Goal: Task Accomplishment & Management: Use online tool/utility

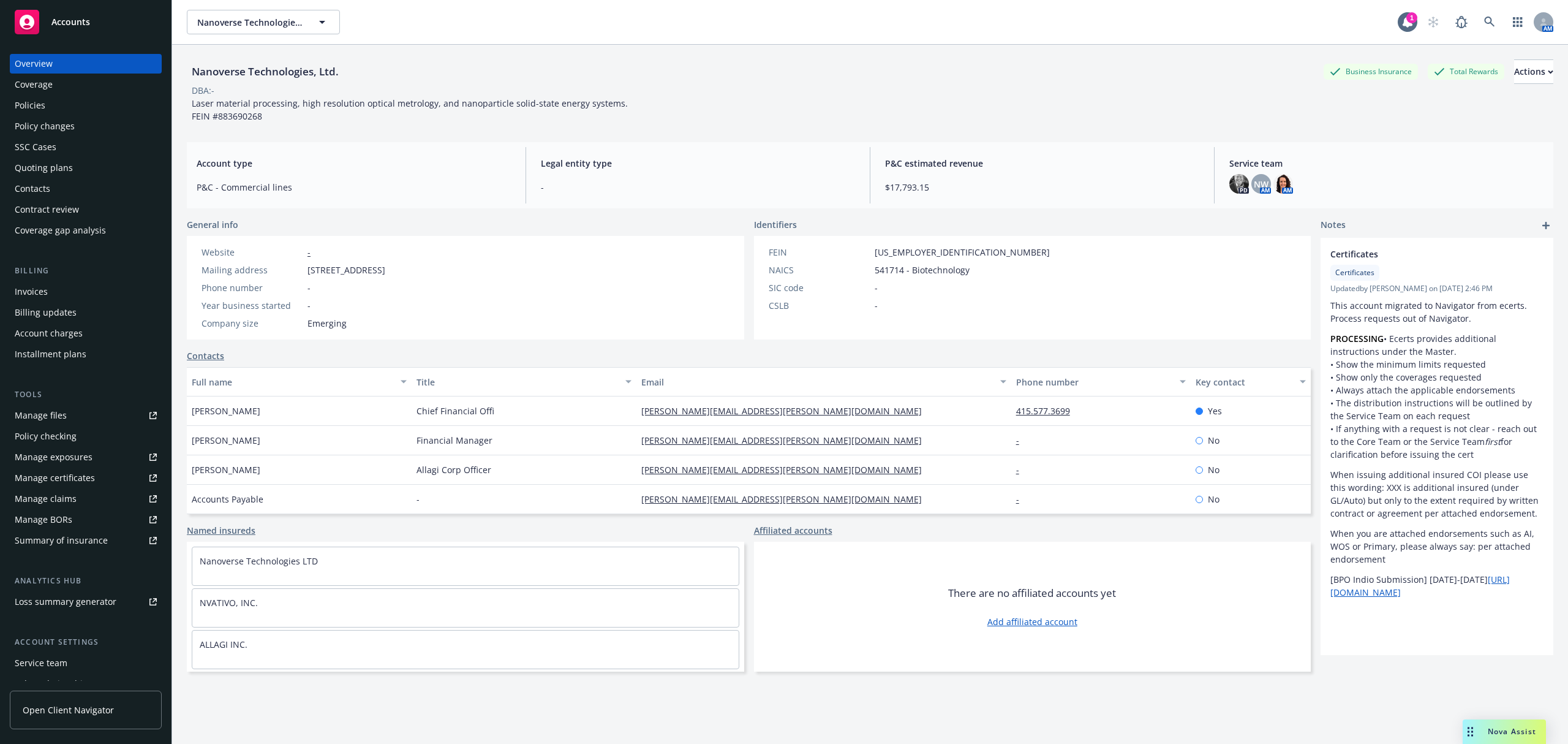
click at [40, 102] on div "Policies" at bounding box center [30, 106] width 30 height 20
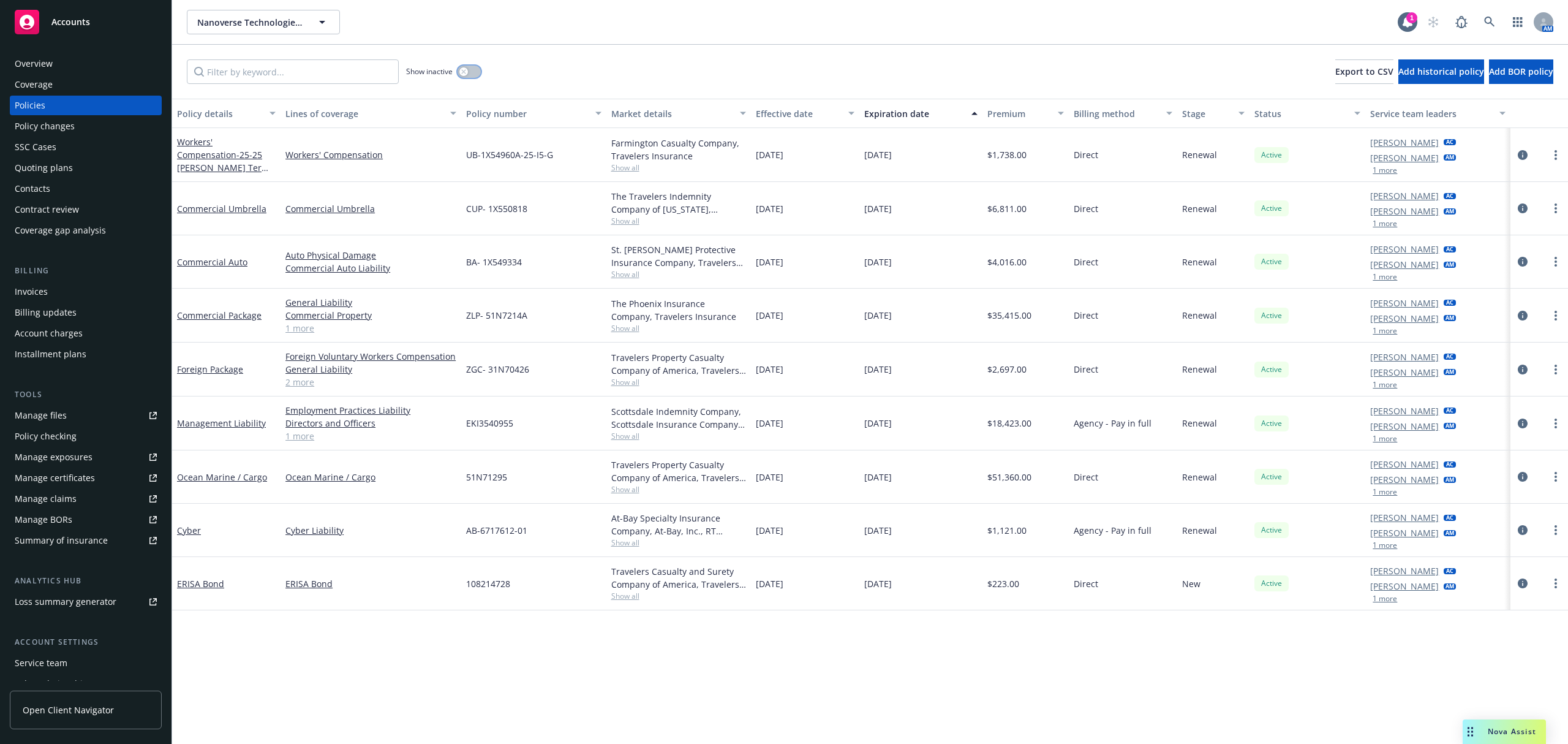
click at [470, 73] on button "button" at bounding box center [469, 71] width 23 height 13
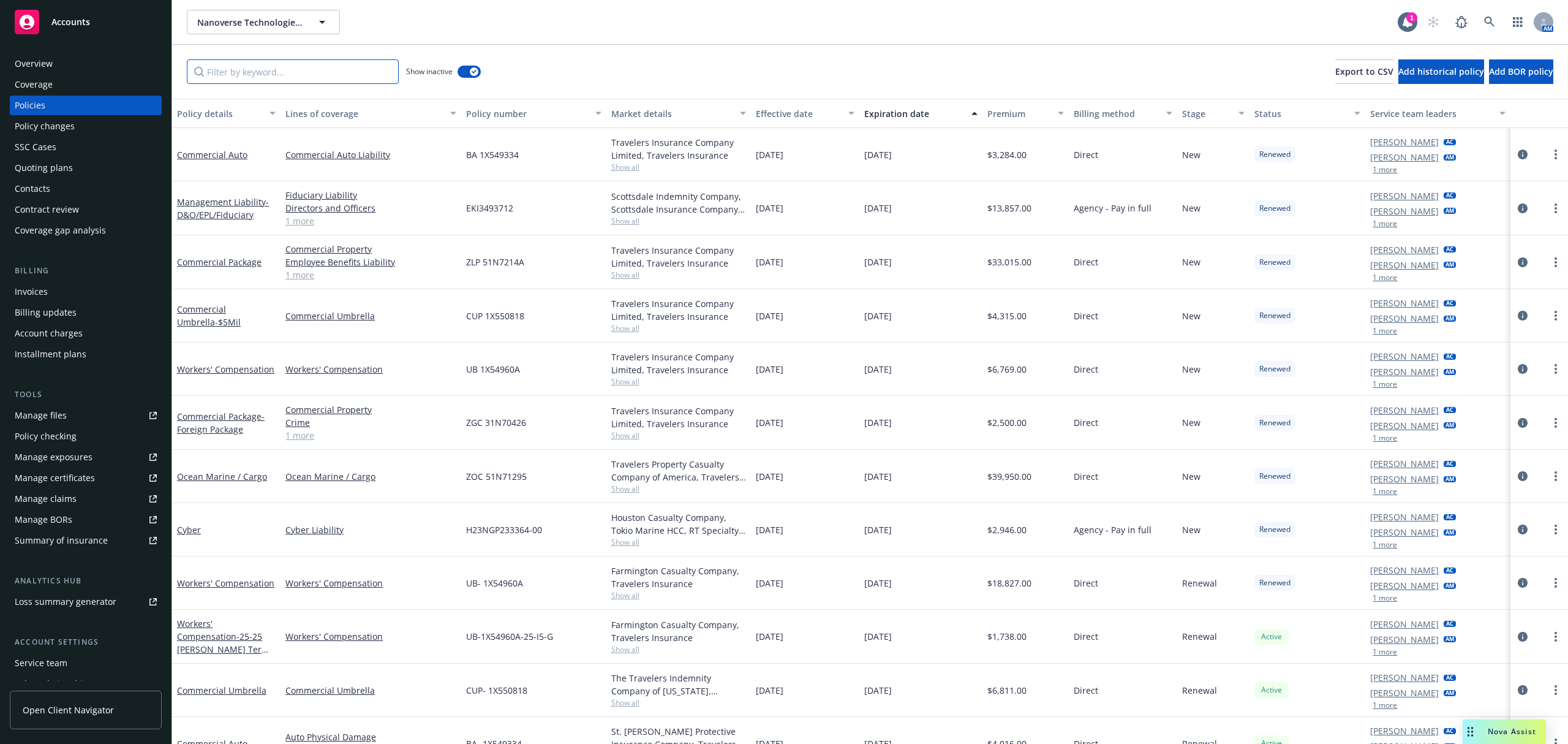
click at [315, 80] on input "Filter by keyword..." at bounding box center [292, 71] width 212 height 24
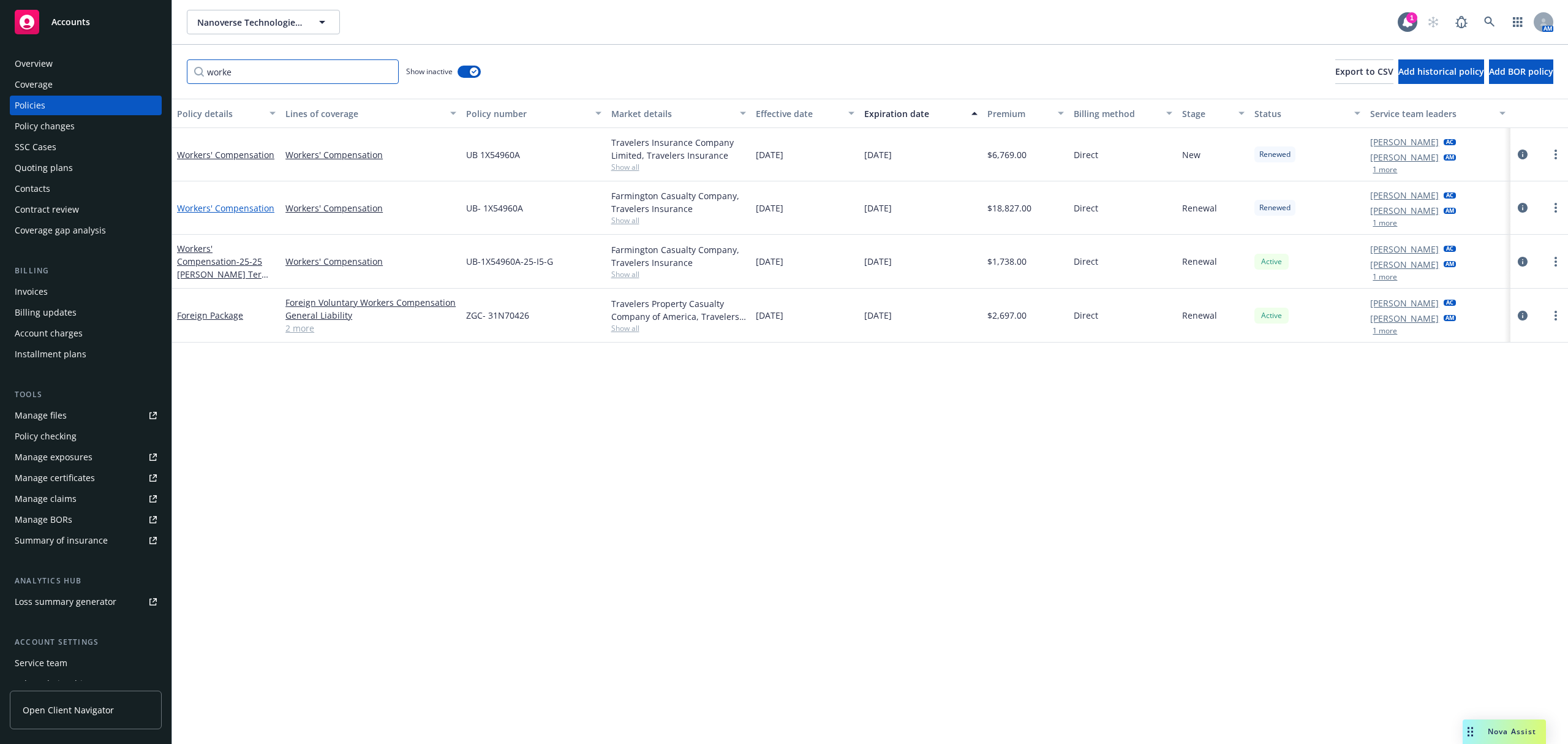
type input "worke"
click at [244, 206] on link "Workers' Compensation" at bounding box center [226, 208] width 98 height 12
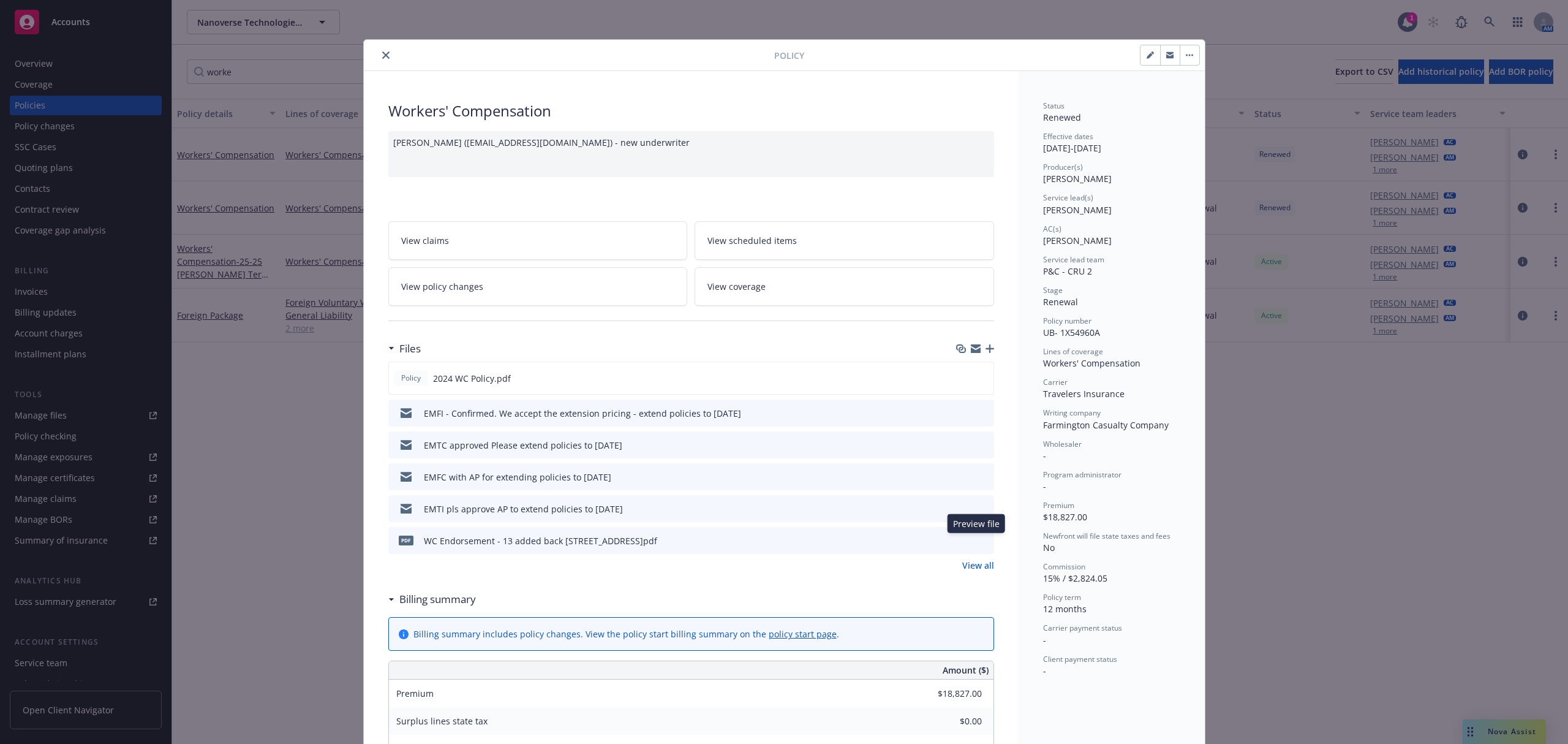
click at [977, 540] on icon "preview file" at bounding box center [982, 540] width 11 height 9
click at [973, 572] on link "View all" at bounding box center [978, 565] width 32 height 13
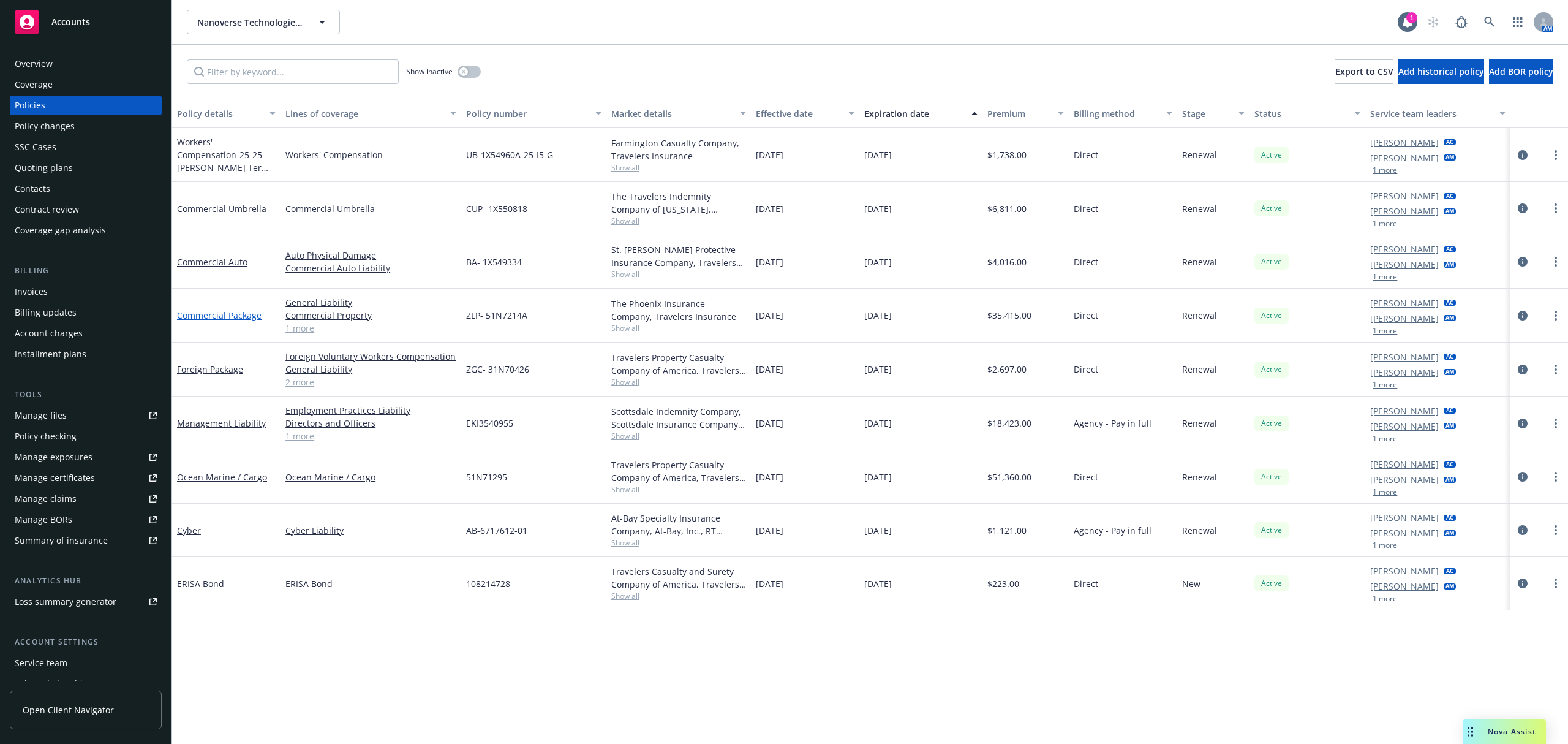
click at [233, 315] on link "Commercial Package" at bounding box center [219, 315] width 84 height 12
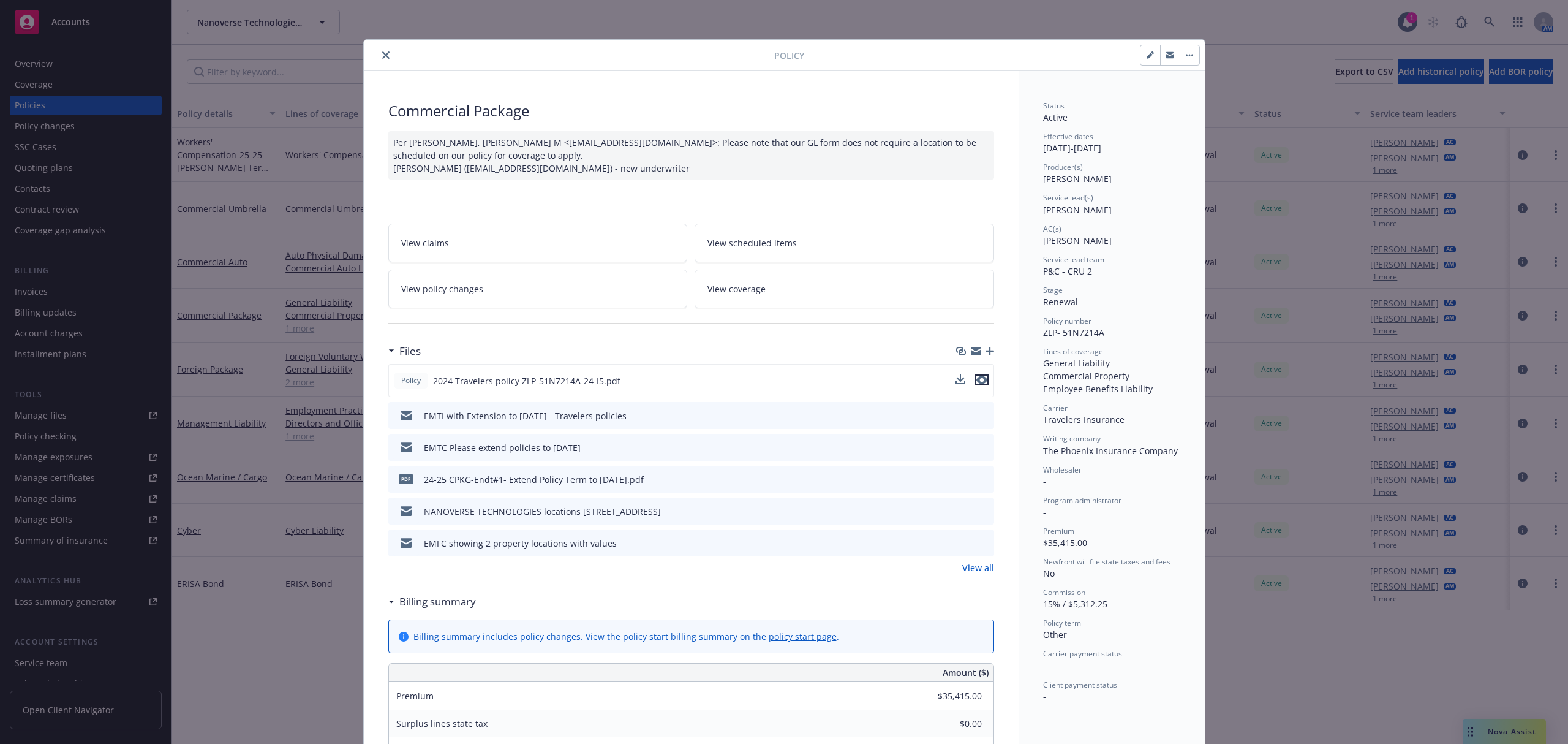
click at [980, 380] on icon "preview file" at bounding box center [982, 379] width 11 height 9
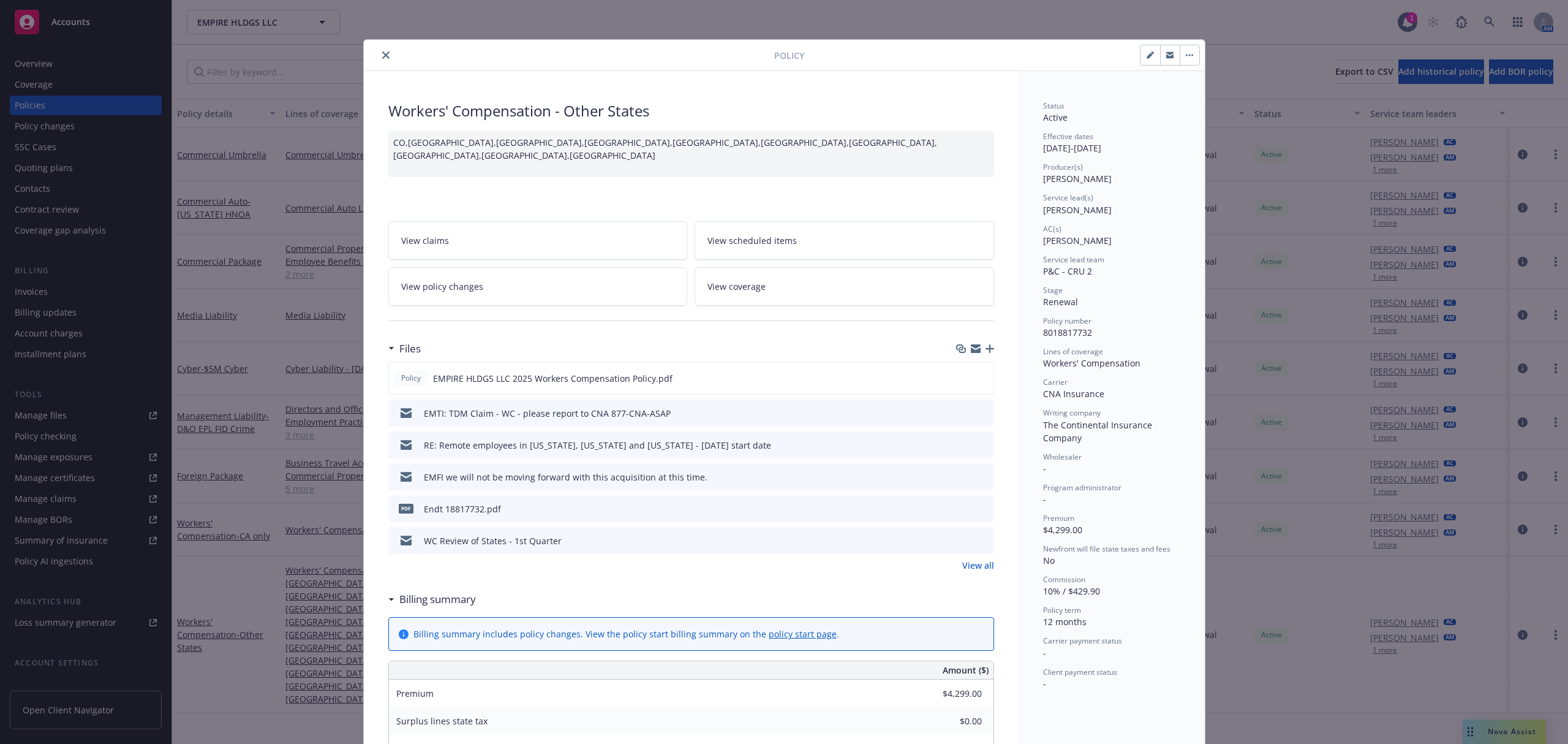
click at [486, 284] on link "View policy changes" at bounding box center [538, 286] width 299 height 39
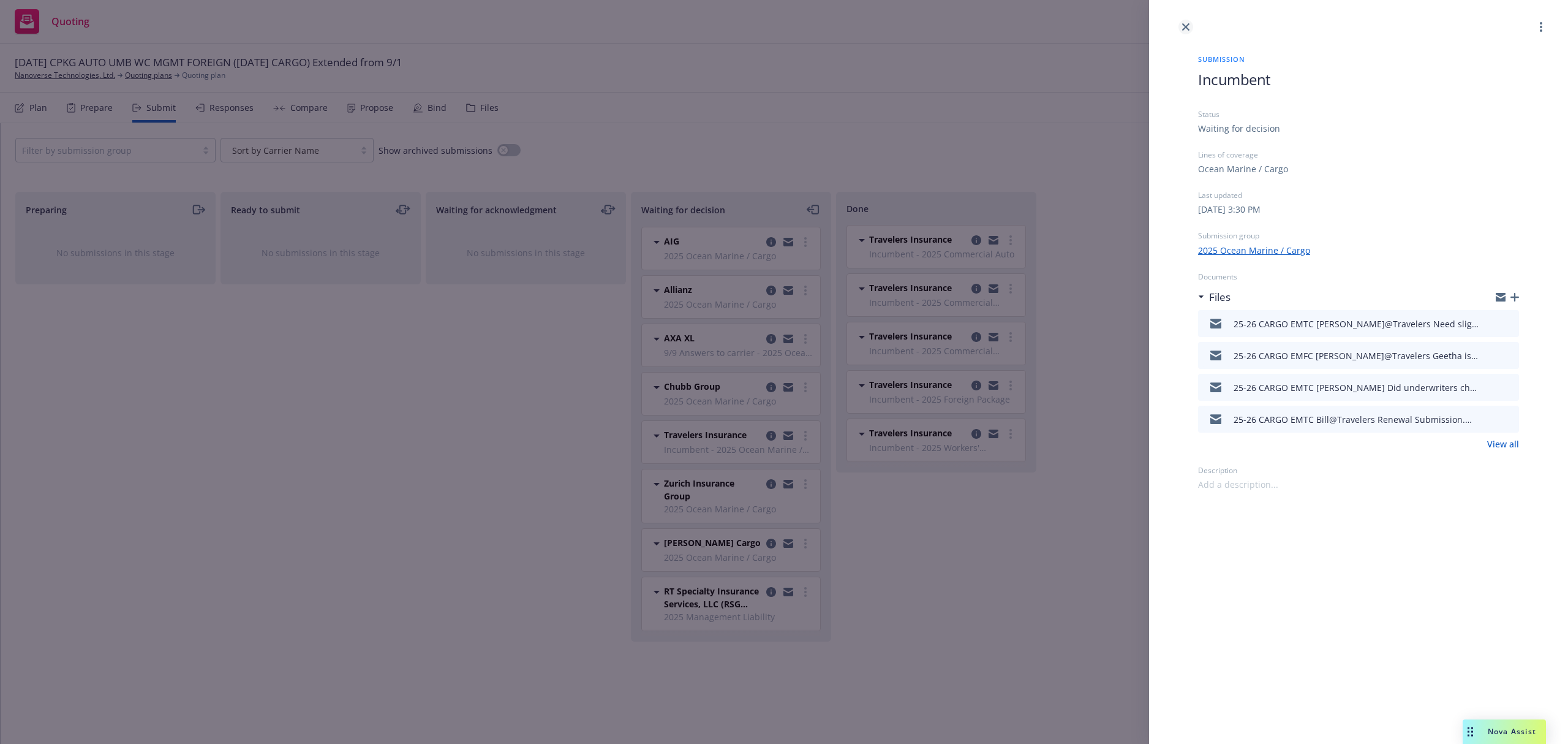
click at [1181, 24] on link "close" at bounding box center [1186, 27] width 15 height 15
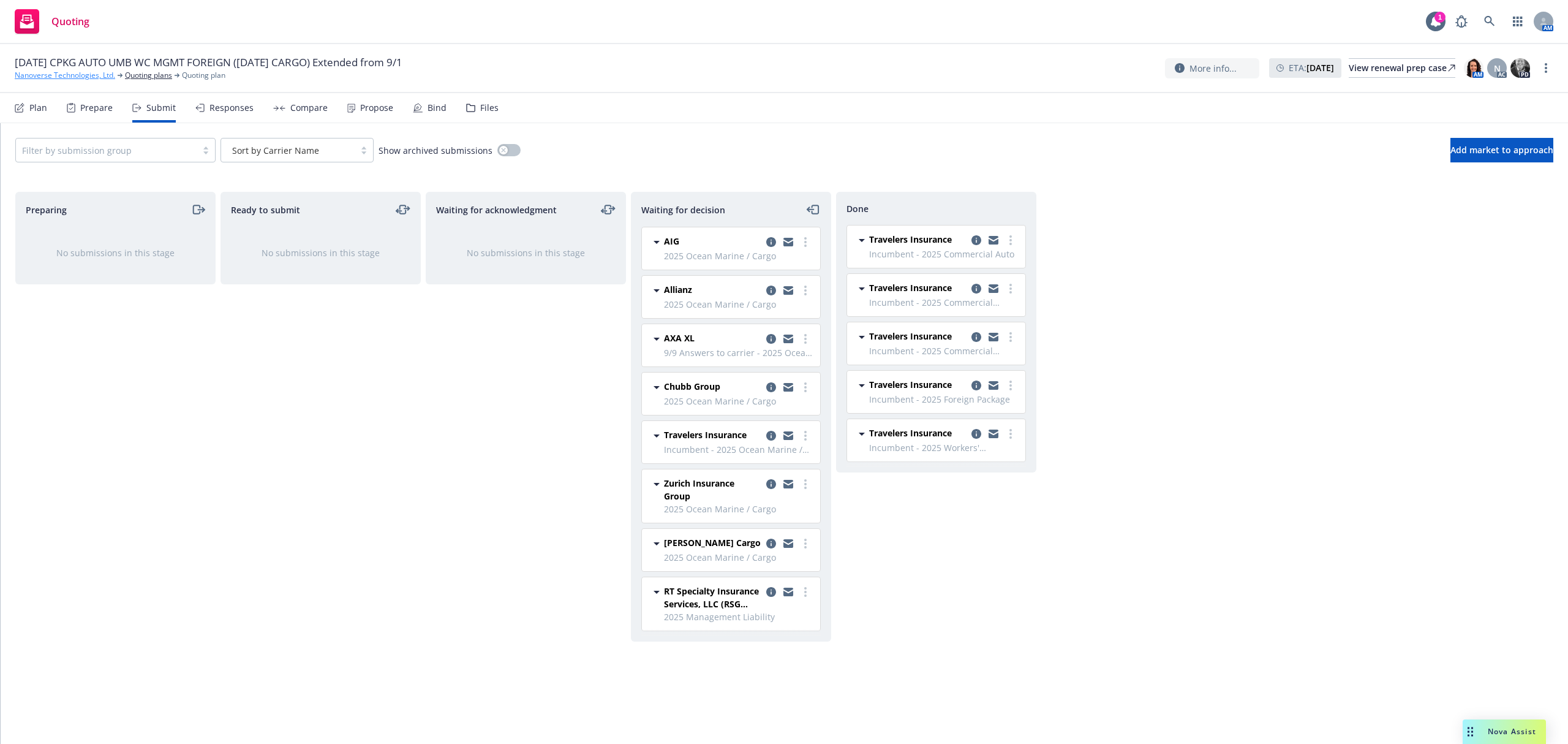
click at [23, 77] on link "Nanoverse Technologies, Ltd." at bounding box center [65, 75] width 100 height 11
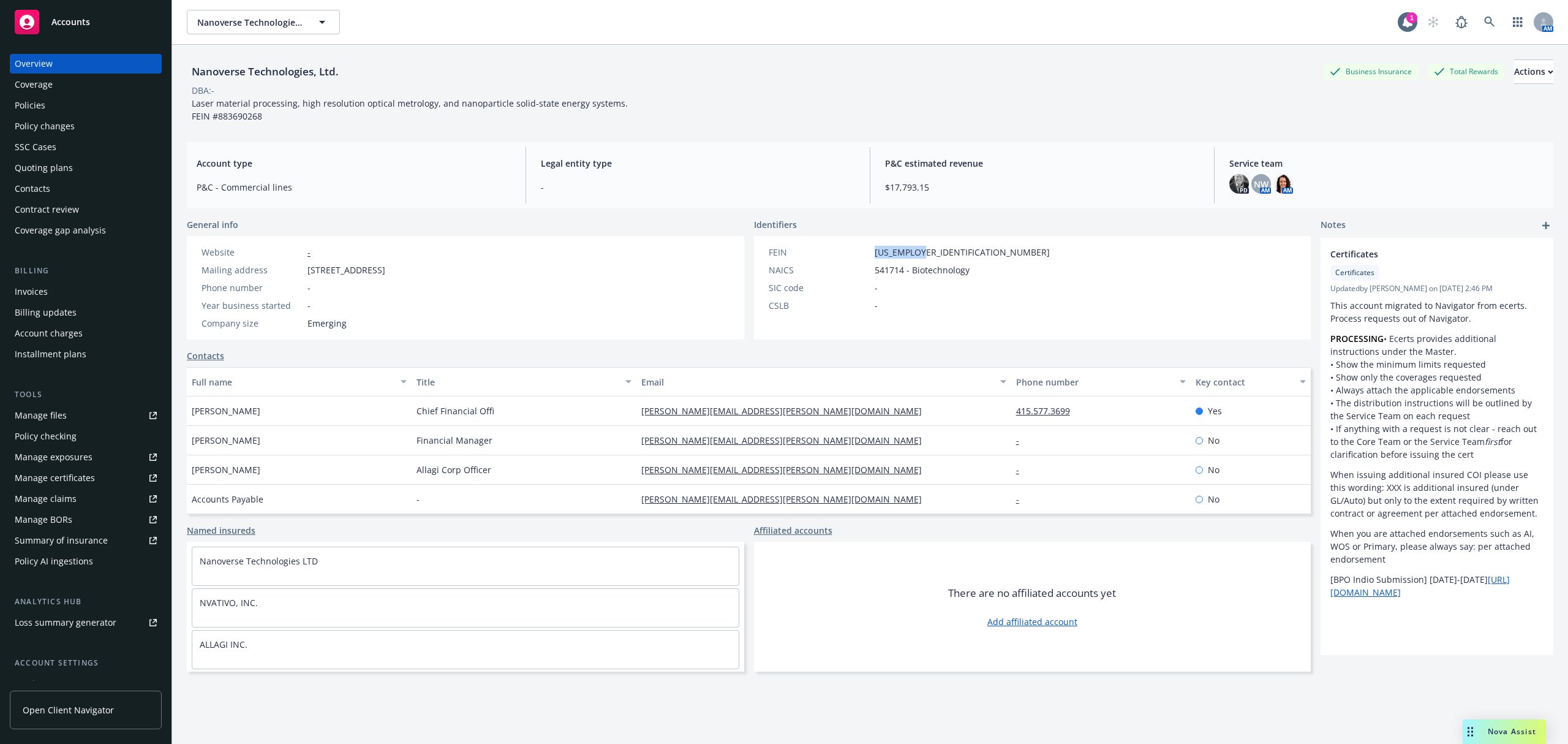
drag, startPoint x: 915, startPoint y: 251, endPoint x: 870, endPoint y: 251, distance: 45.0
click at [875, 251] on span "88-3690268" at bounding box center [963, 253] width 175 height 13
copy span "88-3690268"
click at [57, 102] on div "Policies" at bounding box center [86, 106] width 142 height 20
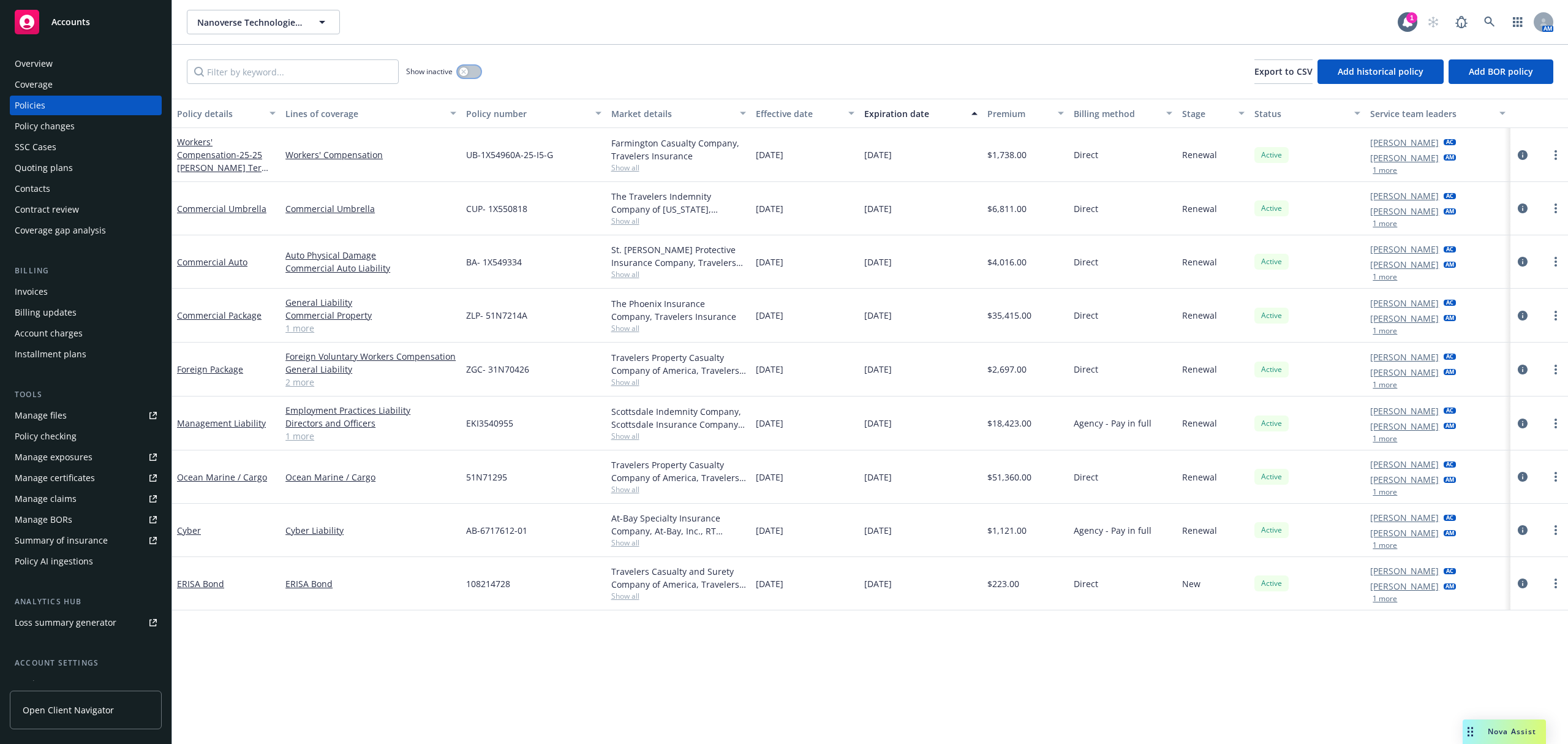
click at [473, 73] on button "button" at bounding box center [469, 71] width 23 height 13
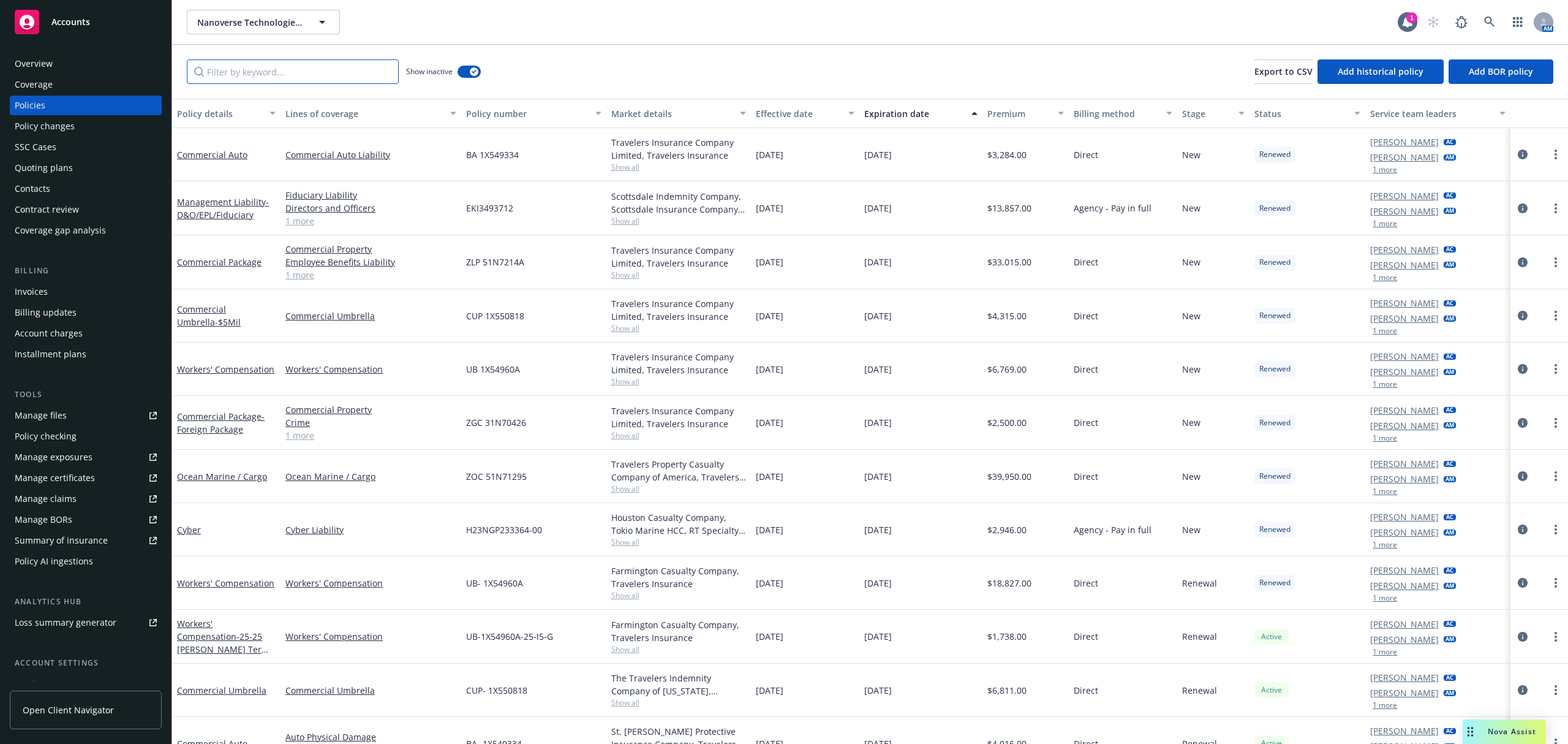
click at [307, 75] on input "Filter by keyword..." at bounding box center [292, 71] width 212 height 24
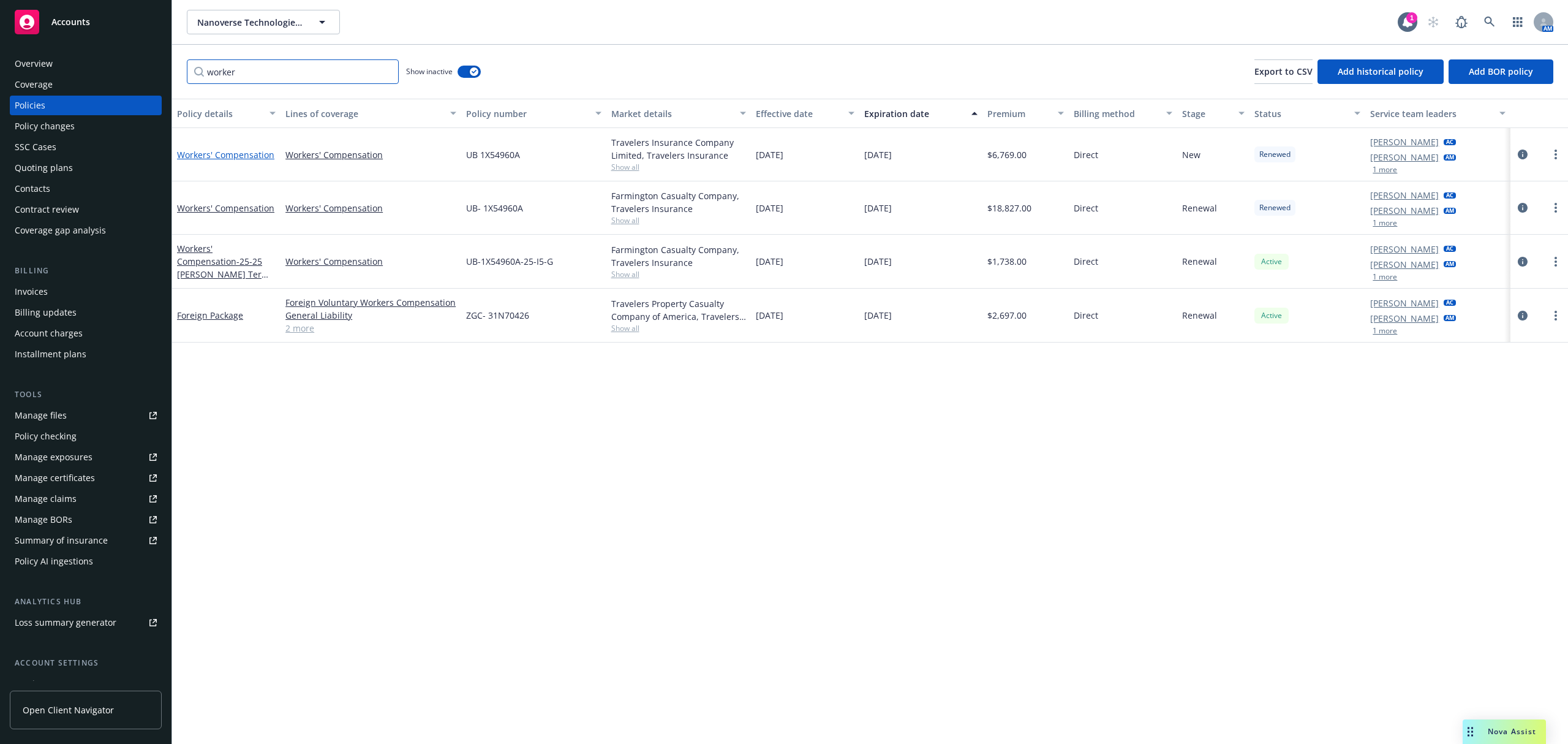
type input "worker"
click at [207, 150] on link "Workers' Compensation" at bounding box center [226, 155] width 98 height 12
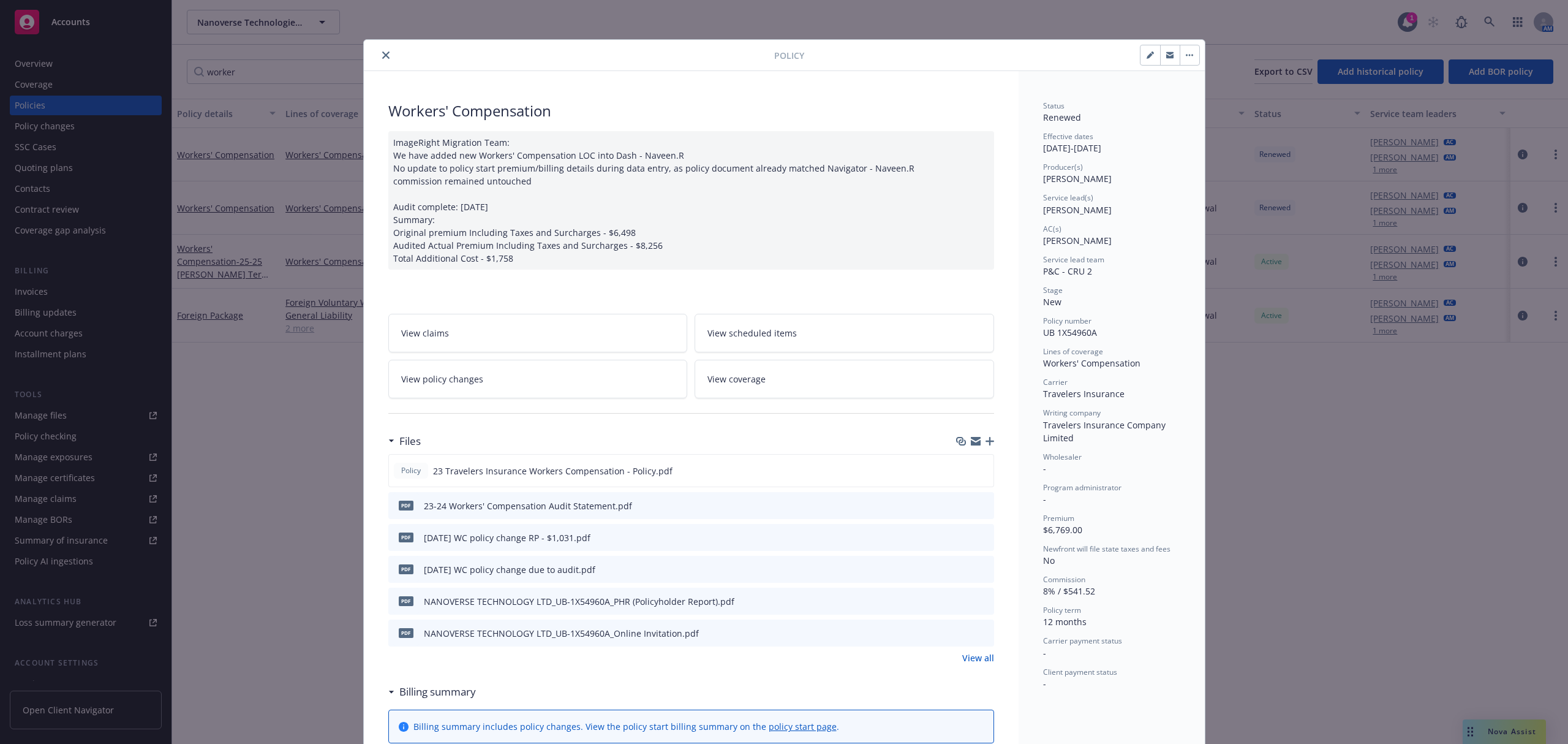
click at [978, 535] on icon "preview file" at bounding box center [982, 536] width 11 height 9
click at [378, 50] on button "close" at bounding box center [386, 55] width 15 height 15
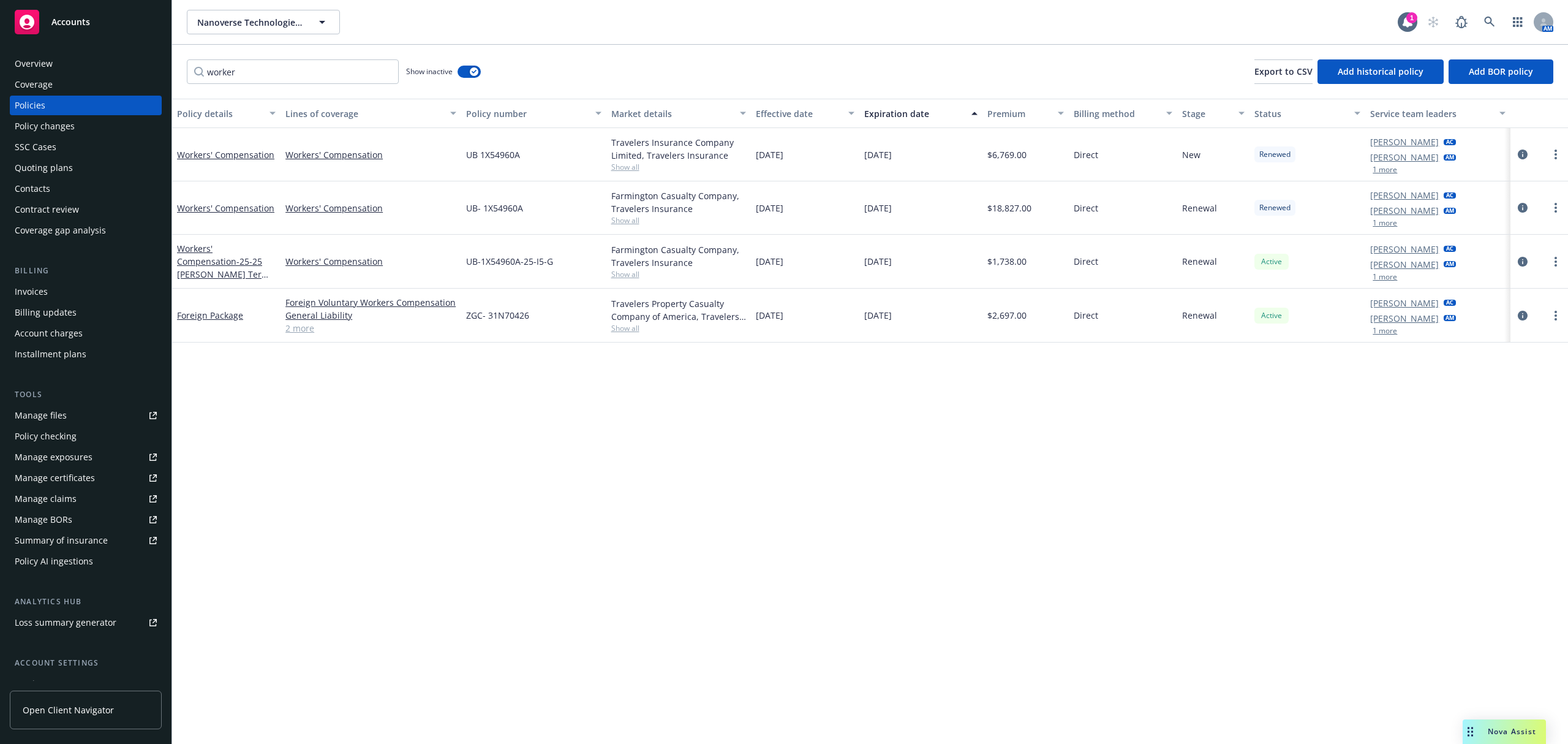
click at [1459, 538] on div "Policy details Lines of coverage Policy number Market details Effective date Ex…" at bounding box center [870, 421] width 1396 height 645
click at [40, 177] on div "Quoting plans" at bounding box center [44, 168] width 58 height 20
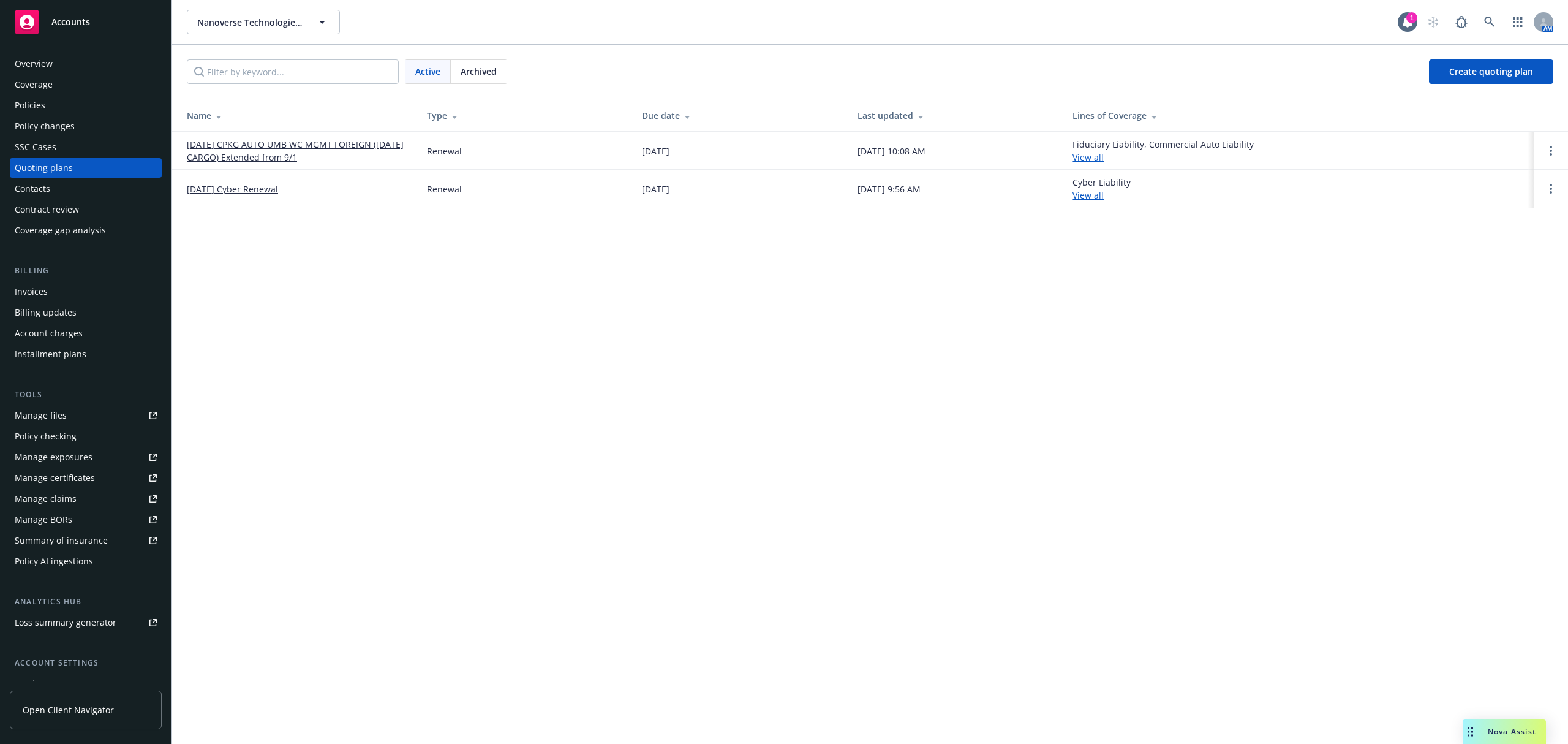
click at [234, 147] on link "09/30/25 CPKG AUTO UMB WC MGMT FOREIGN (10/5/25 CARGO) Extended from 9/1" at bounding box center [297, 150] width 220 height 26
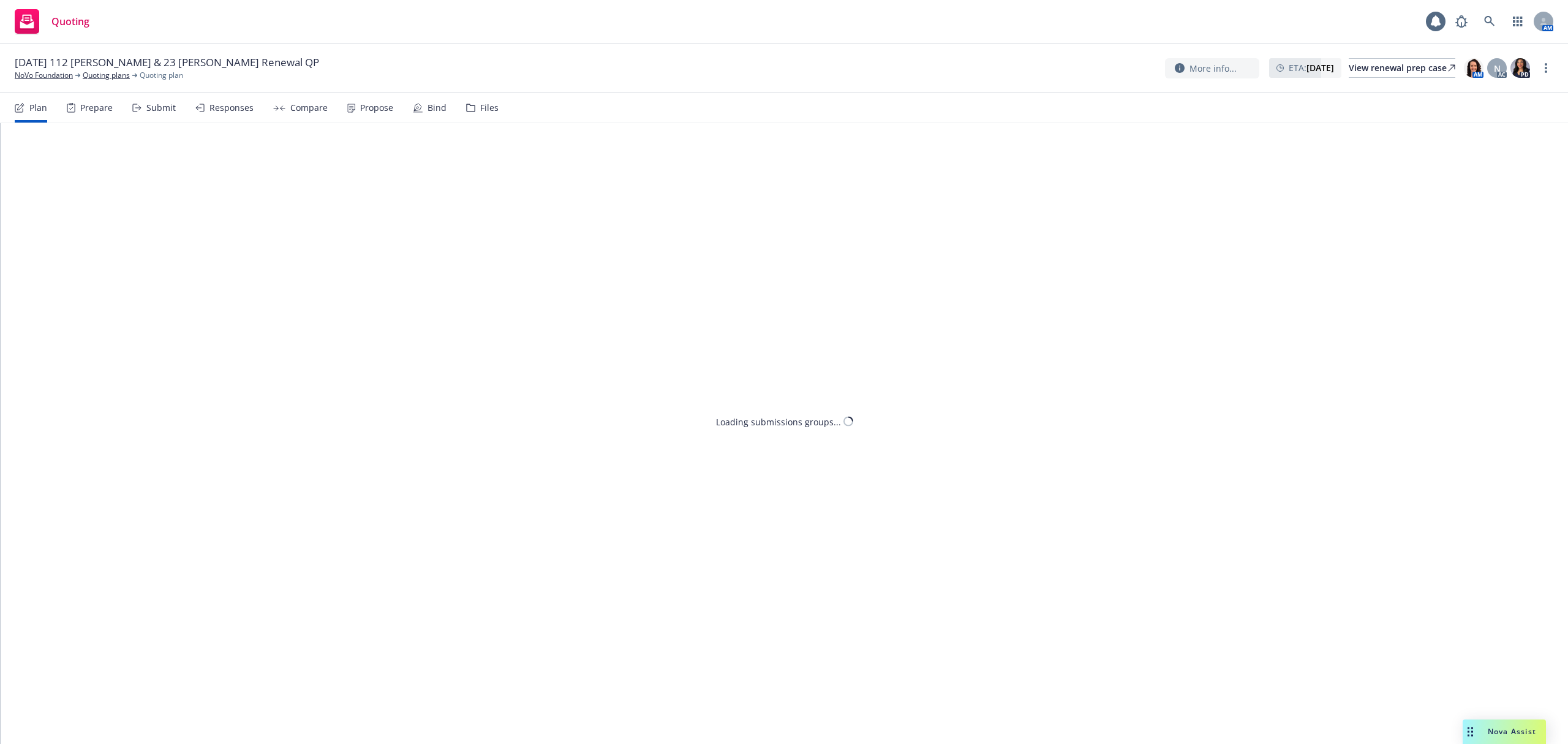
click at [486, 110] on div "Files" at bounding box center [489, 108] width 18 height 10
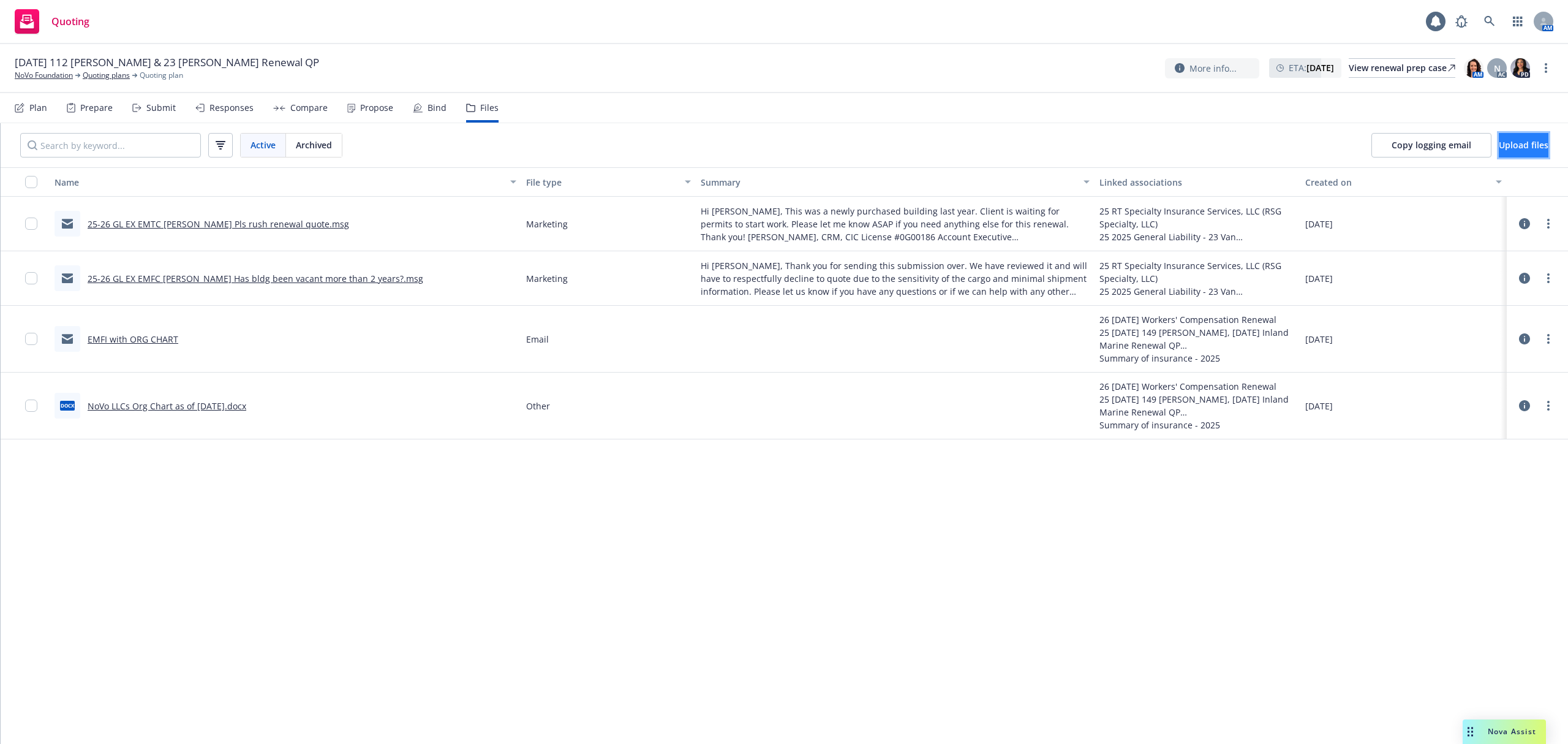
click at [1499, 148] on span "Upload files" at bounding box center [1523, 145] width 49 height 12
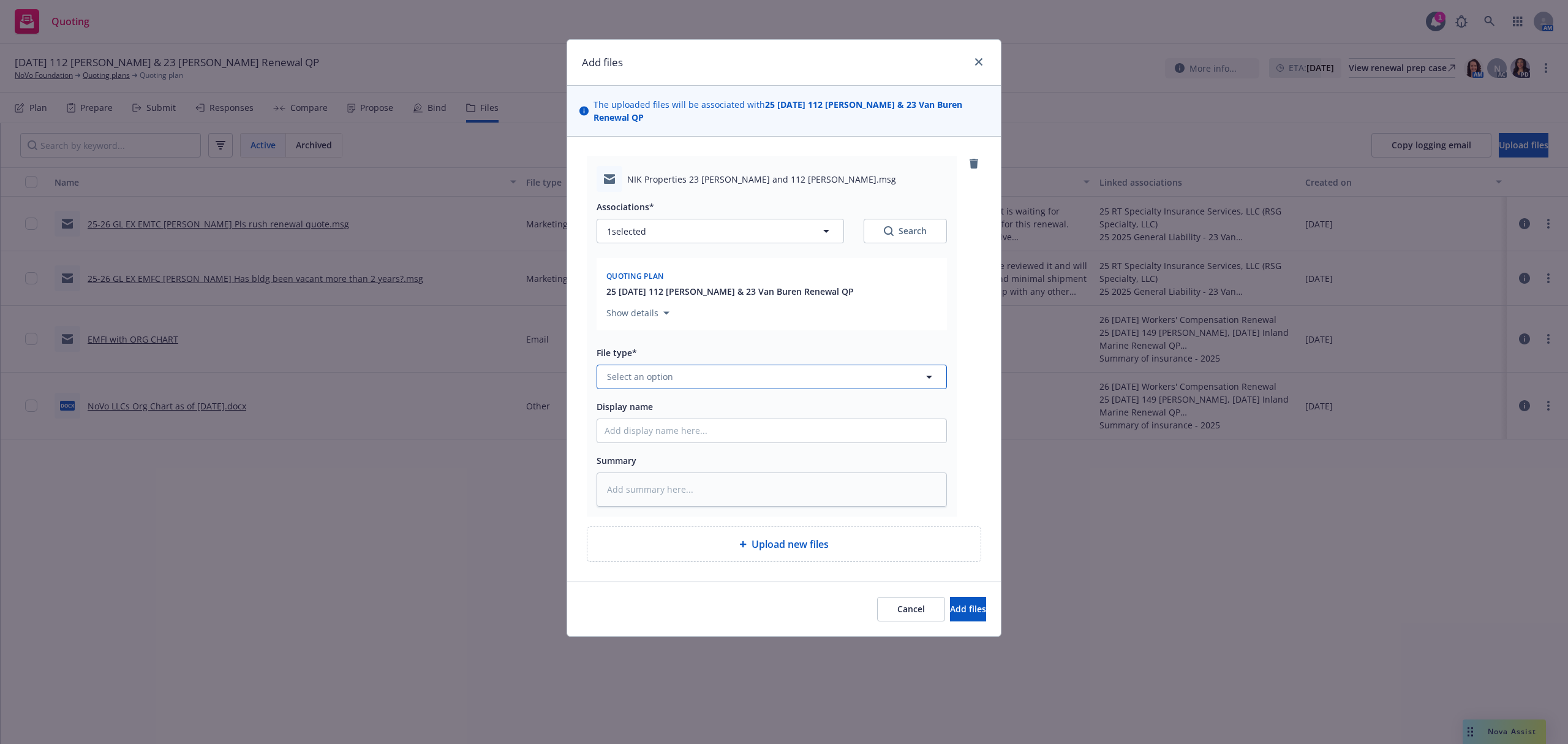
click at [671, 370] on span "Select an option" at bounding box center [640, 377] width 66 height 13
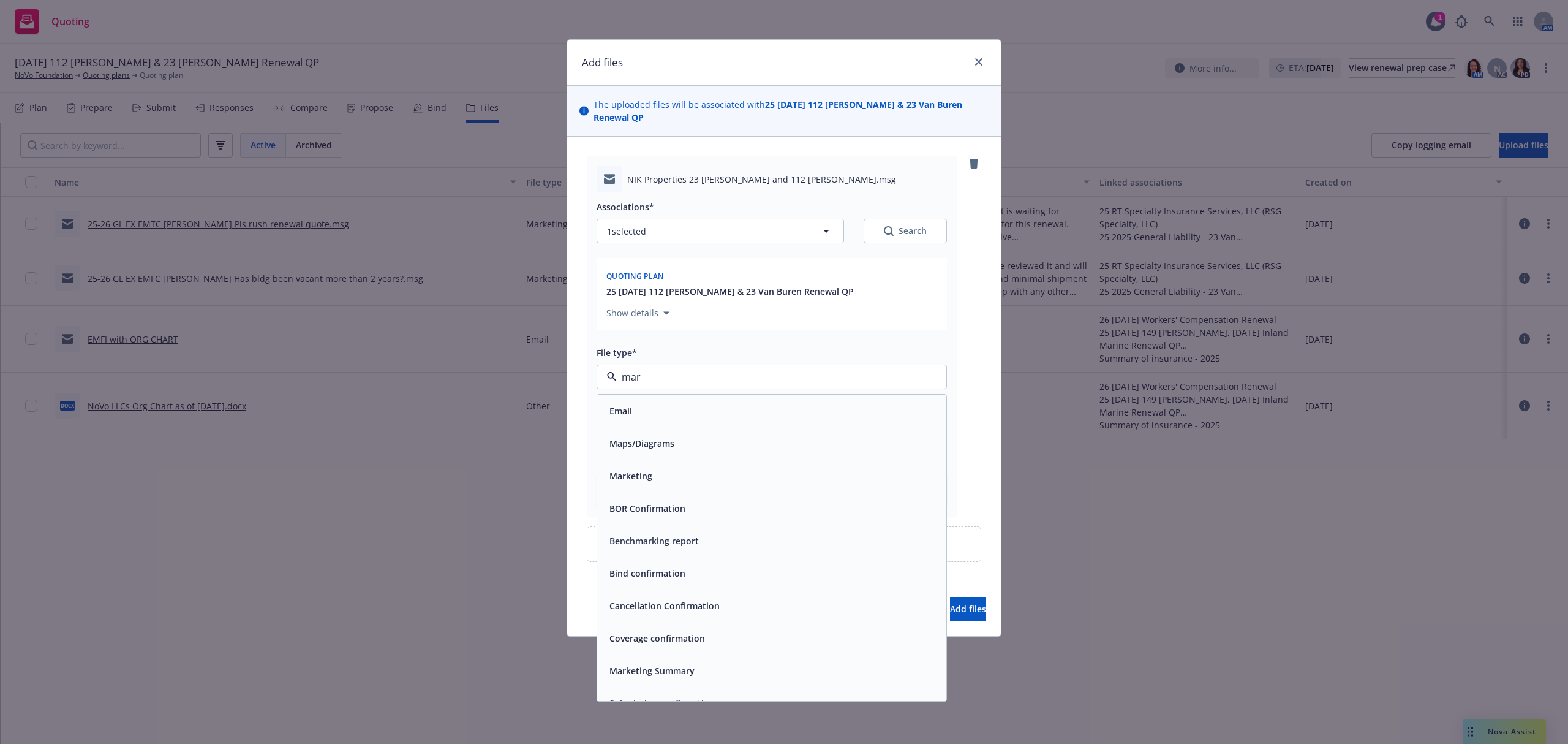
type input "mark"
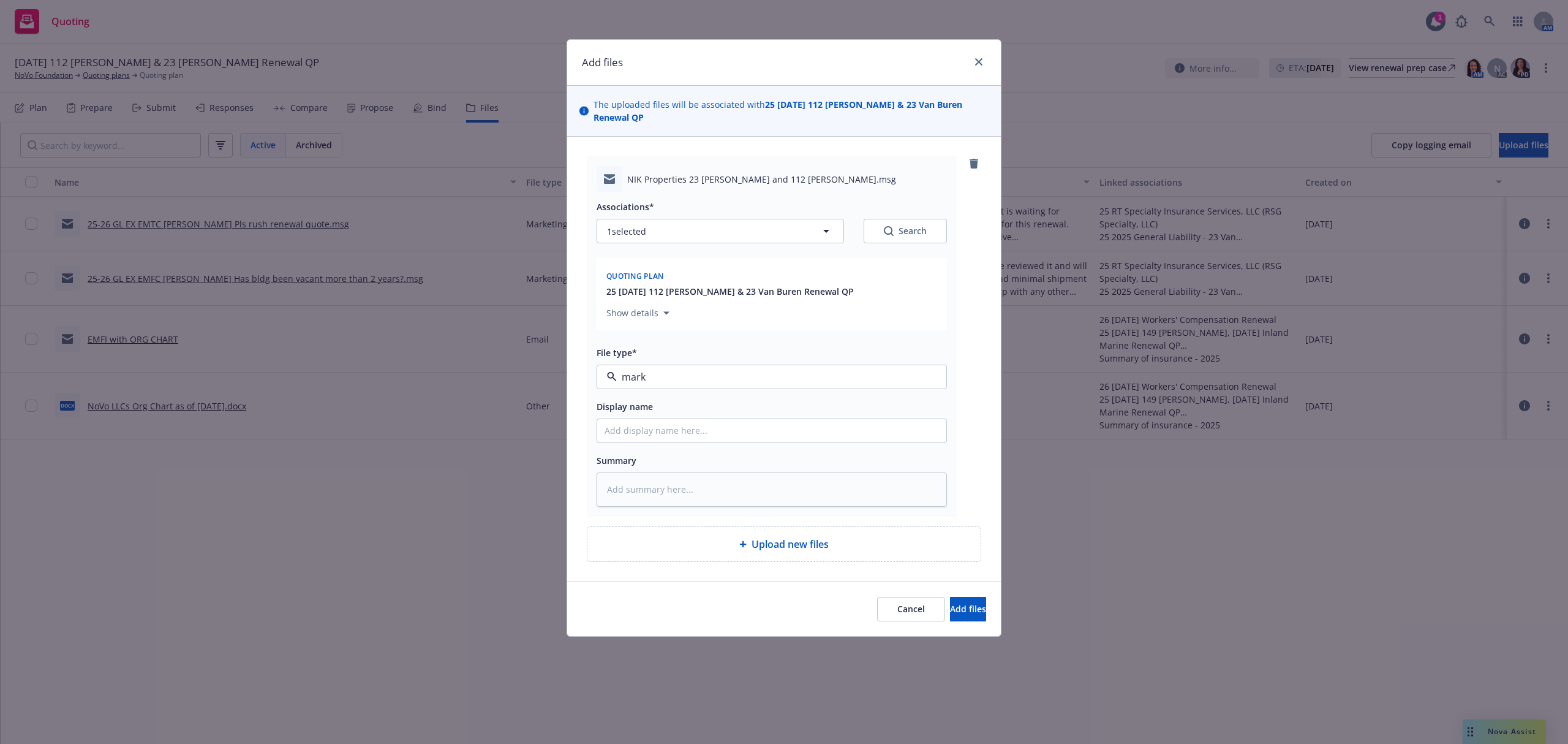
type textarea "x"
type input "2"
type textarea "x"
type input "25"
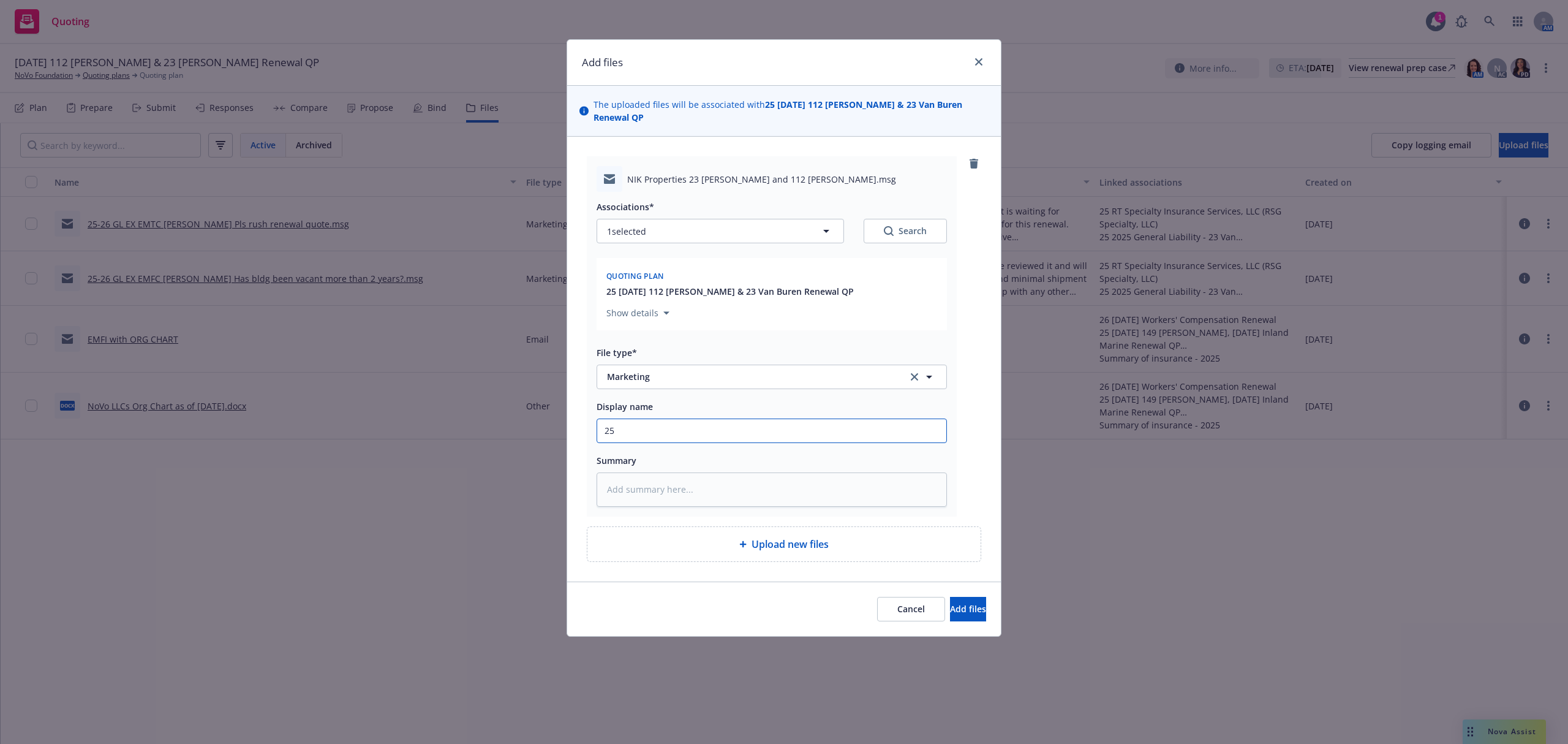
type textarea "x"
type input "25-"
type textarea "x"
type input "25-2"
type textarea "x"
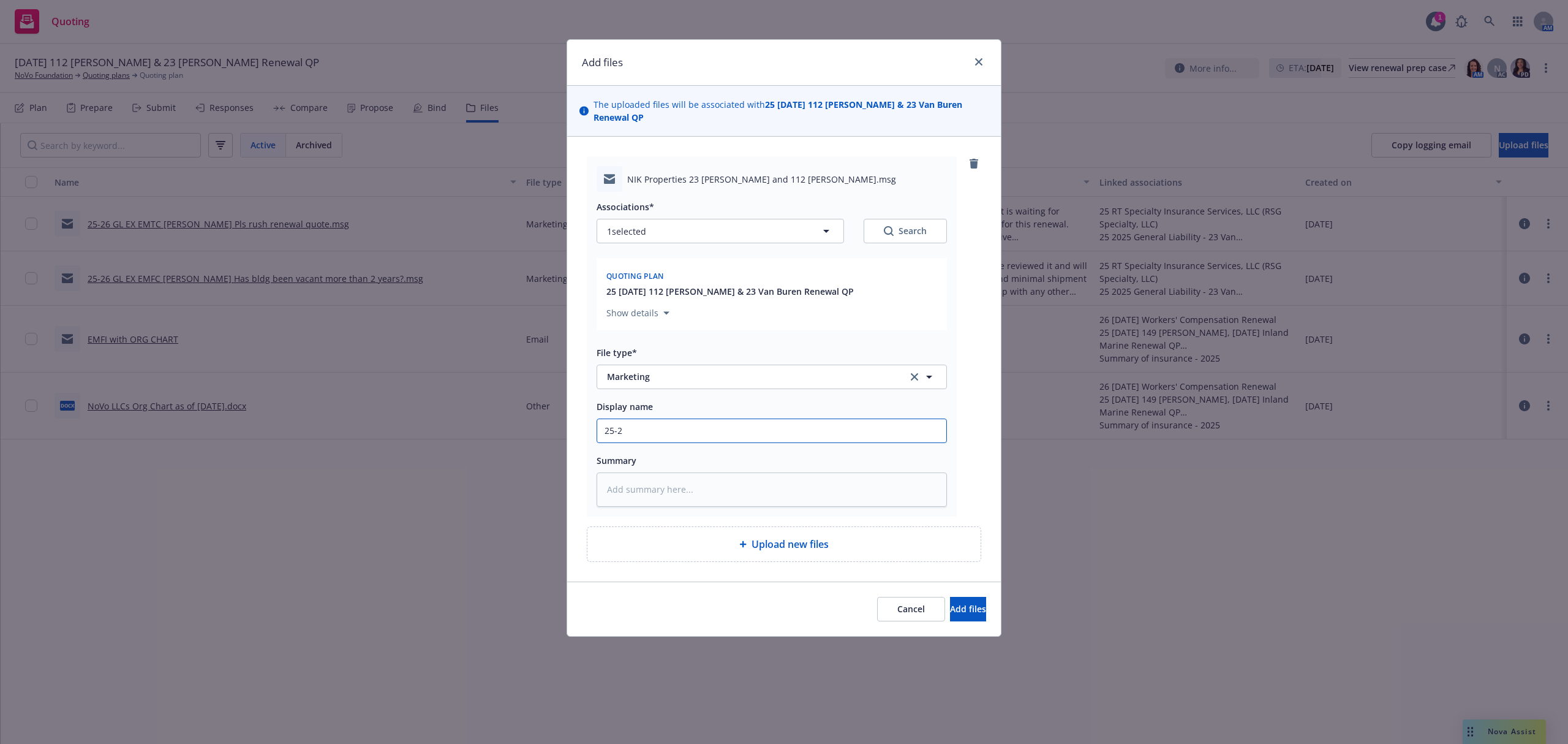
type input "25-26"
type textarea "x"
type input "25-26"
type textarea "x"
type input "25-26 C"
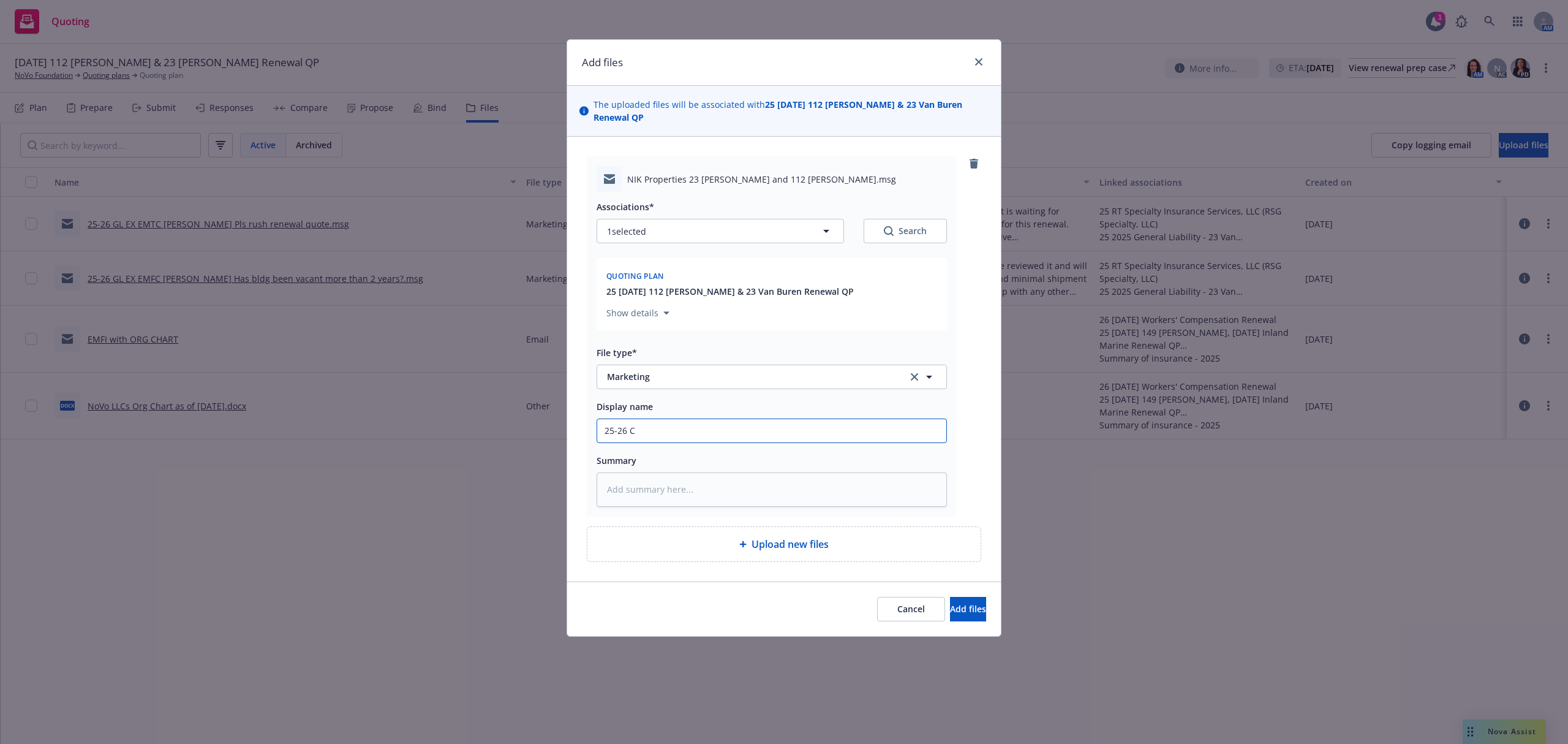
type textarea "x"
type input "25-26 CP"
type textarea "x"
type input "25-26 CPK"
type textarea "x"
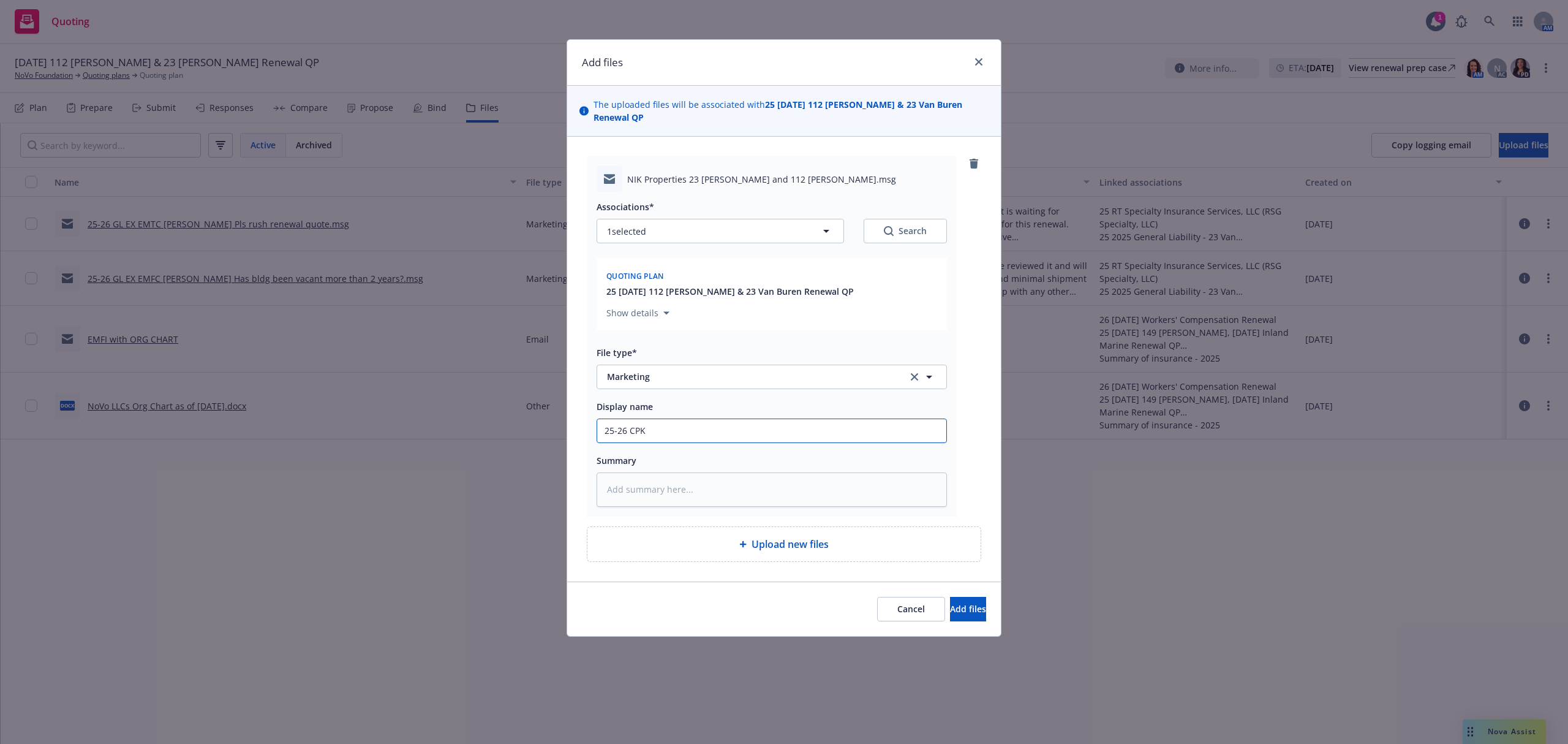
type input "25-26 CPKG"
type textarea "x"
type input "25-26 CPKG"
type textarea "x"
type input "25-26 CPKG G"
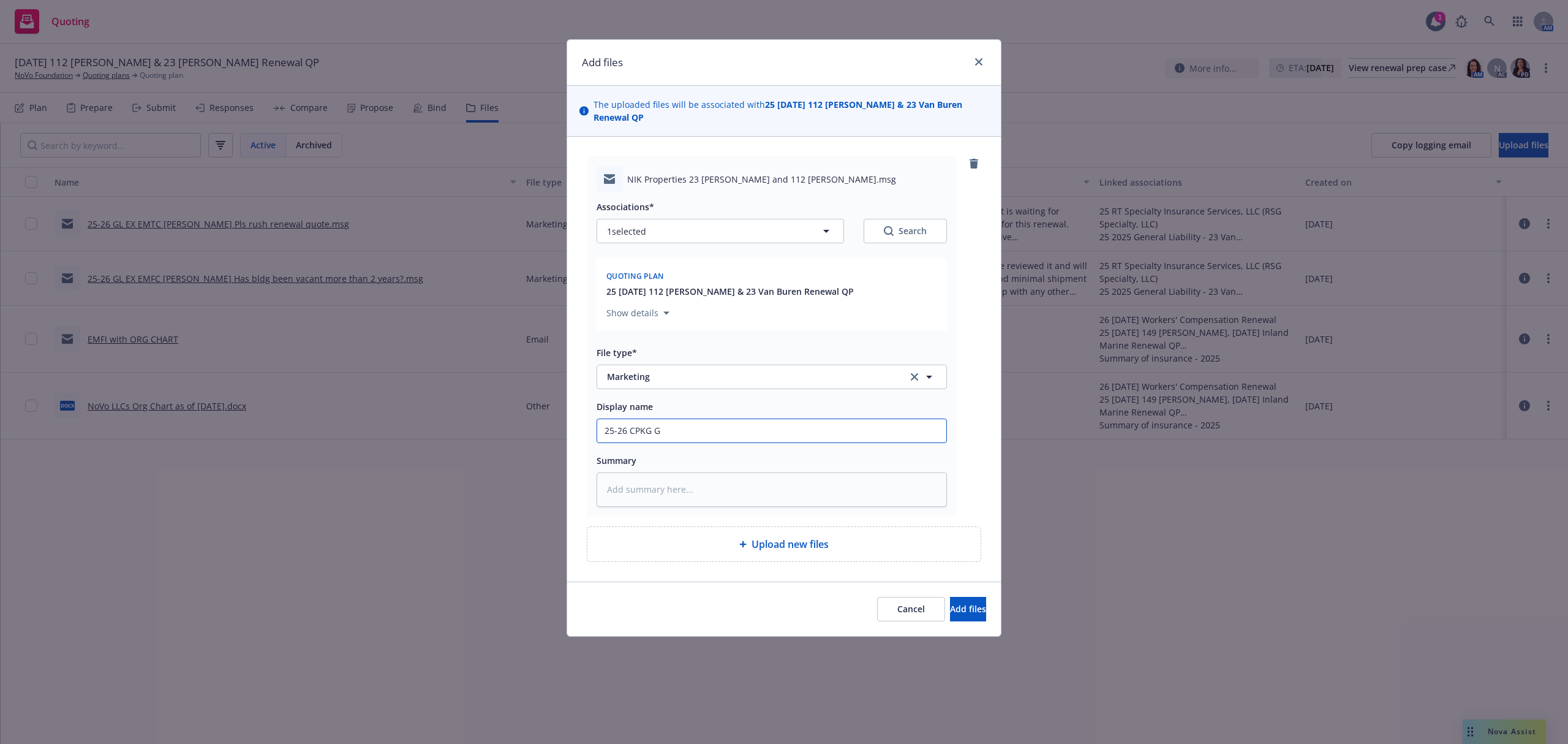
type textarea "x"
type input "25-26 CPKG GL"
type textarea "x"
type input "25-26 CPKG GL"
type textarea "x"
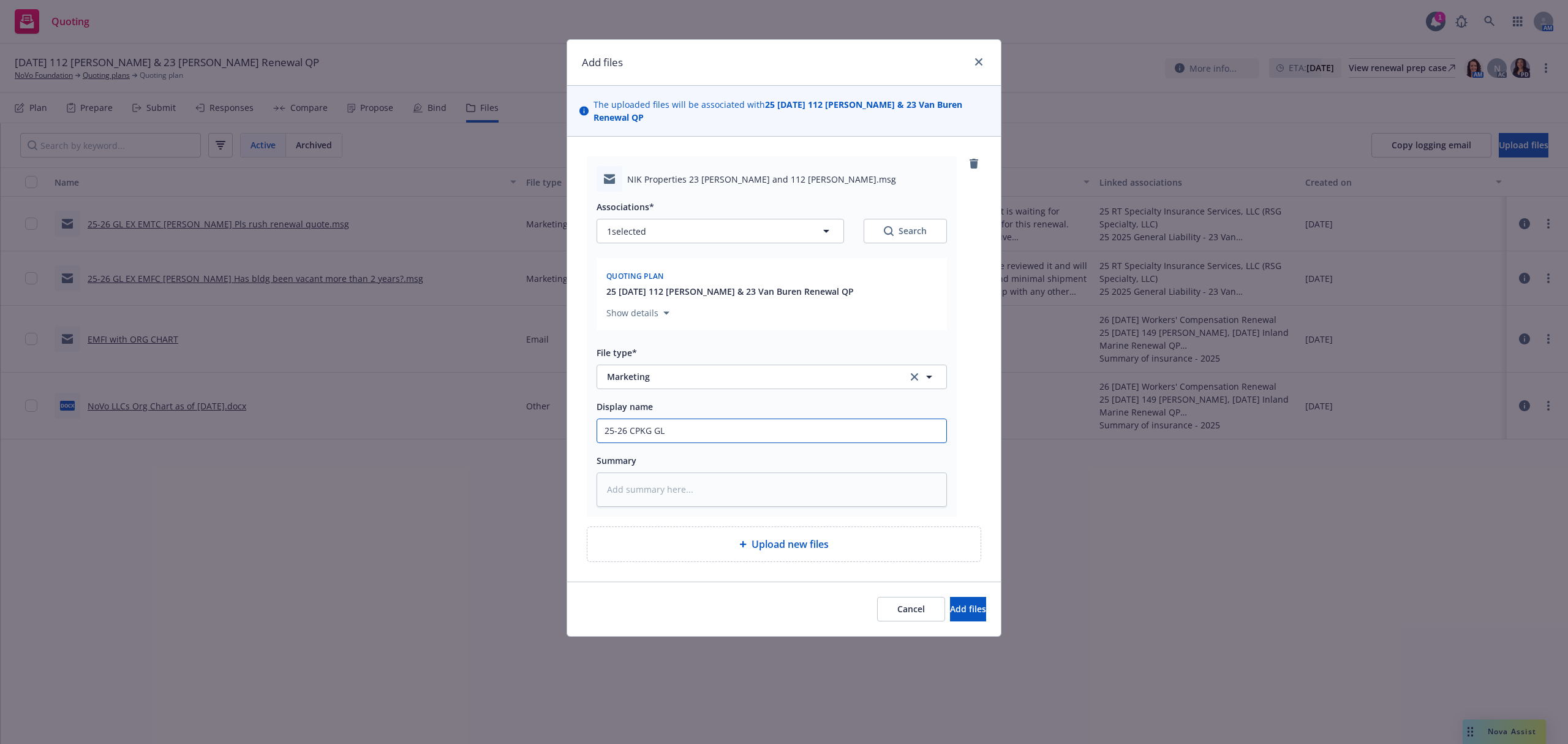
type input "25-26 CPKG GL E"
type textarea "x"
type input "25-26 CPKG GL EX"
type textarea "x"
type input "25-26 CPKG GL EX R"
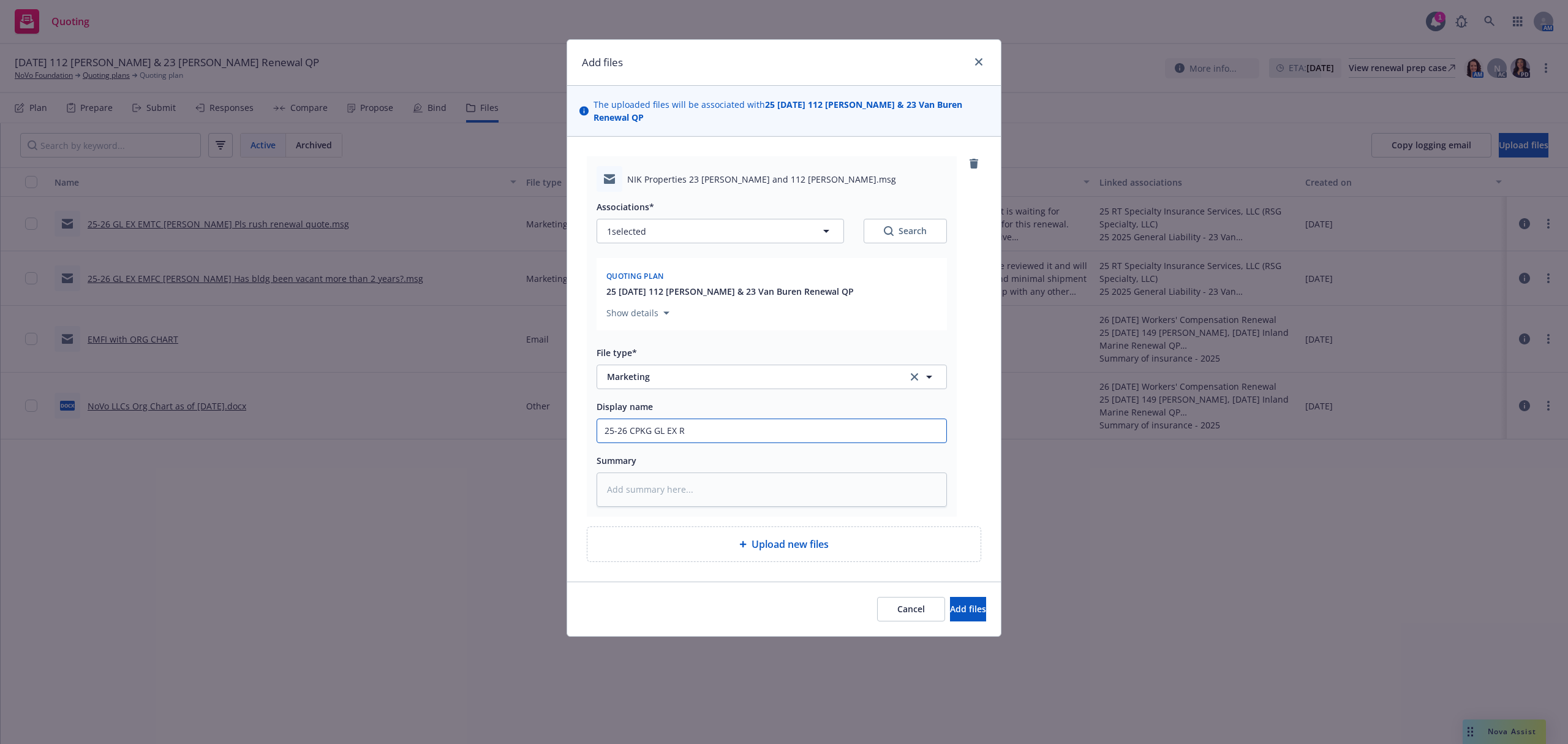
type textarea "x"
type input "25-26 CPKG GL EX RE"
type textarea "x"
type input "25-26 CPKG GL EX REM"
type textarea "x"
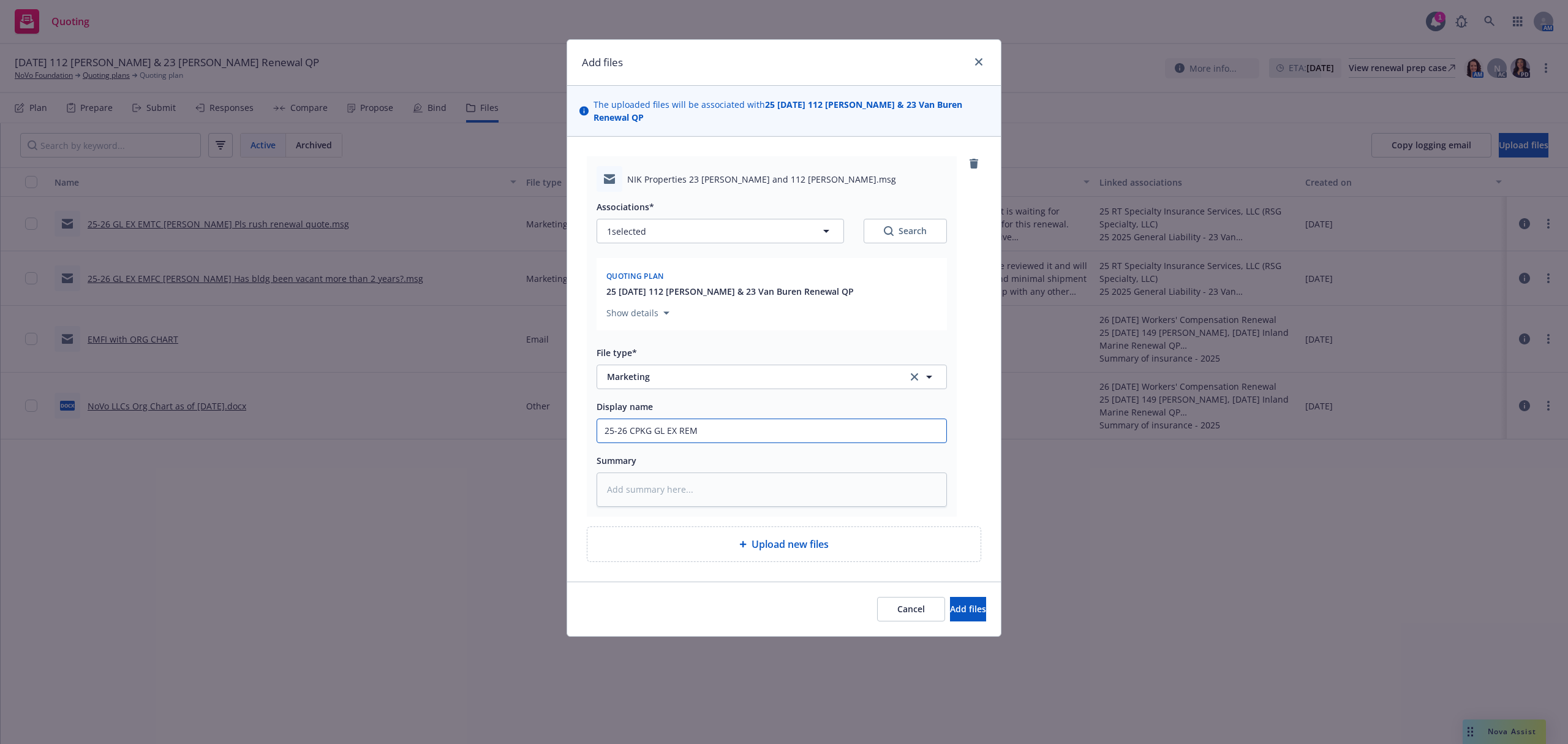
type input "25-26 CPKG GL EX REMT"
type textarea "x"
type input "25-26 CPKG GL EX REM"
type textarea "x"
type input "25-26 CPKG GL EX RE"
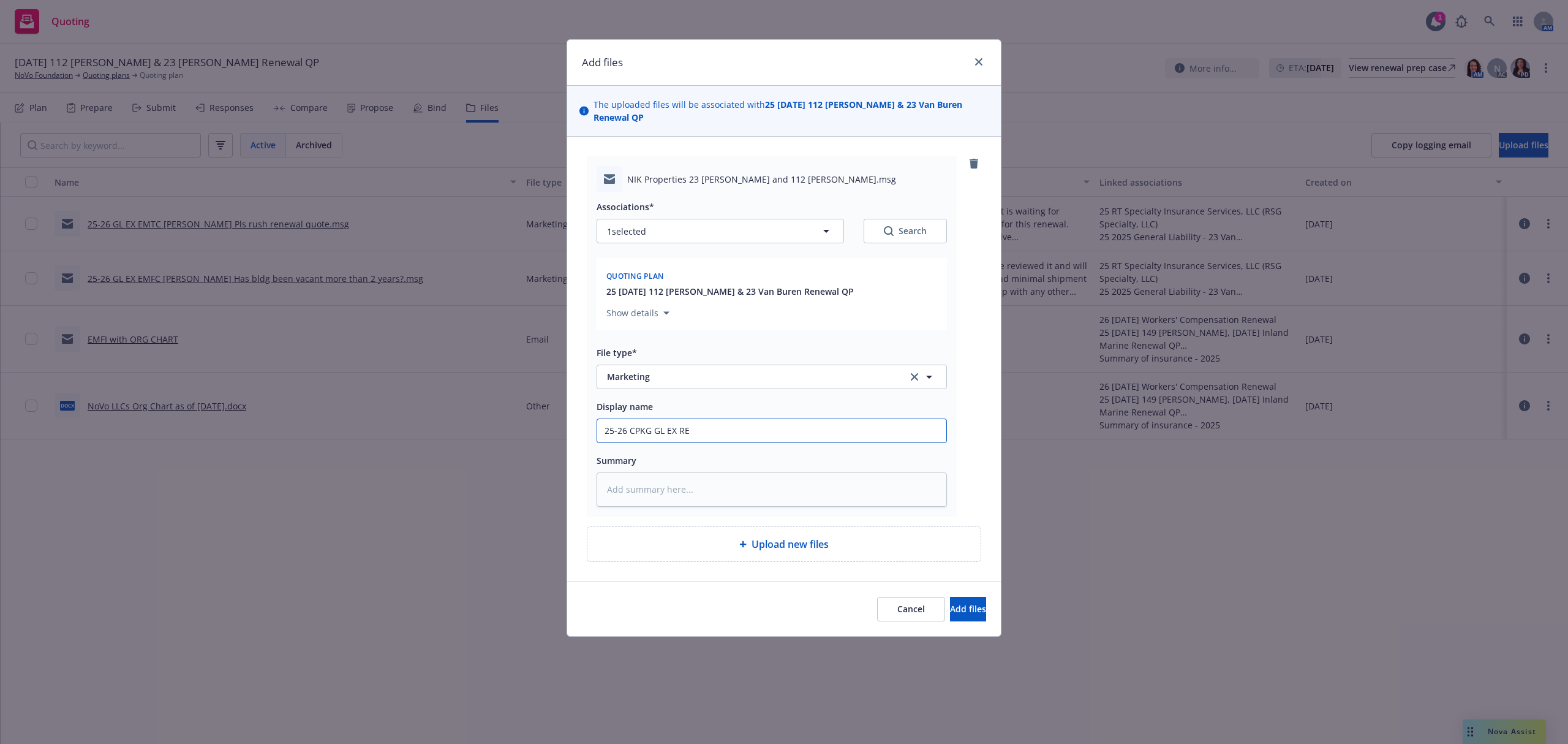
type textarea "x"
type input "25-26 CPKG GL EX R"
type textarea "x"
type input "25-26 CPKG GL EX"
type textarea "x"
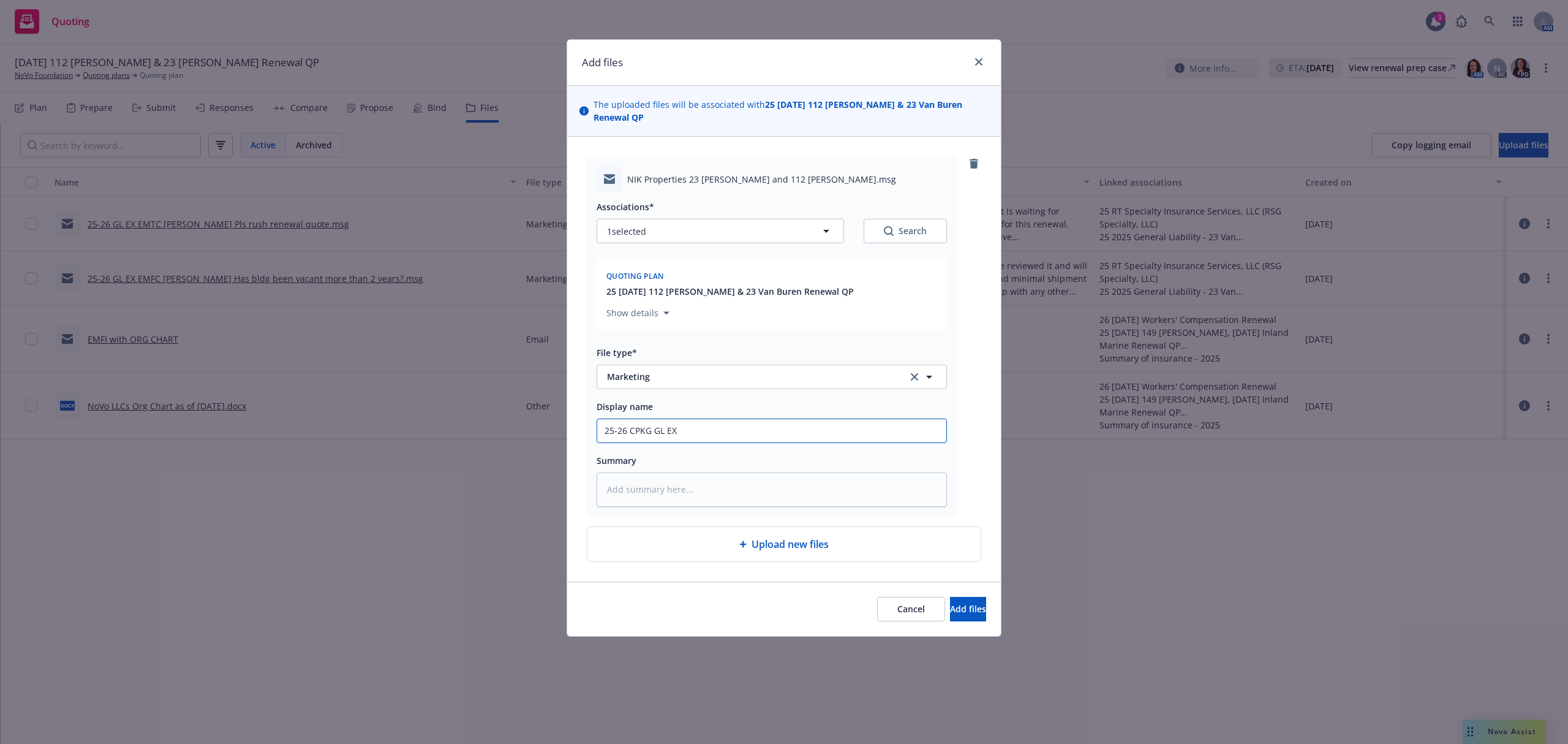
type input "25-26 CPKG GL EX E"
type textarea "x"
type input "25-26 CPKG GL EX EM"
type textarea "x"
type input "25-26 CPKG GL EX EMT"
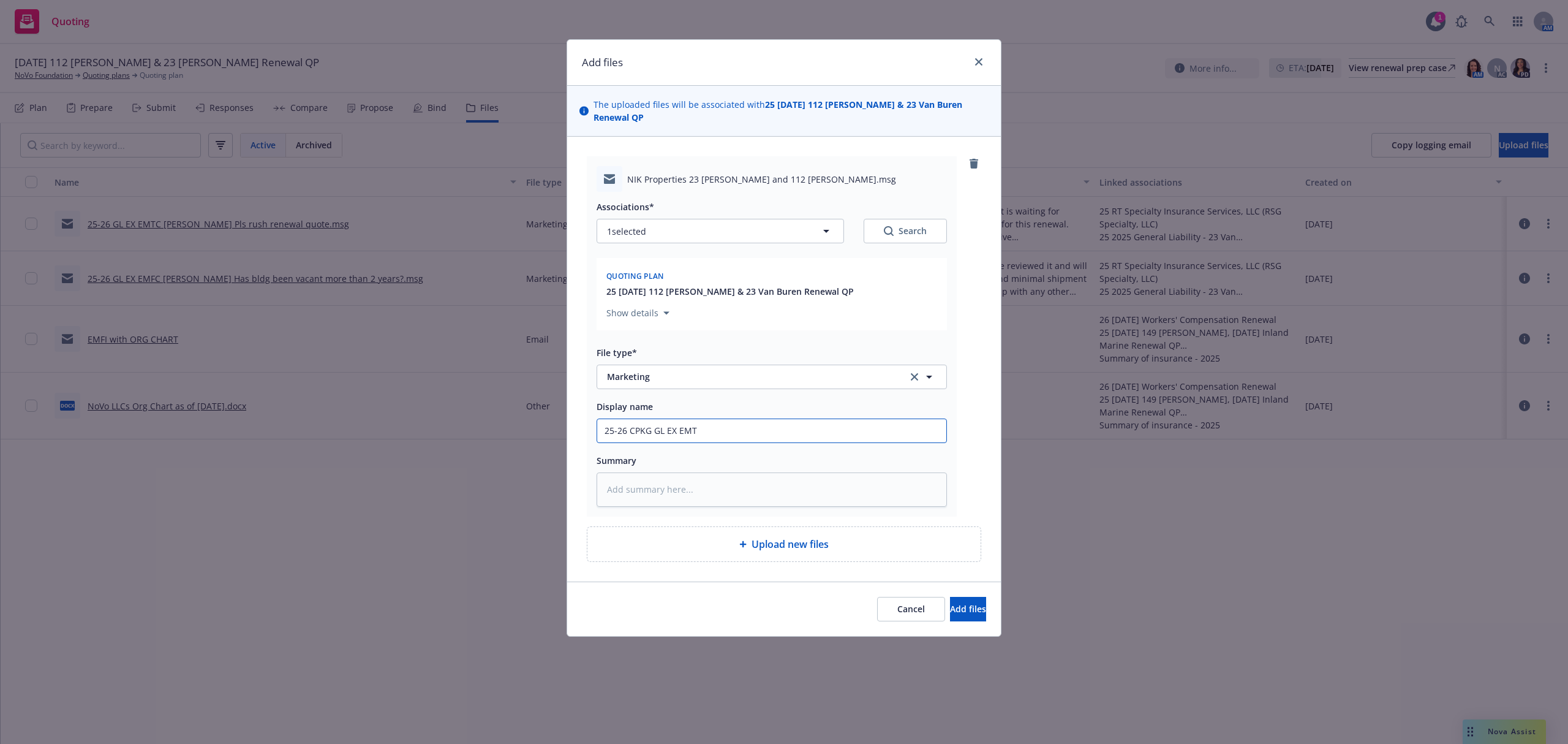
type textarea "x"
type input "25-26 CPKG GL EX EMTI"
type textarea "x"
type input "25-26 CPKG GL EX EMTI"
type textarea "x"
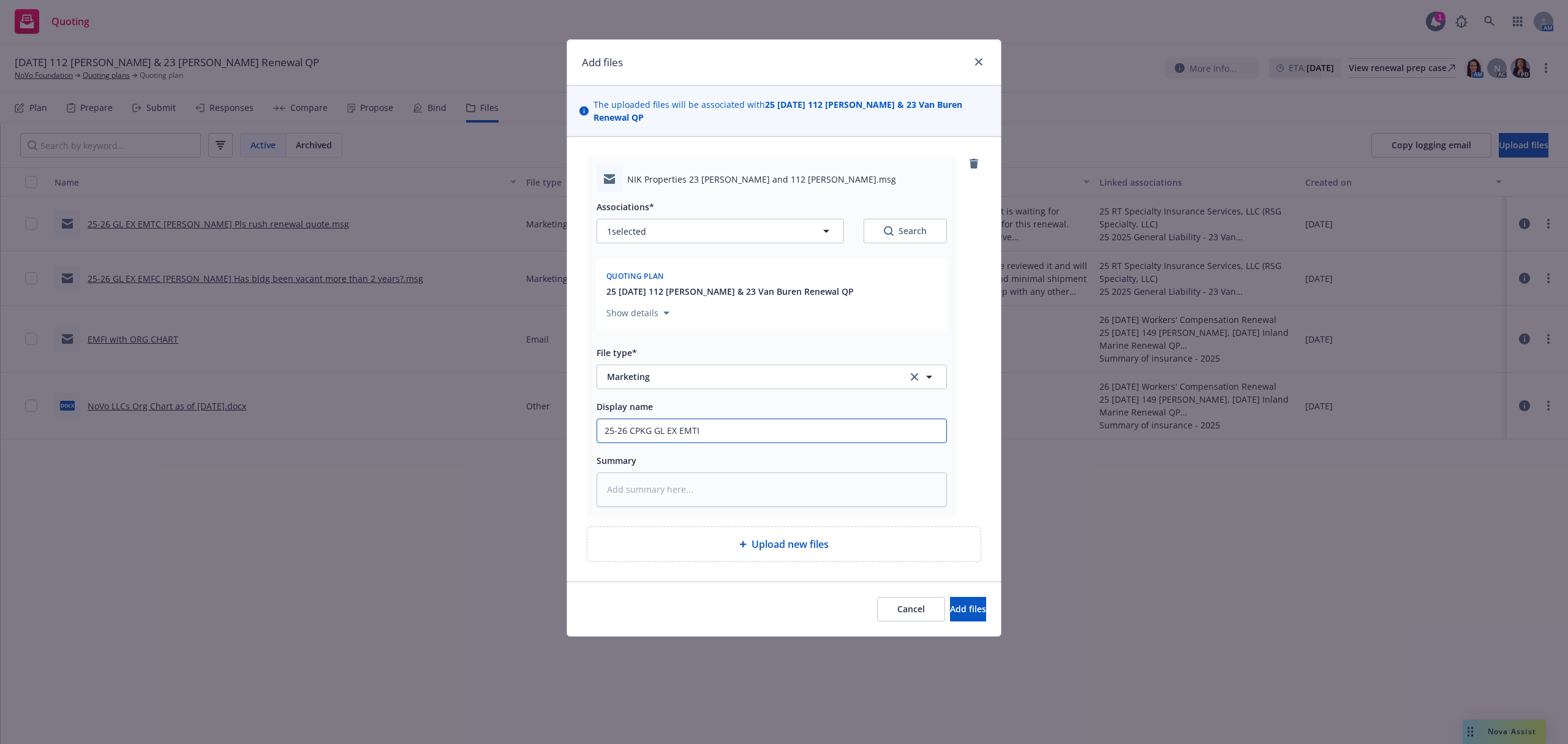
type input "25-26 CPKG GL EX EMTI A"
type textarea "x"
type input "25-26 CPKG GL EX EMTI Ad"
type textarea "x"
type input "25-26 CPKG GL EX EMTI Adr"
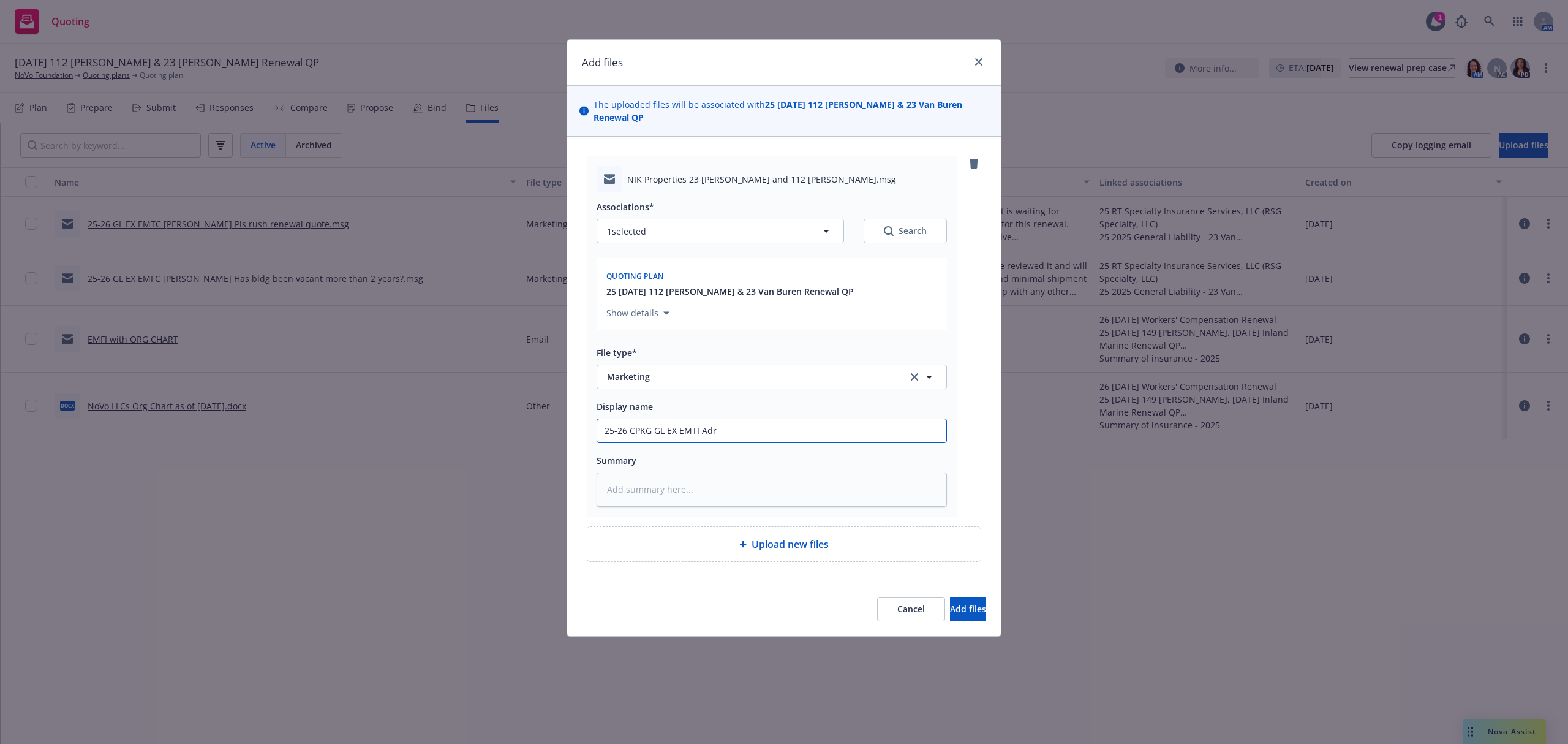
type textarea "x"
type input "25-26 CPKG GL EX EMTI Adri"
type textarea "x"
type input "25-26 CPKG GL EX EMTI Adria"
type textarea "x"
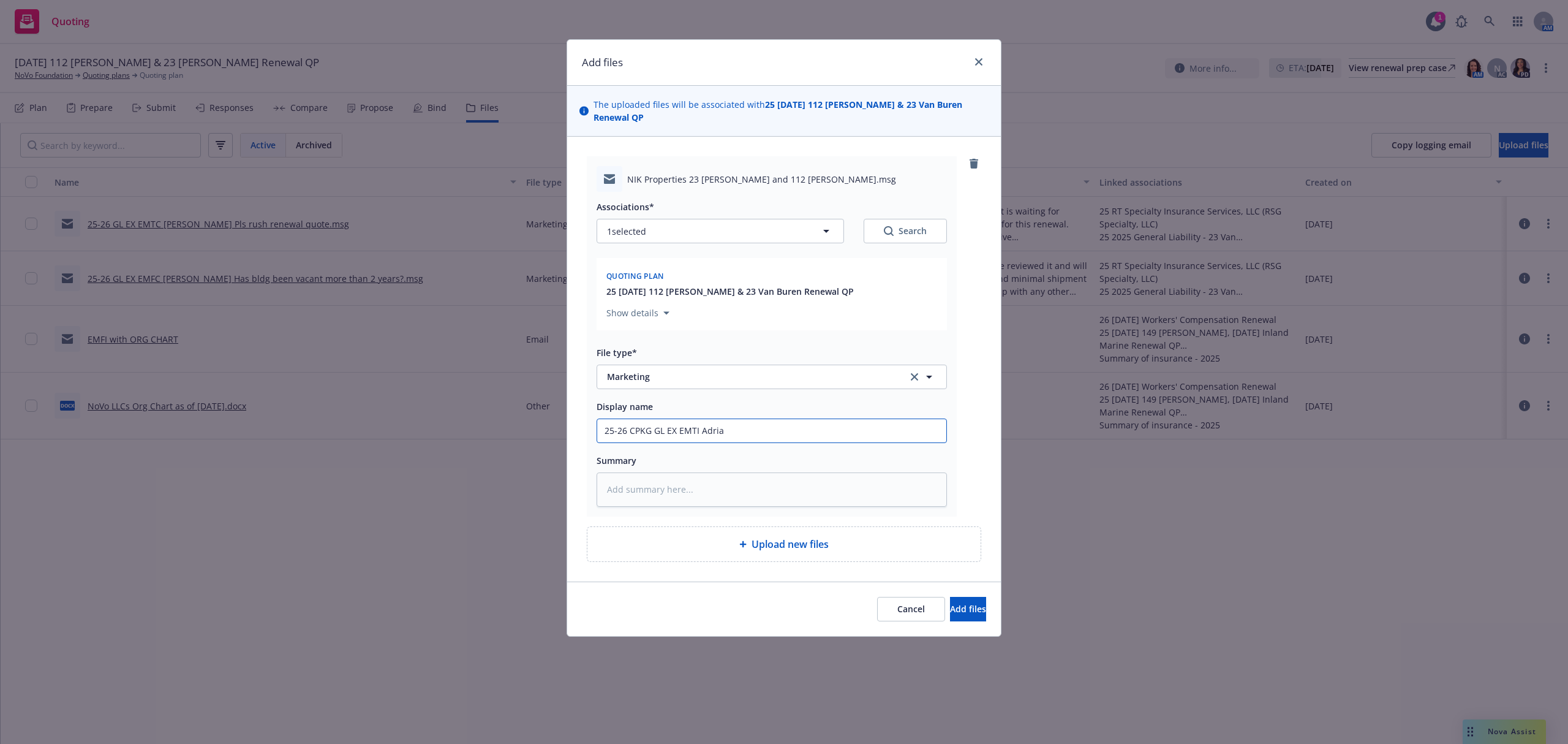
type input "25-26 CPKG GL EX EMTI Adrian"
type textarea "x"
type input "25-26 CPKG GL EX EMTI Adrian"
type textarea "x"
type input "25-26 CPKG GL EX EMTI Adrian W"
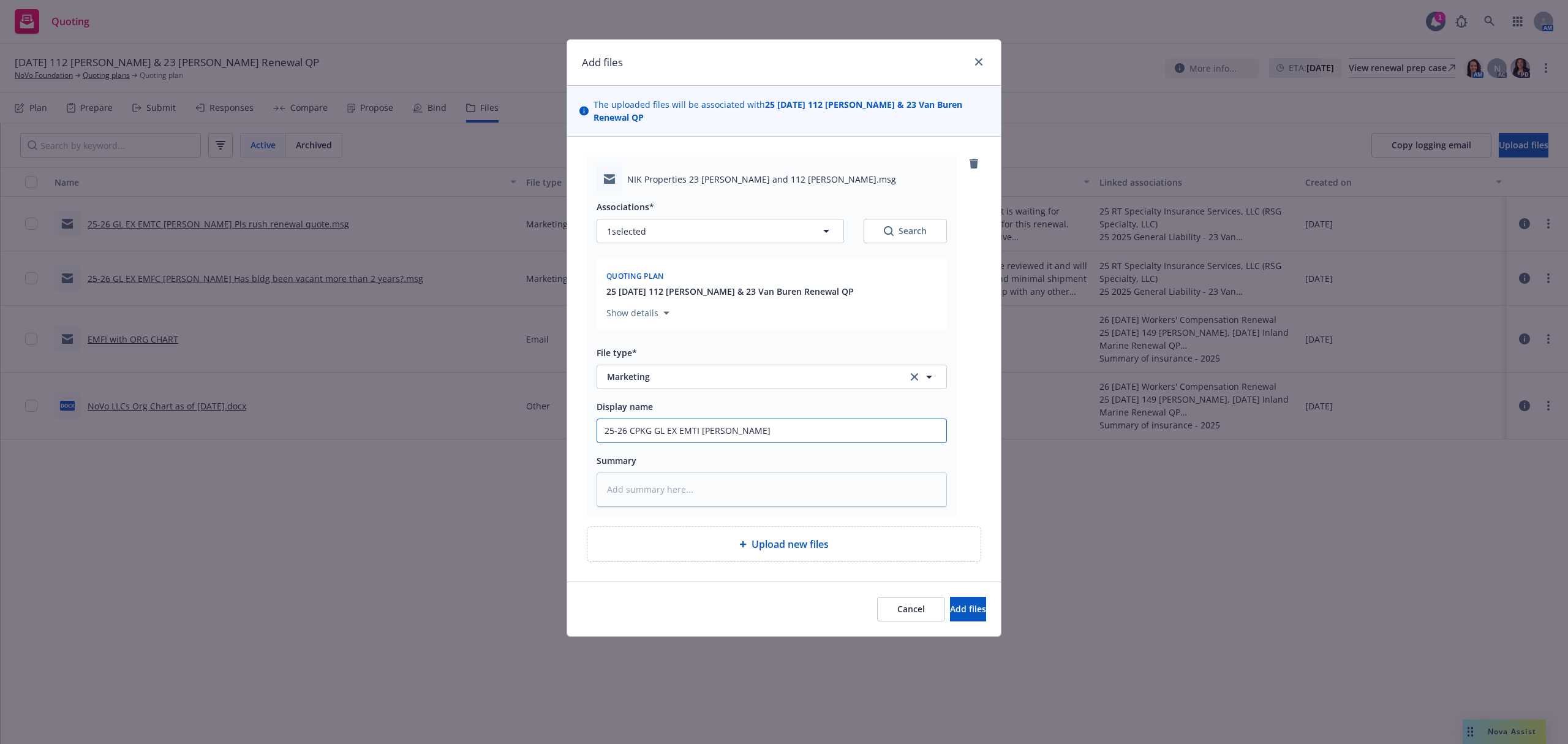
type textarea "x"
type input "25-26 CPKG GL EX EMTI Adrian Wha"
type textarea "x"
type input "25-26 CPKG GL EX EMTI Adrian What"
type textarea "x"
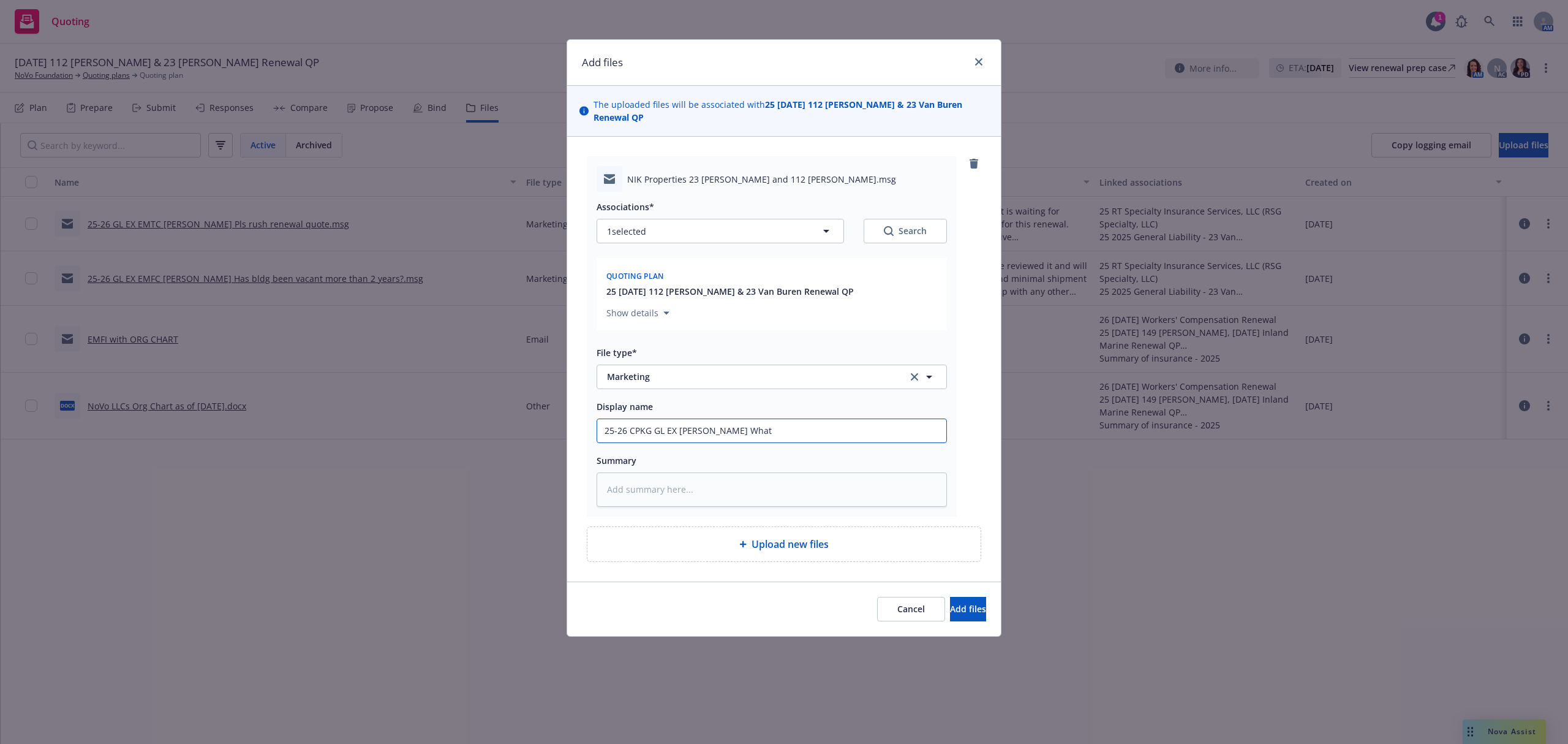
type input "25-26 CPKG GL EX EMTI Adrian What"
type textarea "x"
type input "25-26 CPKG GL EX EMTI Adrian What i"
type textarea "x"
type input "25-26 CPKG GL EX EMTI Adrian What is"
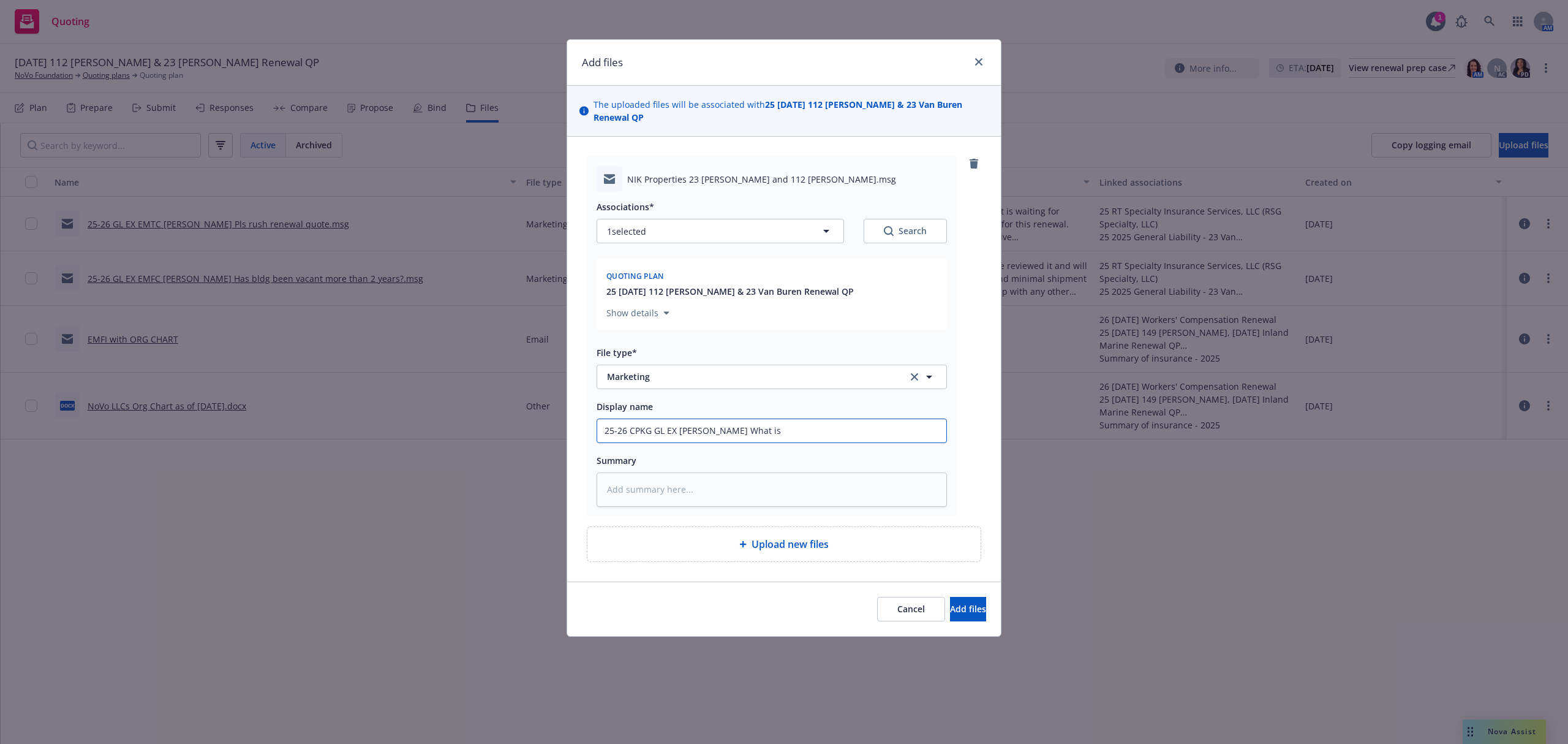
type textarea "x"
type input "25-26 CPKG GL EX EMTI Adrian What is"
type textarea "x"
type input "25-26 CPKG GL EX EMTI Adrian What is t"
type textarea "x"
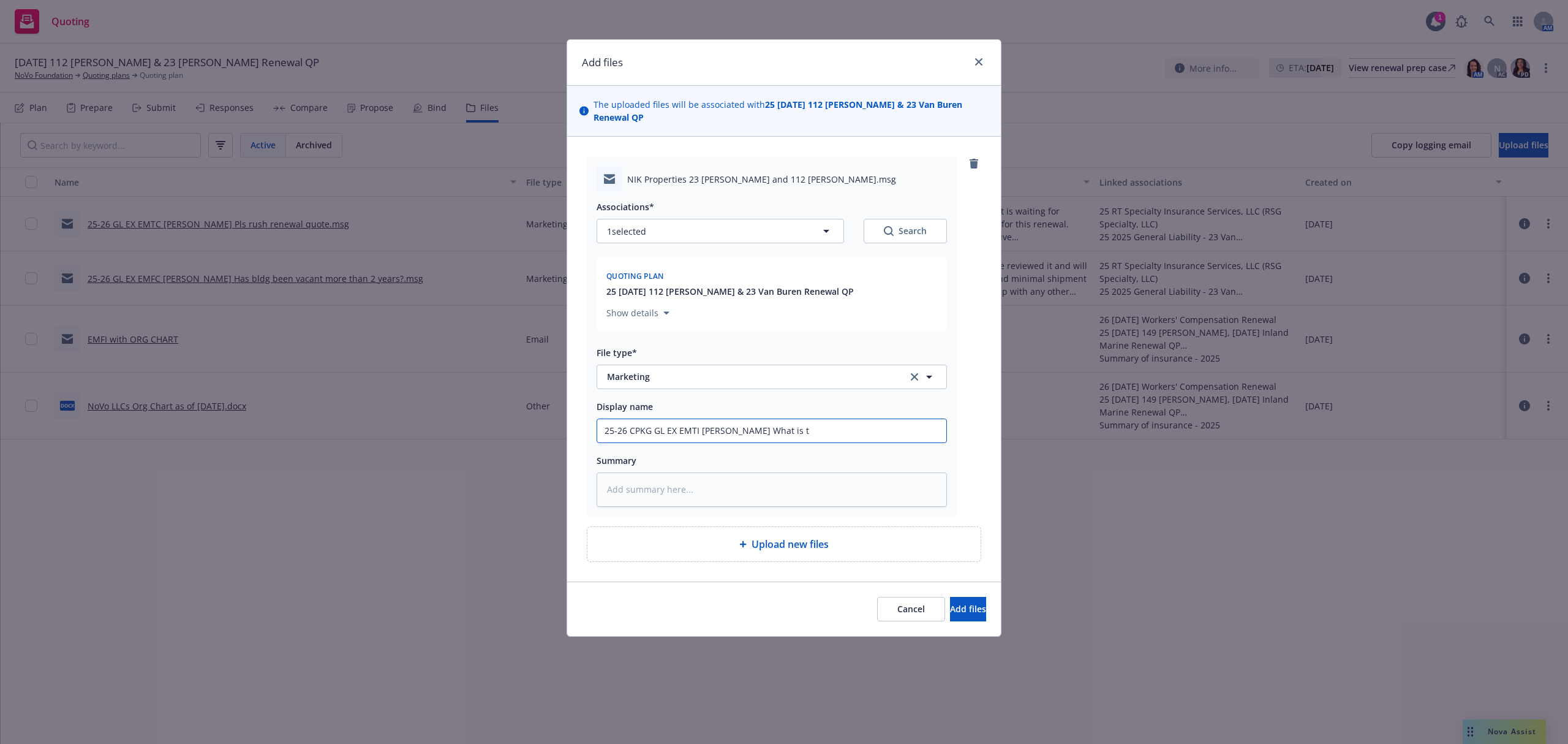
type input "25-26 CPKG GL EX EMTI Adrian What is th"
type textarea "x"
type input "25-26 CPKG GL EX EMTI Adrian What is the"
type textarea "x"
type input "25-26 CPKG GL EX EMTI Adrian What is the"
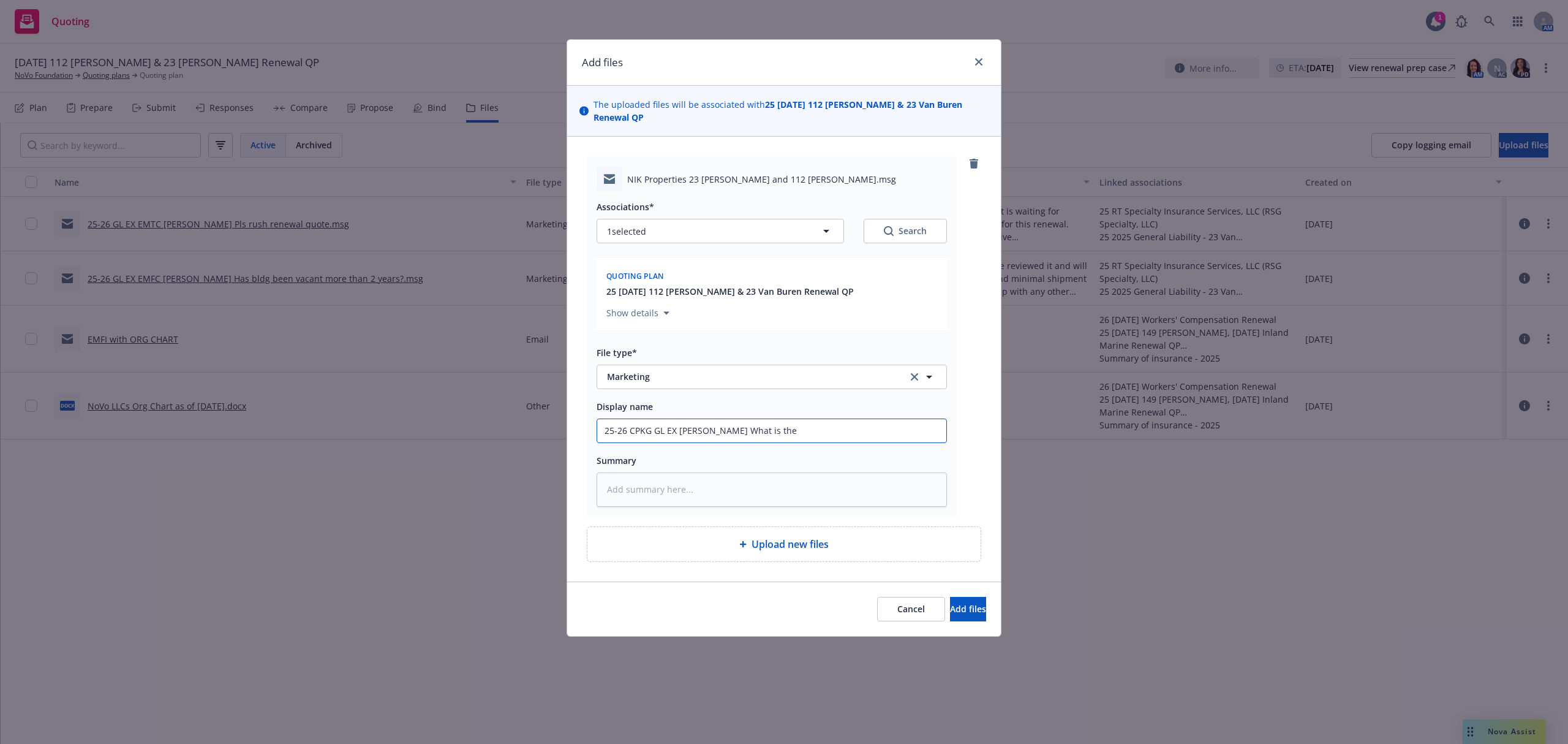
type textarea "x"
type input "25-26 CPKG GL EX EMTI Adrian What is the s"
type textarea "x"
type input "25-26 CPKG GL EX EMTI Adrian What is the st"
type textarea "x"
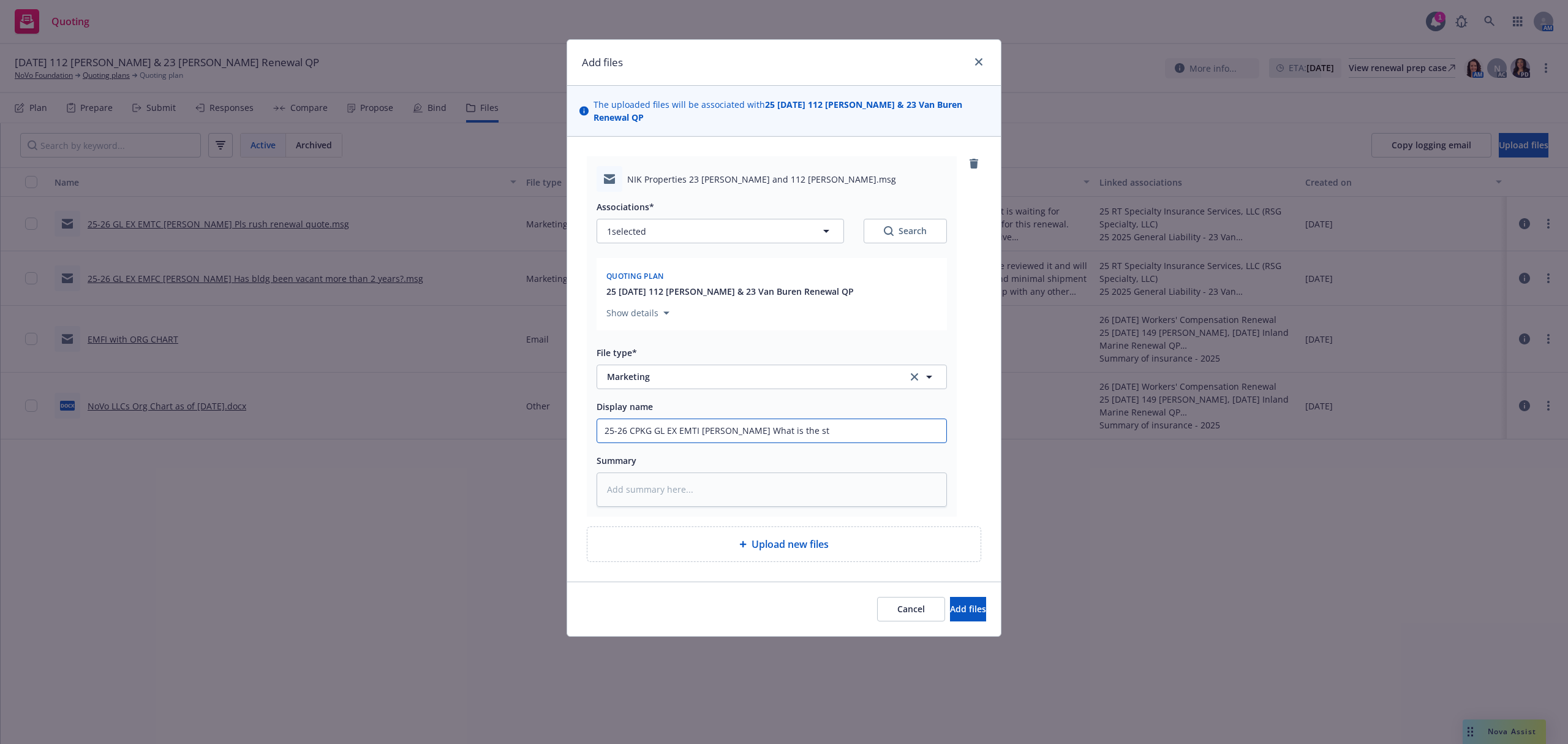
type input "25-26 CPKG GL EX EMTI Adrian What is the sta"
type textarea "x"
type input "25-26 CPKG GL EX EMTI Adrian What is the stat"
type textarea "x"
type input "25-26 CPKG GL EX EMTI Adrian What is the statu"
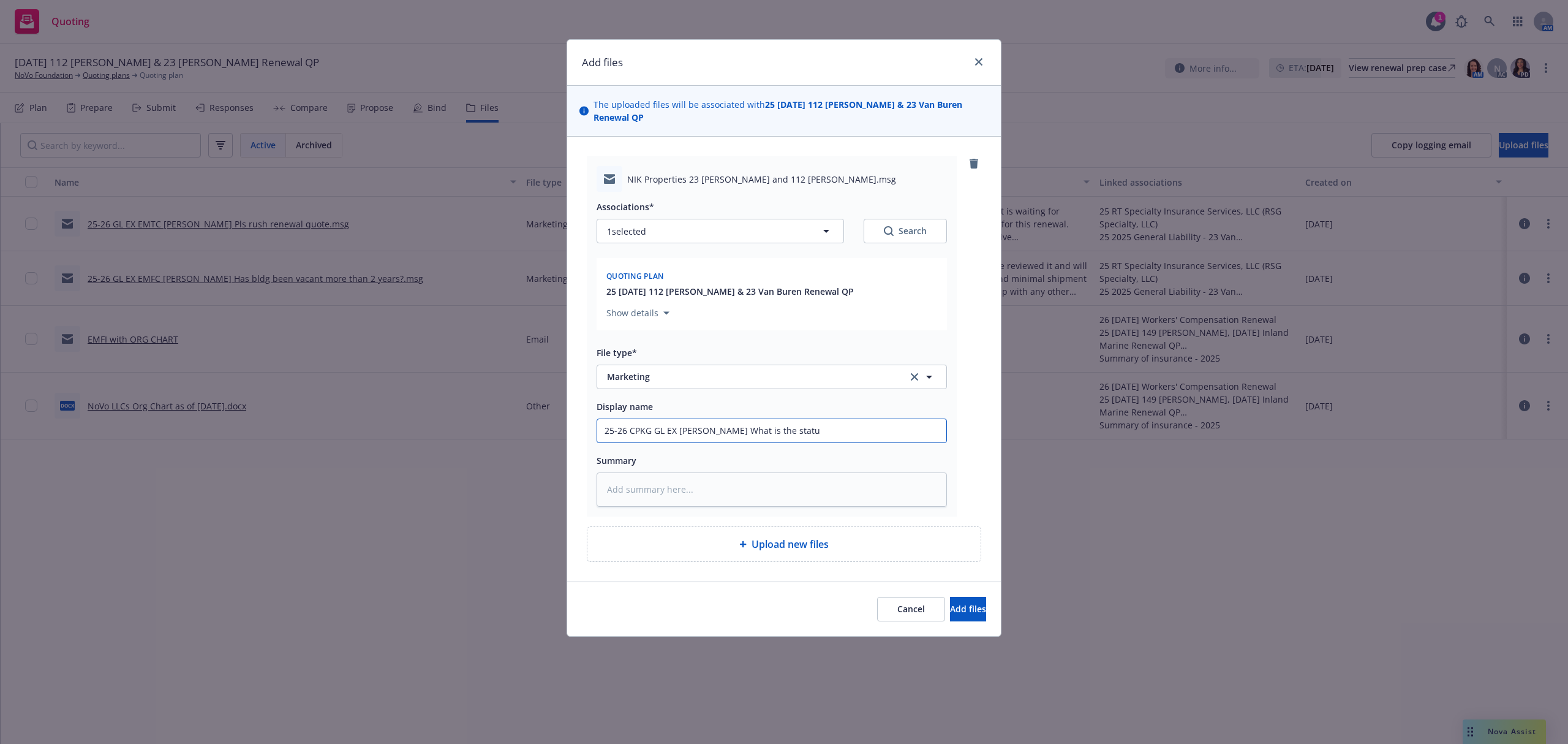
type textarea "x"
type input "25-26 CPKG GL EX EMTI Adrian What is the status"
type textarea "x"
type input "25-26 CPKG GL EX EMTI Adrian What is the status"
type textarea "x"
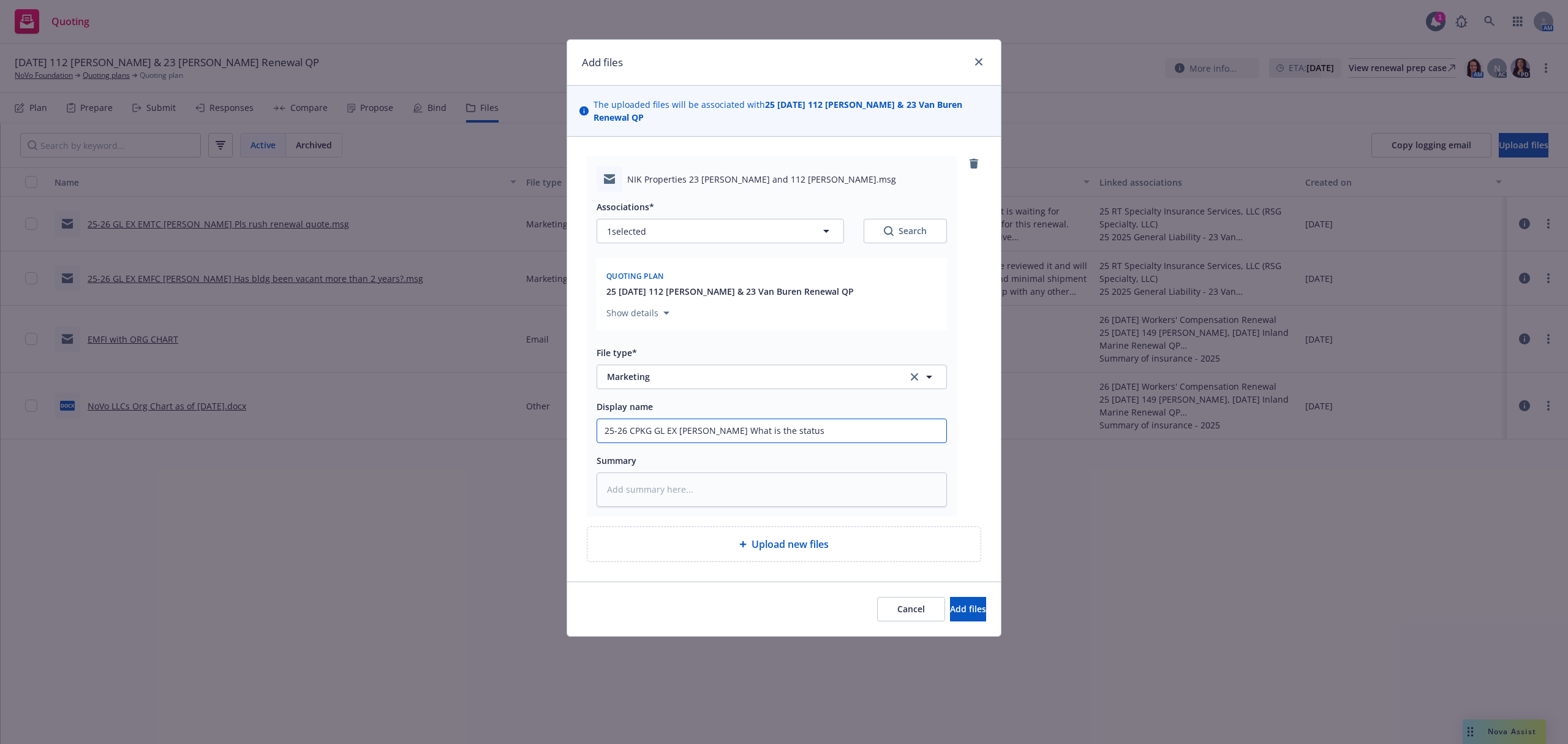
type input "25-26 CPKG GL EX EMTI Adrian What is the status o"
type textarea "x"
type input "25-26 CPKG GL EX EMTI Adrian What is the status of"
type textarea "x"
type input "25-26 CPKG GL EX EMTI Adrian What is the status of"
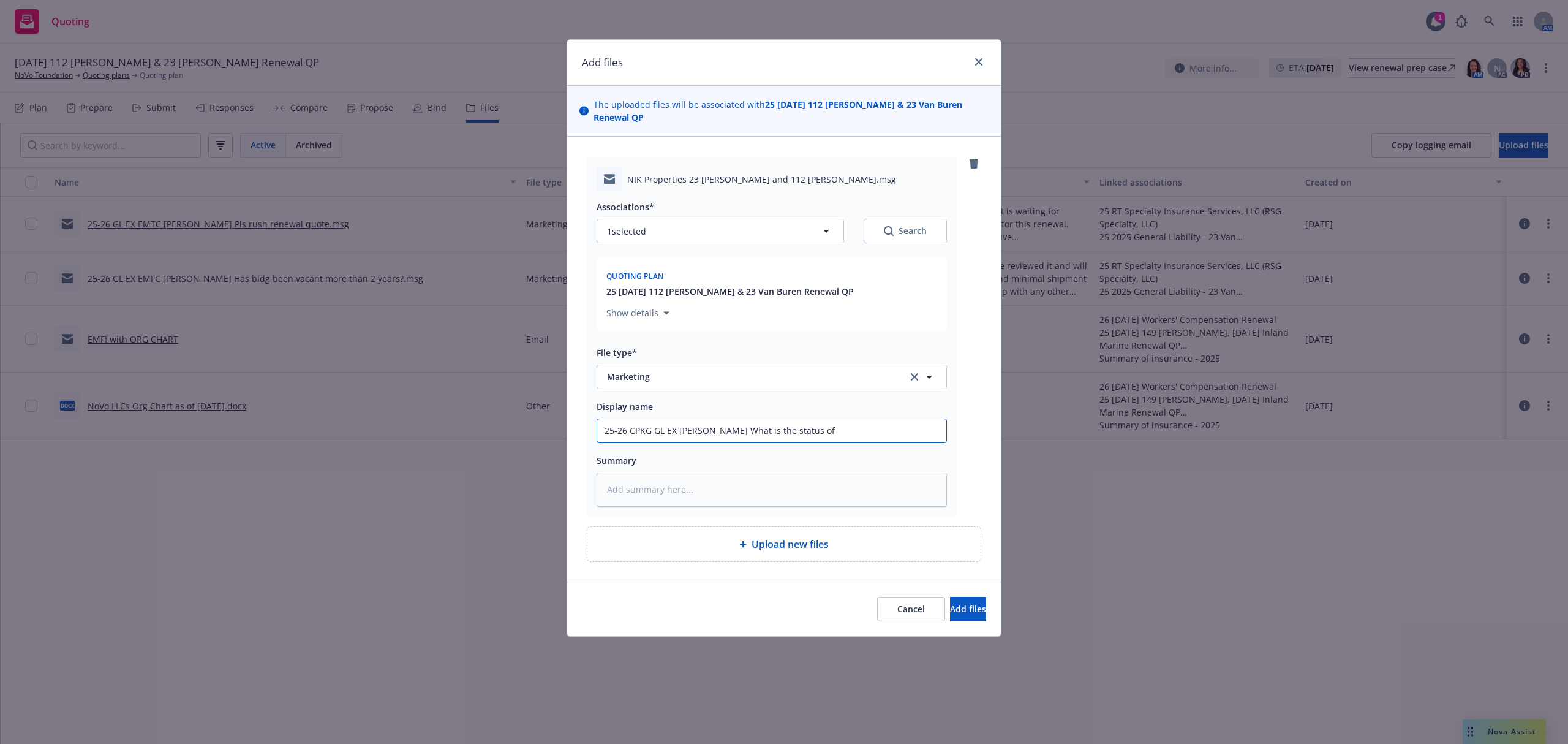
type textarea "x"
type input "25-26 CPKG GL EX EMTI Adrian What is the status of t"
type textarea "x"
type input "25-26 CPKG GL EX EMTI Adrian What is the status of the"
type textarea "x"
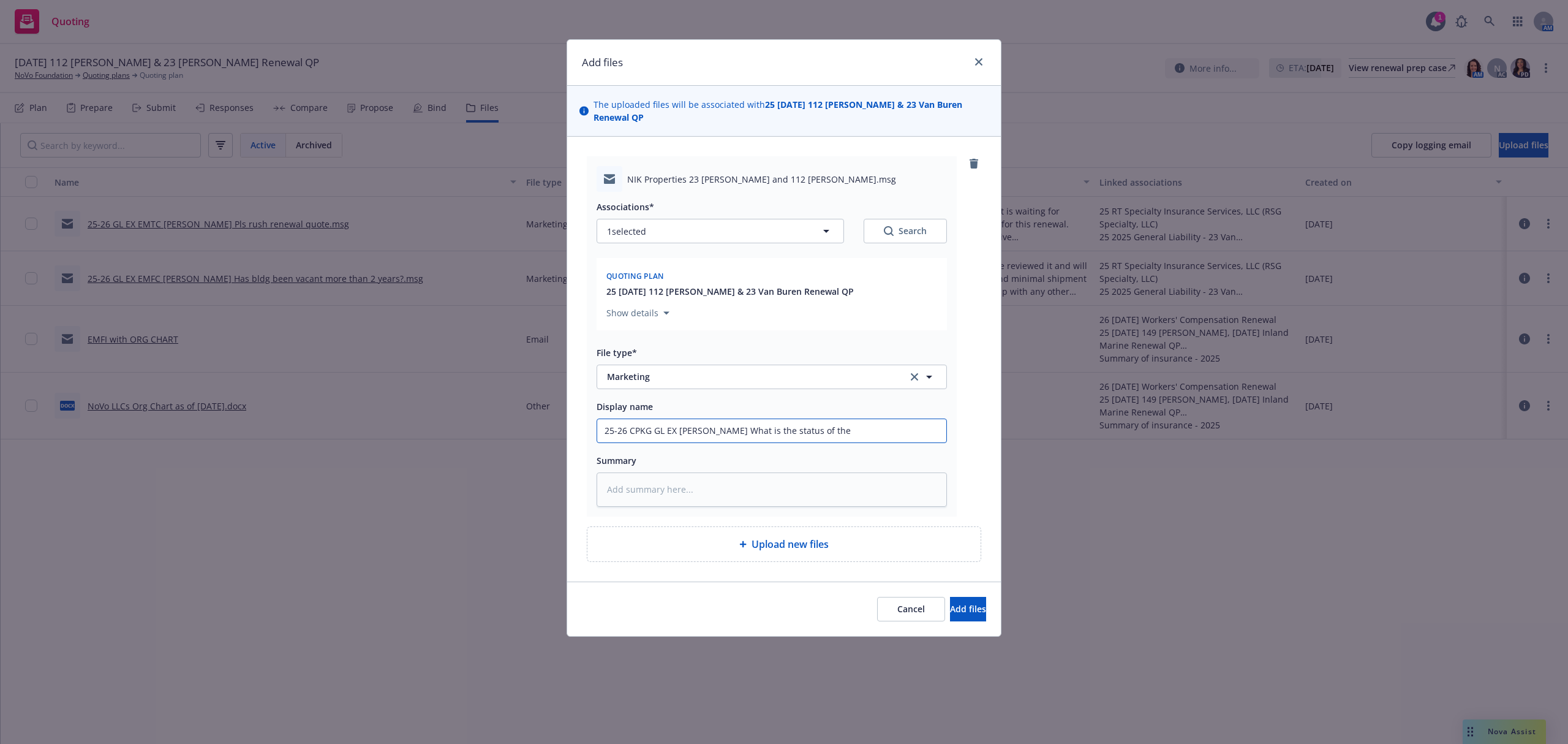
type input "25-26 CPKG GL EX EMTI Adrian What is the status of thes"
type textarea "x"
type input "25-26 CPKG GL EX EMTI Adrian What is the status of these"
type textarea "x"
type input "25-26 CPKG GL EX EMTI Adrian What is the status of these"
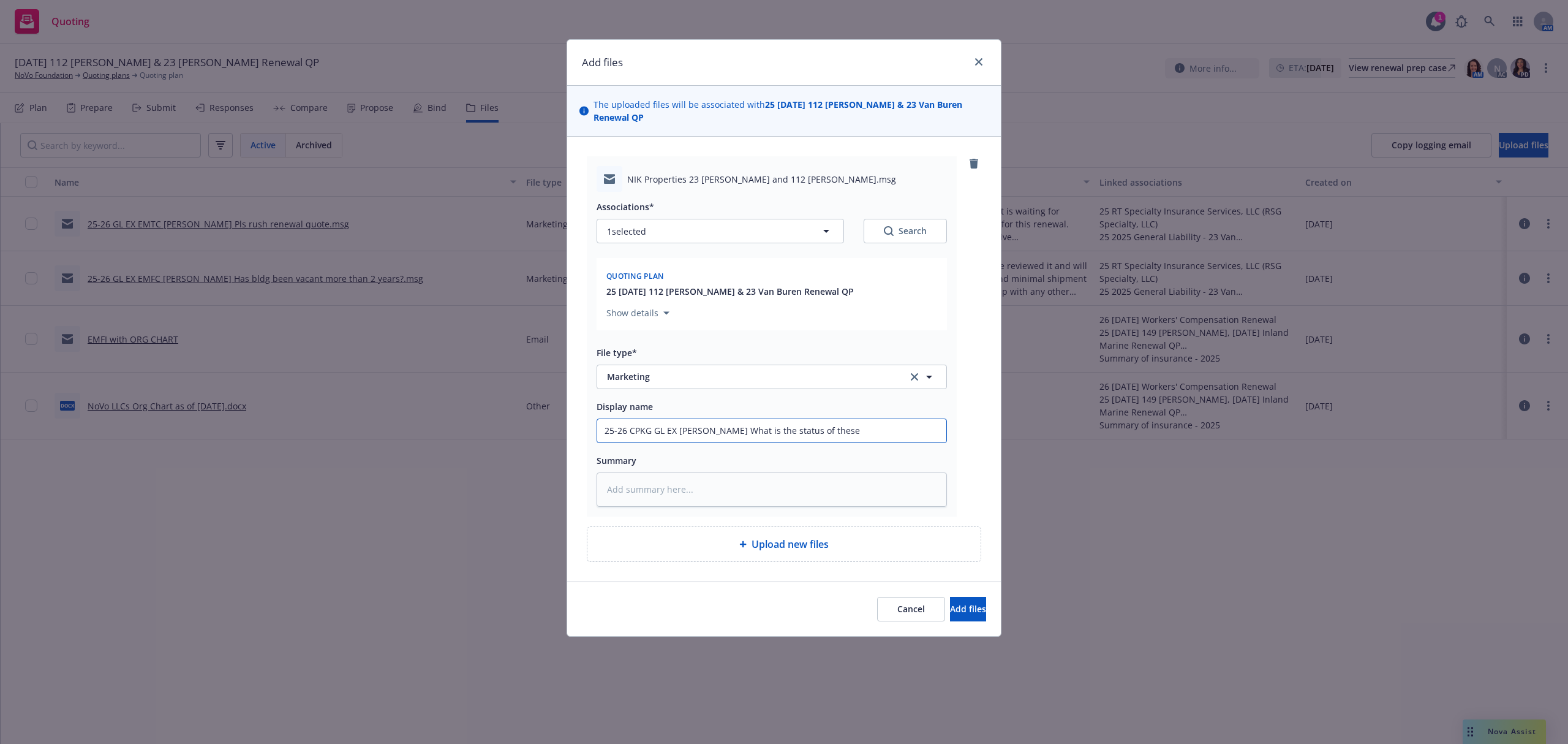
type textarea "x"
type input "25-26 CPKG GL EX EMTI Adrian What is the status of these p"
type textarea "x"
type input "25-26 CPKG GL EX EMTI Adrian What is the status of these pro"
type textarea "x"
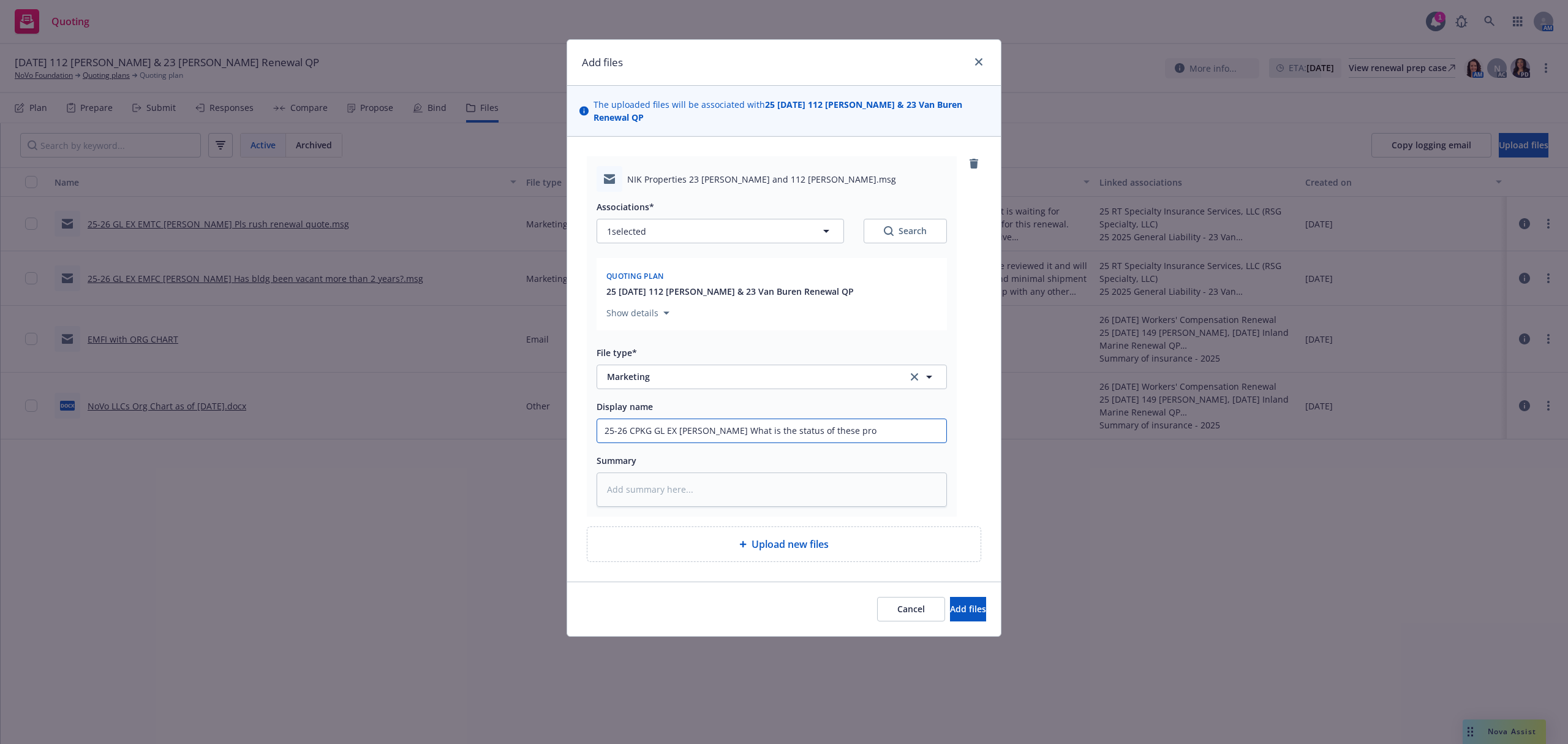
type input "25-26 CPKG GL EX EMTI Adrian What is the status of these proi"
type textarea "x"
type input "25-26 CPKG GL EX EMTI Adrian What is the status of these proip"
type textarea "x"
type input "25-26 CPKG GL EX EMTI Adrian What is the status of these proi"
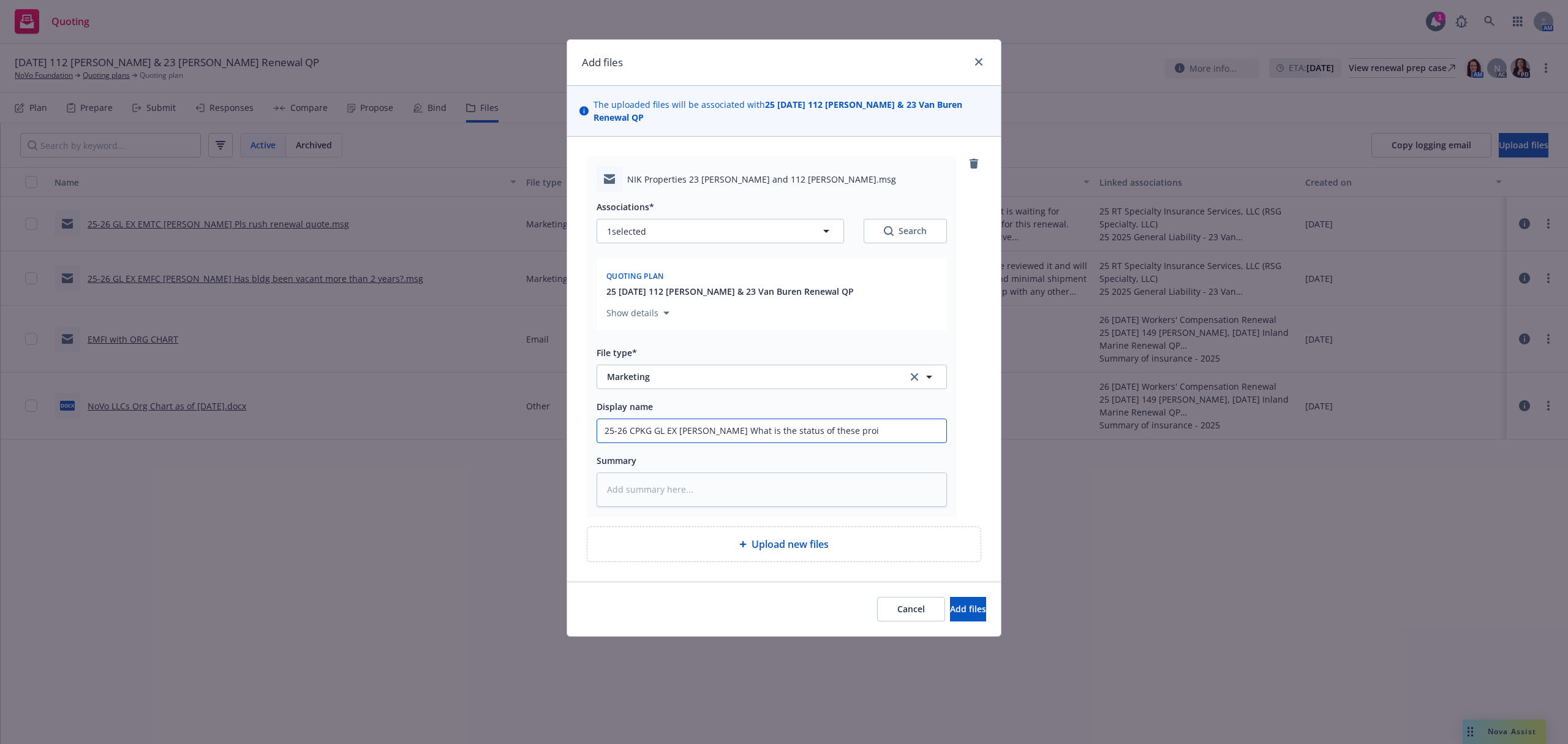
type textarea "x"
type input "25-26 CPKG GL EX EMTI Adrian What is the status of these pro"
type textarea "x"
type input "25-26 CPKG GL EX EMTI Adrian What is the status of these pr"
type textarea "x"
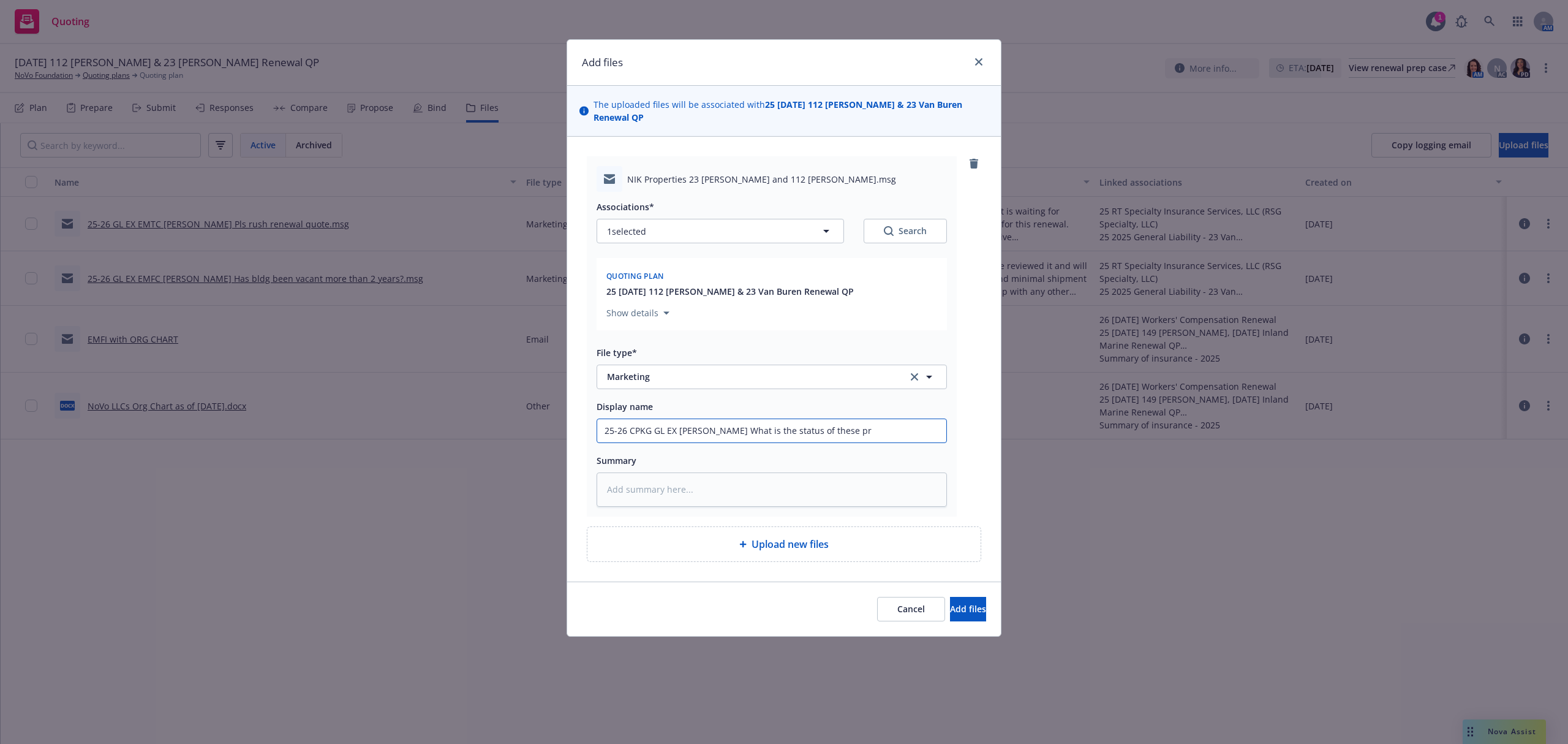
type input "25-26 CPKG GL EX EMTI Adrian What is the status of these pro"
type textarea "x"
type input "25-26 CPKG GL EX EMTI Adrian What is the status of these prop"
type textarea "x"
type input "25-26 CPKG GL EX EMTI Adrian What is the status of these prope"
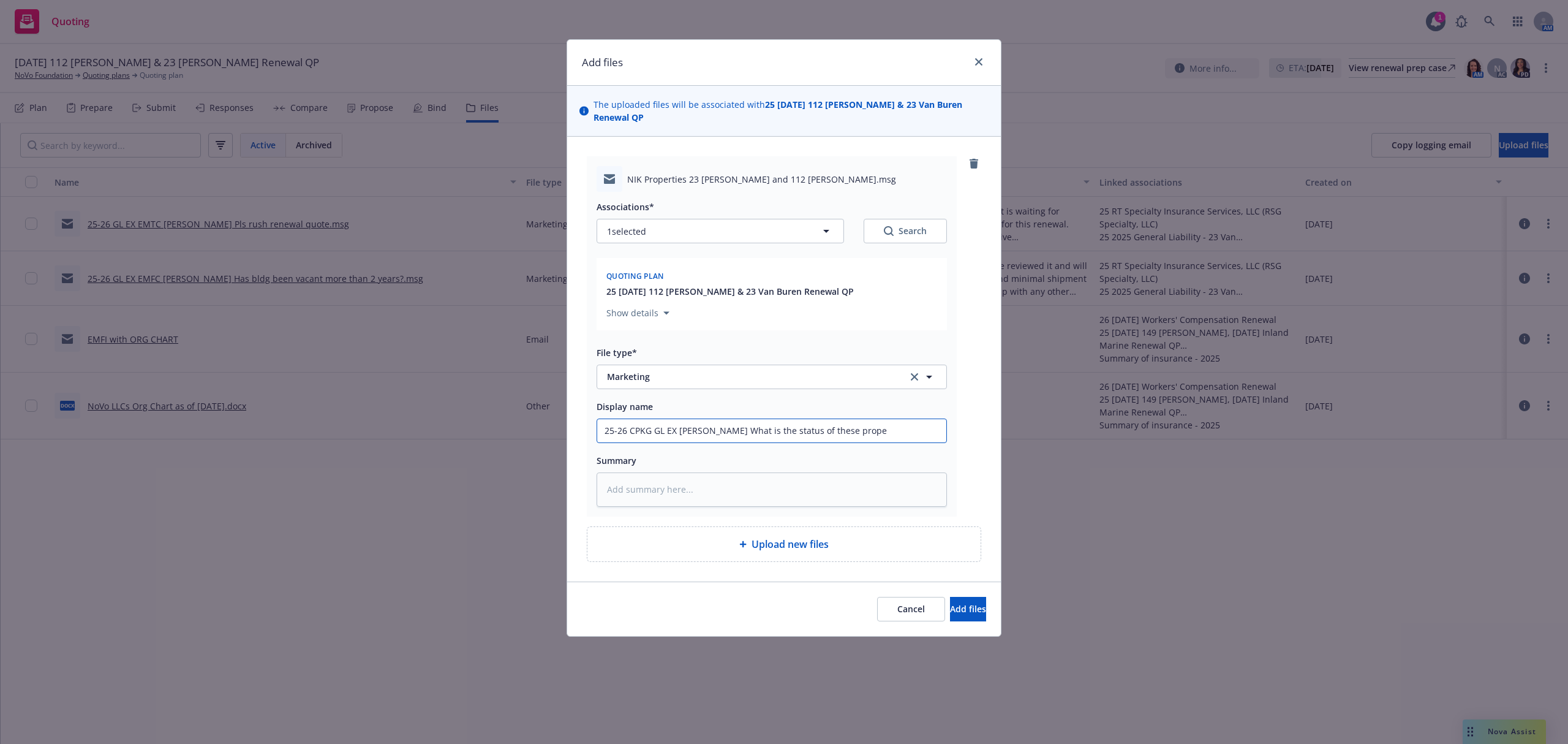
type textarea "x"
type input "25-26 CPKG GL EX EMTI Adrian What is the status of these proper"
type textarea "x"
type input "25-26 CPKG GL EX EMTI Adrian What is the status of these propert"
type textarea "x"
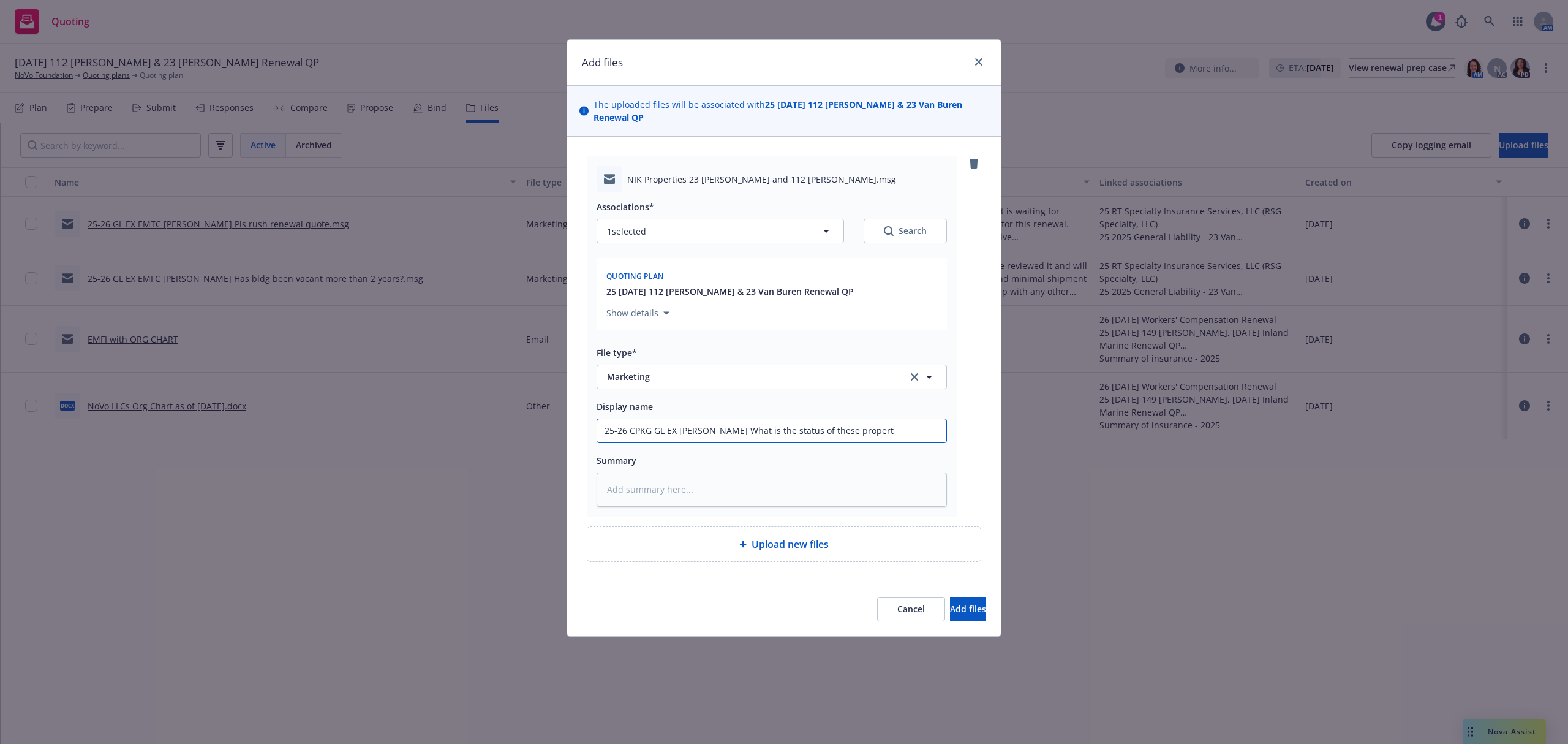
type input "25-26 CPKG GL EX EMTI Adrian What is the status of these properti"
type textarea "x"
type input "25-26 CPKG GL EX EMTI Adrian What is the status of these propertie"
type textarea "x"
type input "25-26 CPKG GL EX EMTI Adrian What is the status of these properties"
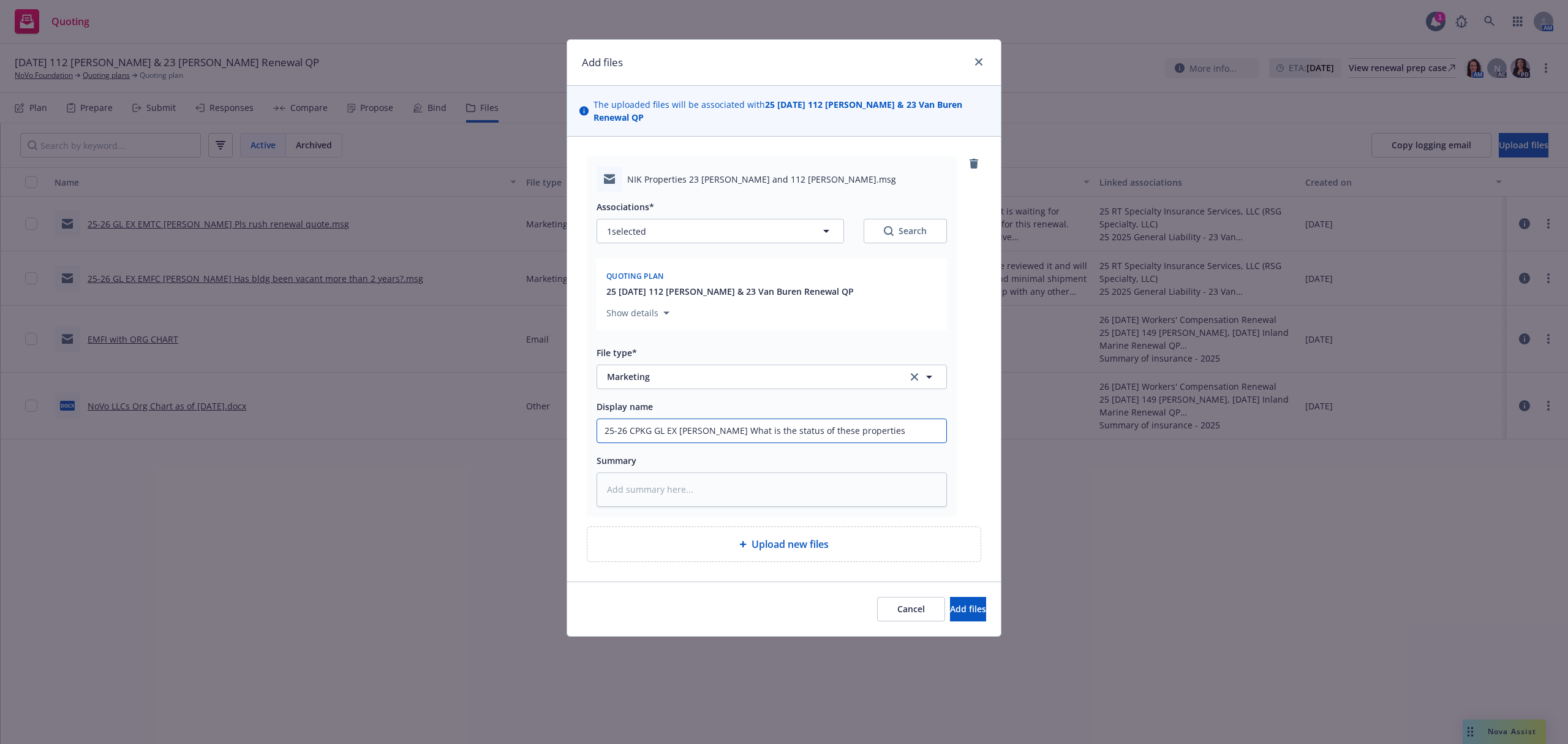
type textarea "x"
type input "25-26 CPKG GL EX EMTI Adrian What is the status of these properties?"
paste textarea "Hi Adrian and Megan, 112 Henry and 23 Van Buren insurance policies are approach…"
type textarea "x"
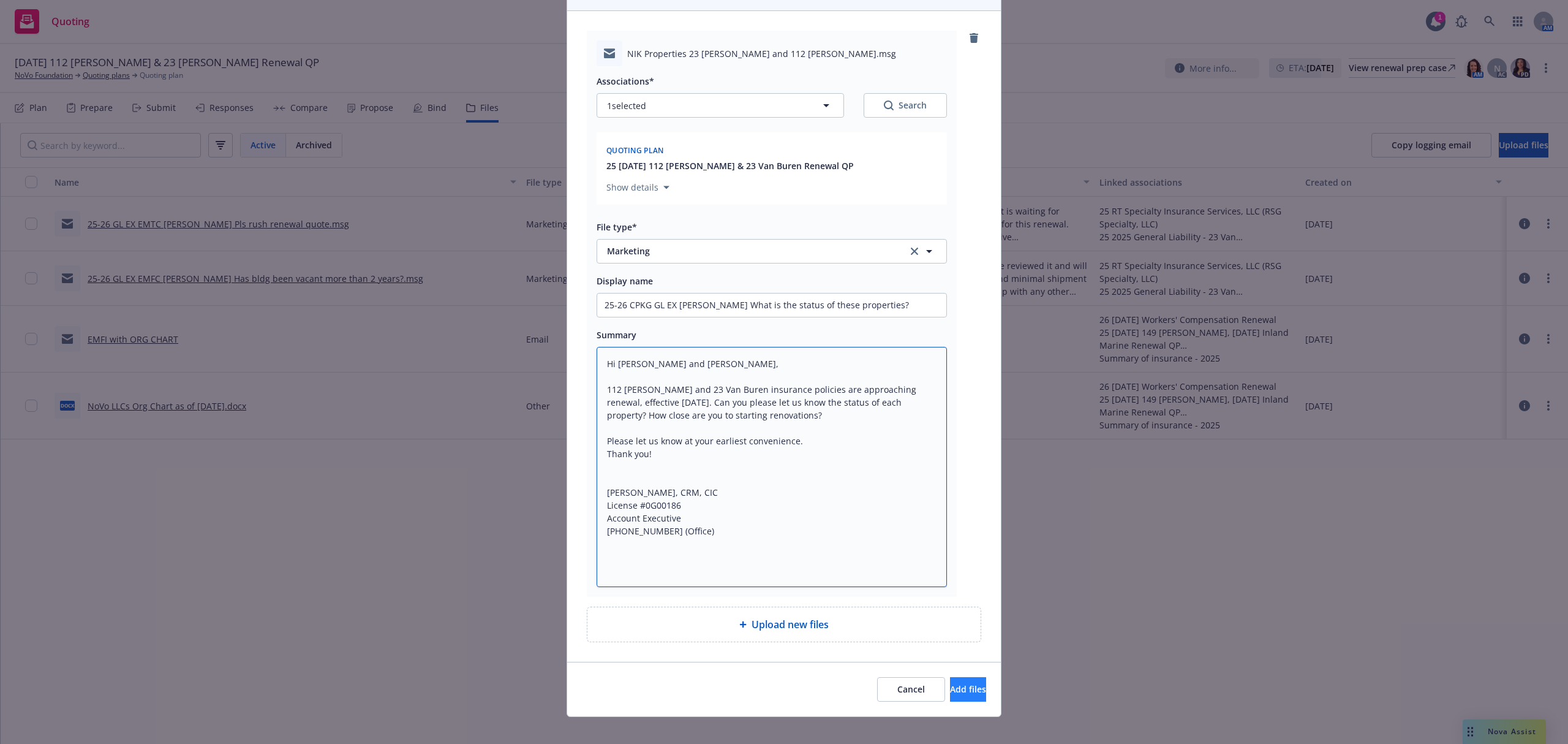
type textarea "Hi Adrian and Megan, 112 Henry and 23 Van Buren insurance policies are approach…"
click at [950, 683] on span "Add files" at bounding box center [968, 689] width 36 height 12
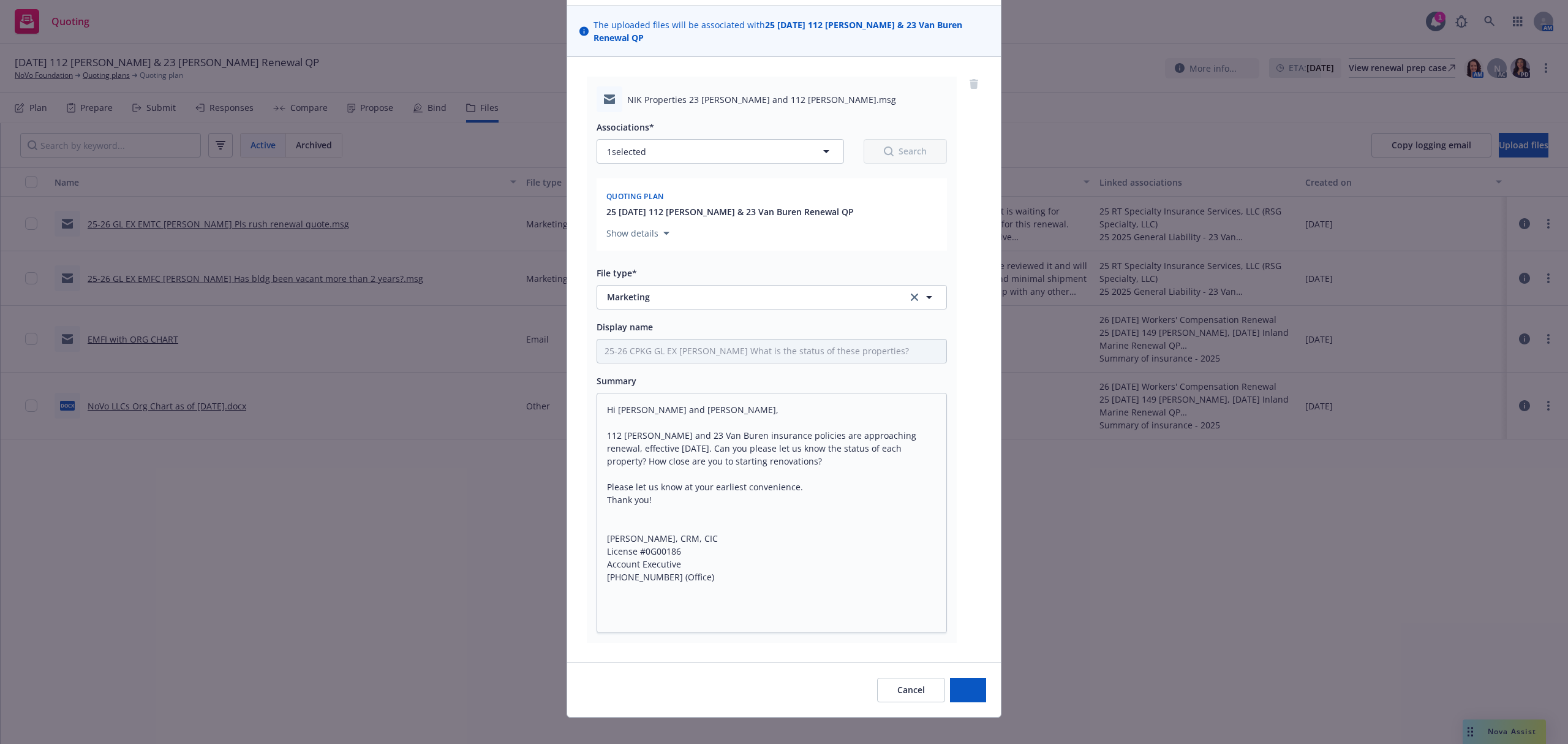
type textarea "x"
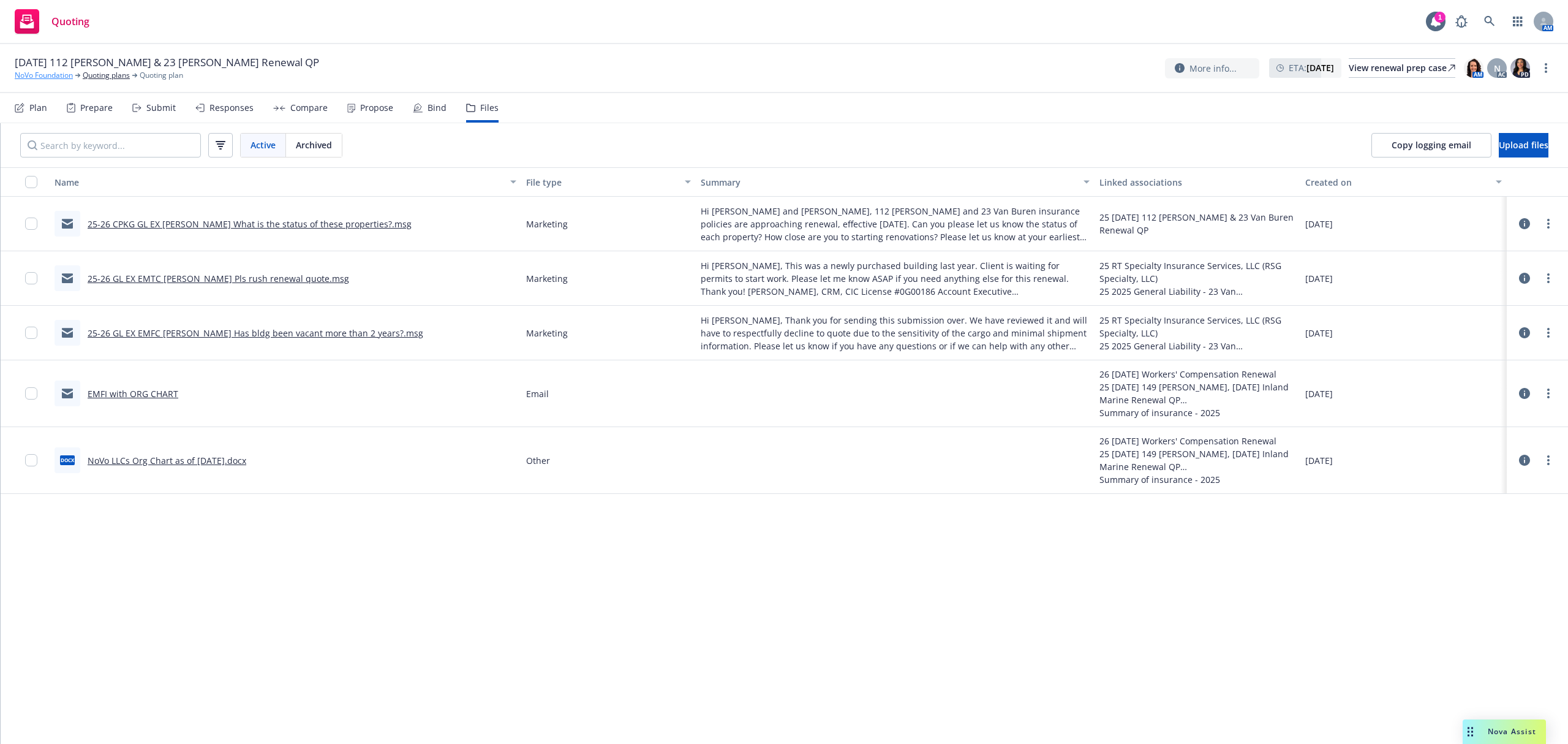
click at [40, 75] on link "NoVo Foundation" at bounding box center [44, 75] width 58 height 11
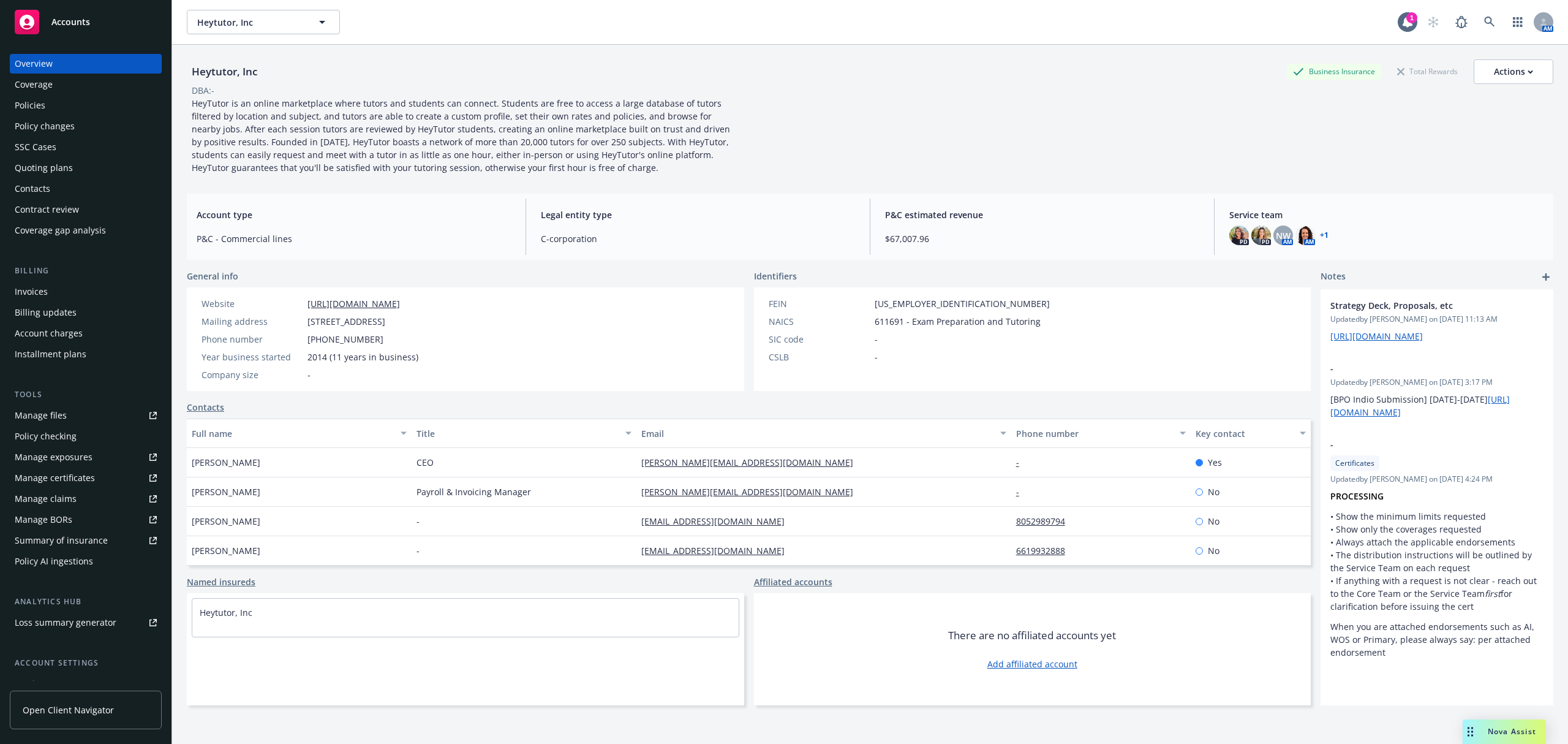
click at [38, 124] on div "Policy changes" at bounding box center [44, 126] width 60 height 20
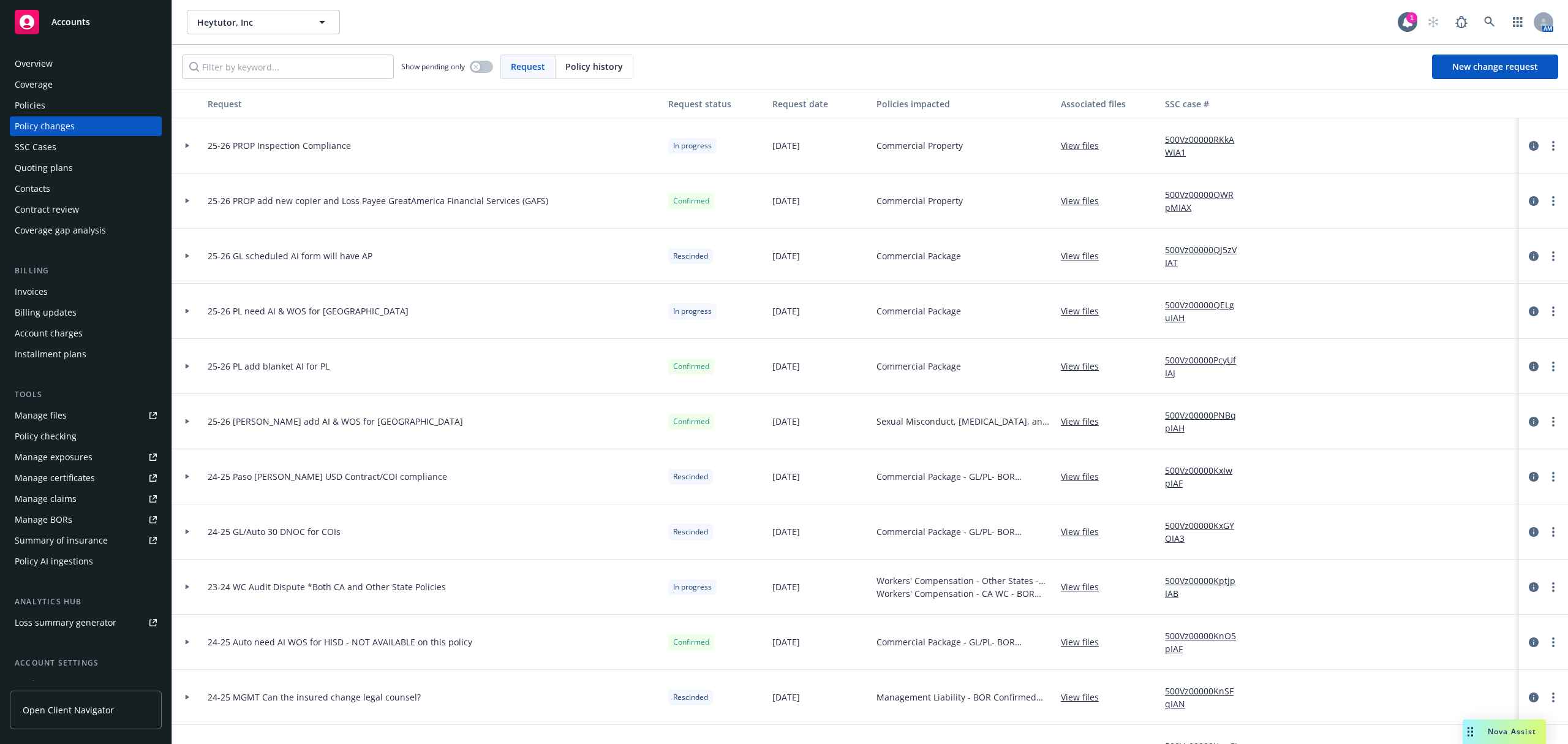
click at [1066, 147] on link "View files" at bounding box center [1085, 146] width 47 height 13
click at [42, 166] on div "Quoting plans" at bounding box center [44, 168] width 58 height 20
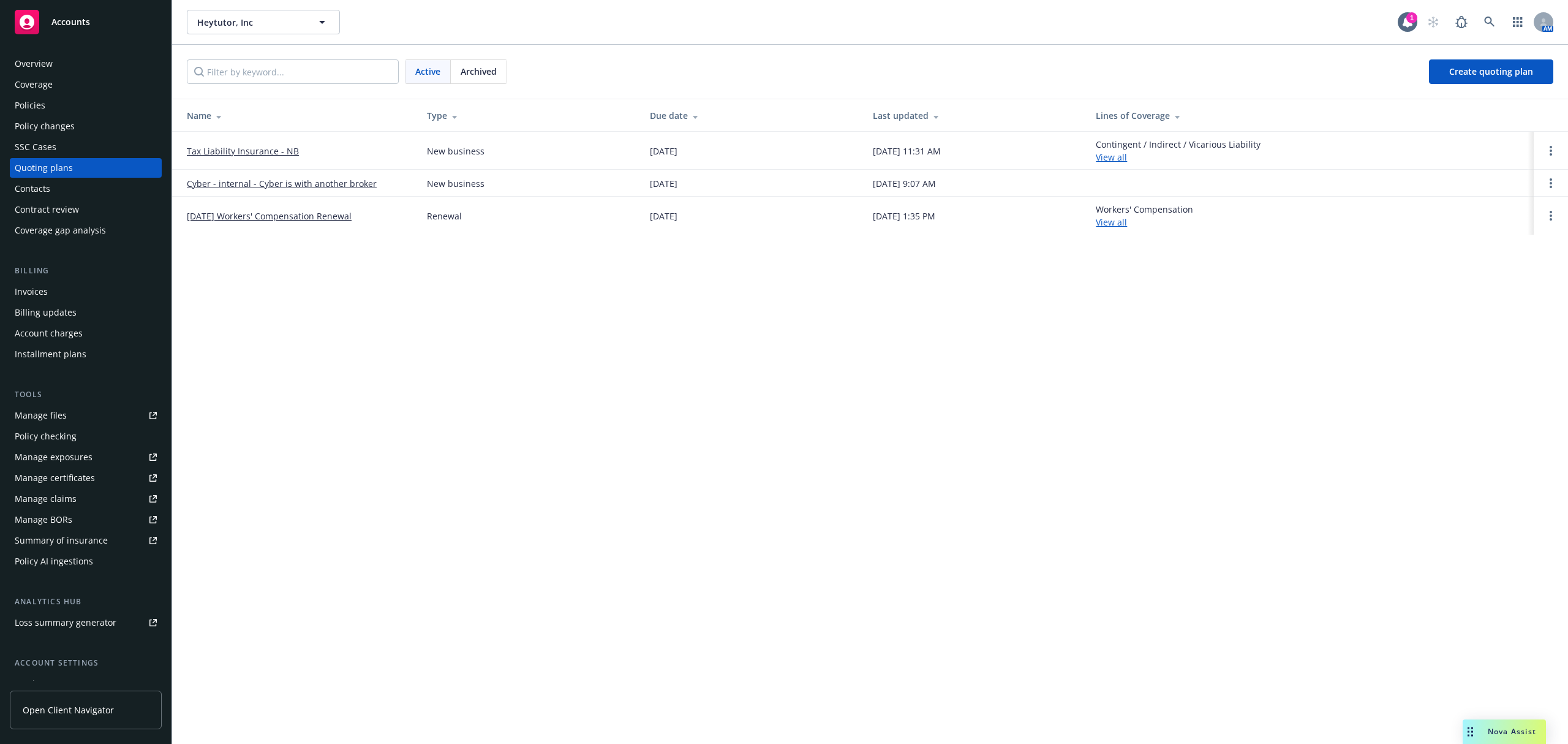
click at [228, 216] on link "[DATE] Workers' Compensation Renewal" at bounding box center [269, 216] width 165 height 13
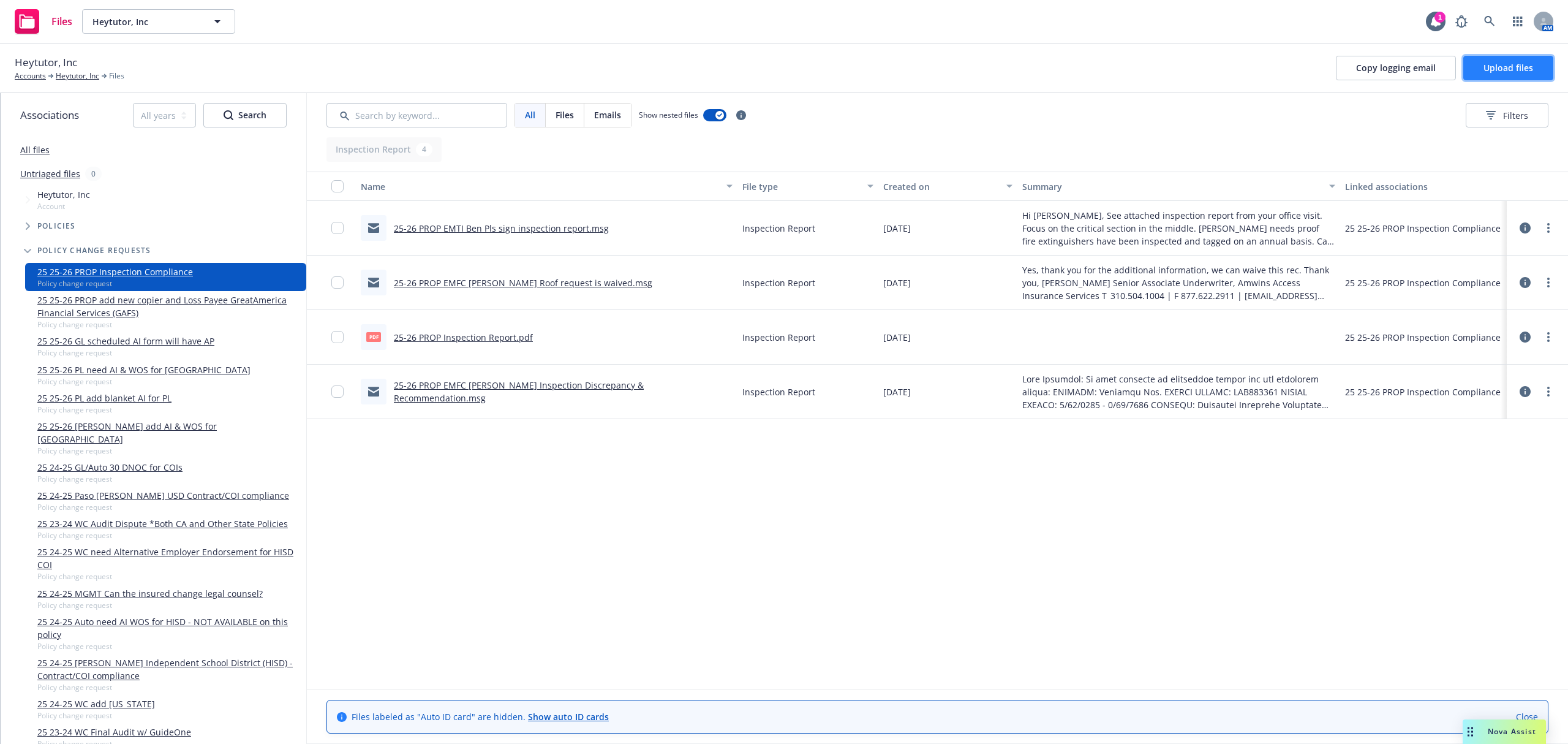
click at [1503, 57] on button "Upload files" at bounding box center [1508, 68] width 90 height 24
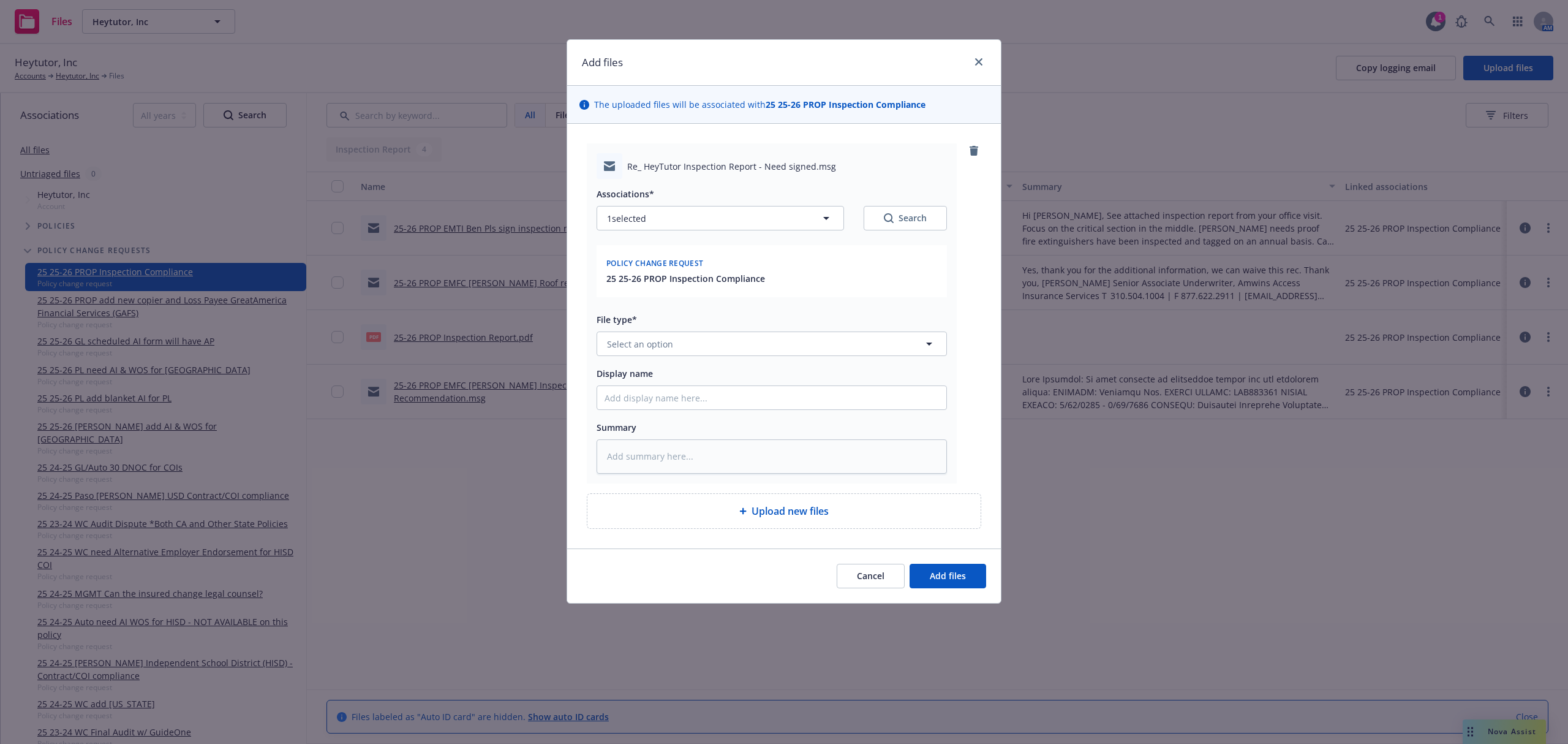
click at [642, 358] on div "Associations* 1 selected Search Policy change request 25 25-26 PROP Inspection …" at bounding box center [771, 326] width 350 height 295
click at [649, 343] on span "Select an option" at bounding box center [640, 344] width 66 height 13
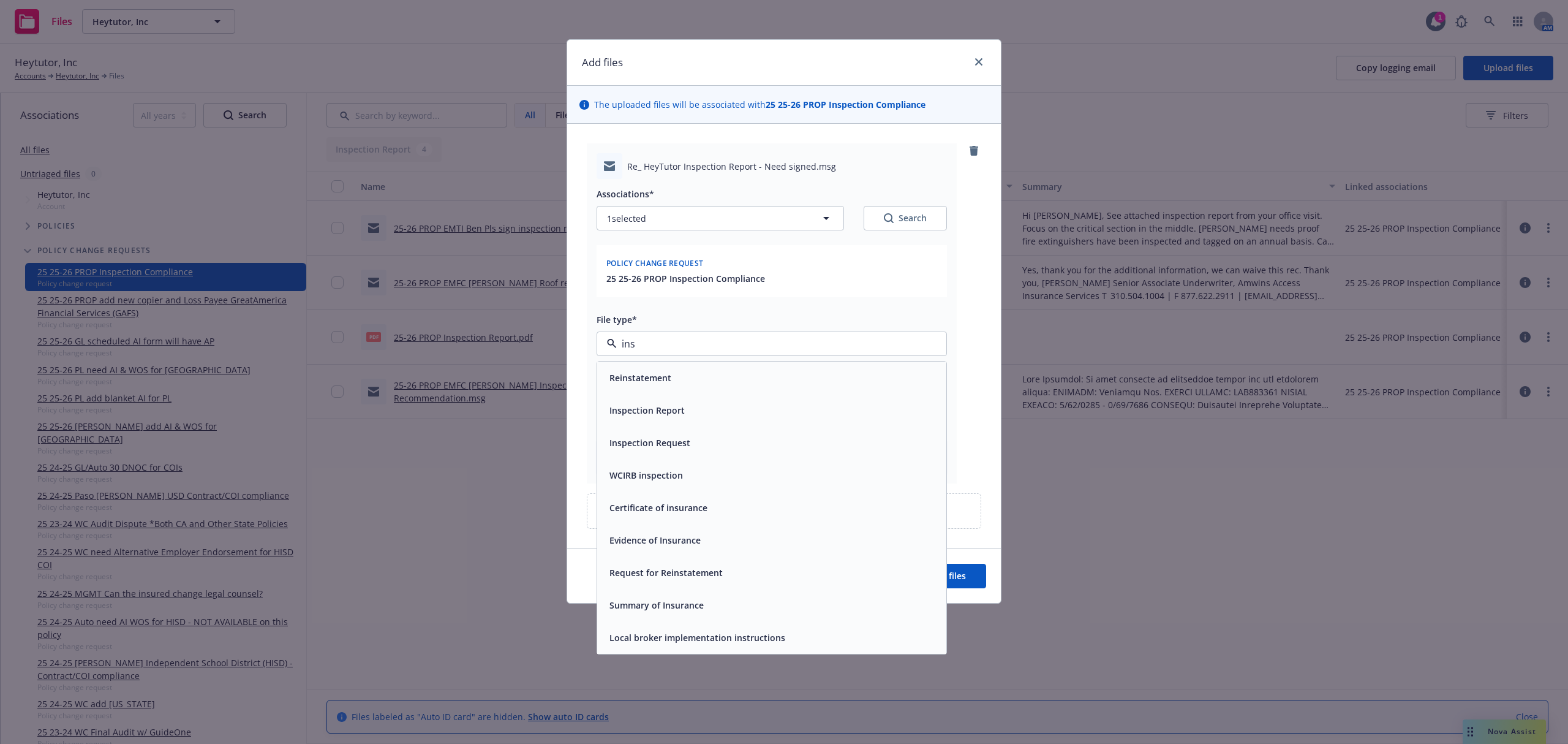
type input "insp"
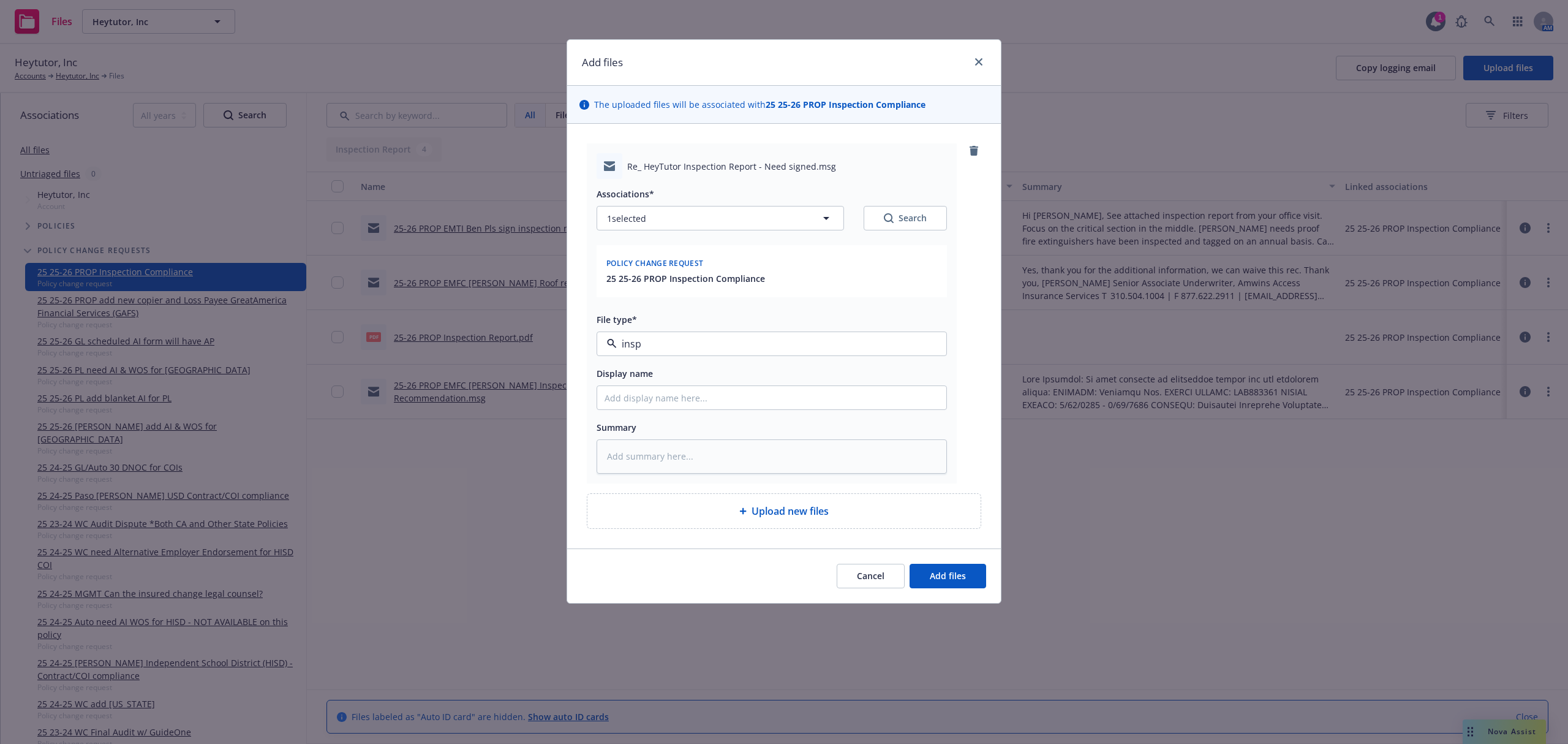
type textarea "x"
type input "2"
type textarea "x"
type input "25"
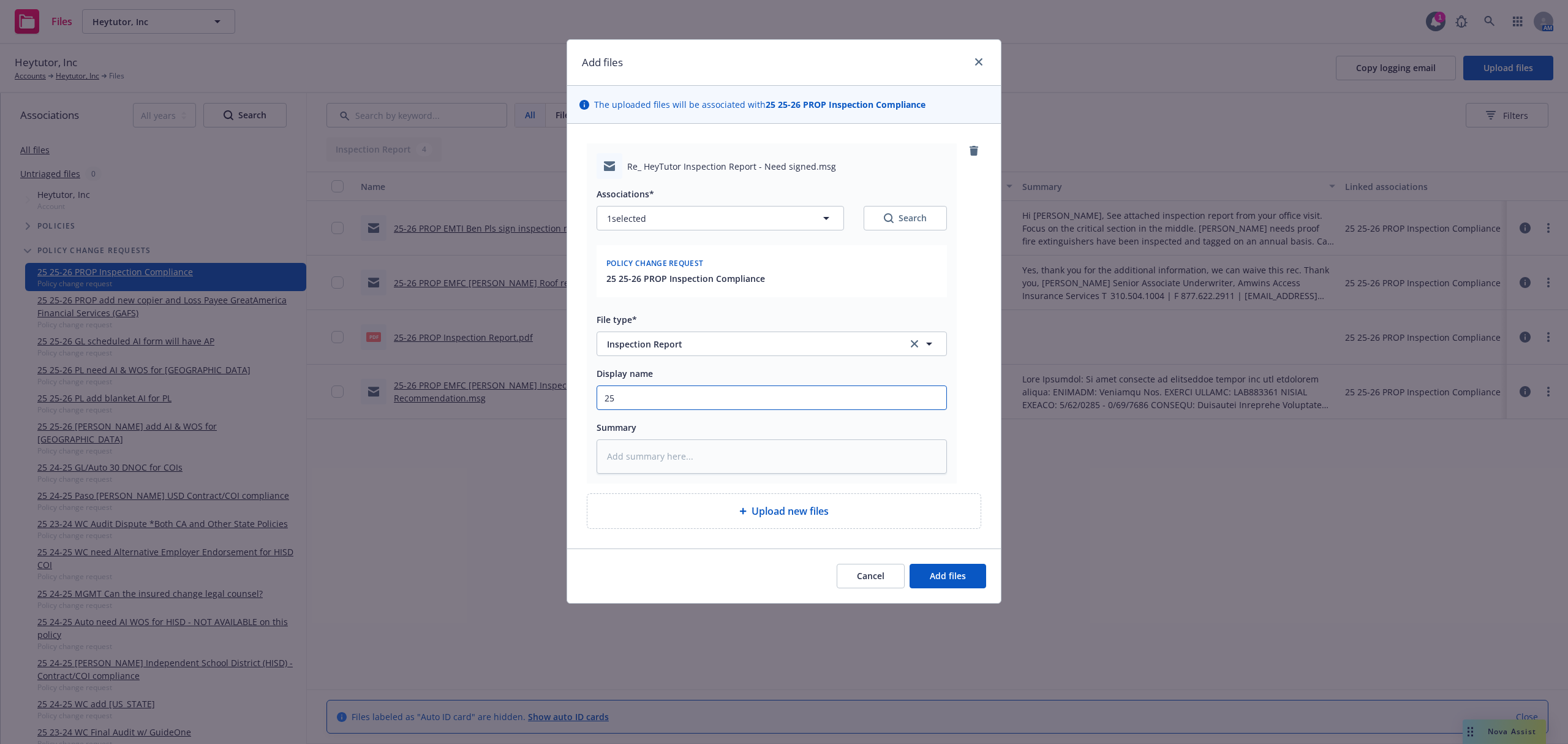
type textarea "x"
type input "25-"
type textarea "x"
type input "25-2"
type textarea "x"
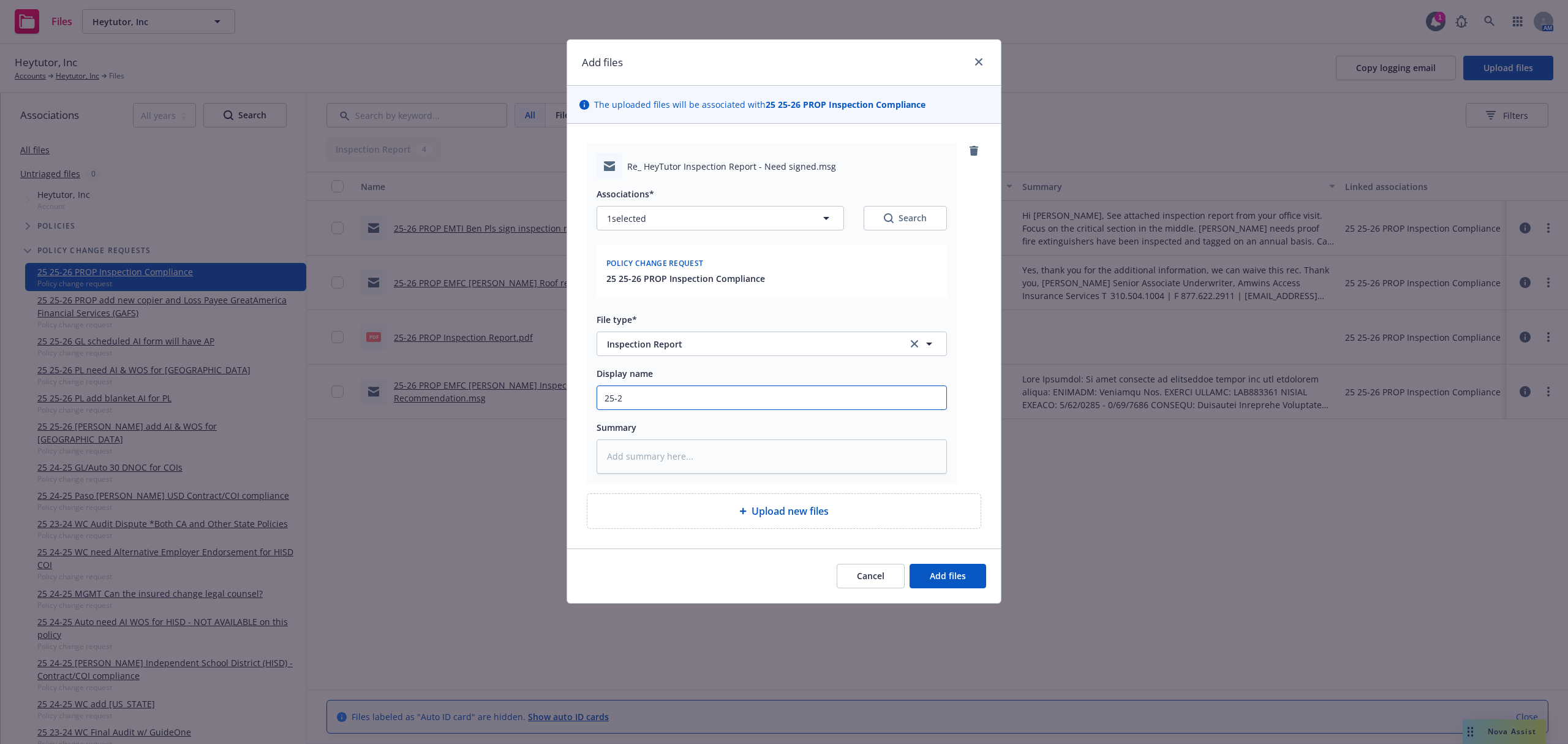
type input "25-26"
type textarea "x"
type input "25-26"
type textarea "x"
type input "25-26 P"
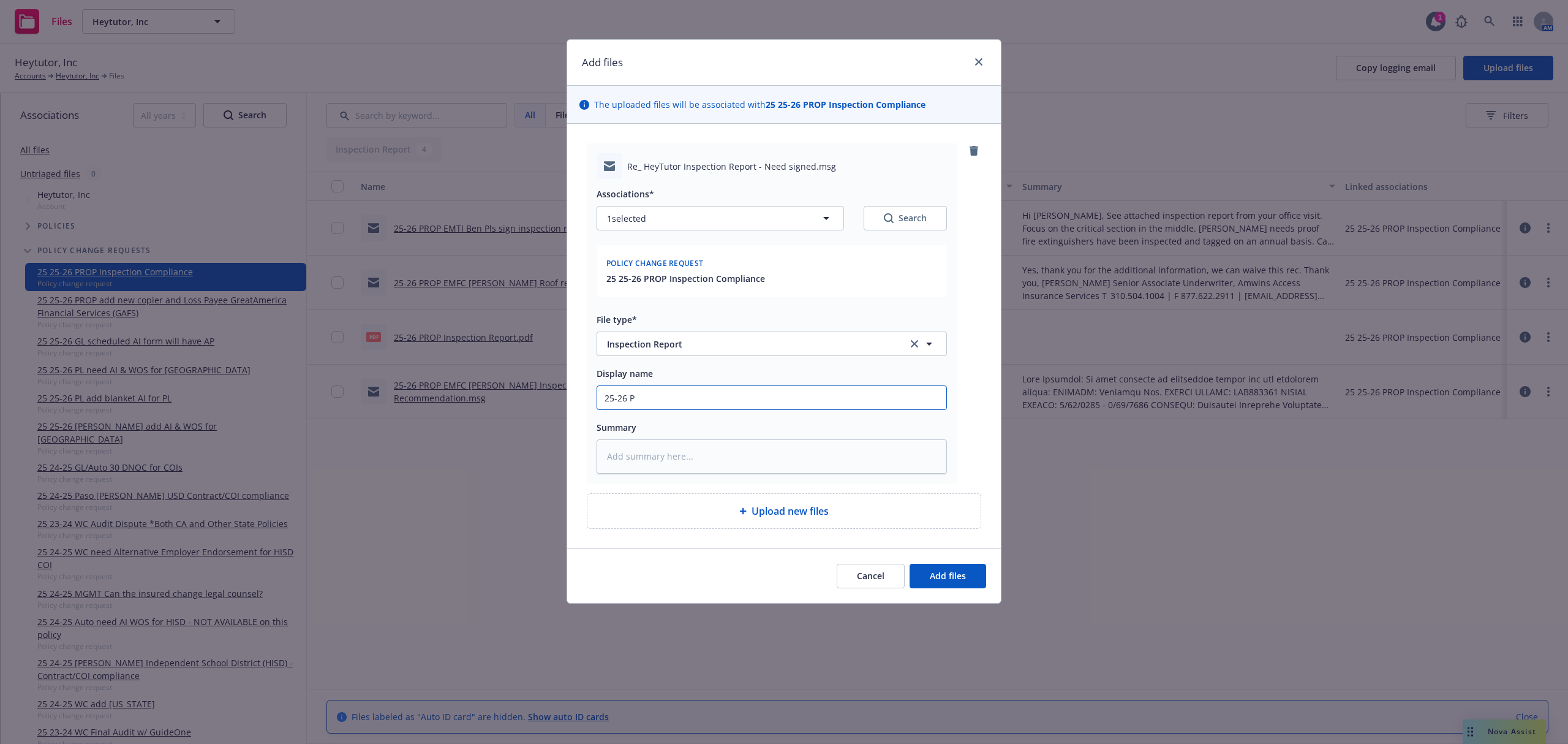
type textarea "x"
type input "25-26 PR"
type textarea "x"
type input "25-26 PRO"
type textarea "x"
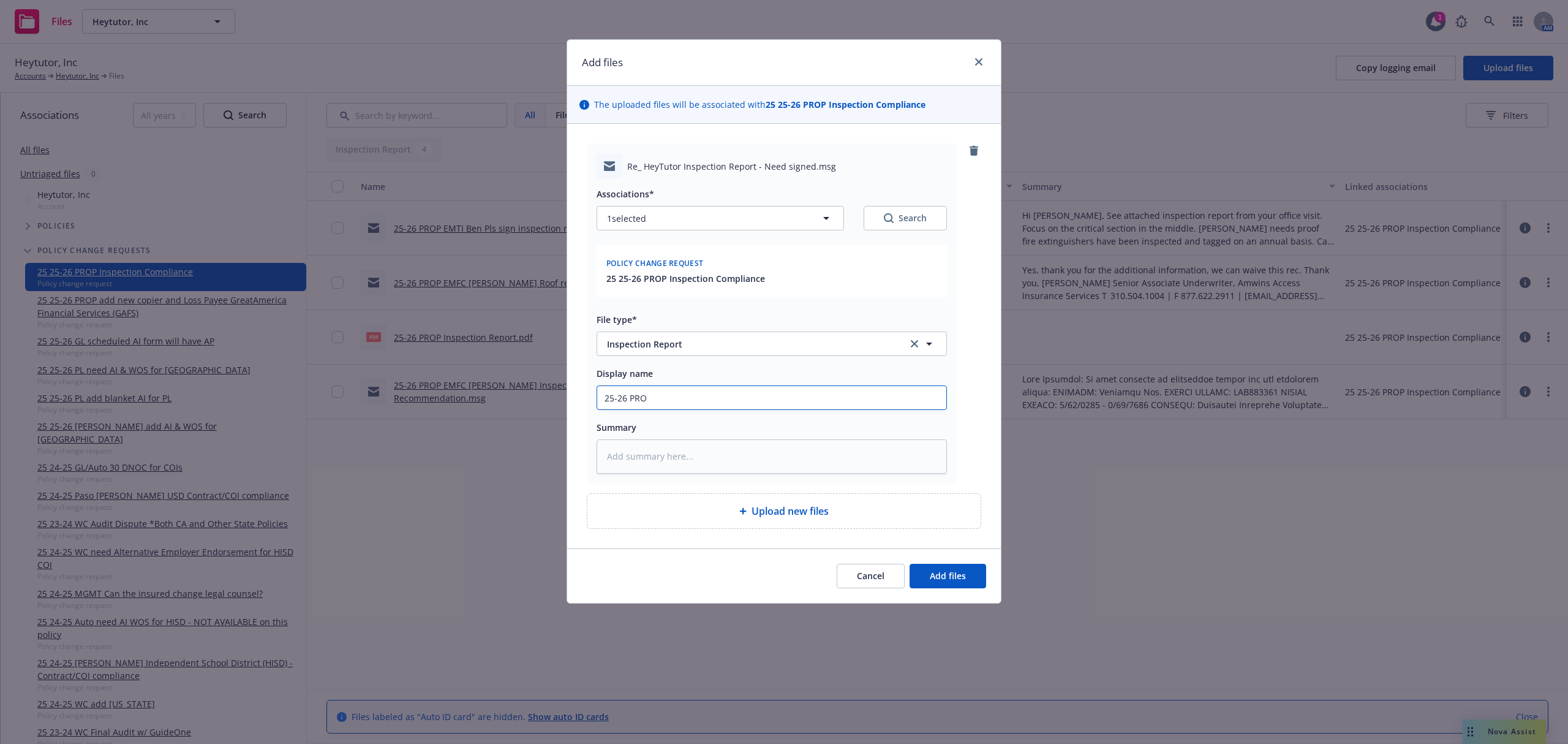
type input "25-26 PROP"
type textarea "x"
type input "25-26 PROP"
type textarea "x"
type input "25-26 PROP E"
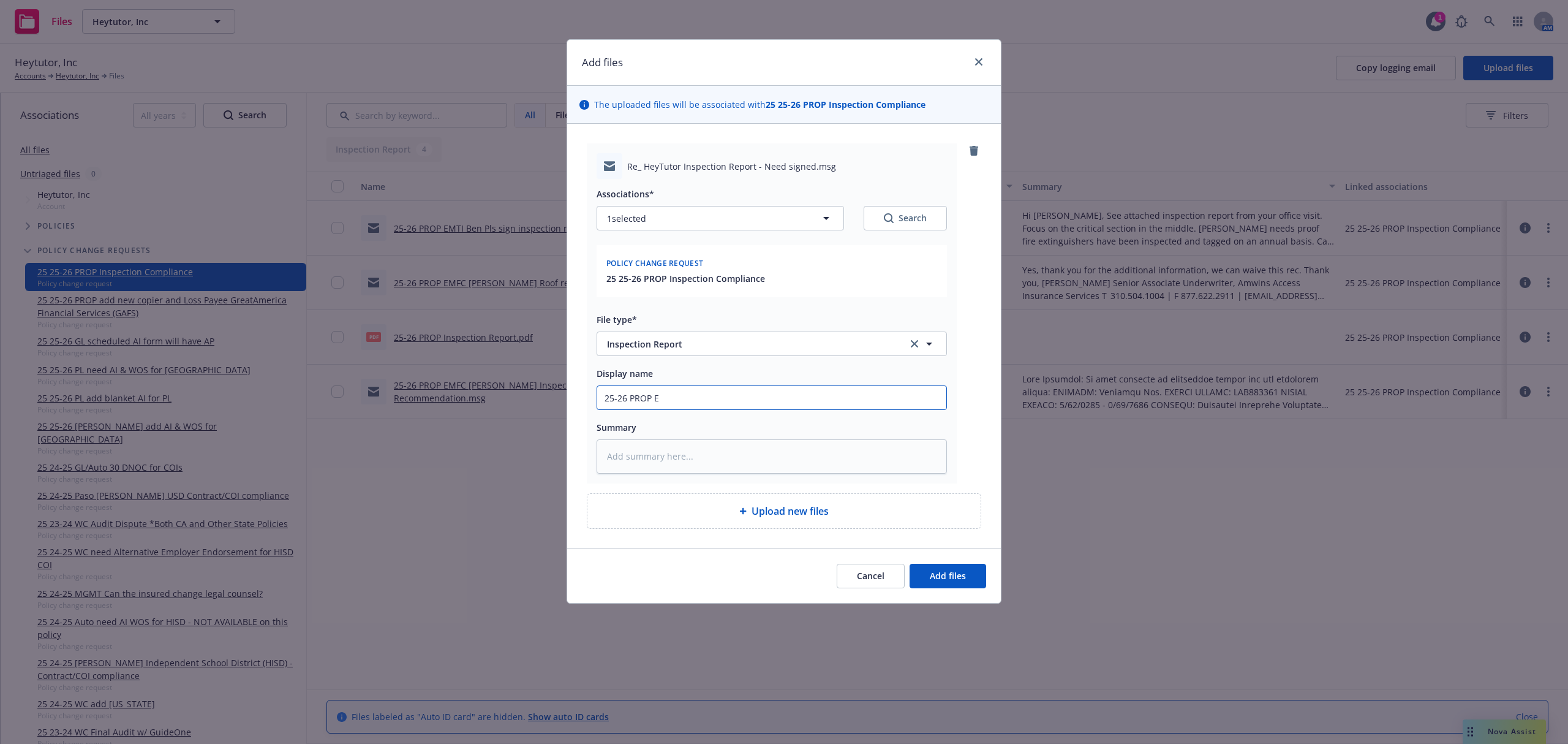
type textarea "x"
type input "25-26 PROP EM"
type textarea "x"
type input "25-26 PROP EMF"
type textarea "x"
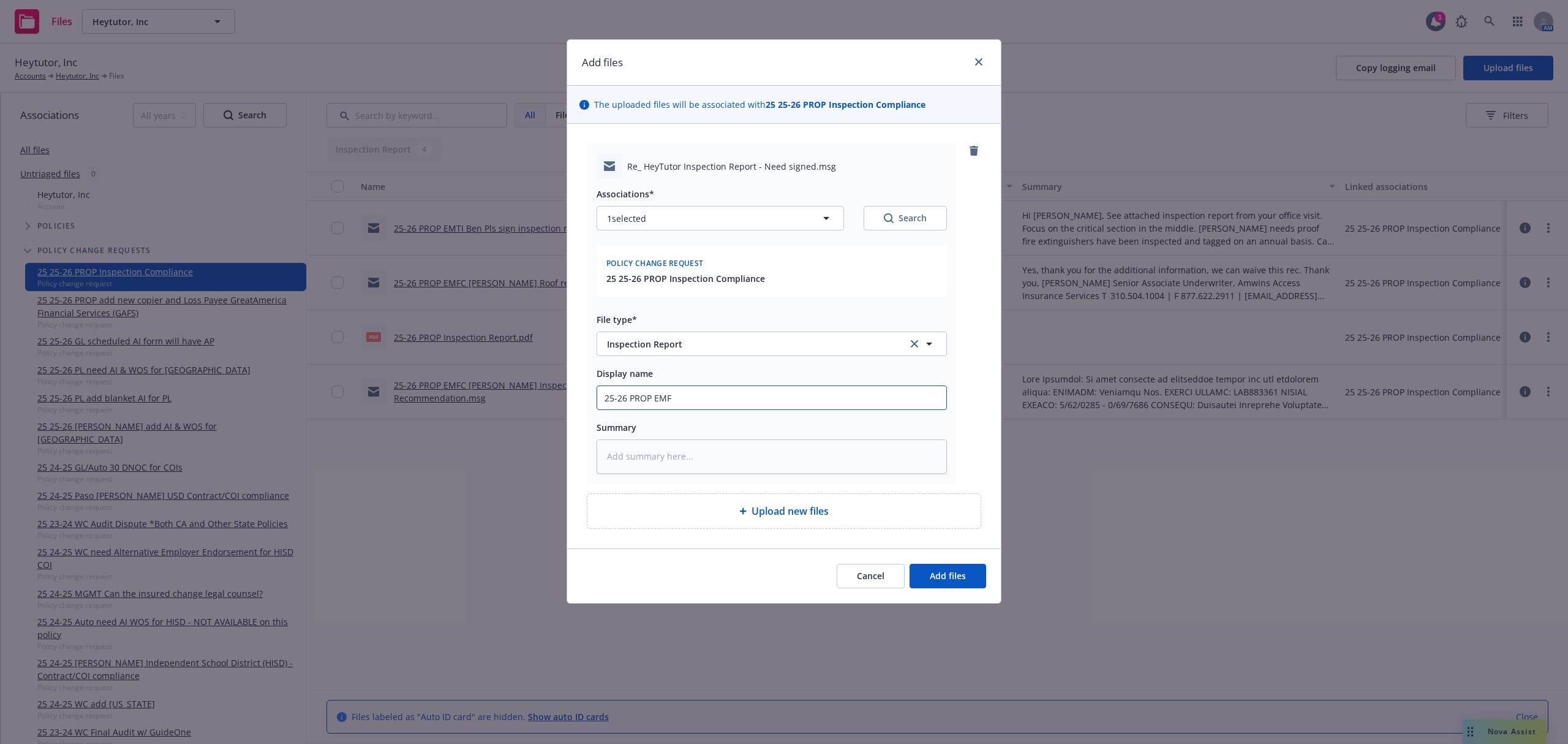
type input "25-26 PROP EMFI"
type textarea "x"
type input "25-26 PROP EMFI"
type textarea "x"
type input "25-26 PROP EMFI B"
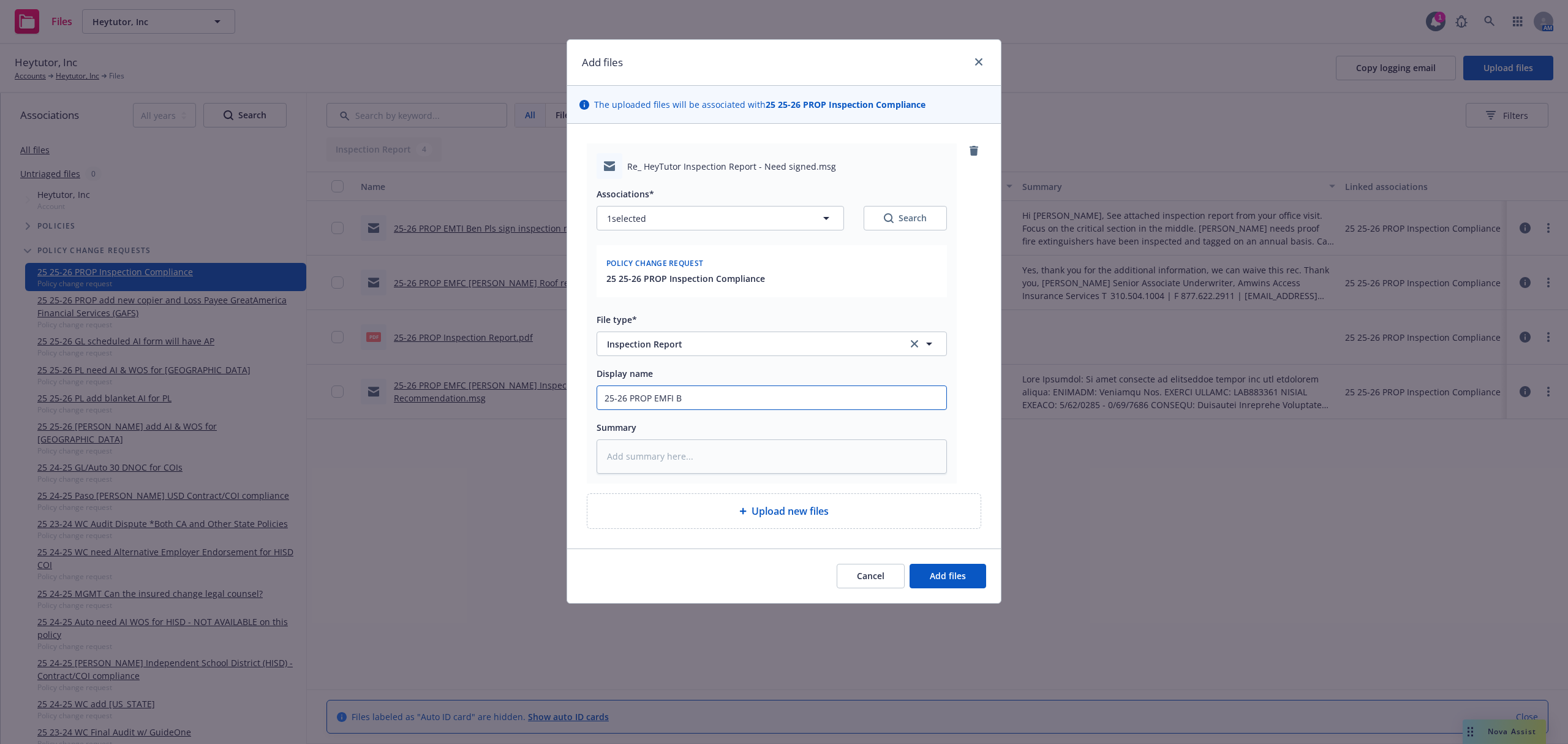
type textarea "x"
type input "25-26 PROP EMFI Be"
type textarea "x"
type input "25-26 PROP EMFI Ben"
type textarea "x"
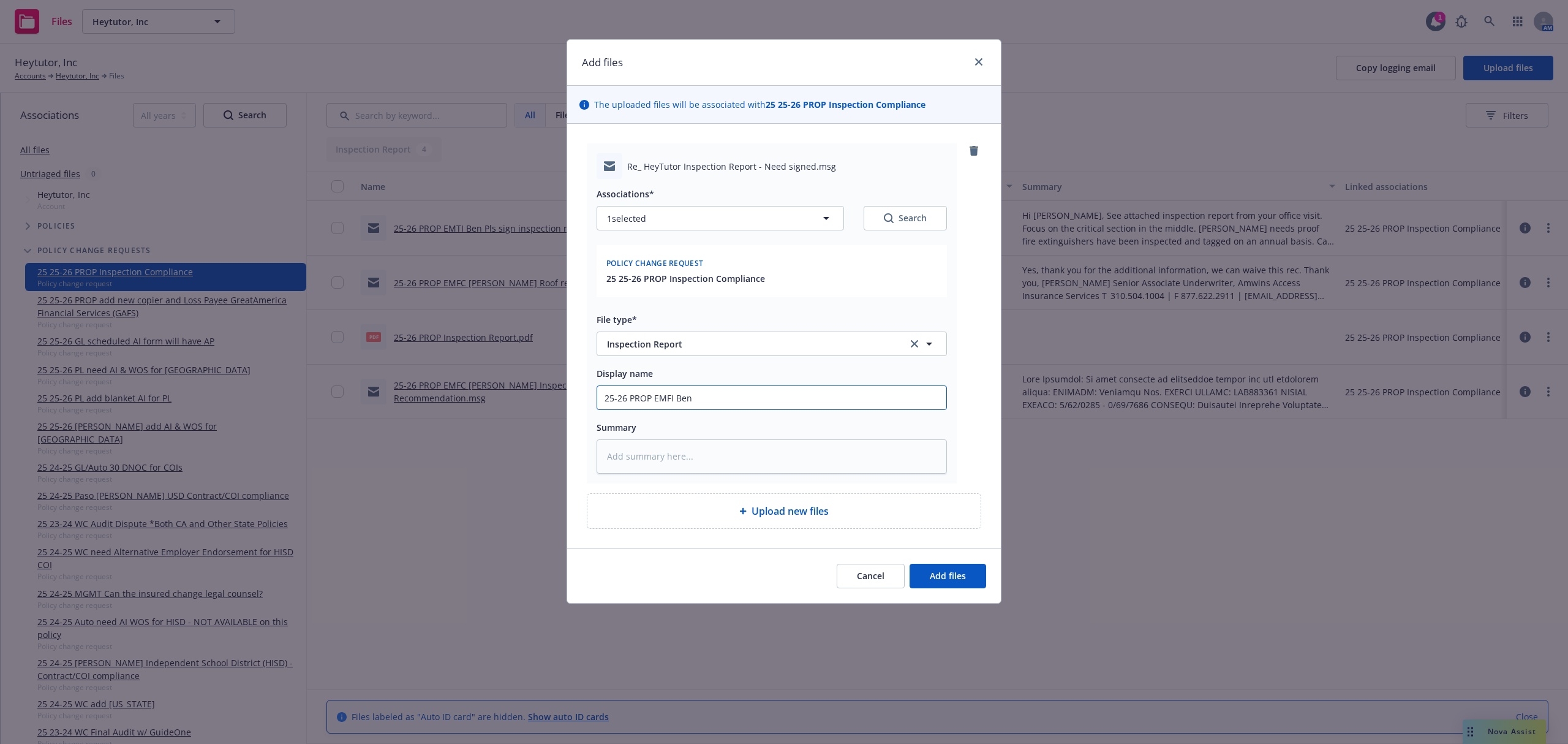
type input "25-26 PROP EMFI Ben"
type textarea "x"
type input "25-26 PROP EMFI [PERSON_NAME]"
type textarea "x"
type input "25-26 PROP EMFI [PERSON_NAME]"
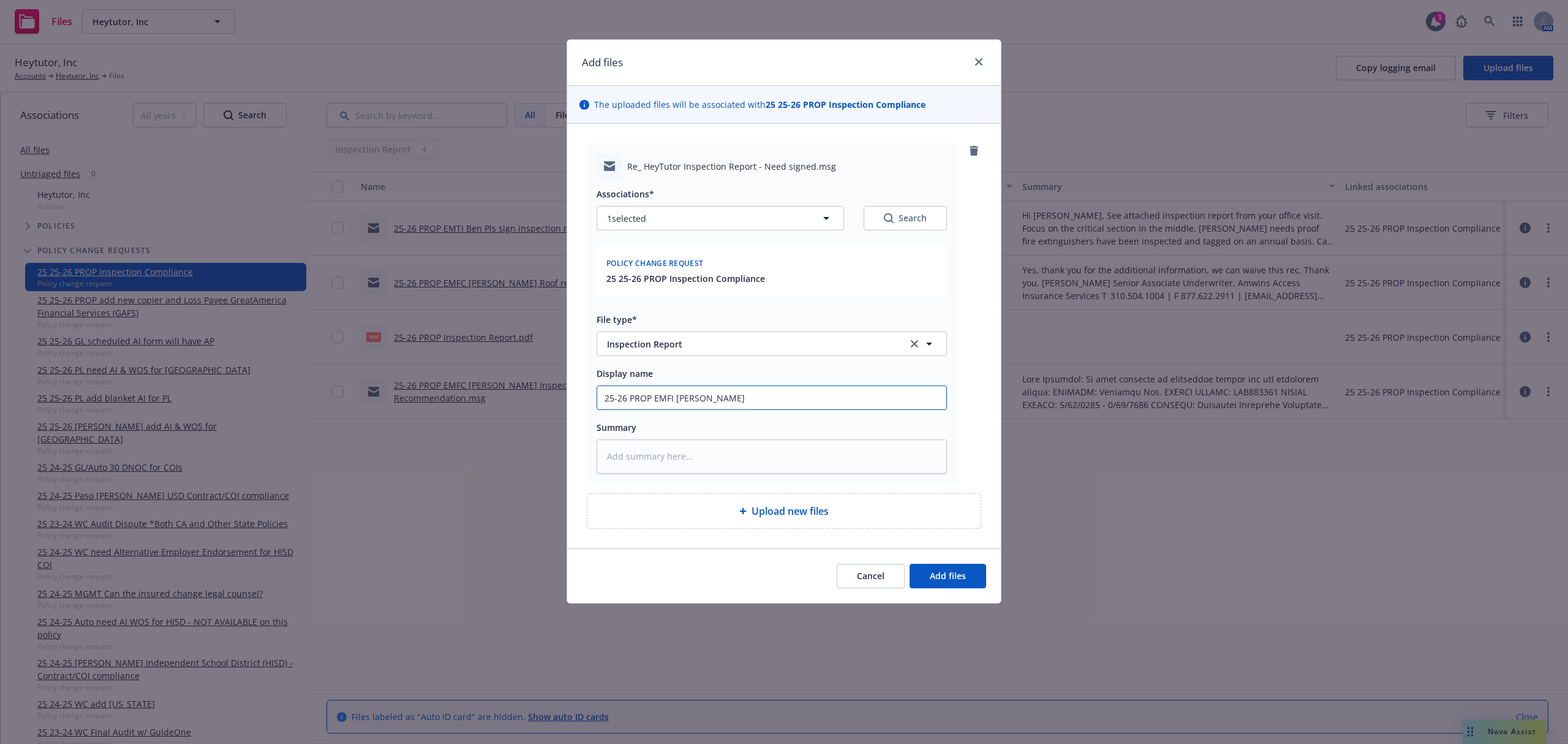
type textarea "x"
type input "25-26 PROP EMFI [PERSON_NAME]"
type textarea "x"
type input "25-26 PROP EMFI [PERSON_NAME]"
type textarea "x"
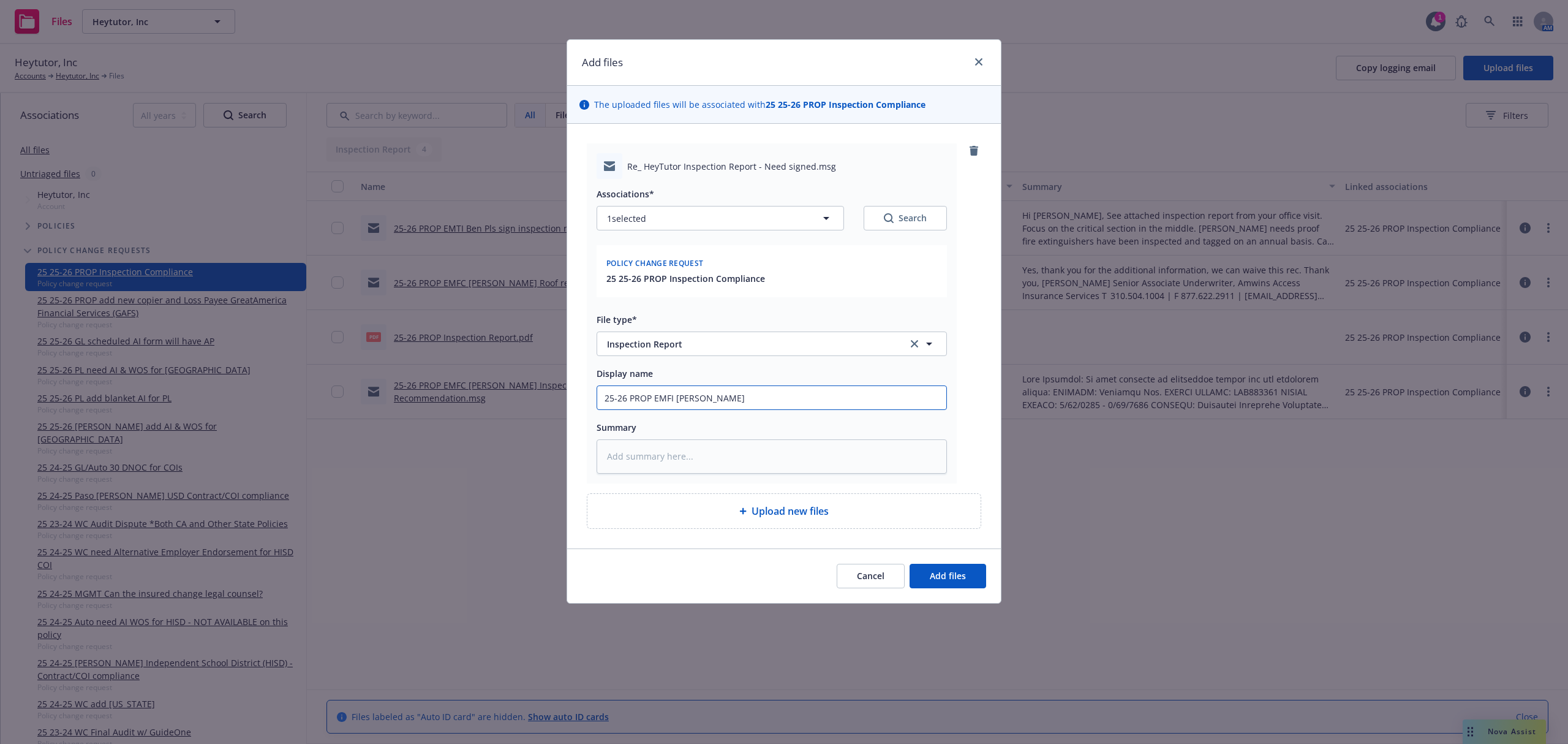
type input "25-26 PROP EMFI [PERSON_NAME]"
type textarea "x"
type input "25-26 PROP EMFI [PERSON_NAME]"
type textarea "x"
type input "25-26 PROP [PERSON_NAME] ha"
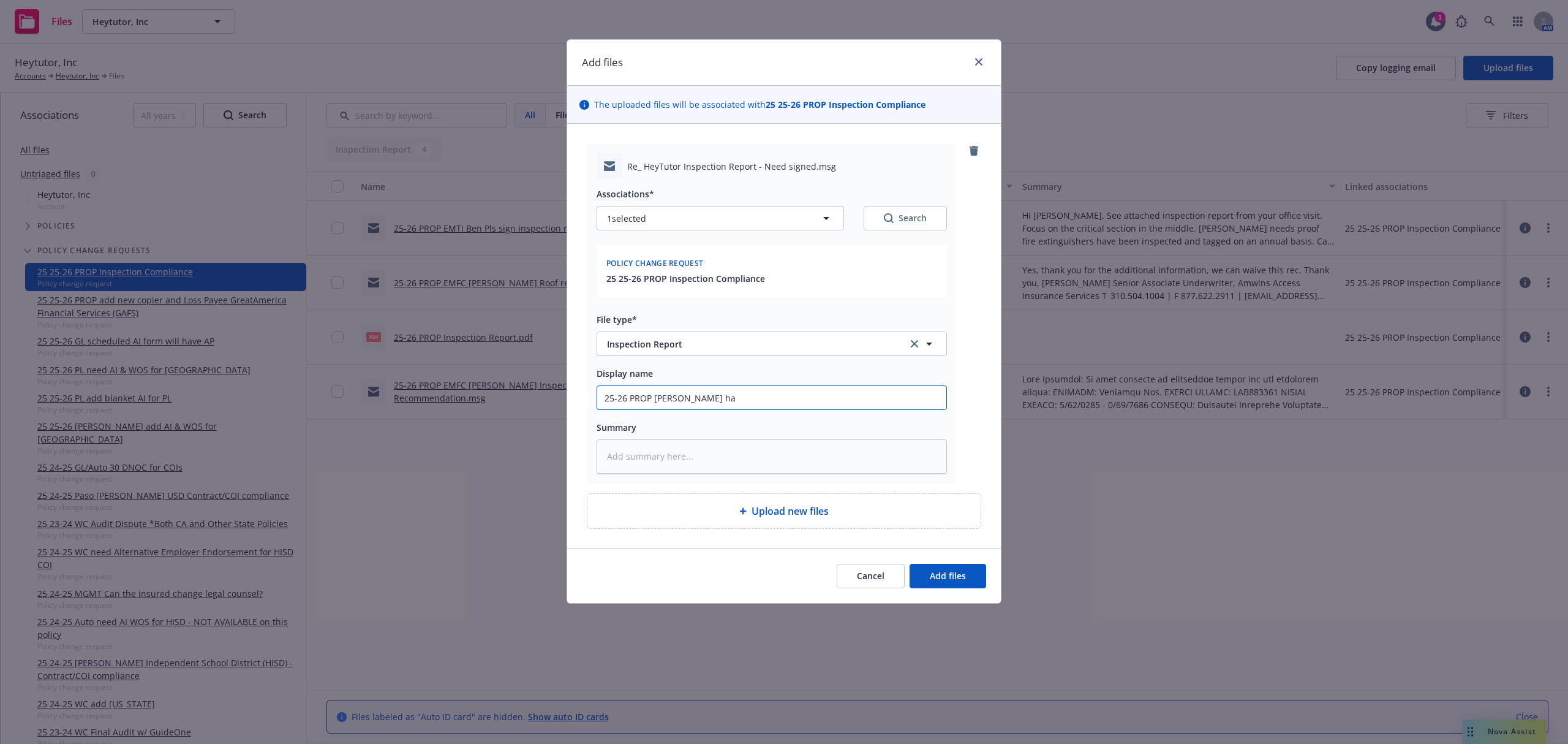
type textarea "x"
type input "25-26 PROP EMFI Ben Will hav"
type textarea "x"
type input "25-26 PROP EMFI Ben Will have"
type textarea "x"
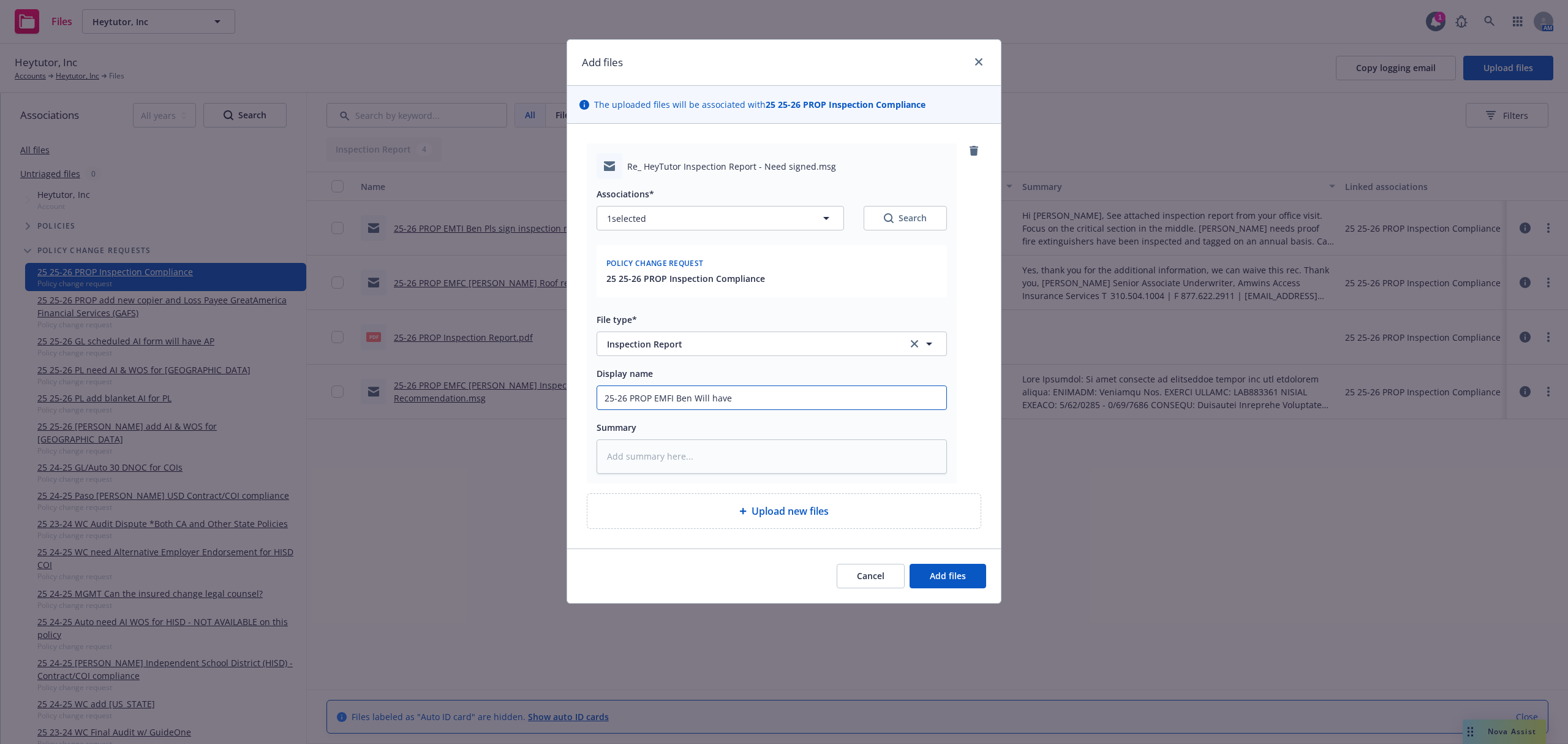
type input "25-26 PROP EMFI Ben Will have"
type textarea "x"
type input "25-26 PROP EMFI Ben Will have t"
type textarea "x"
type input "25-26 PROP EMFI Ben Will have th"
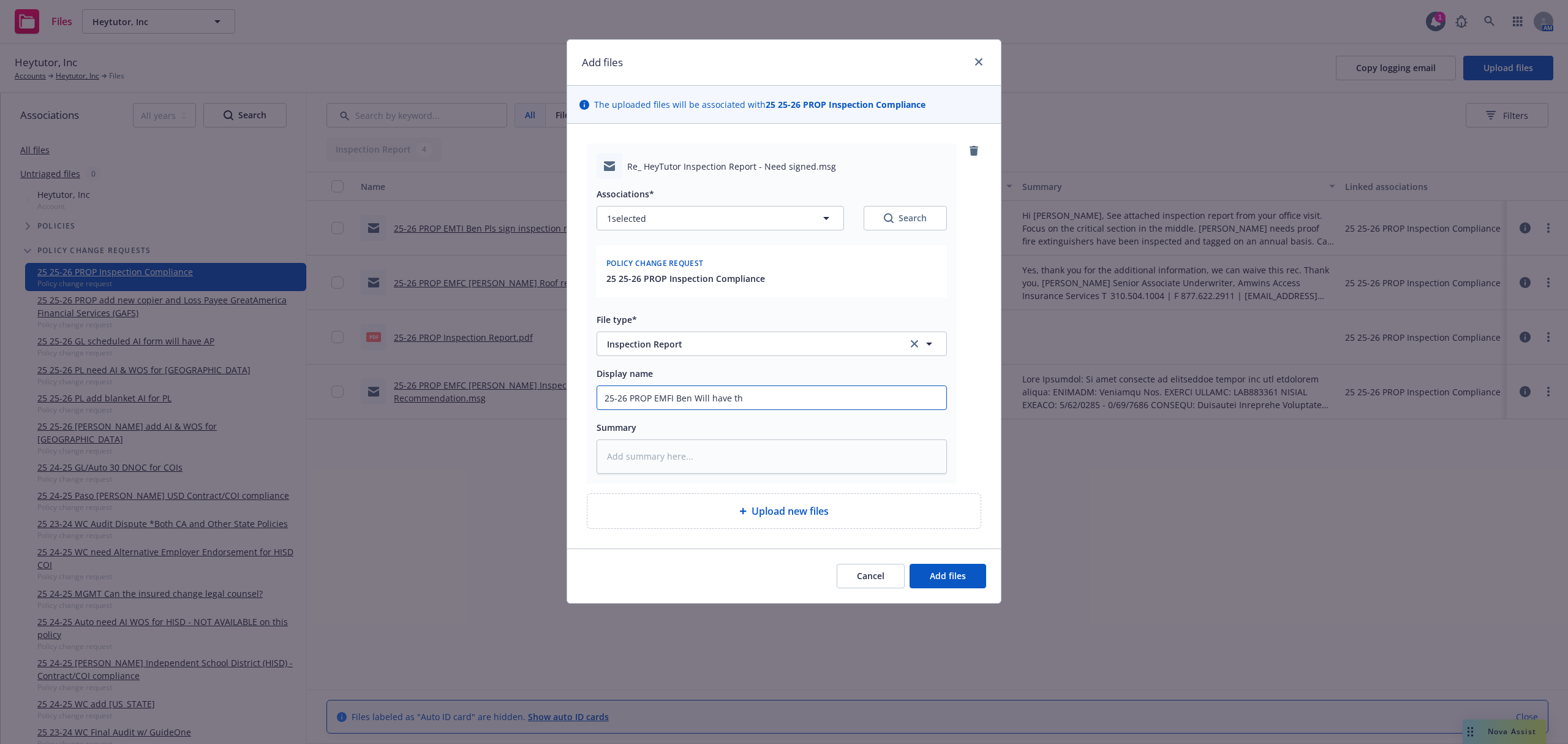
type textarea "x"
type input "25-26 PROP EMFI Ben Will have thi"
type textarea "x"
type input "25-26 PROP [PERSON_NAME] Will have this"
type textarea "x"
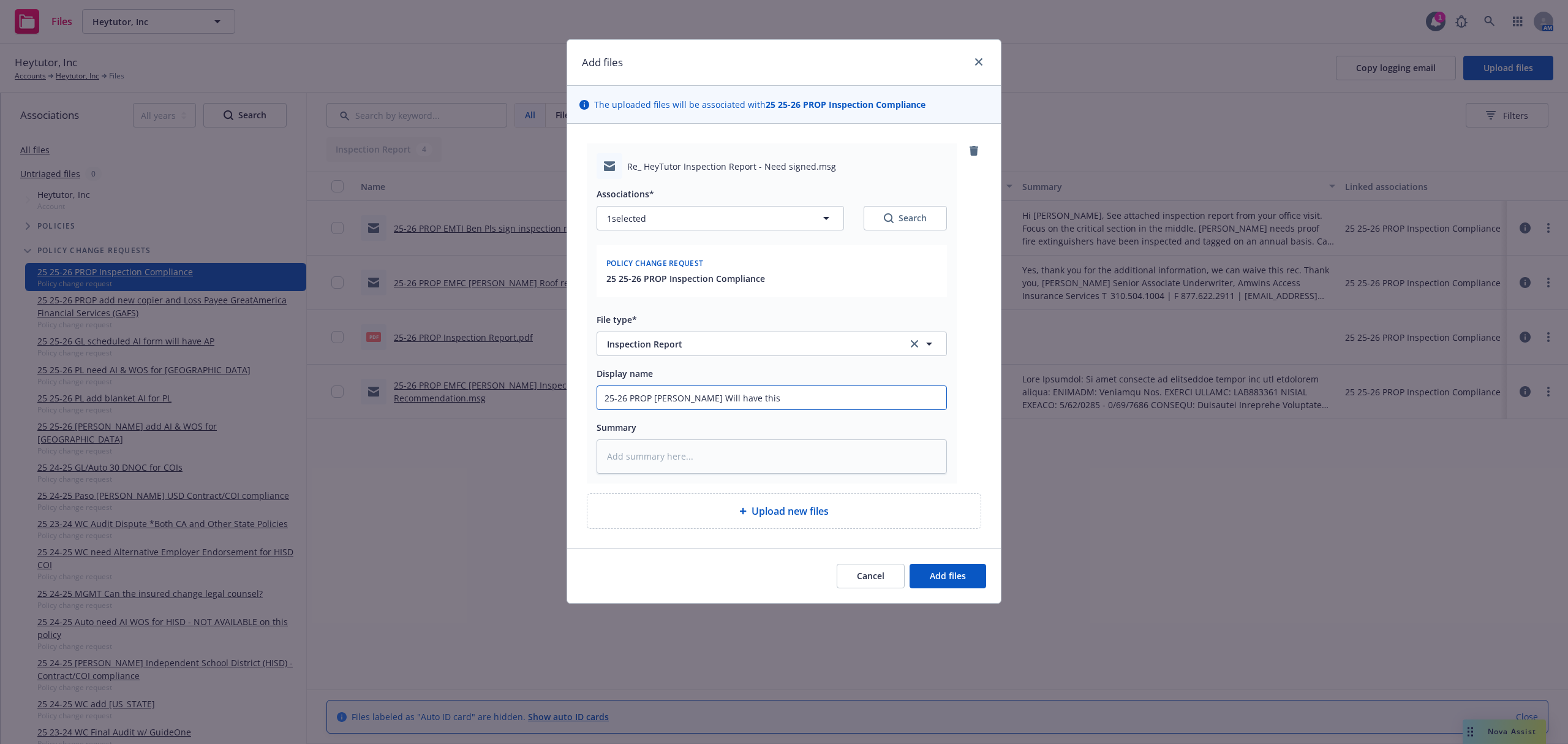
type input "25-26 PROP [PERSON_NAME] Will have this"
type textarea "x"
type input "25-26 PROP EMFI Ben Will have this f"
type textarea "x"
type input "25-26 PROP EMFI Ben Will have this fi"
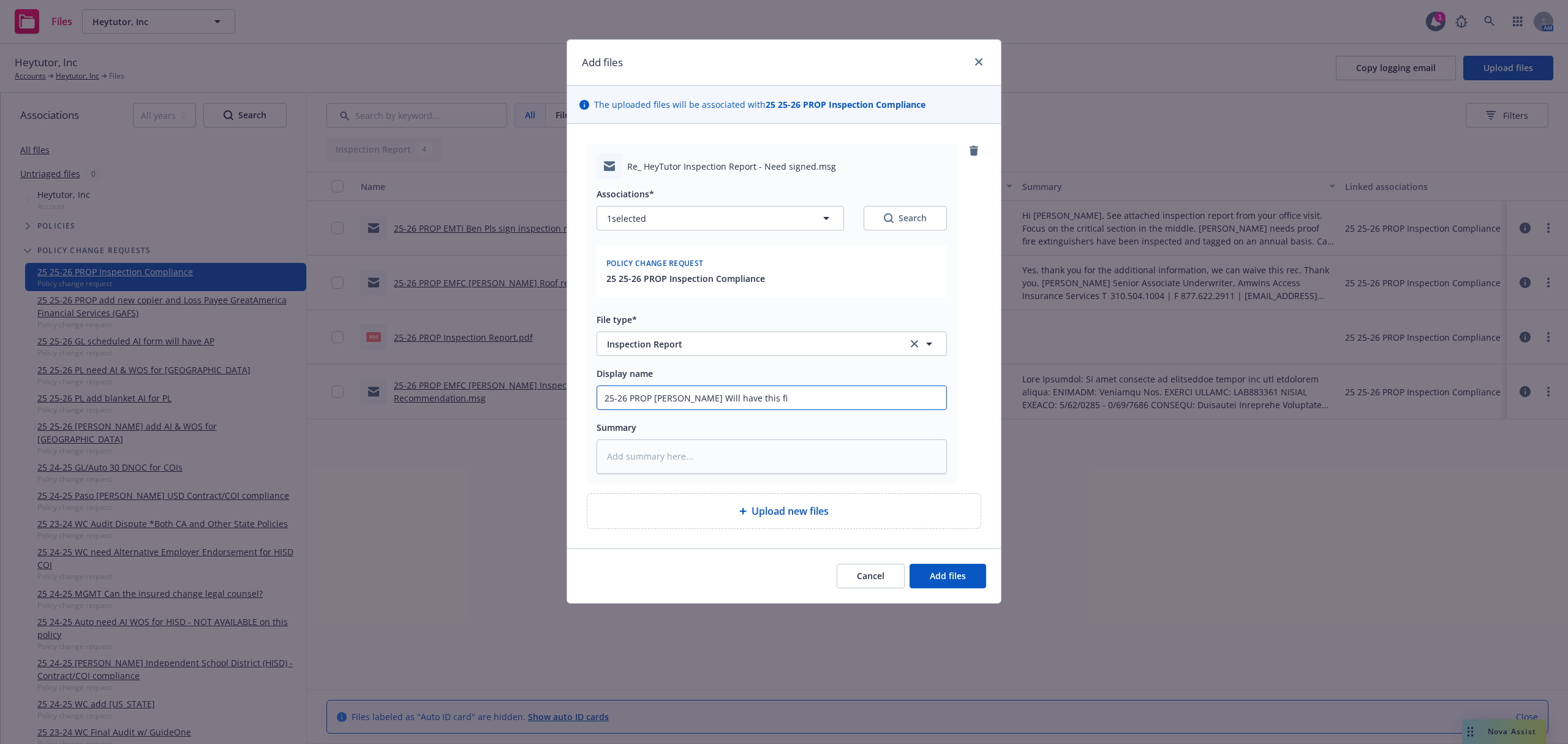
type textarea "x"
type input "25-26 PROP EMFI Ben Will have this fix"
type textarea "x"
type input "25-26 PROP EMFI Ben Will have this fix"
type textarea "x"
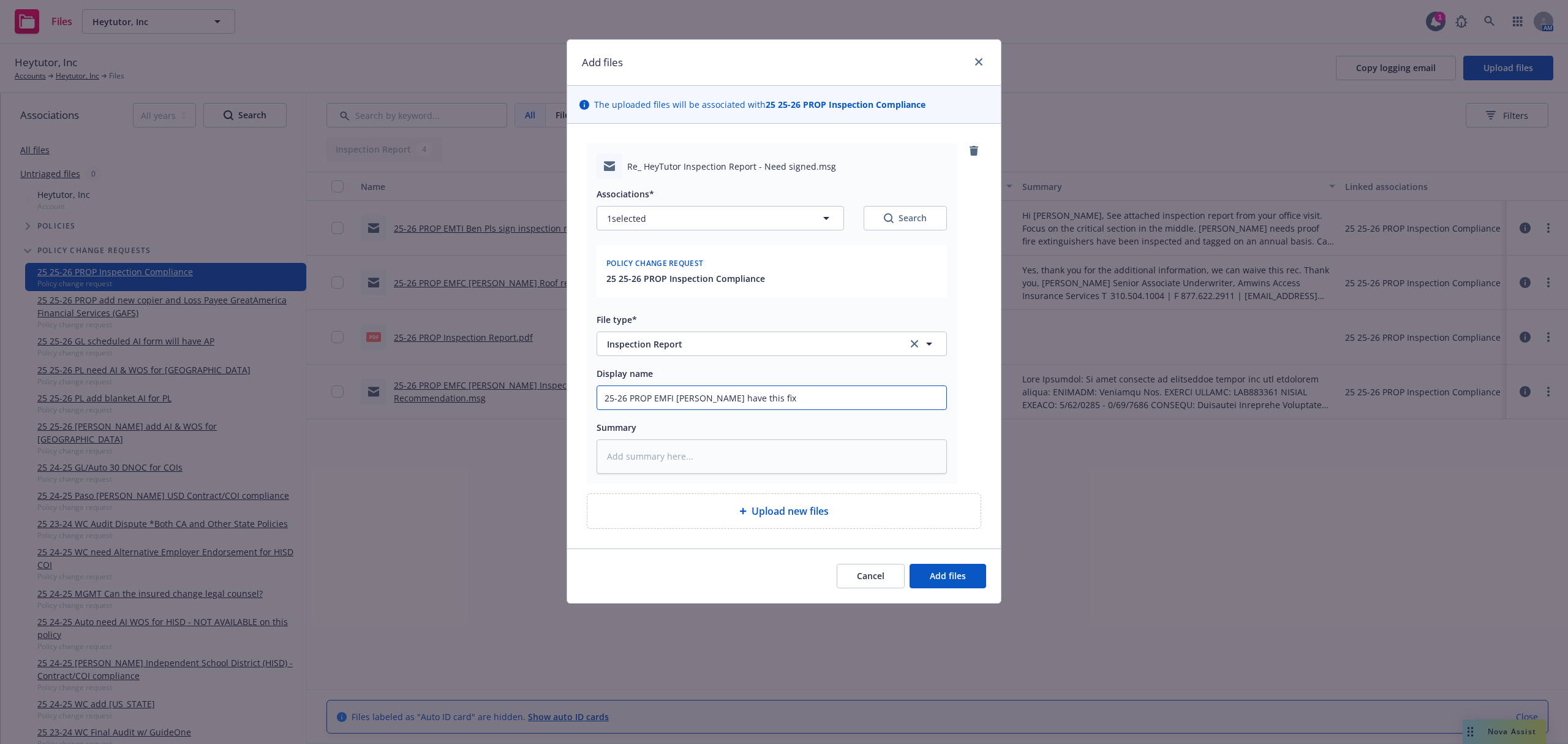
type input "25-26 PROP EMFI Ben Will have this fix"
type textarea "x"
type input "25-26 PROP EMFI Ben Will have this fixe"
type textarea "x"
type input "25-26 PROP EMFI Ben Will have this fixed"
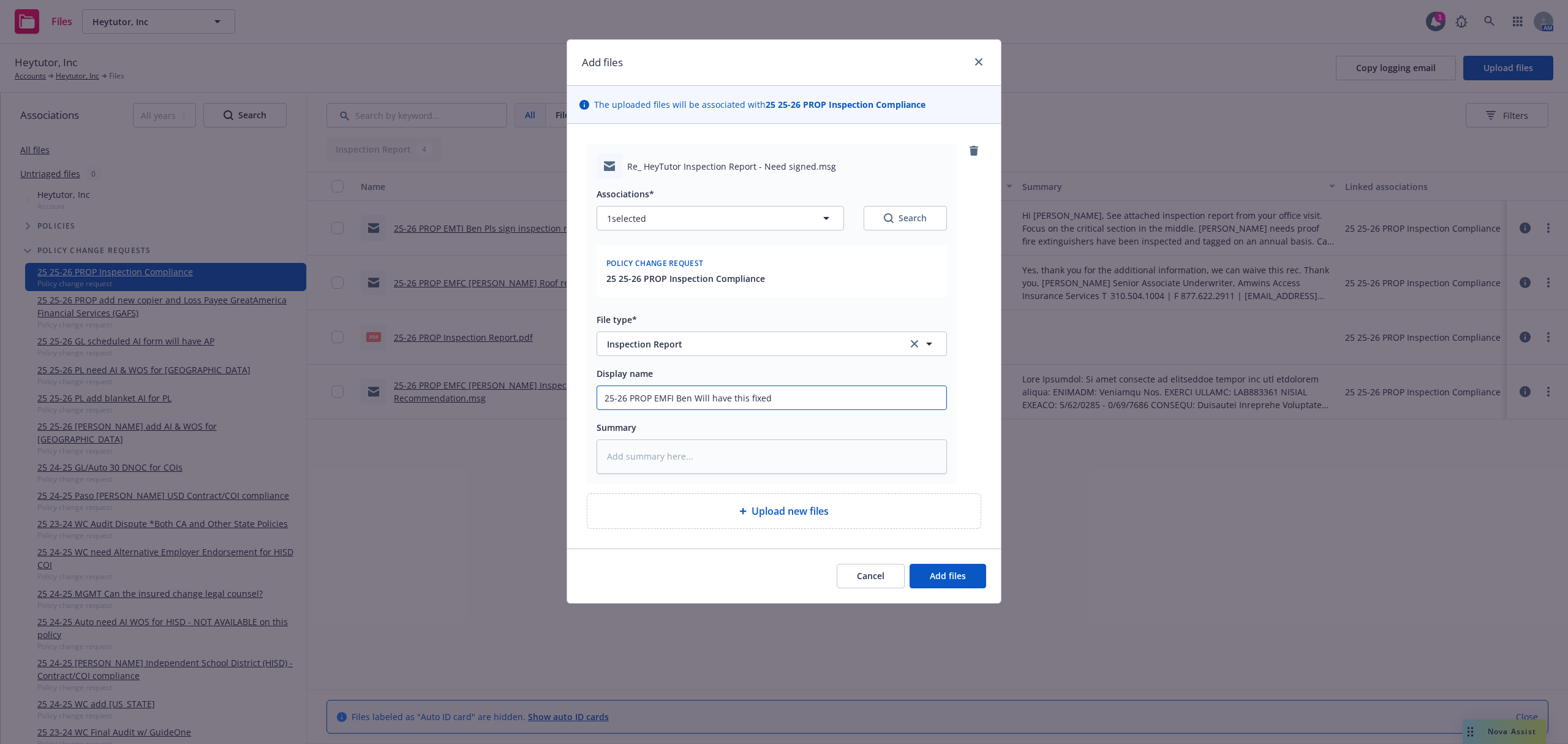
type textarea "x"
type input "25-26 PROP EMFI Ben Will have this fixed"
type textarea "x"
type input "25-26 PROP EMFI Ben Will have this fixed i"
type textarea "x"
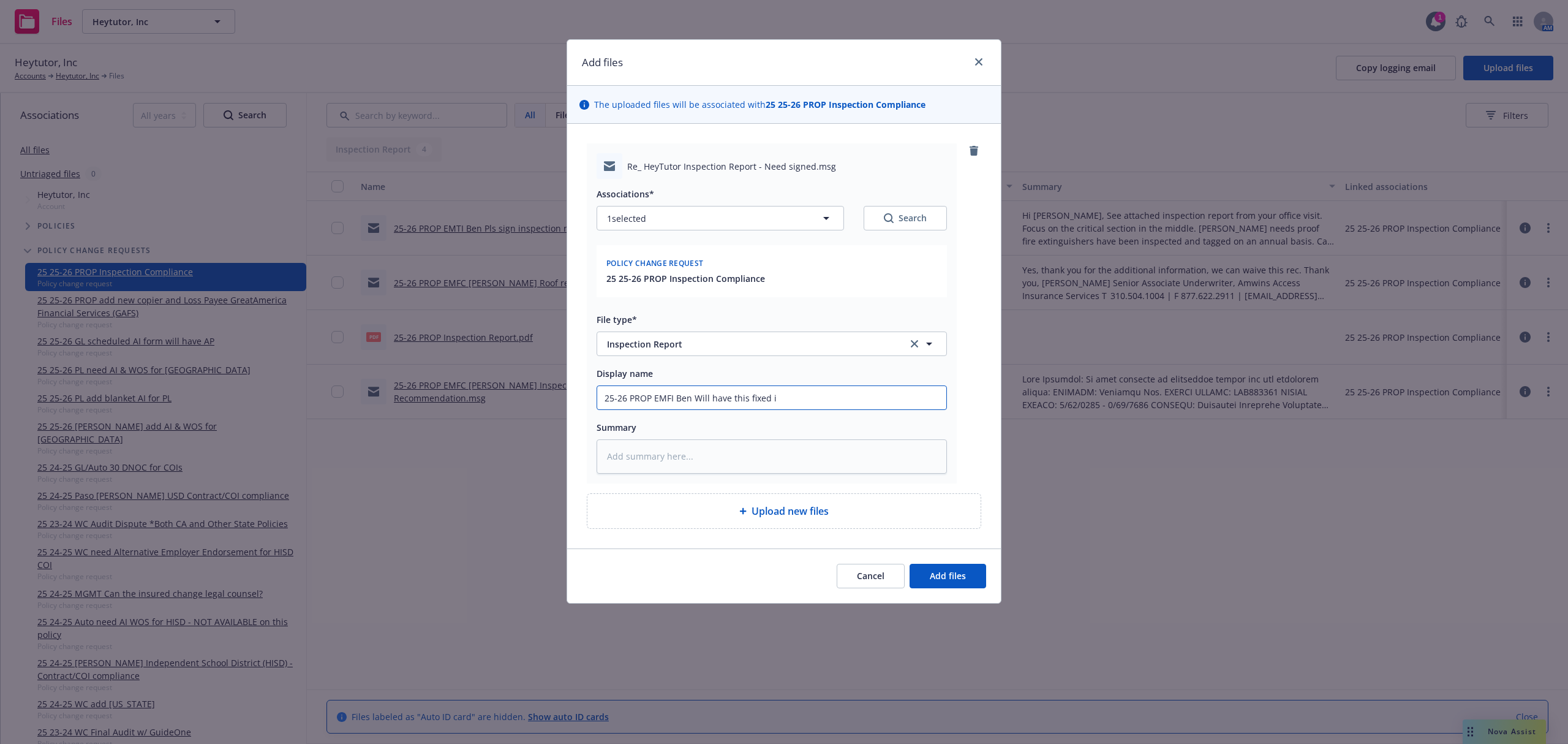
type input "25-26 PROP EMFI Ben Will have this fixed in"
type textarea "x"
type input "25-26 PROP EMFI Ben Will have this fixed in"
type textarea "x"
type input "25-26 PROP EMFI Ben Will have this fixed in s"
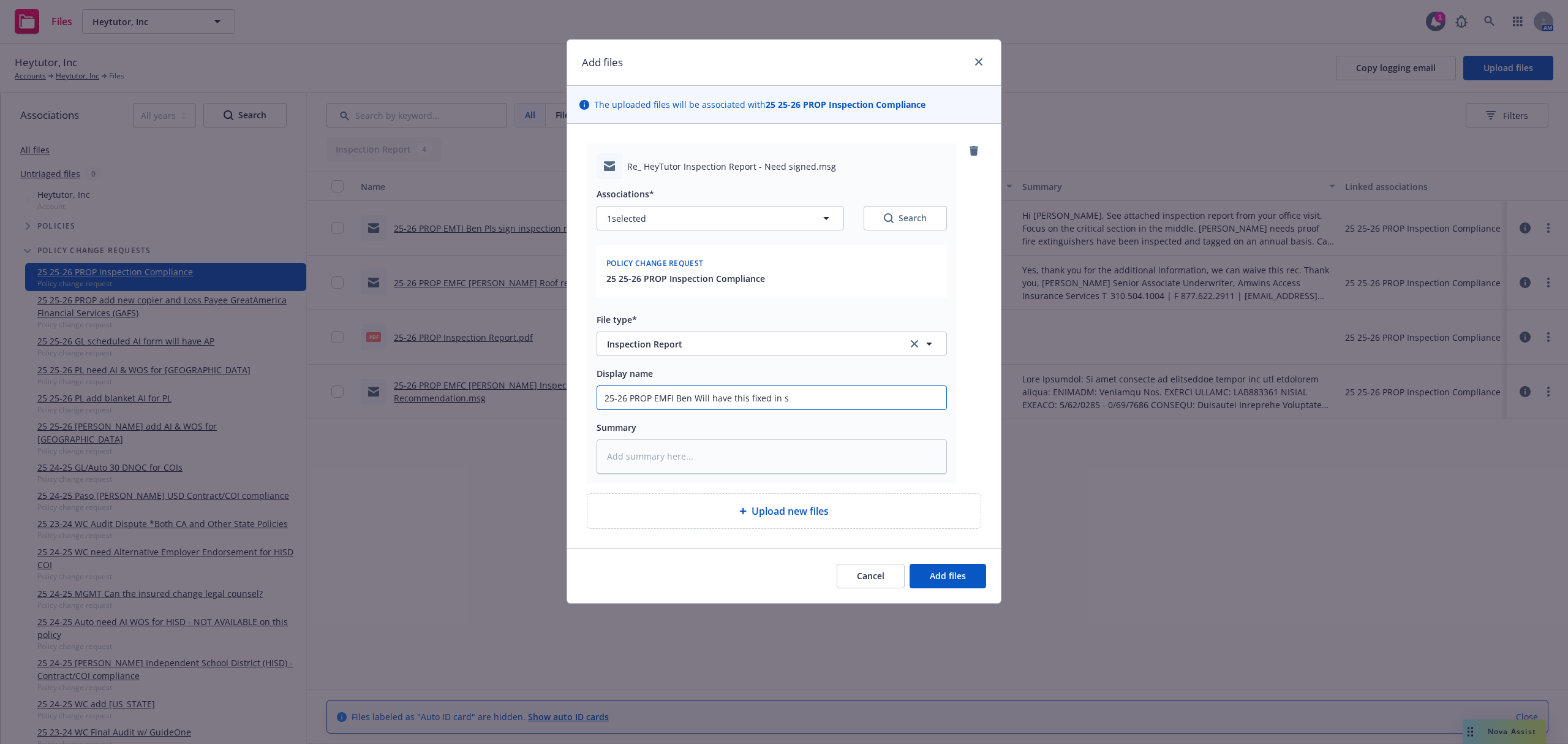
type textarea "x"
type input "25-26 PROP EMFI Ben Will have this fixed in se"
type textarea "x"
type input "25-26 PROP EMFI Ben Will have this fixed in sep"
type textarea "x"
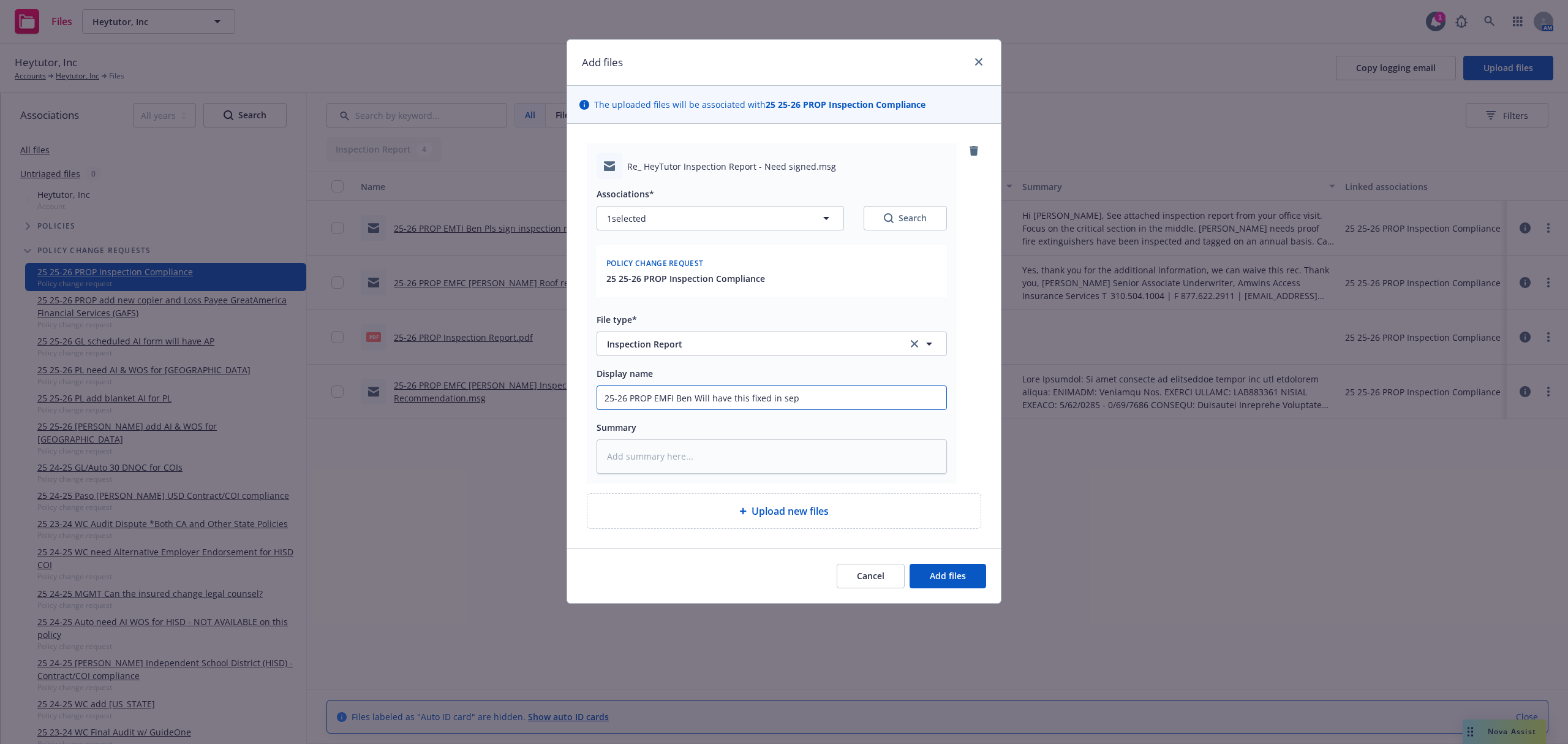
type input "25-26 PROP EMFI Ben Will have this fixed in sept"
type textarea "x"
type input "25-26 PROP EMFI Ben Will have this fixed in sept/"
type textarea "x"
type input "25-26 PROP EMFI Ben Will have this fixed in sept/o"
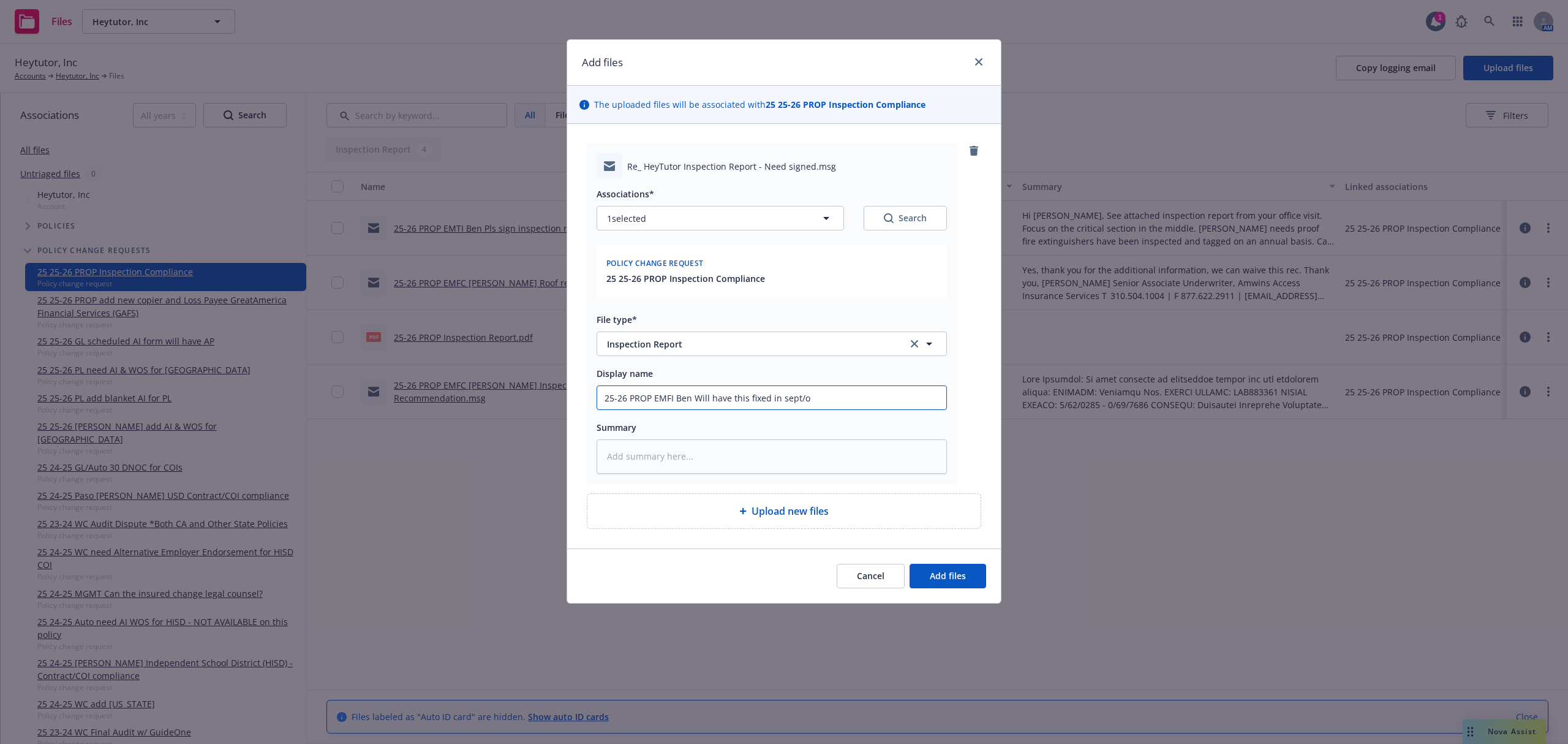
type textarea "x"
type input "25-26 PROP EMFI Ben Will have this fixed in sept/oc"
type textarea "x"
type input "25-26 PROP EMFI Ben Will have this fixed in sept/oct"
paste textarea "Hi Samantha, The building is going to inspect our fire extinguishers in Sept/Oc…"
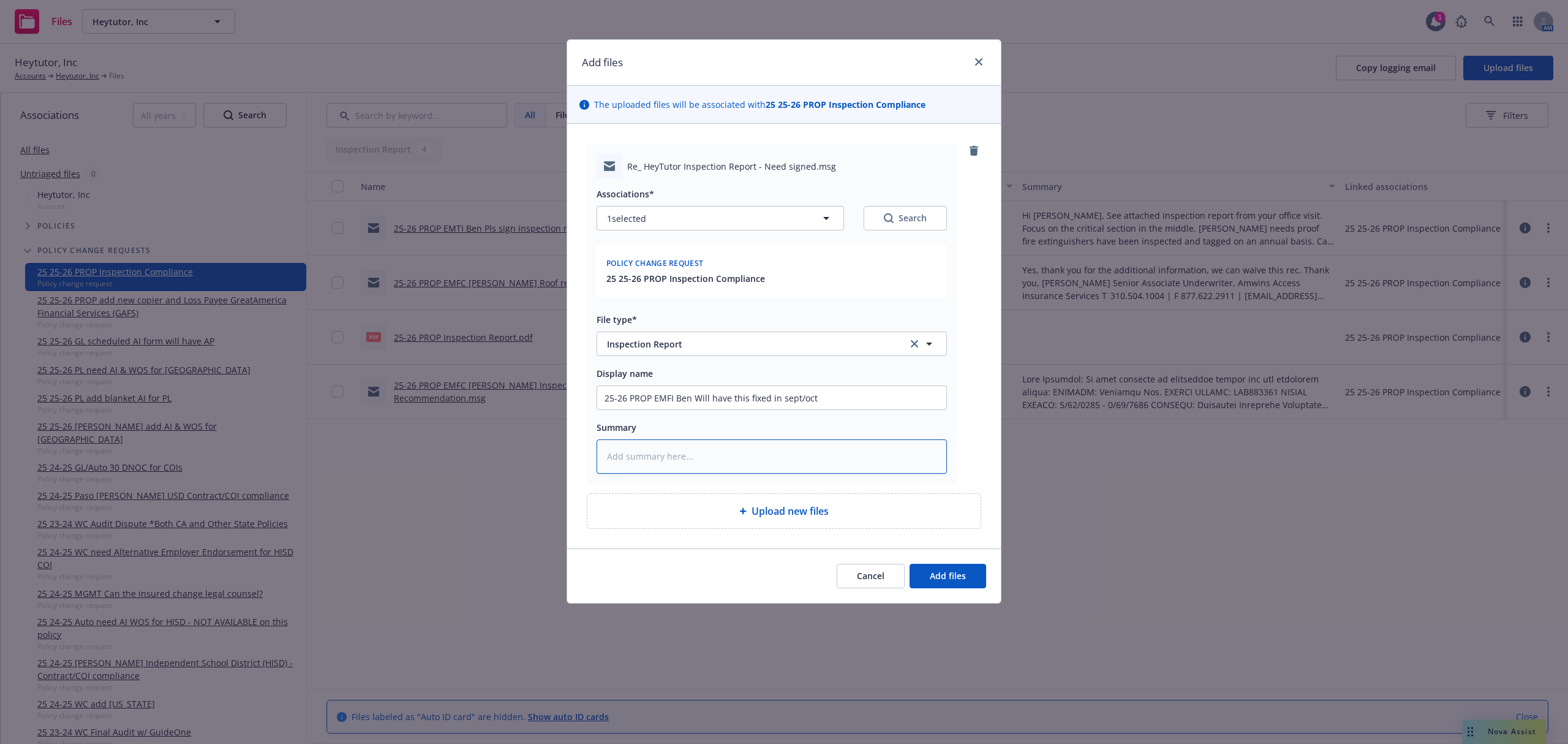
type textarea "x"
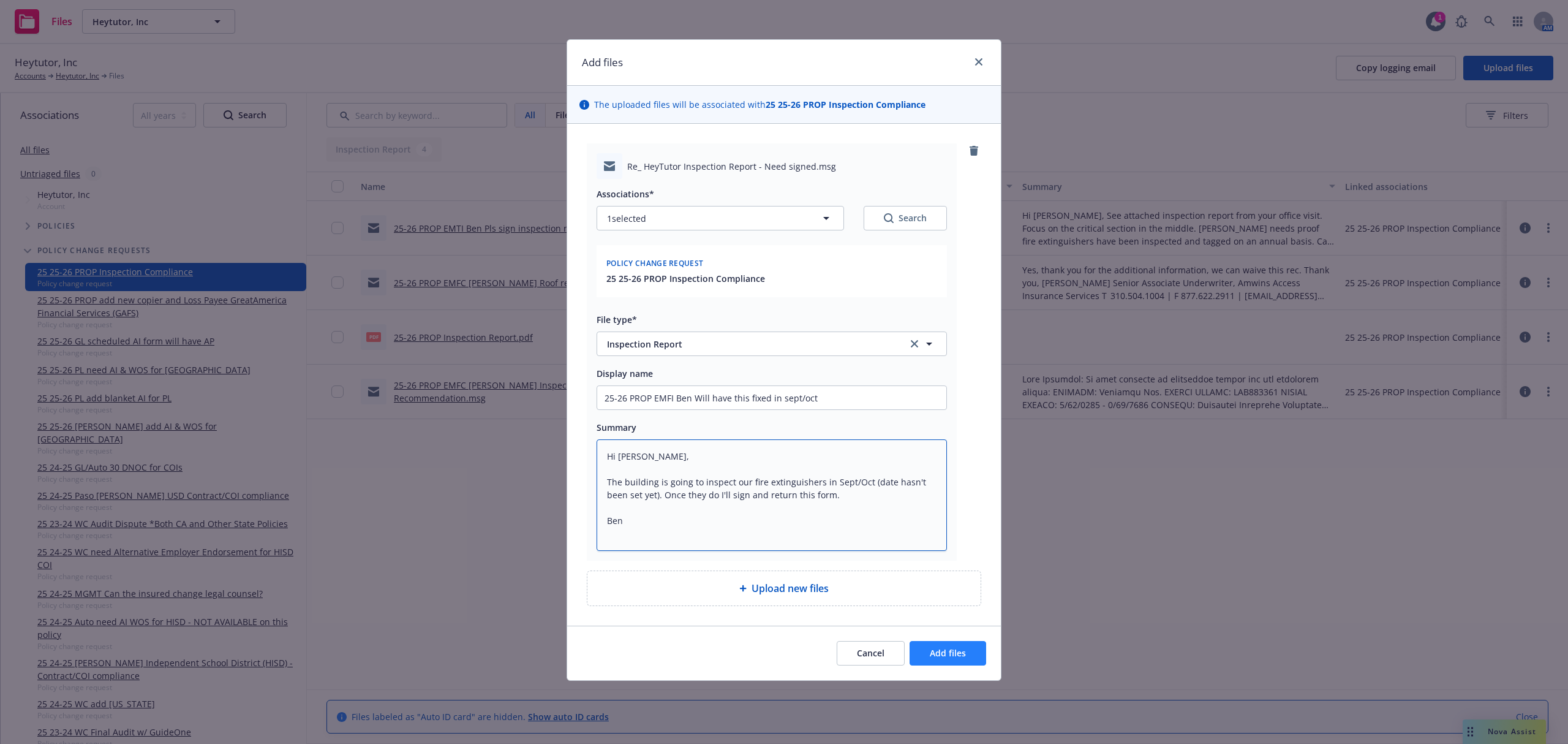
type textarea "Hi Samantha, The building is going to inspect our fire extinguishers in Sept/Oc…"
click at [932, 665] on button "Add files" at bounding box center [948, 653] width 76 height 24
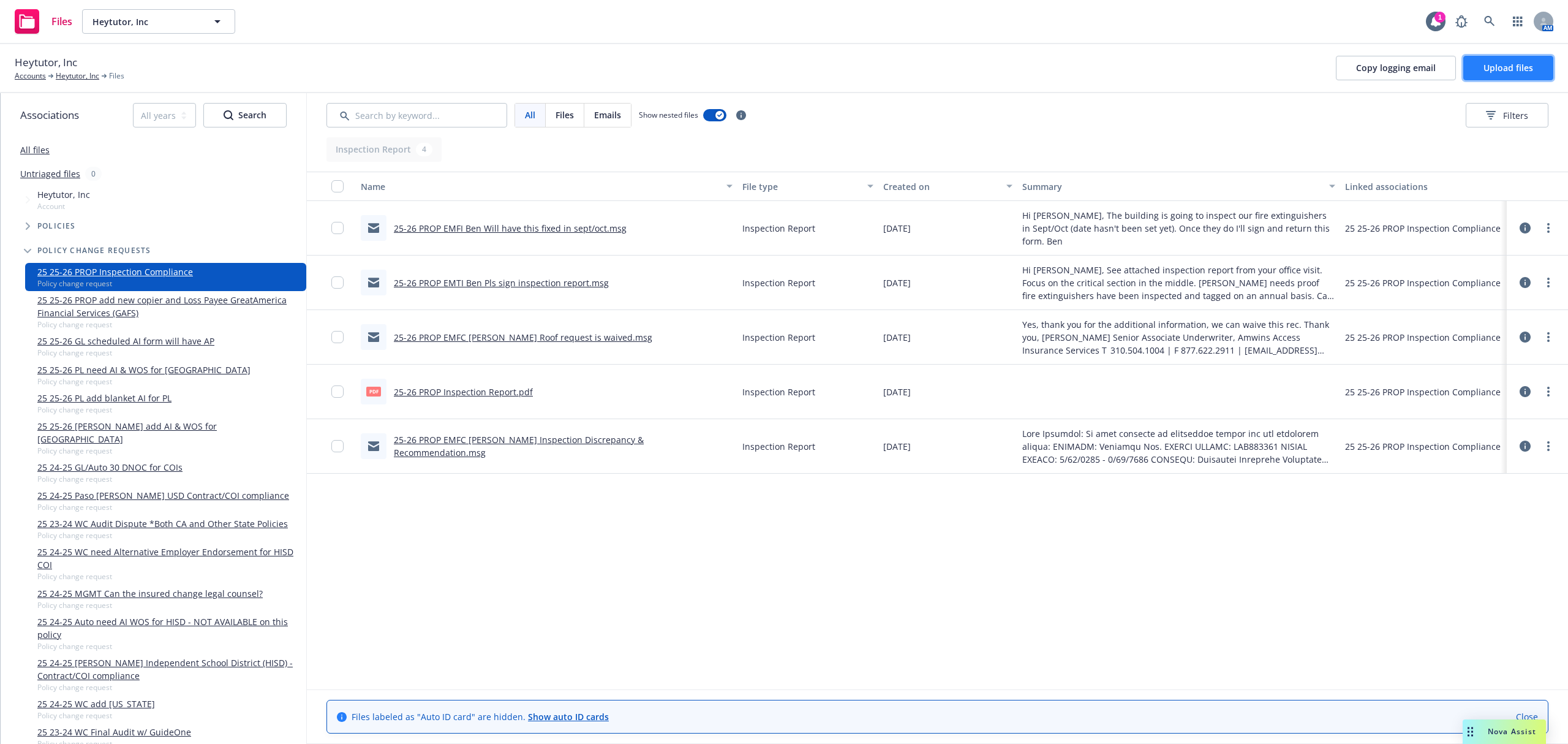
click at [1512, 74] on button "Upload files" at bounding box center [1508, 68] width 90 height 24
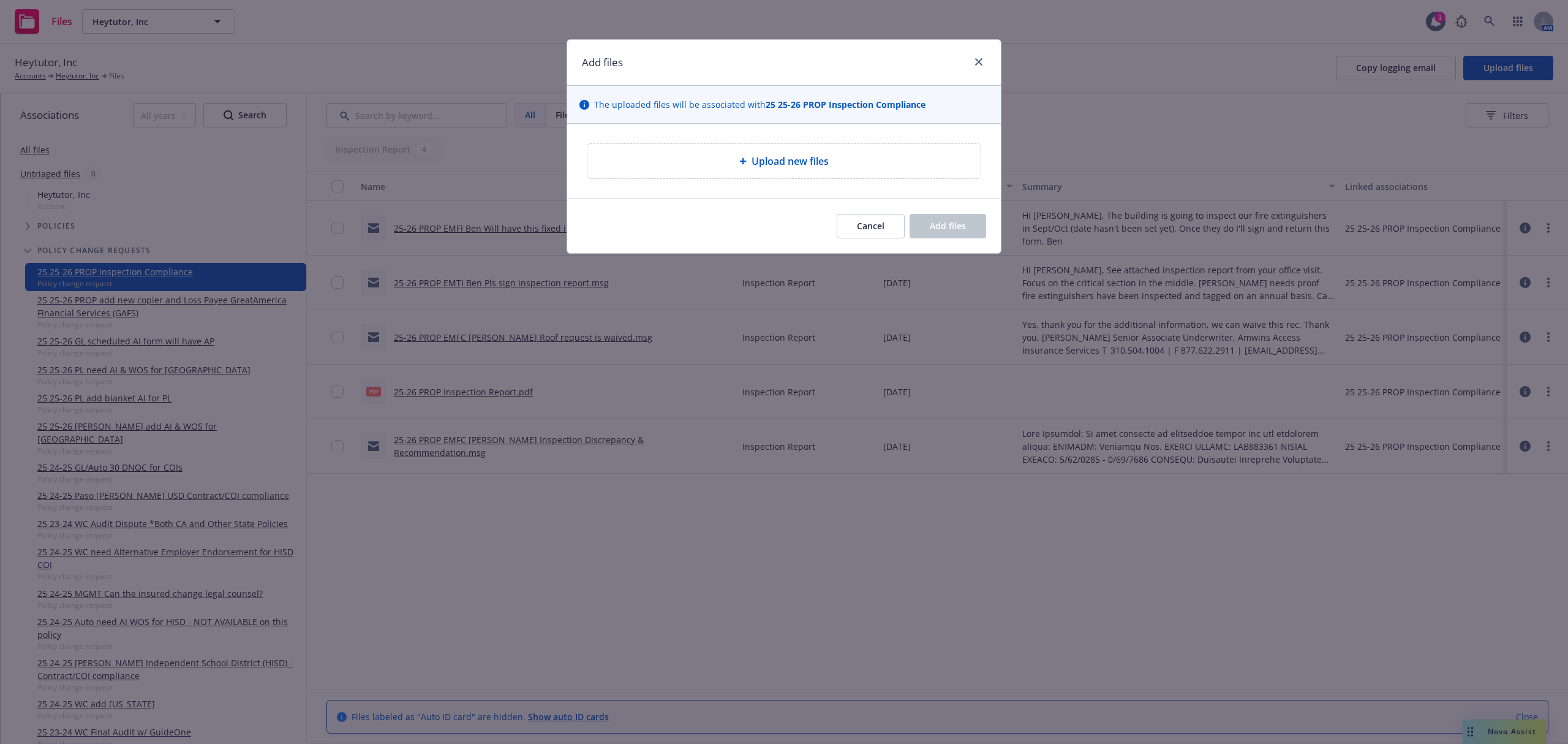
type textarea "x"
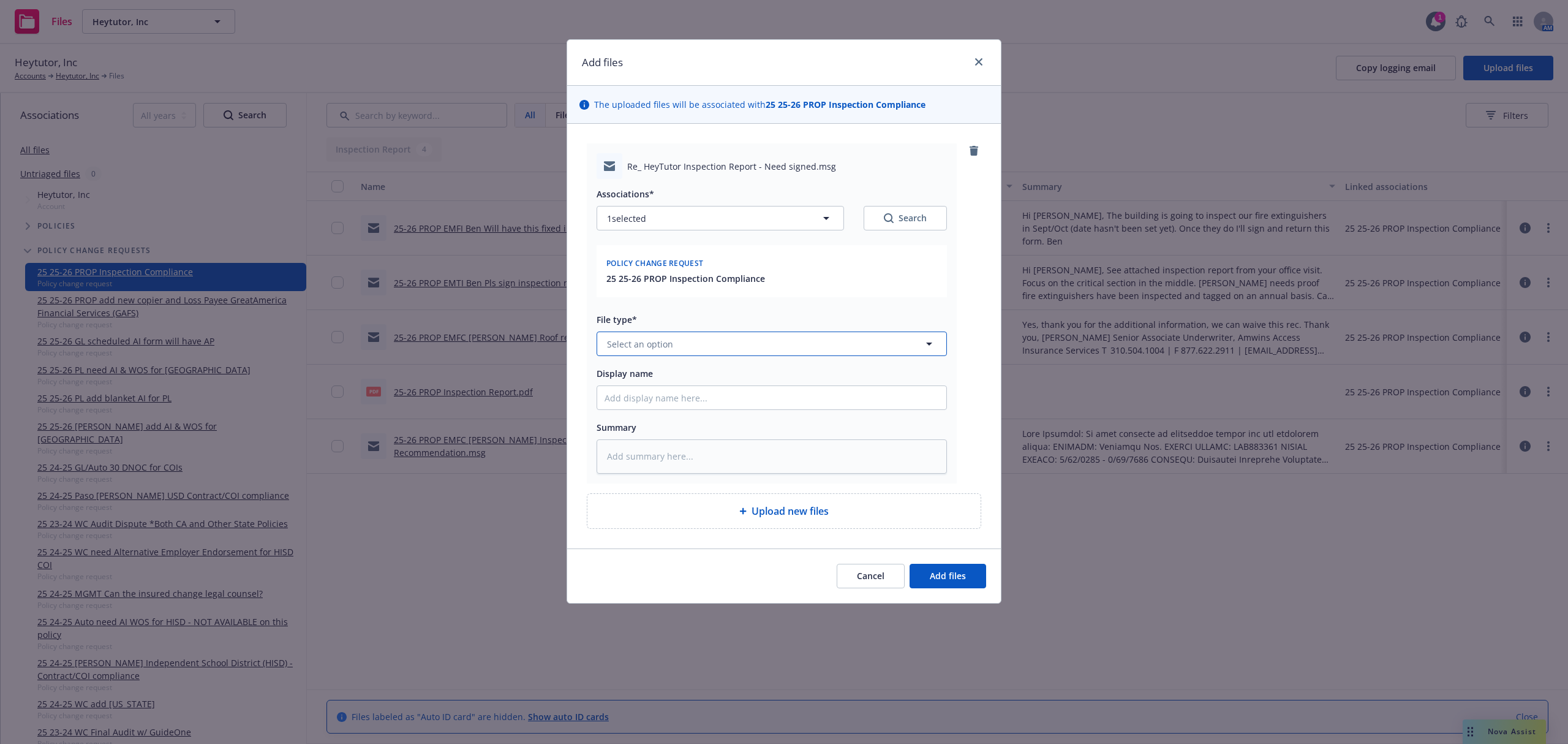
click at [664, 341] on span "Select an option" at bounding box center [640, 344] width 66 height 13
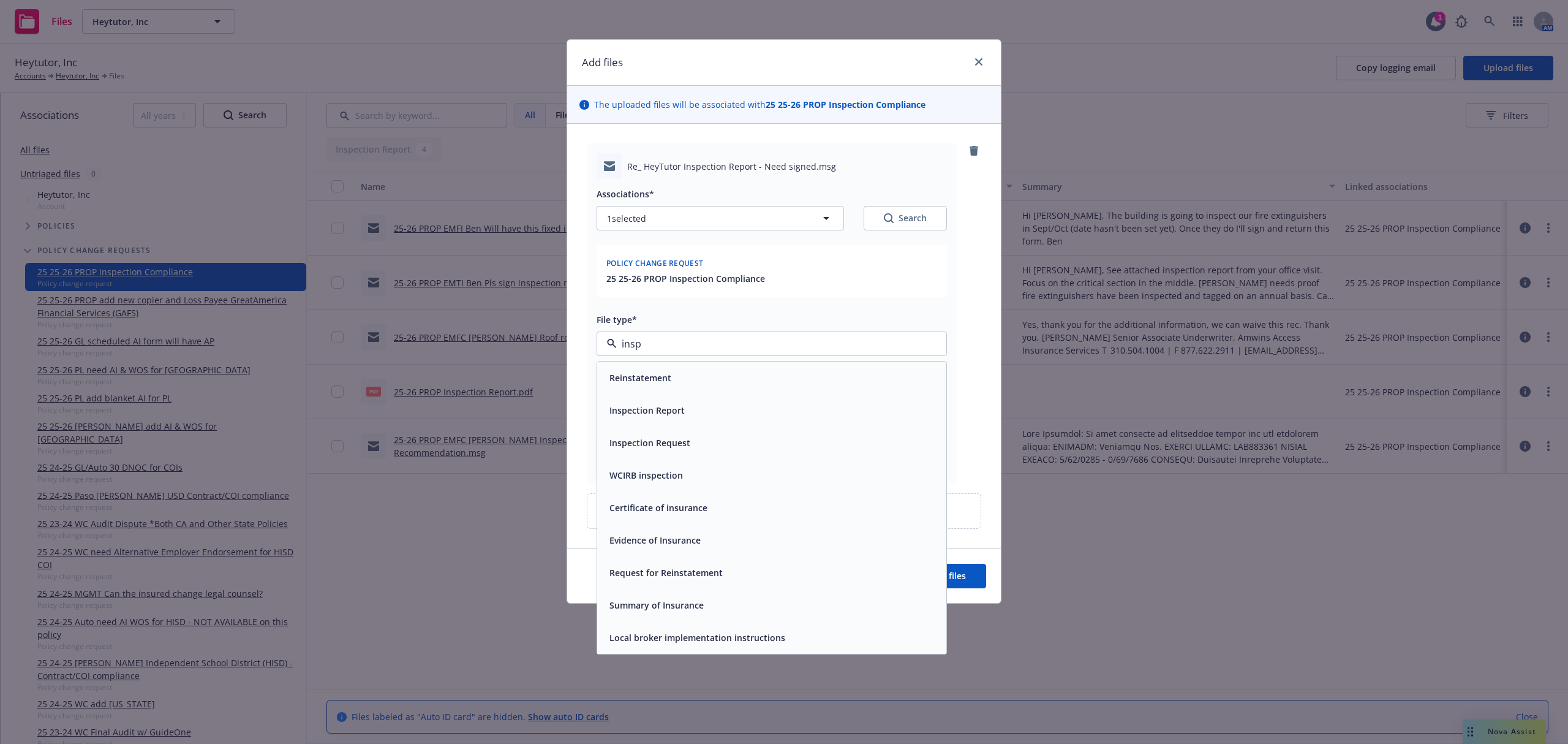
type input "inspo"
type textarea "x"
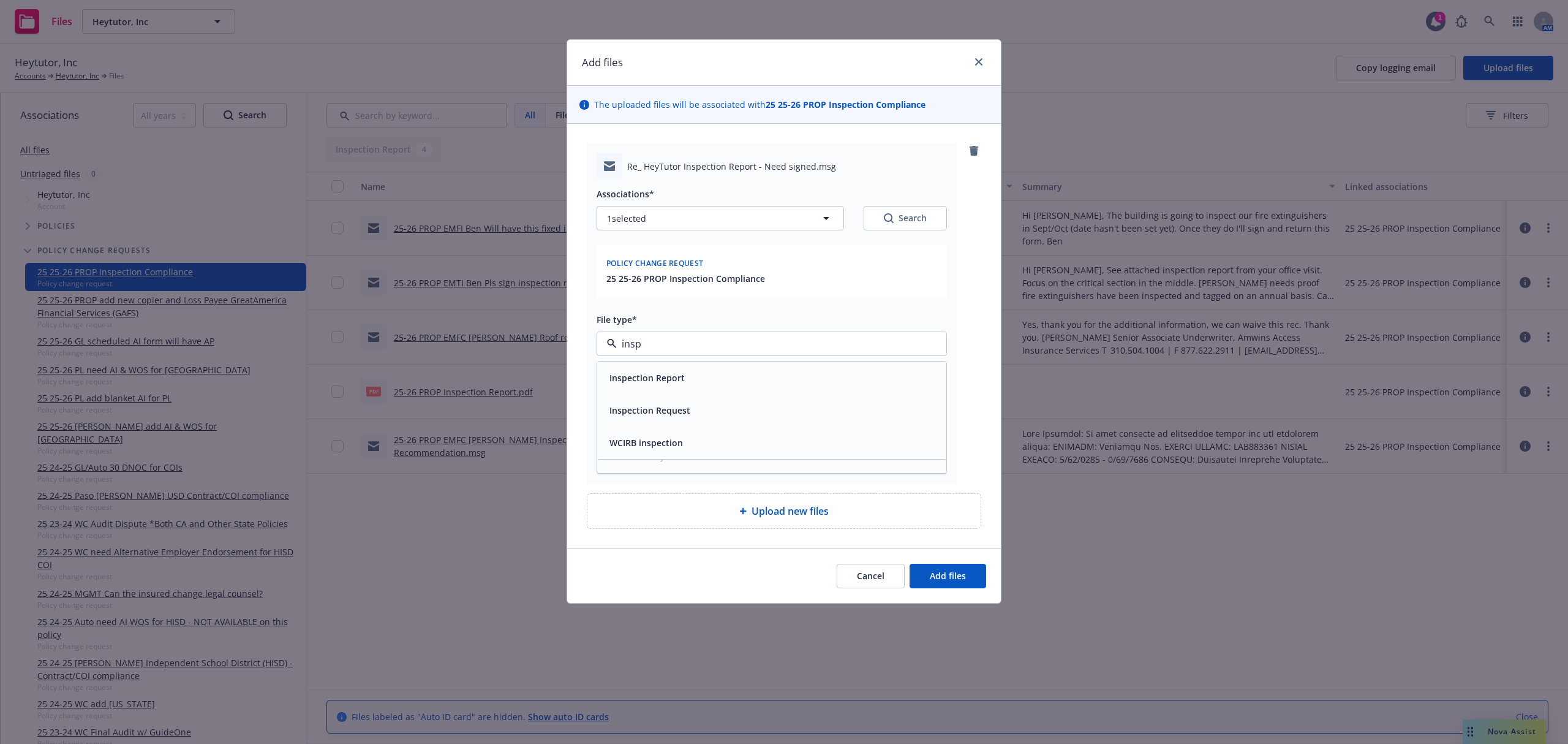
type input "ins"
type textarea "x"
type input "2"
type textarea "x"
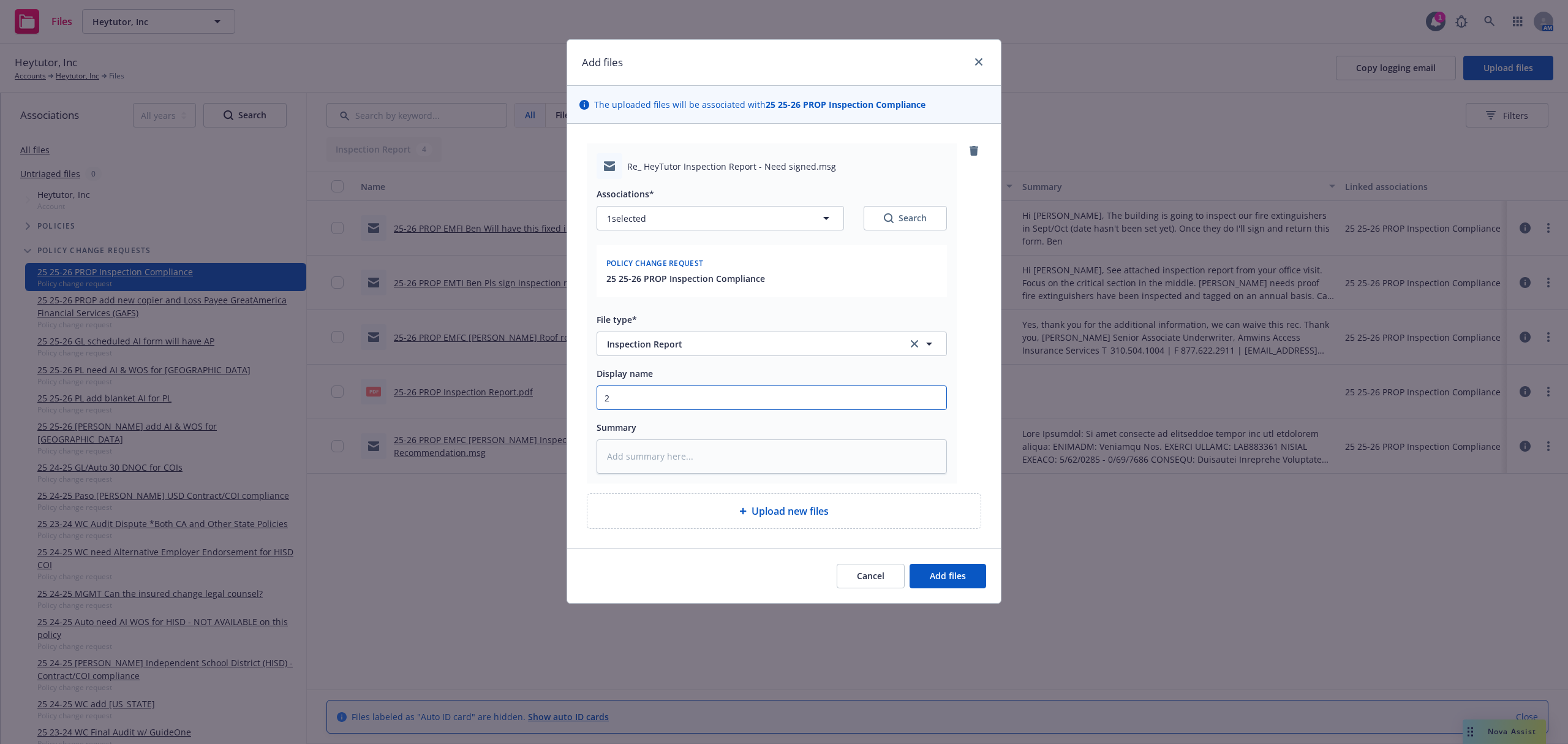
type input "25"
type textarea "x"
type input "25-"
type textarea "x"
type input "25-2"
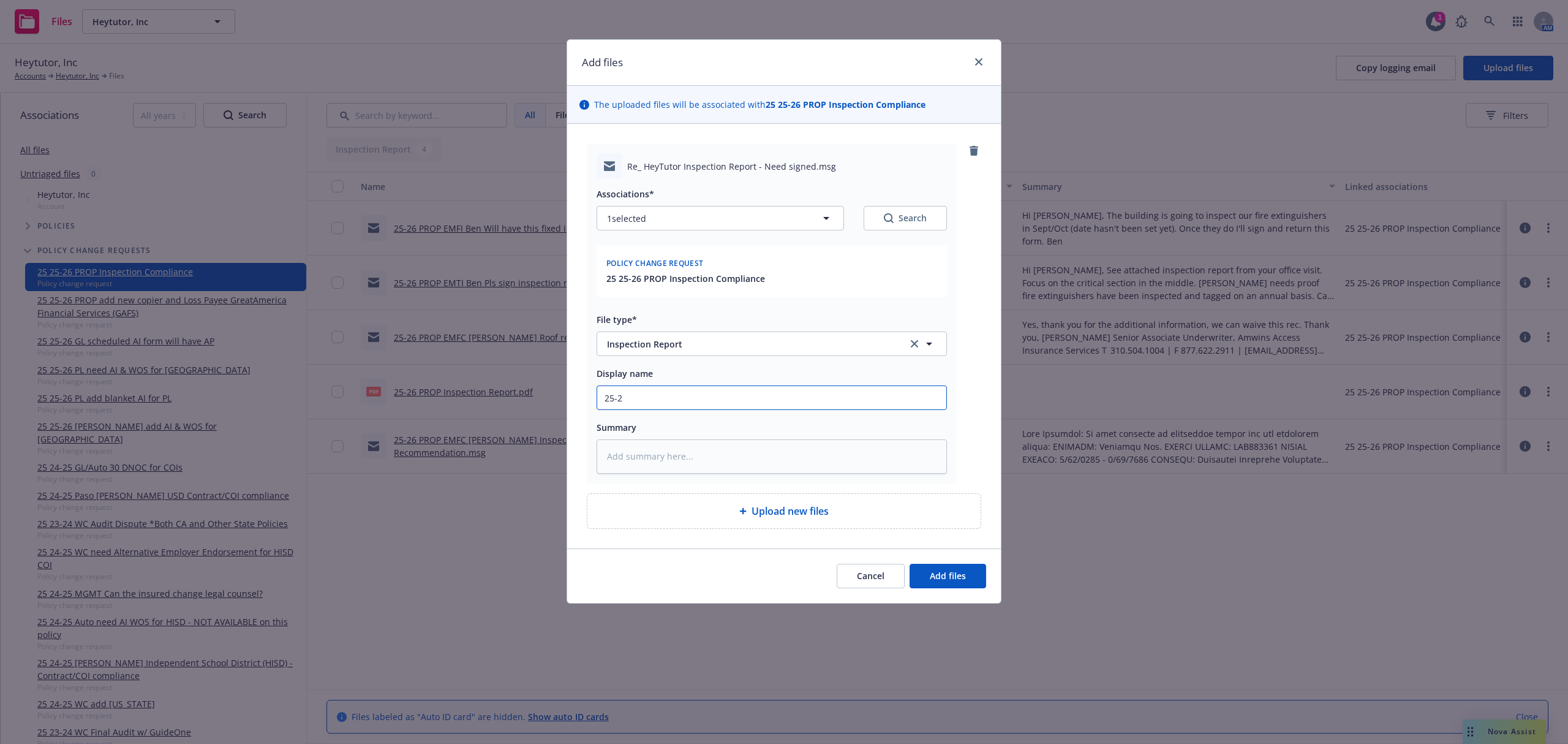
type textarea "x"
type input "25-26"
type textarea "x"
type input "25-26"
type textarea "x"
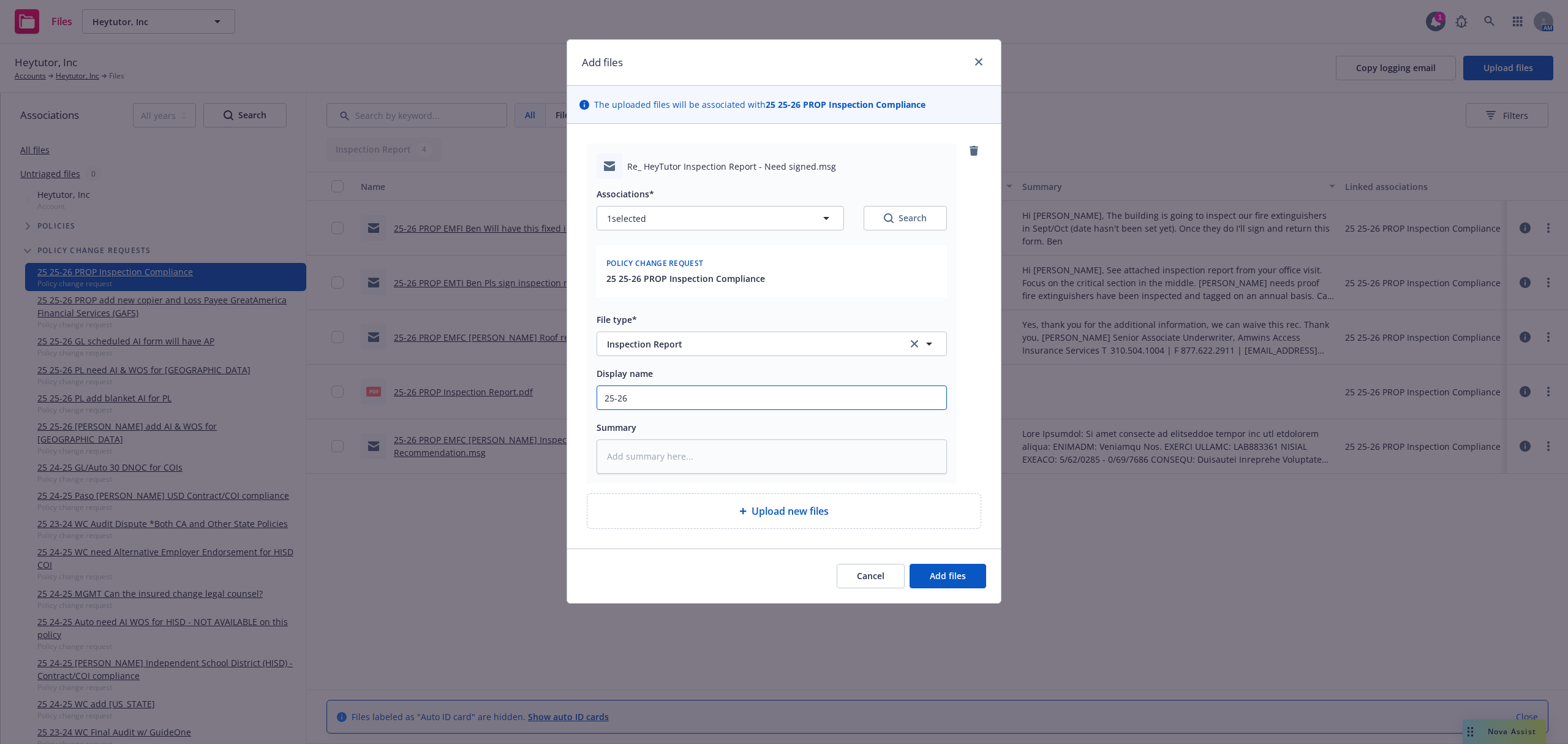
type input "25-26 P"
type textarea "x"
type input "25-26 PRO"
type textarea "x"
type input "25-26 PROP"
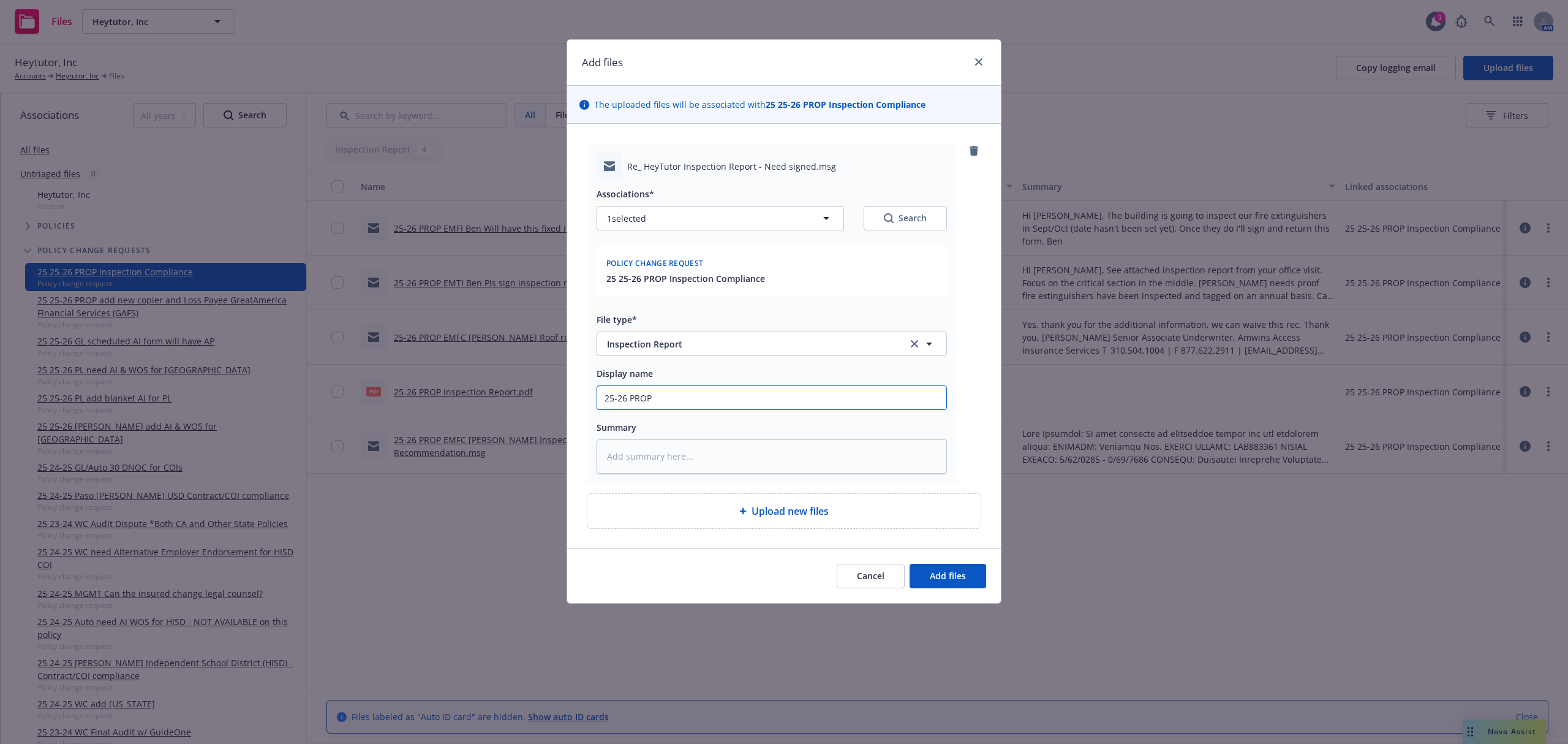
type textarea "x"
type input "25-26 PROP"
type textarea "x"
type input "25-26 PROP E"
type textarea "x"
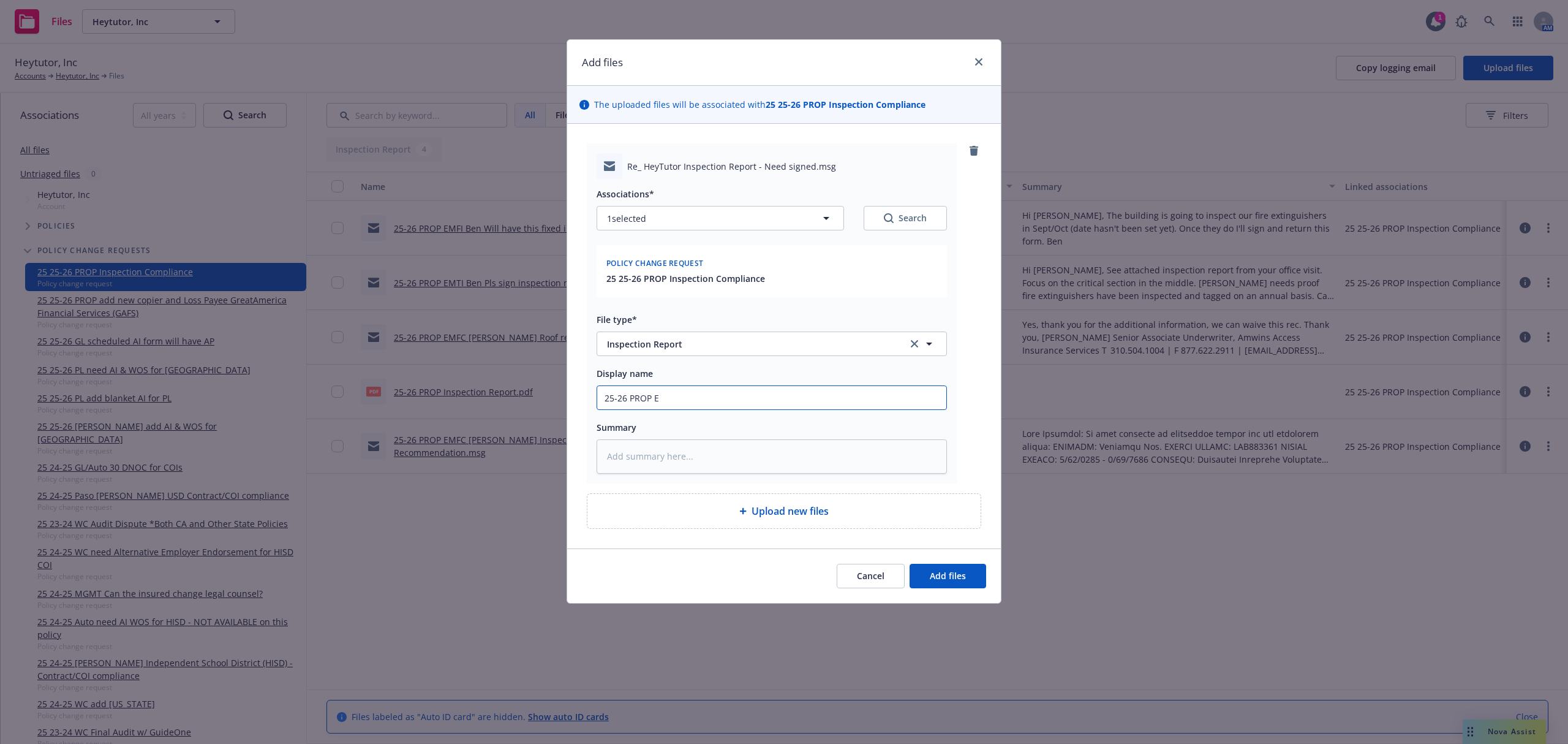
type input "25-26 PROP EM"
type textarea "x"
type input "25-26 PROP EMF"
type textarea "x"
type input "25-26 PROP EMFI"
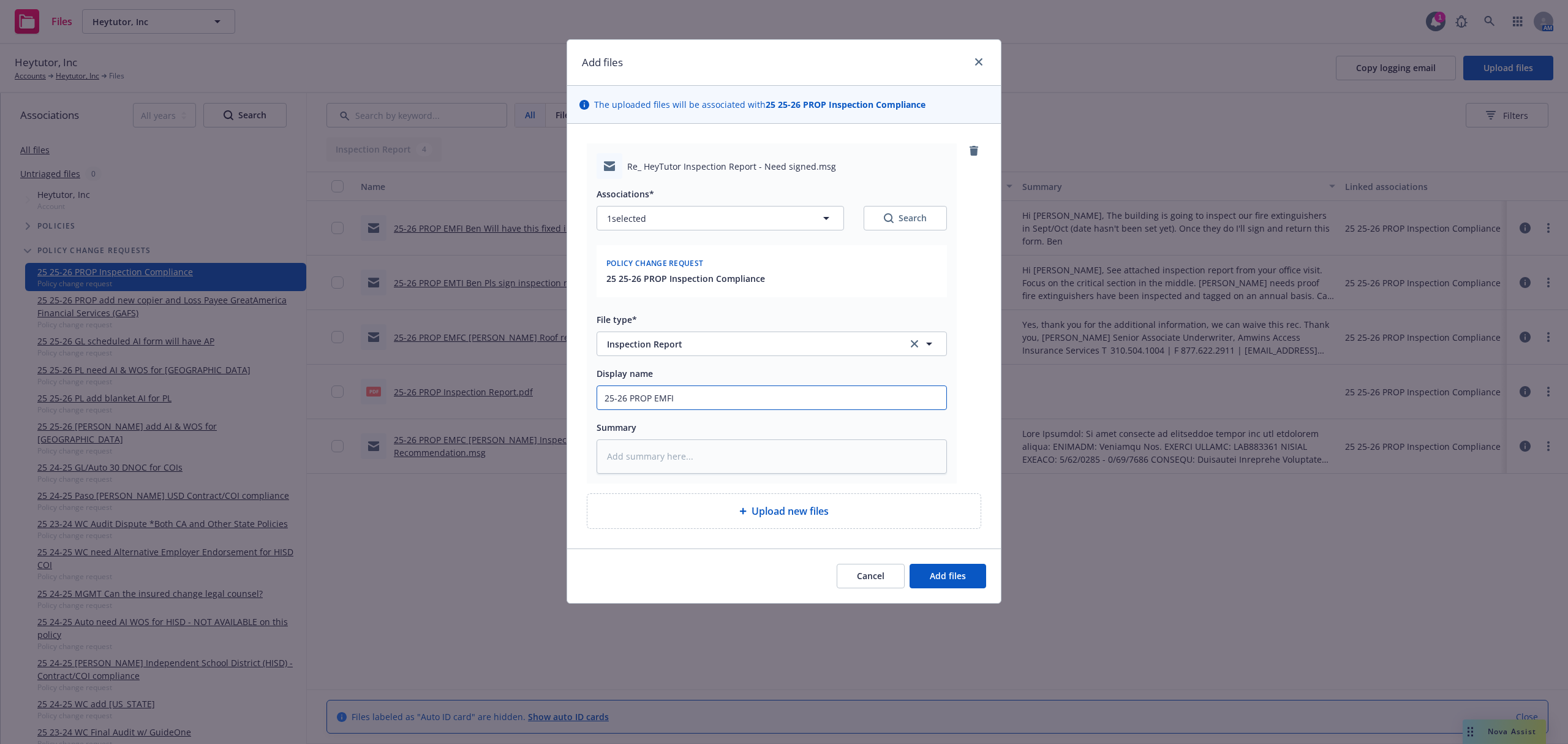
type textarea "x"
type input "25-26 PROP EMFI"
type textarea "x"
type input "25-26 PROP EMFI B"
type textarea "x"
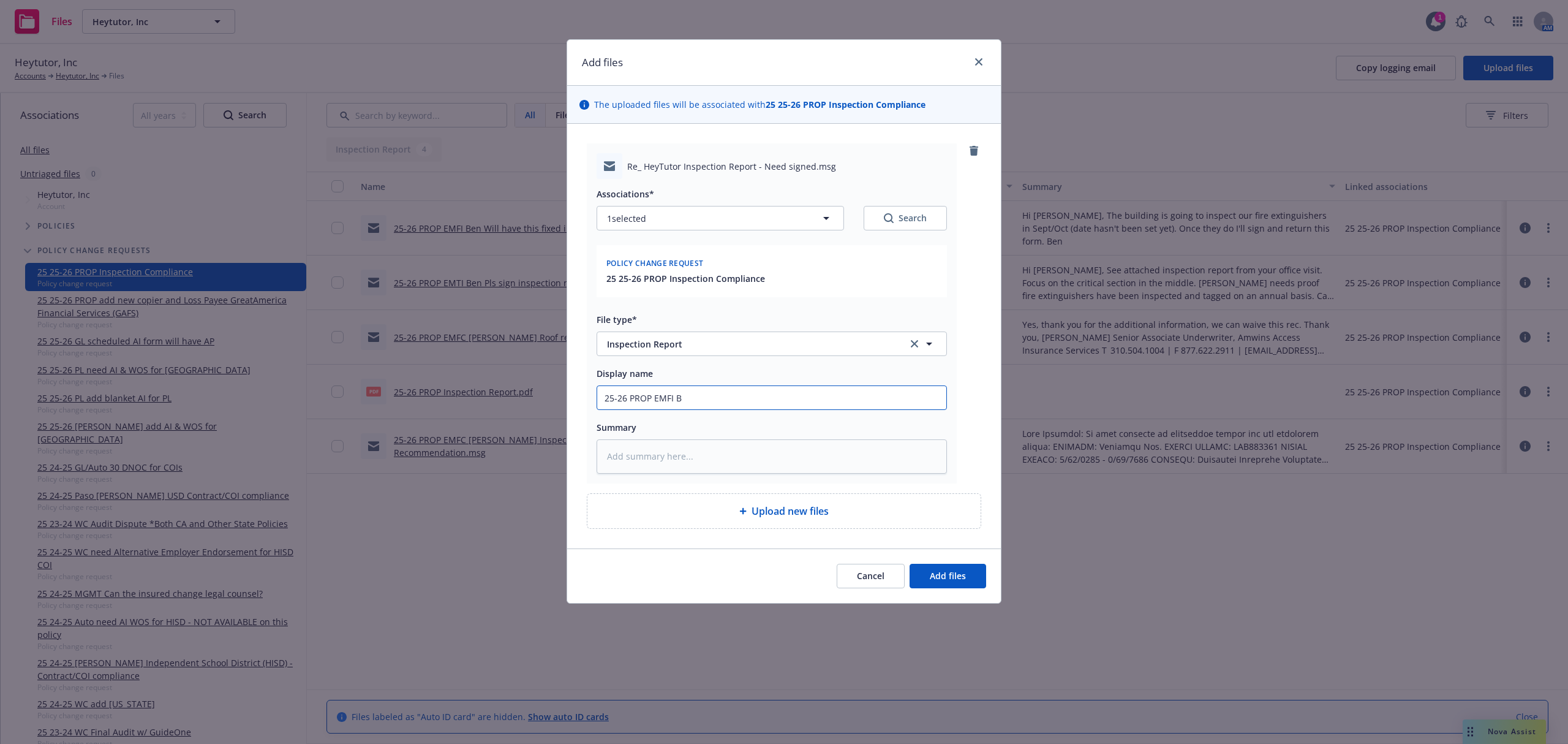
type input "25-26 PROP EMFI Be"
type textarea "x"
type input "25-26 PROP EMFI Ben"
type textarea "x"
type input "25-26 PROP EMFI Ben"
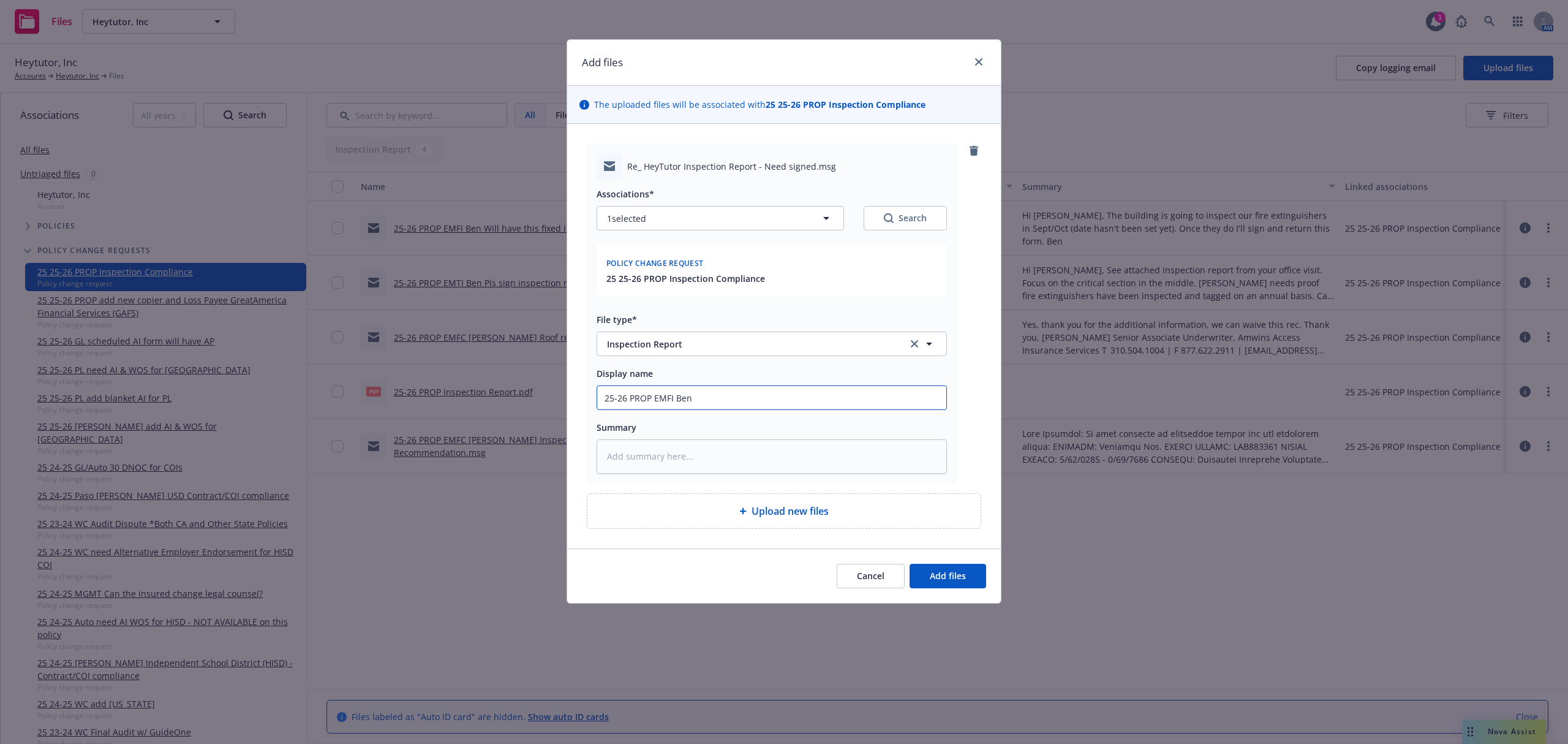
type textarea "x"
type input "25-26 PROP EMFI Ben I"
type textarea "x"
type input "25-26 PROP EMFI Ben"
type textarea "x"
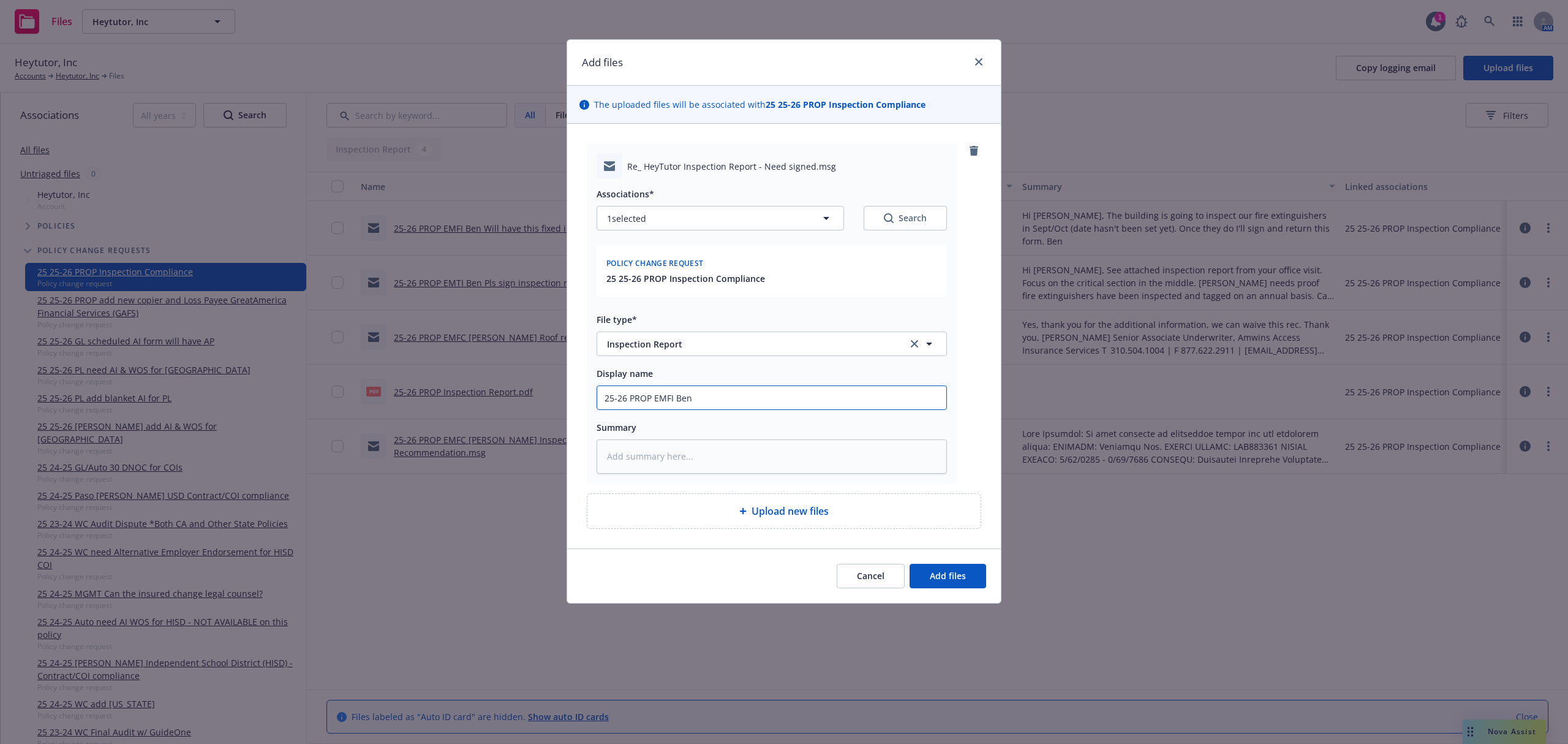
type input "25-26 PROP EMFI Ben F"
type textarea "x"
type input "25-26 PROP EMFI Ben Fi"
type textarea "x"
type input "25-26 PROP EMFI Ben Fig"
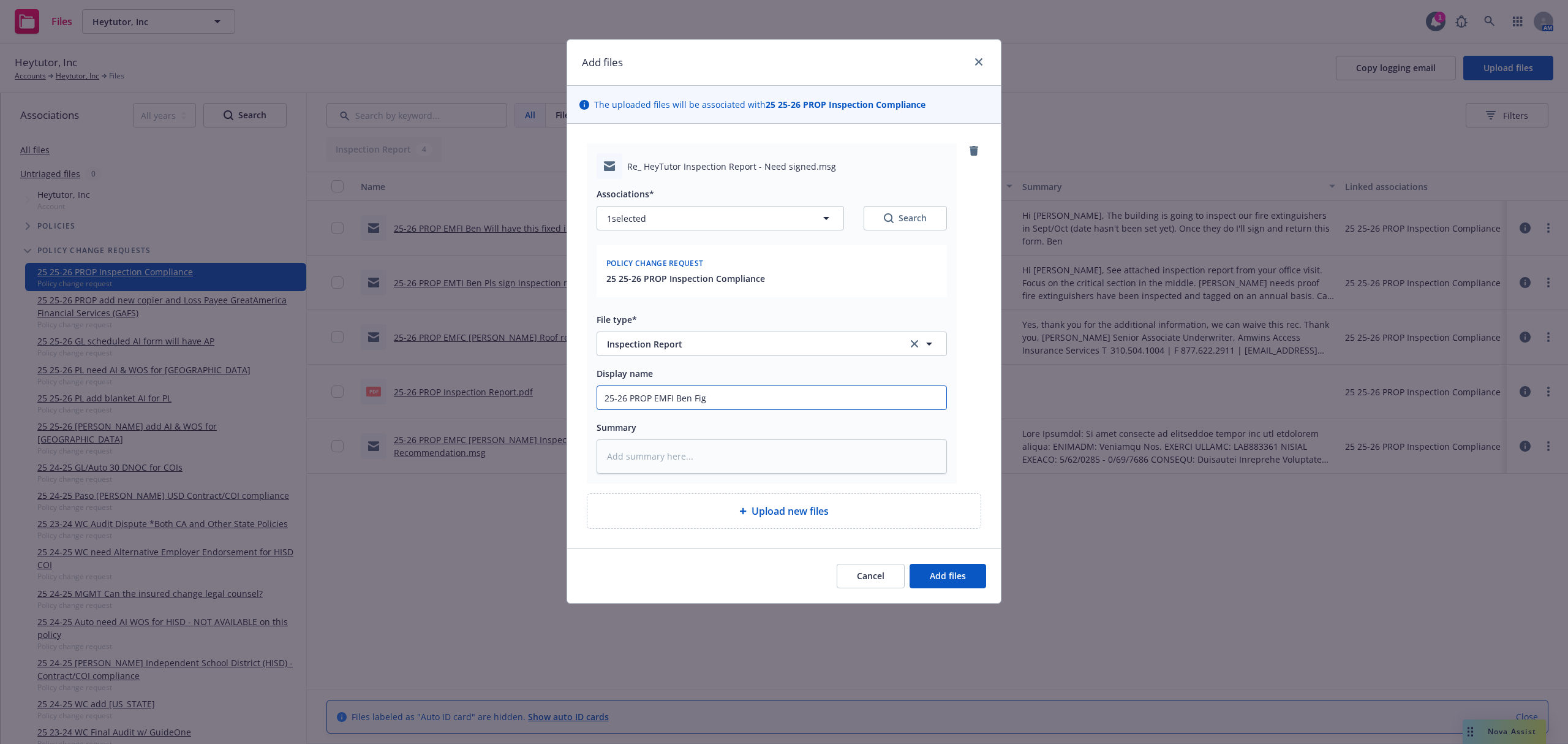
type textarea "x"
type input "25-26 PROP EMFI Ben Figh"
type textarea "x"
type input "25-26 PROP EMFI Ben Figh"
type textarea "x"
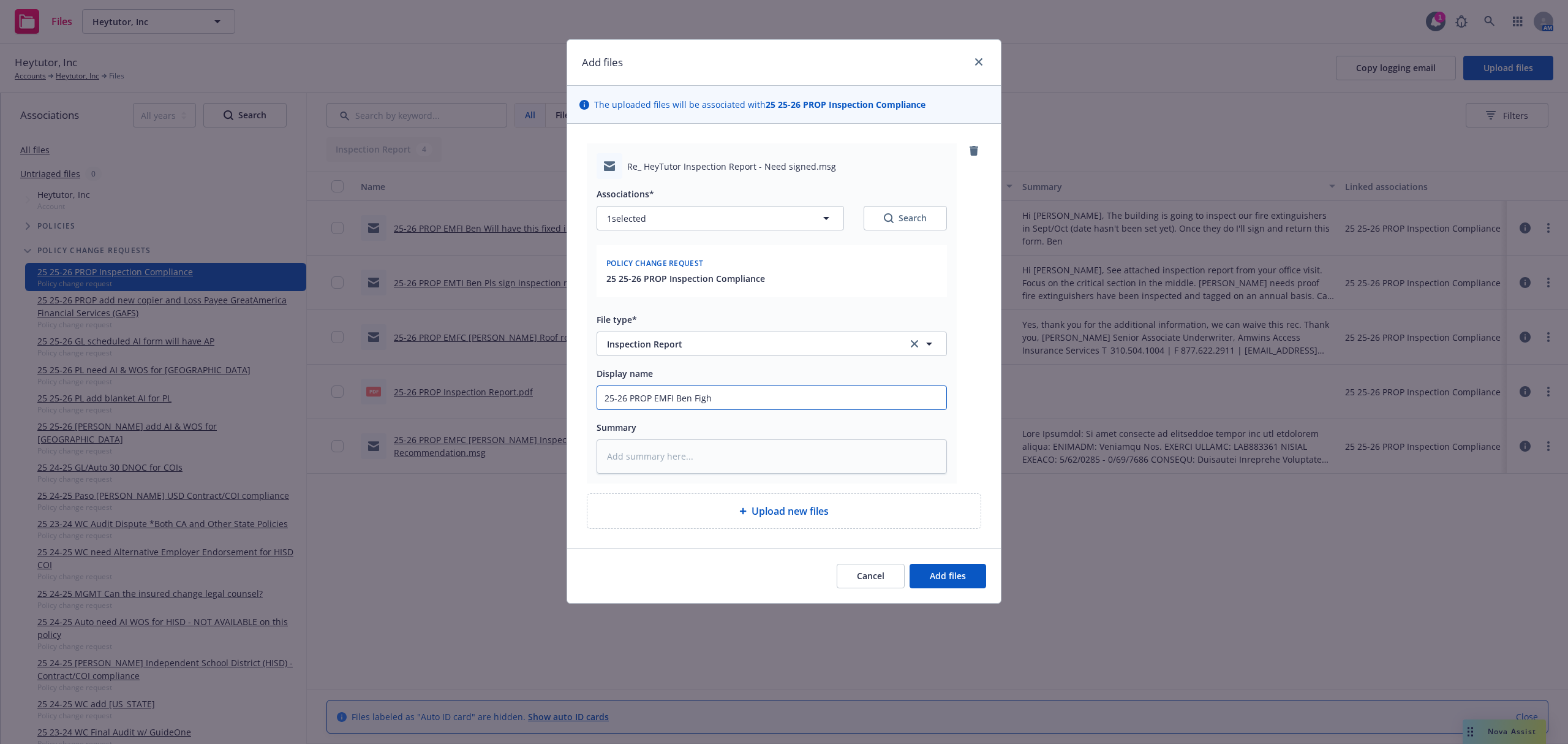
type input "25-26 PROP EMFI Ben Figh"
type textarea "x"
type input "25-26 PROP EMFI Ben Fig"
type textarea "x"
type input "25-26 PROP EMFI Ben Fi"
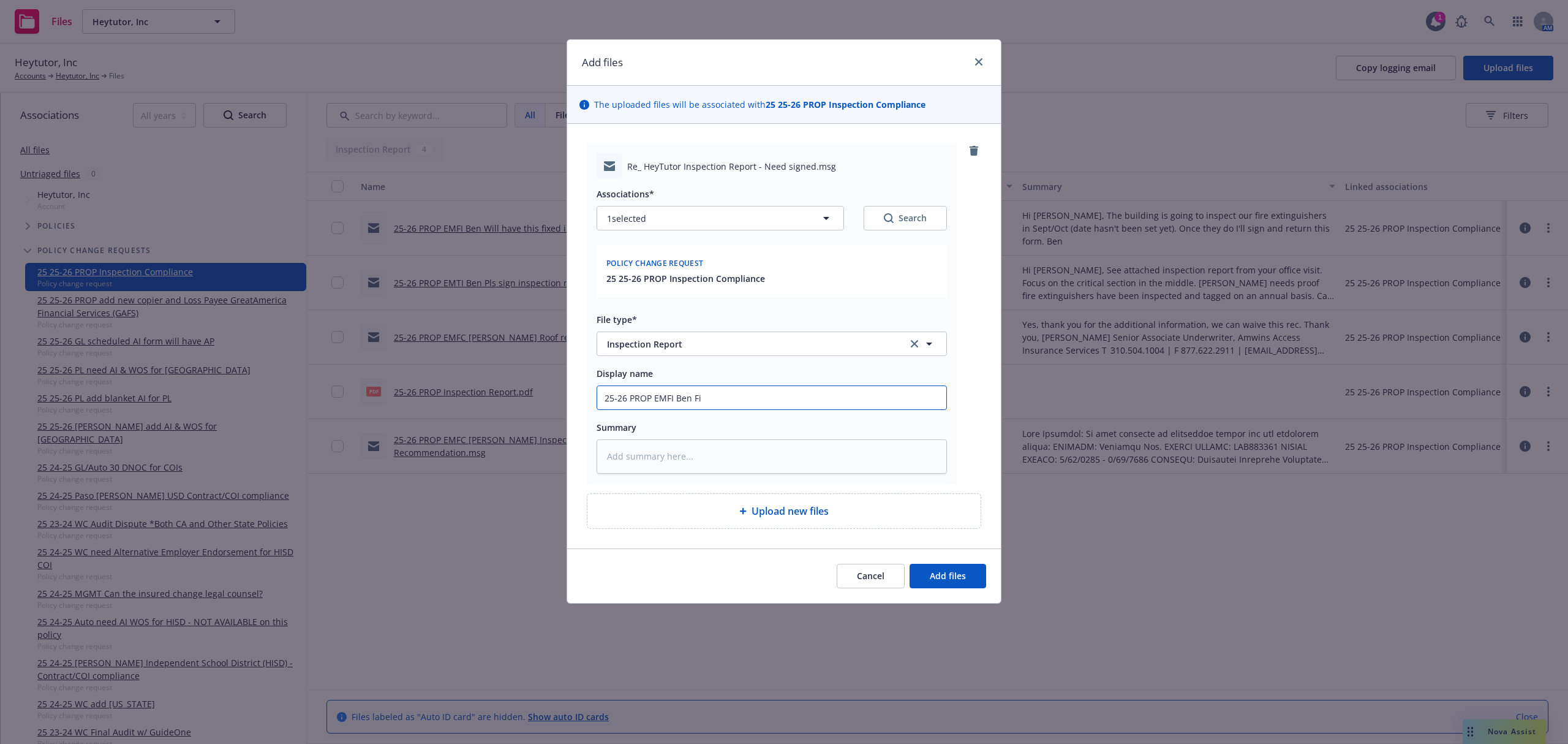
type textarea "x"
type input "25-26 PROP EMFI Ben Fir"
type textarea "x"
type input "25-26 PROP EMFI Ben Fire"
type textarea "x"
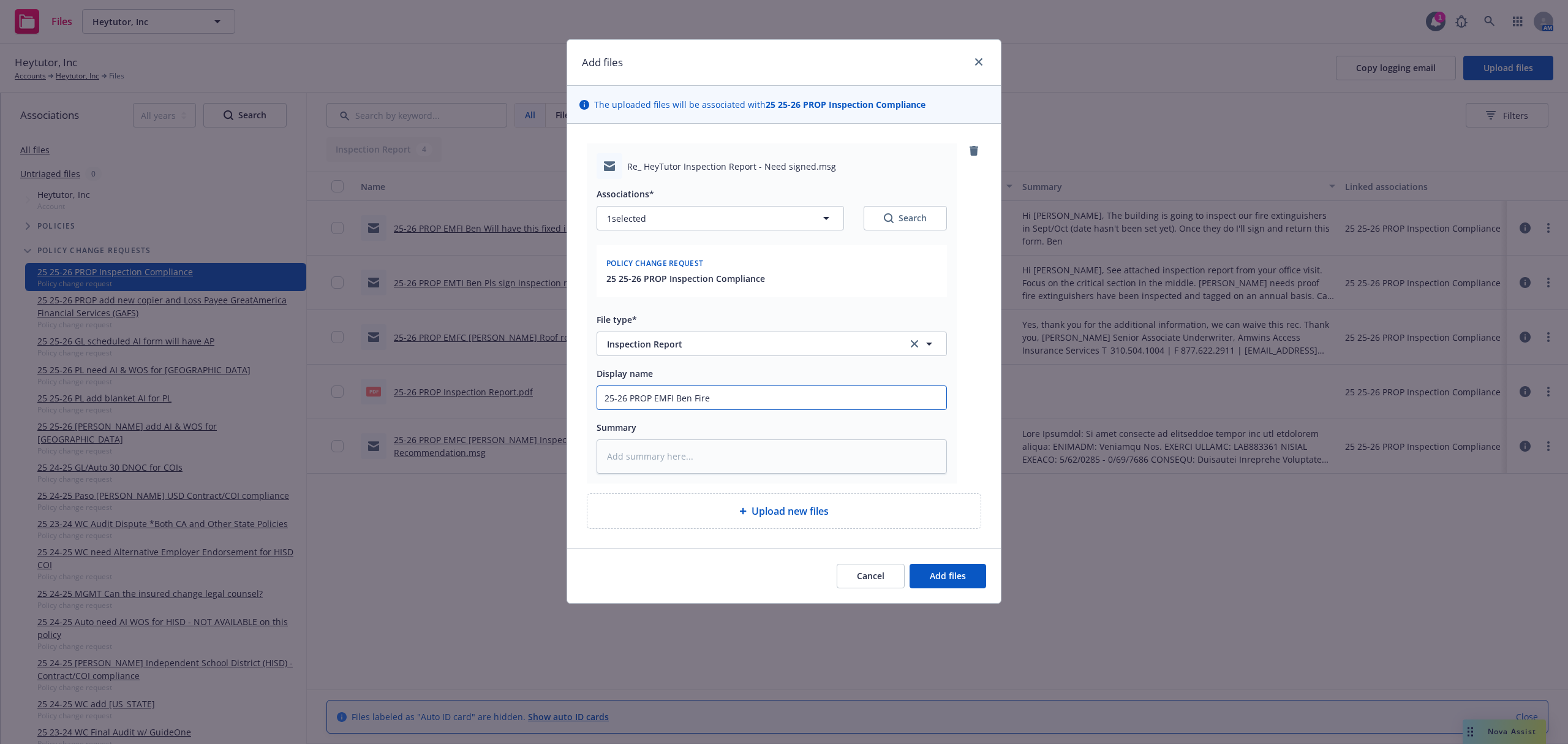
type input "25-26 PROP EMFI Ben Fire"
type textarea "x"
type input "25-26 PROP EMFI Ben Fire e"
type textarea "x"
type input "25-26 PROP EMFI Ben Fire ex"
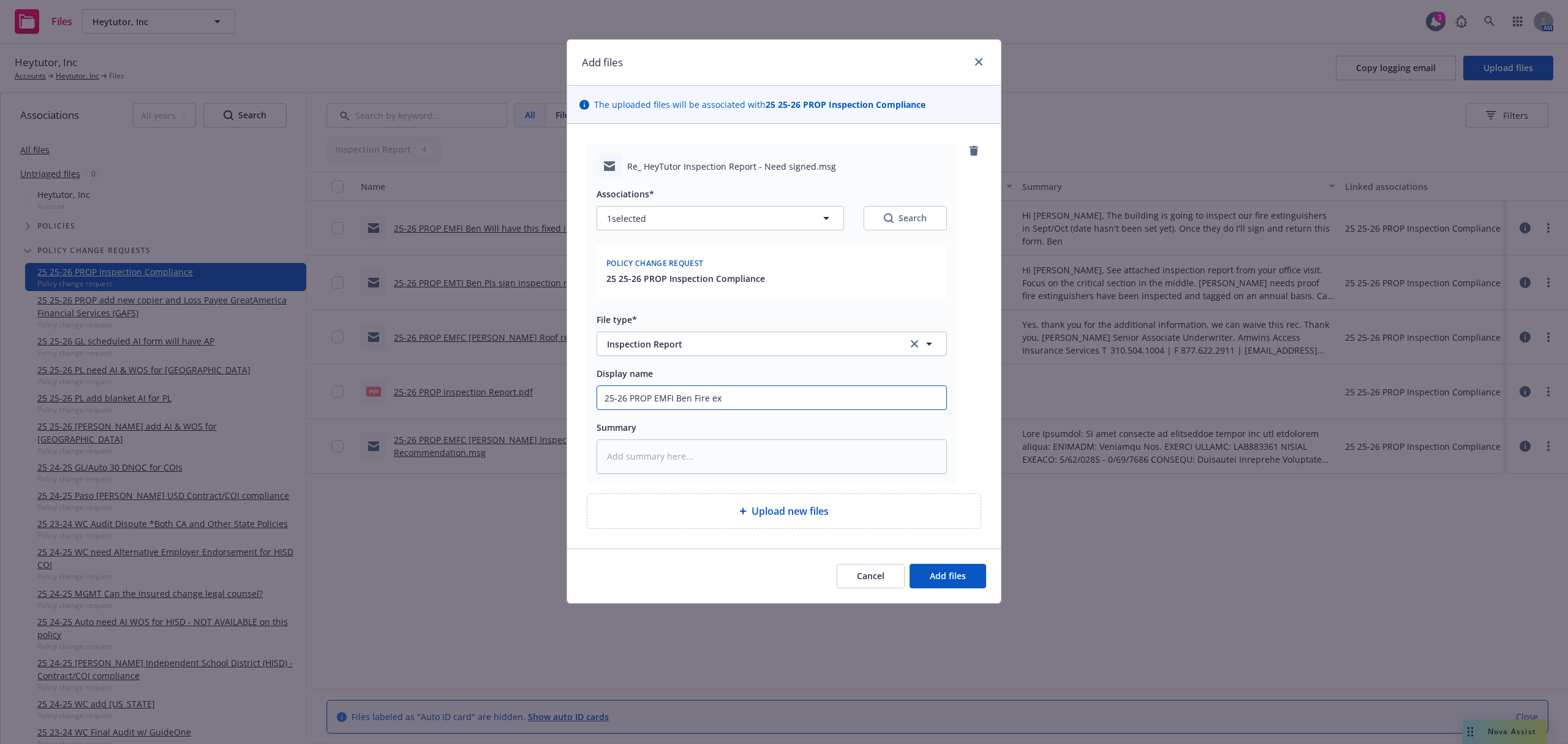
type textarea "x"
type input "25-26 PROP EMFI Ben Fire ext"
type textarea "x"
type input "25-26 PROP EMFI Ben Fire exti"
type textarea "x"
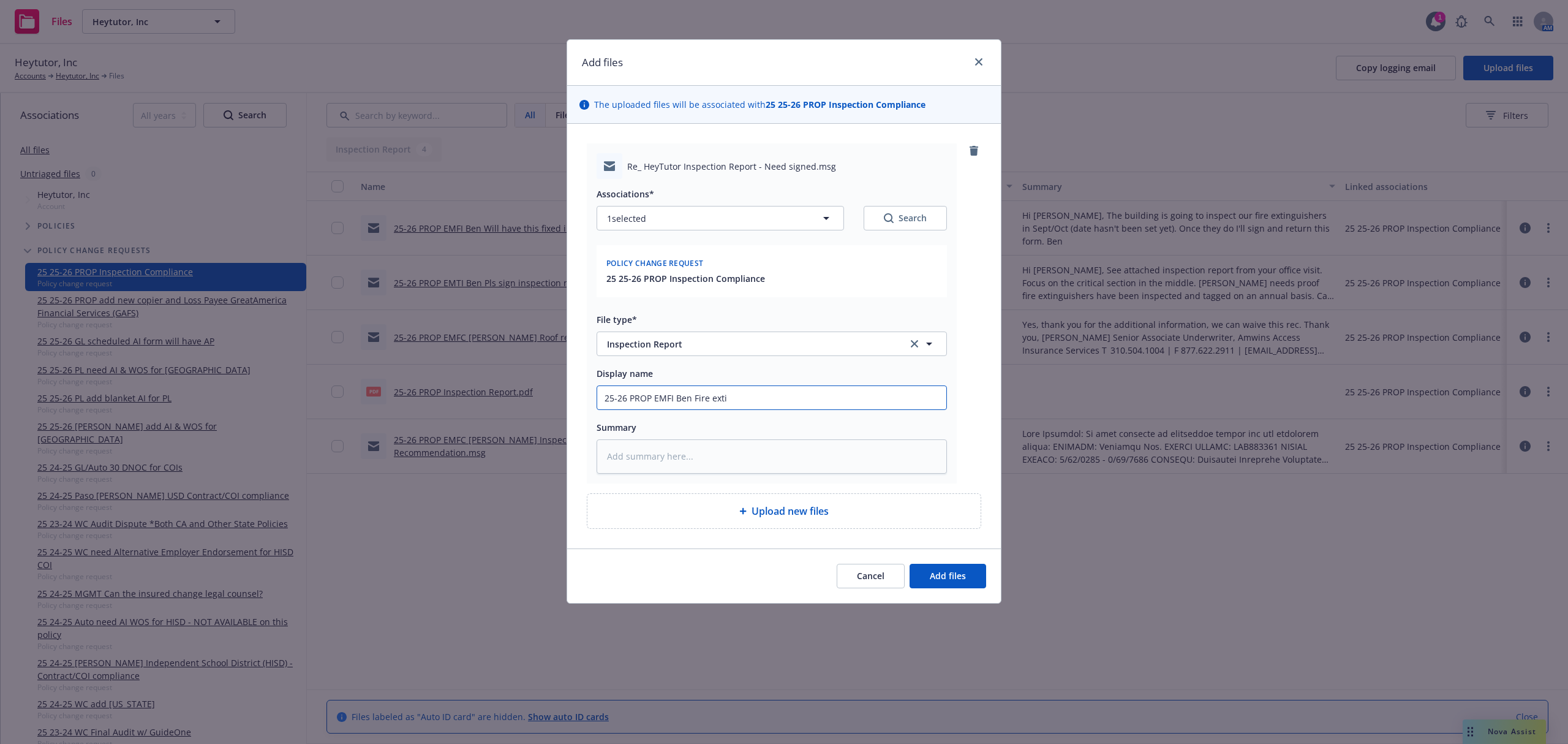
type input "25-26 PROP EMFI Ben Fire extin"
type textarea "x"
type input "25-26 PROP EMFI Ben Fire exting"
type textarea "x"
type input "25-26 PROP EMFI Ben Fire extingu"
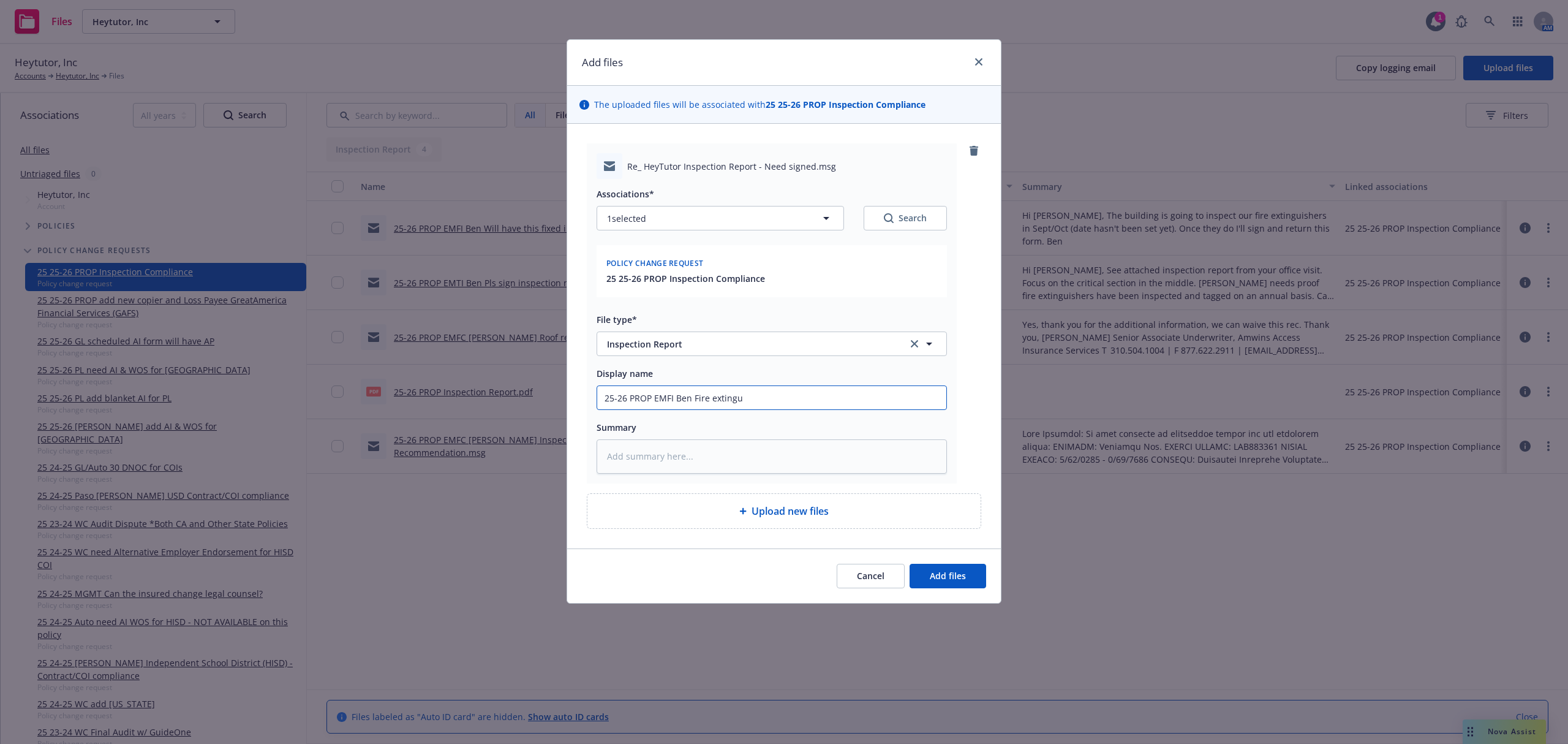
type textarea "x"
type input "25-26 PROP EMFI Ben Fire extingui"
type textarea "x"
paste textarea "We have the fire extinguishers. I believe the inspection will occur in October.…"
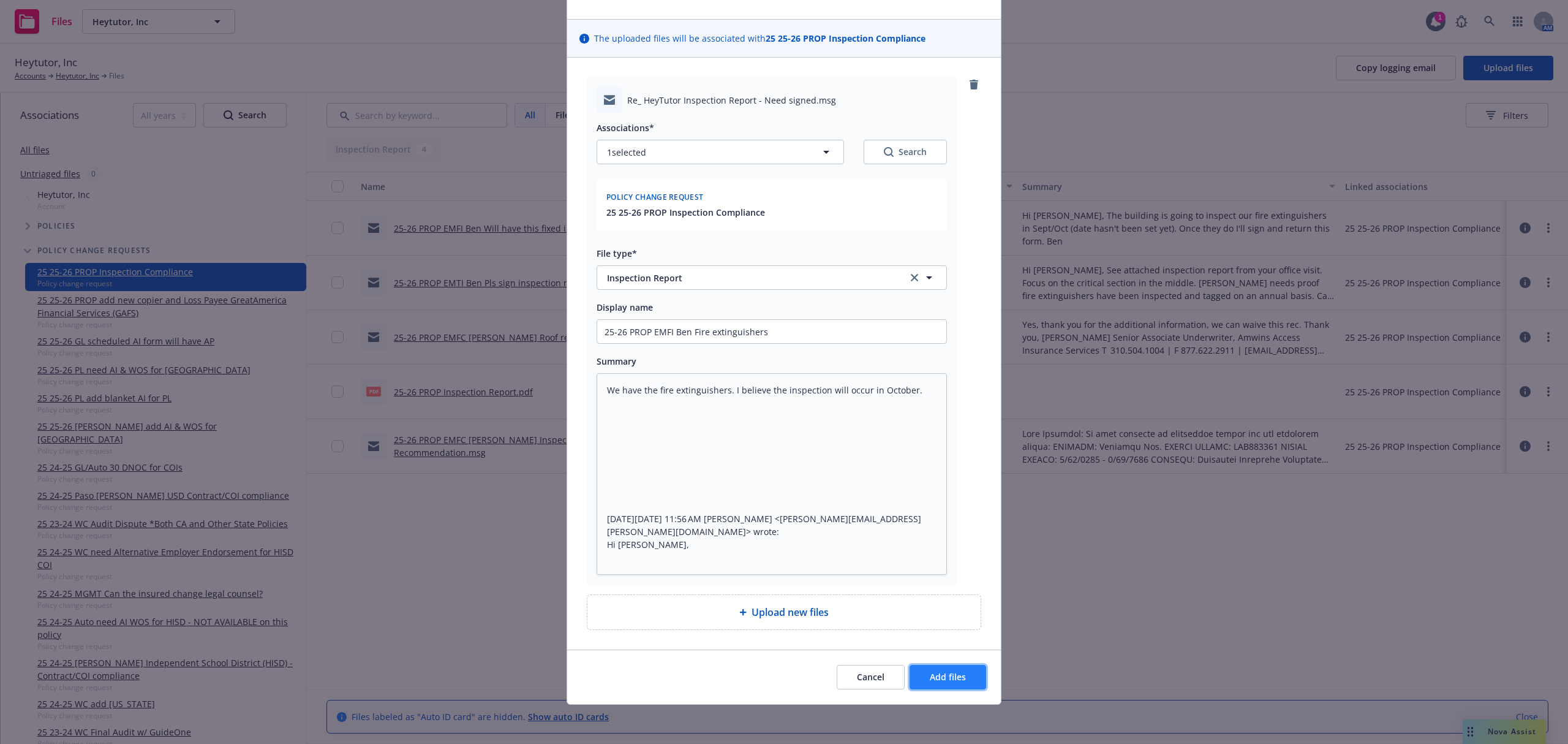
click at [932, 680] on span "Add files" at bounding box center [948, 677] width 36 height 12
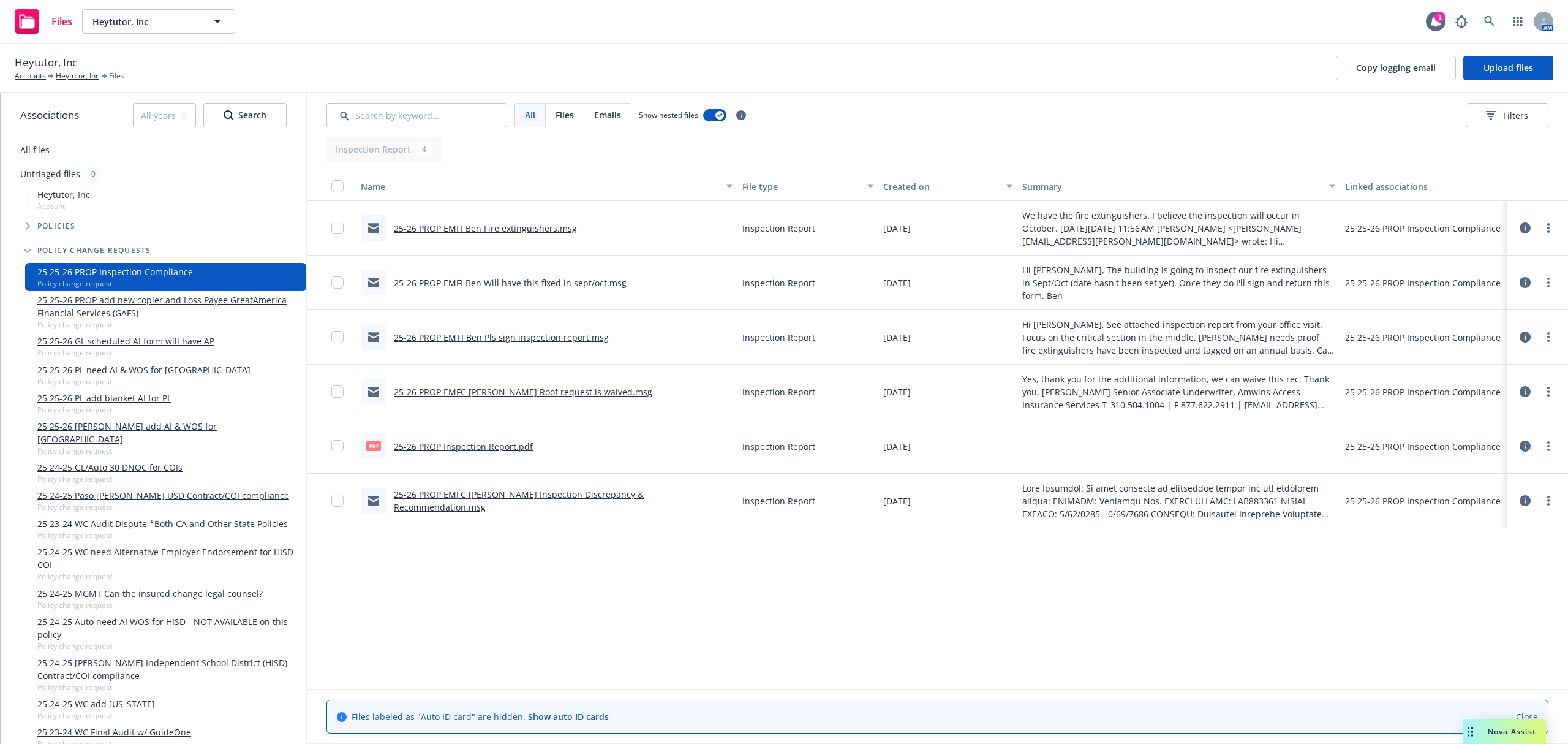
click at [493, 392] on link "25-26 PROP EMFC Cristian@AmWins Roof request is waived.msg" at bounding box center [523, 392] width 258 height 12
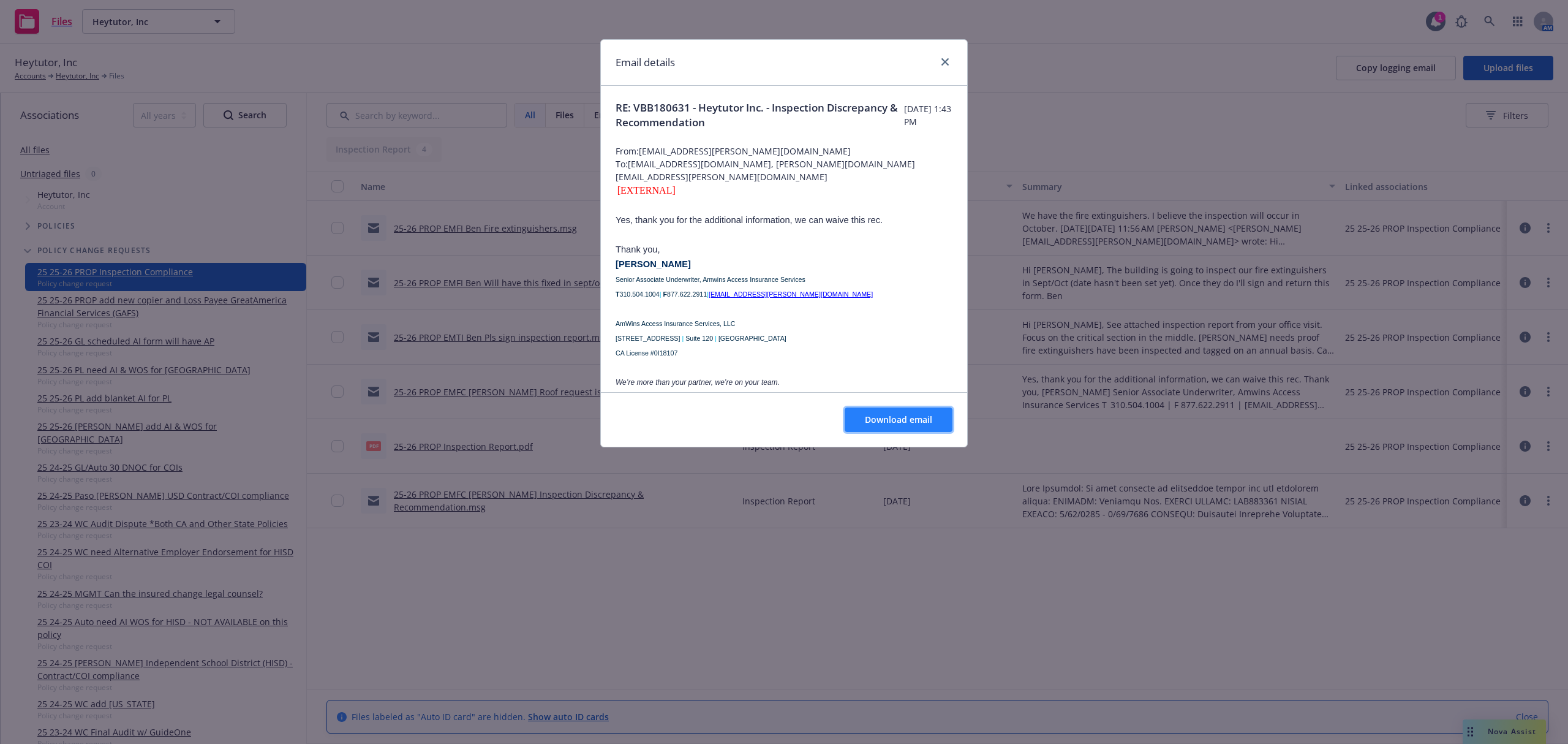
drag, startPoint x: 895, startPoint y: 418, endPoint x: 918, endPoint y: 418, distance: 23.0
click at [895, 419] on span "Download email" at bounding box center [899, 419] width 67 height 12
drag, startPoint x: 944, startPoint y: 63, endPoint x: 1008, endPoint y: 55, distance: 64.5
click at [944, 63] on icon "close" at bounding box center [945, 61] width 7 height 7
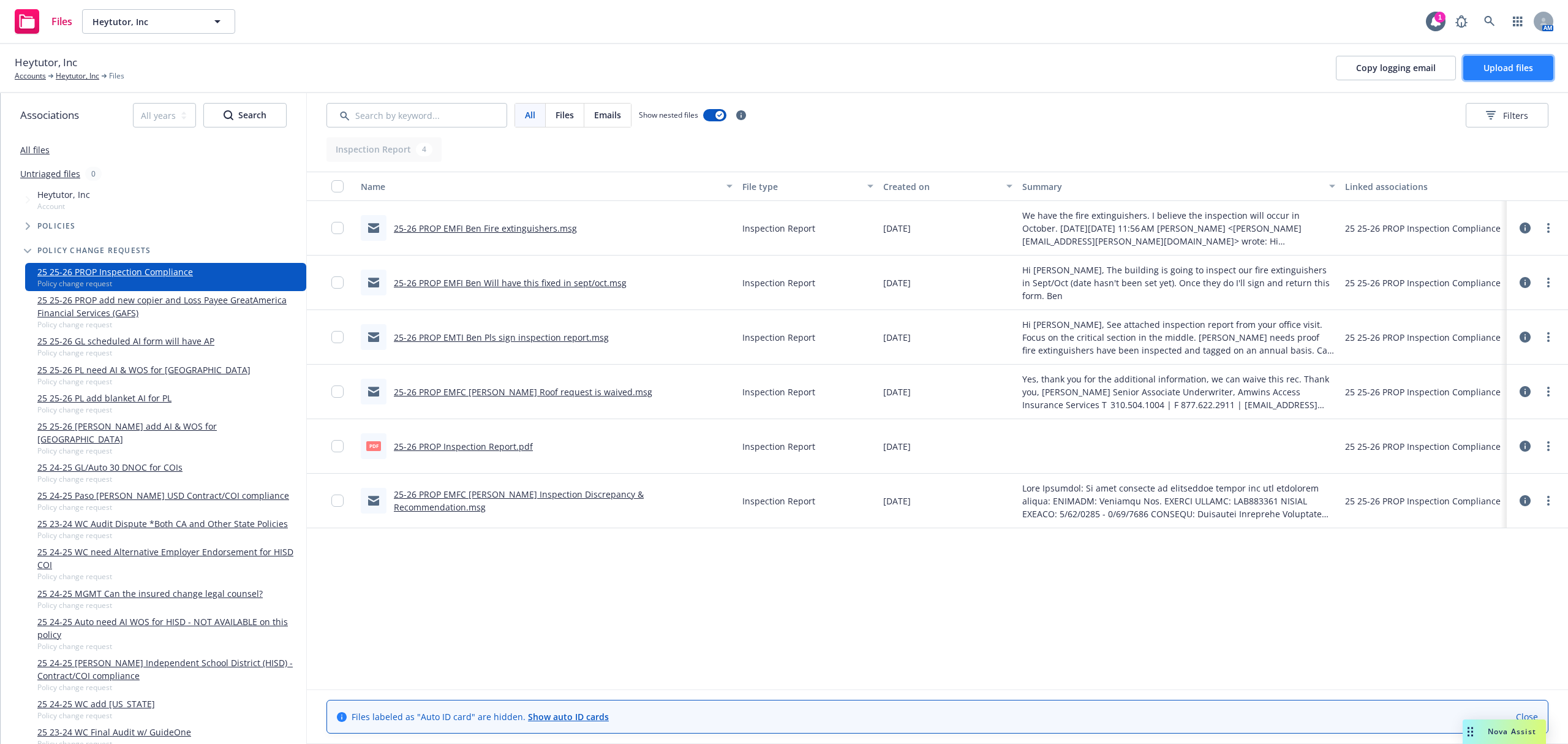
click at [1509, 71] on span "Upload files" at bounding box center [1508, 68] width 49 height 12
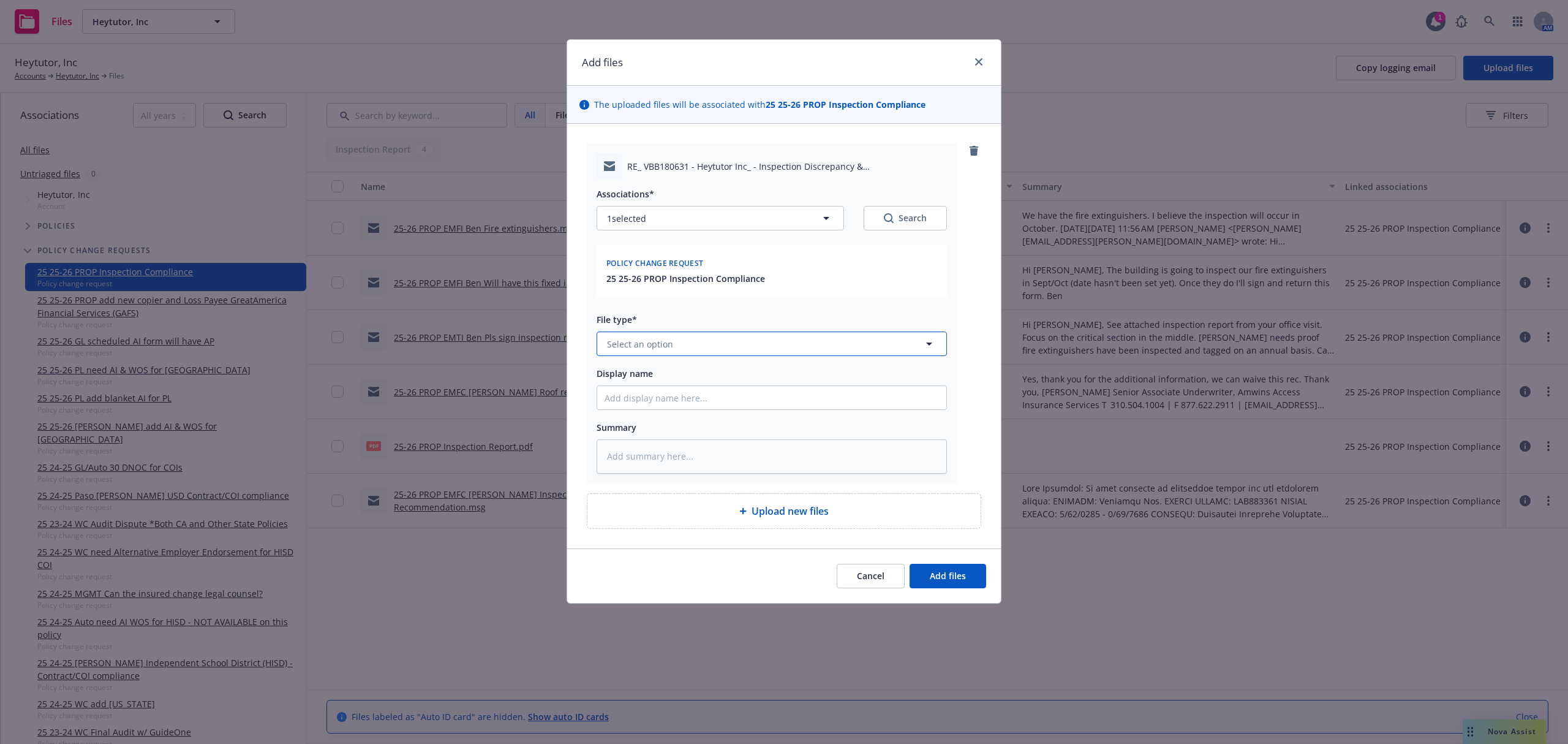
click at [689, 344] on button "Select an option" at bounding box center [771, 344] width 350 height 24
paste textarea "Hi Cristian, Regarding the remaining open item of fire extinguishers, the insur…"
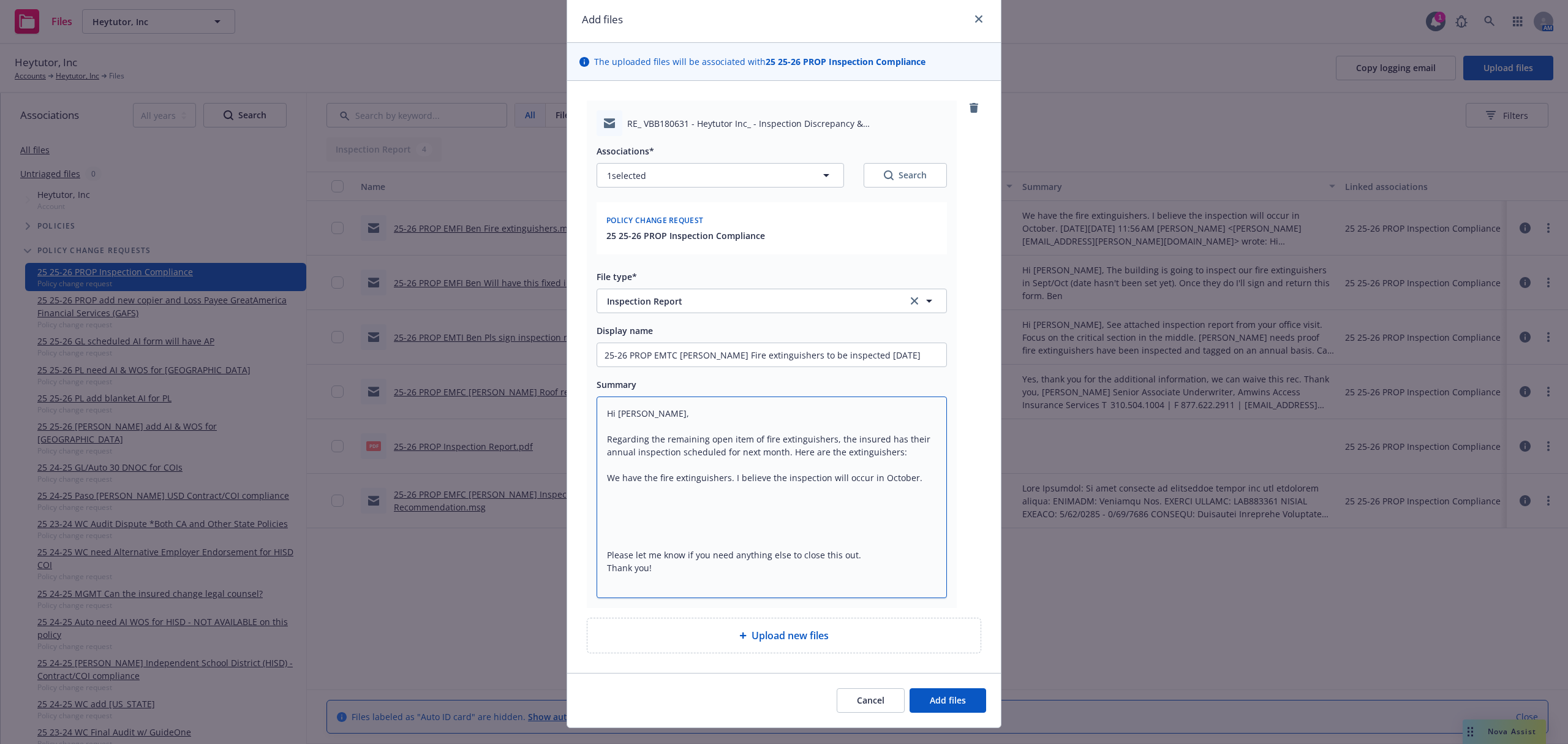
scroll to position [67, 0]
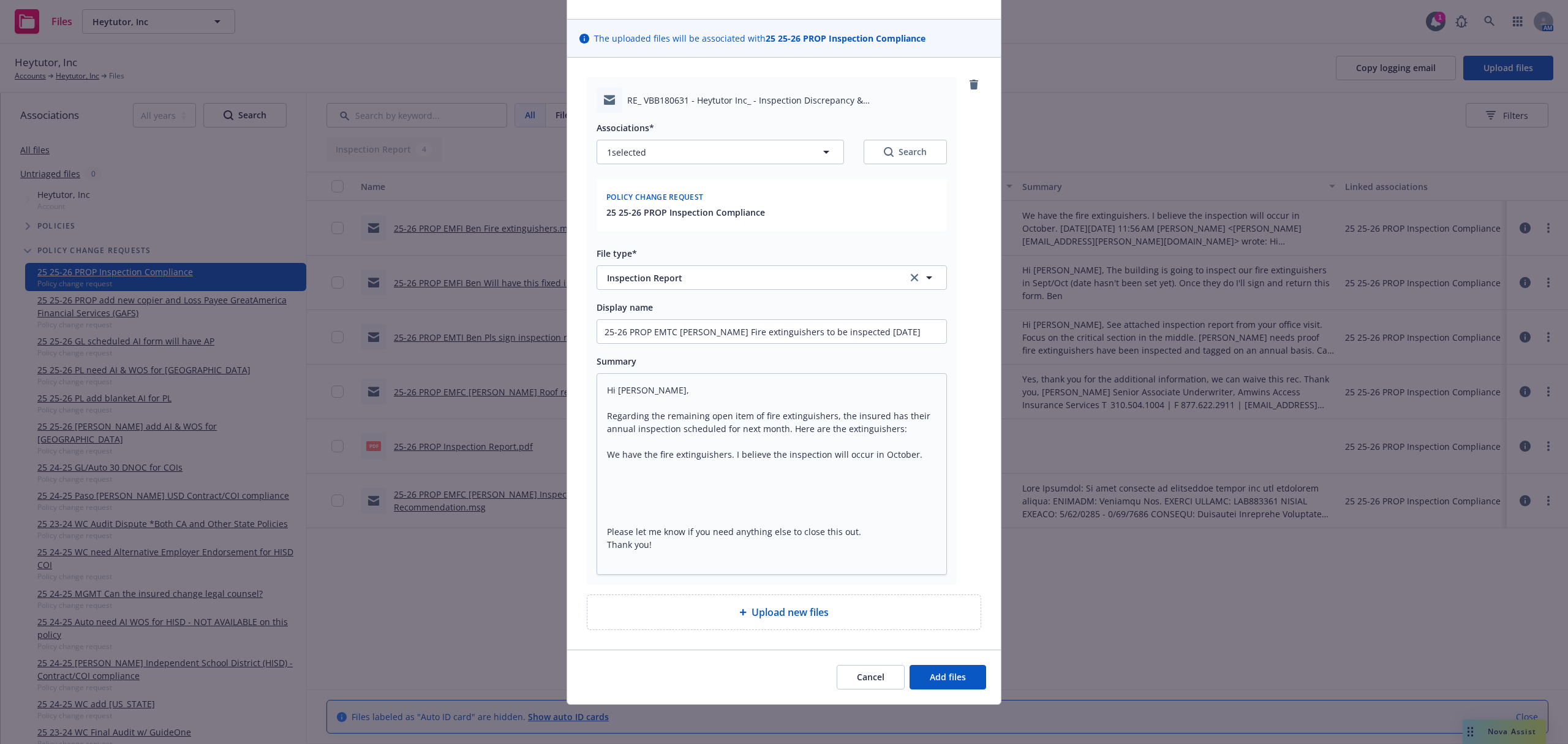
click at [940, 664] on div "Cancel Add files" at bounding box center [784, 677] width 434 height 55
click at [936, 679] on span "Add files" at bounding box center [948, 677] width 36 height 12
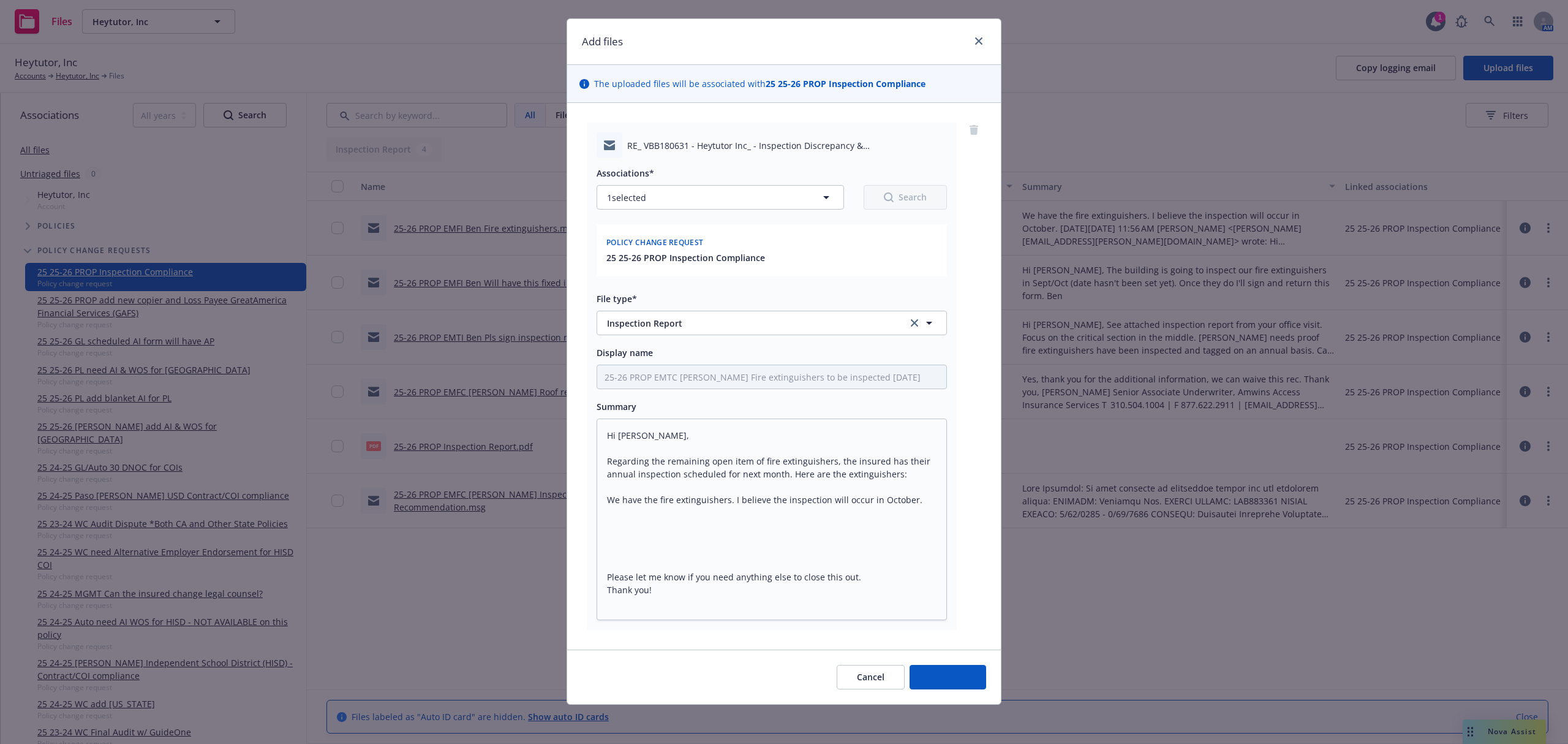
scroll to position [21, 0]
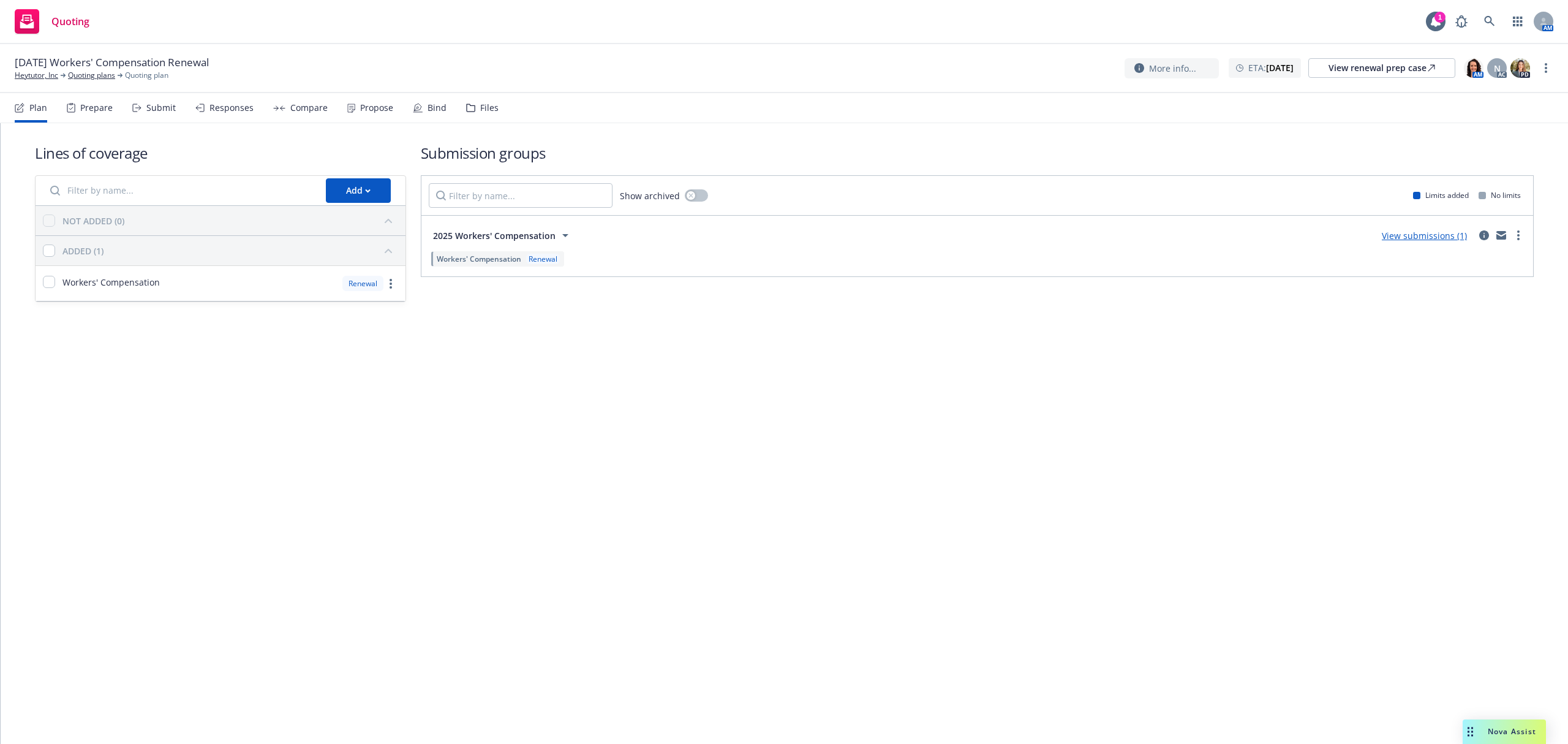
click at [481, 109] on div "Files" at bounding box center [489, 108] width 18 height 10
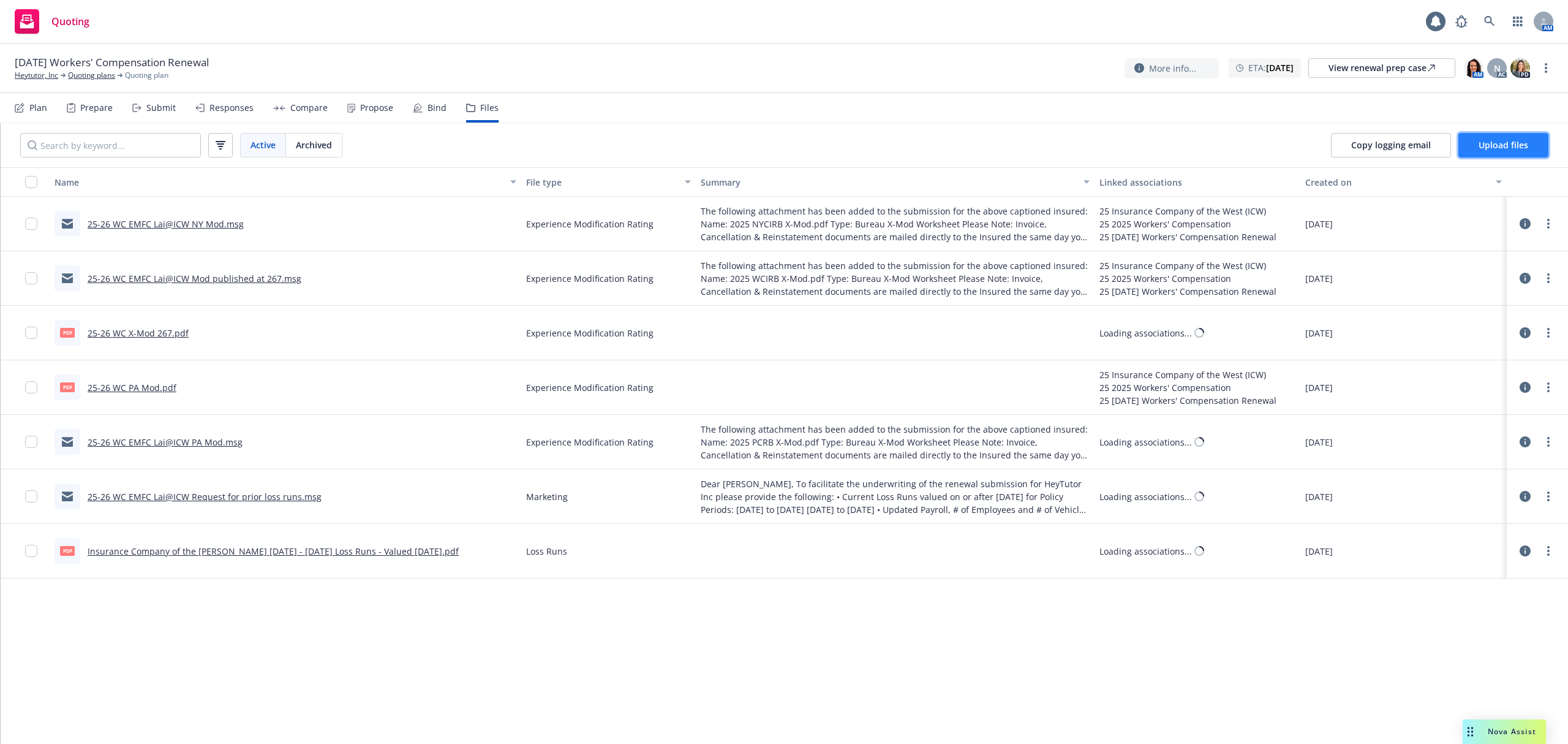
click at [1490, 135] on button "Upload files" at bounding box center [1503, 145] width 90 height 24
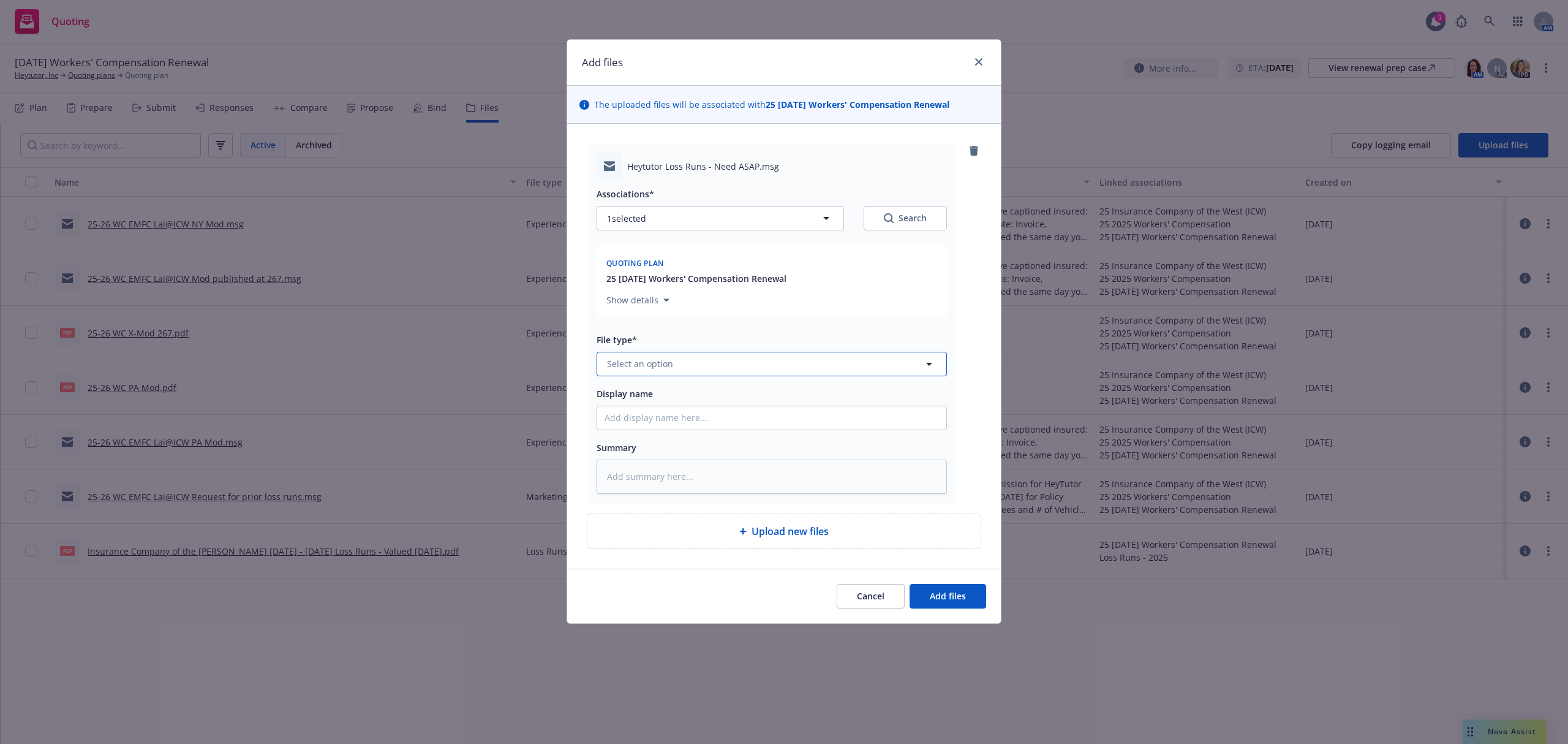
click at [655, 368] on span "Select an option" at bounding box center [640, 364] width 66 height 13
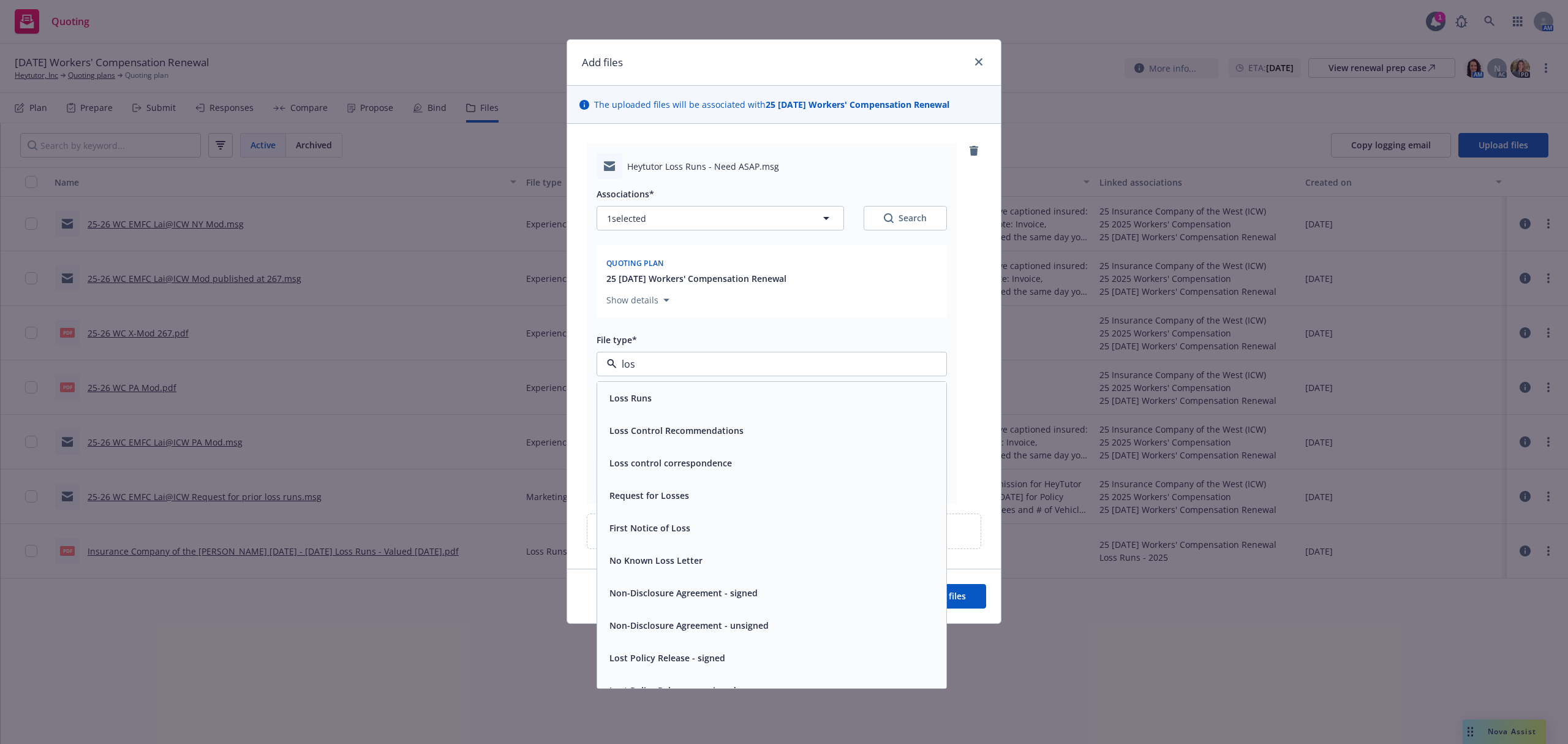
type input "loss"
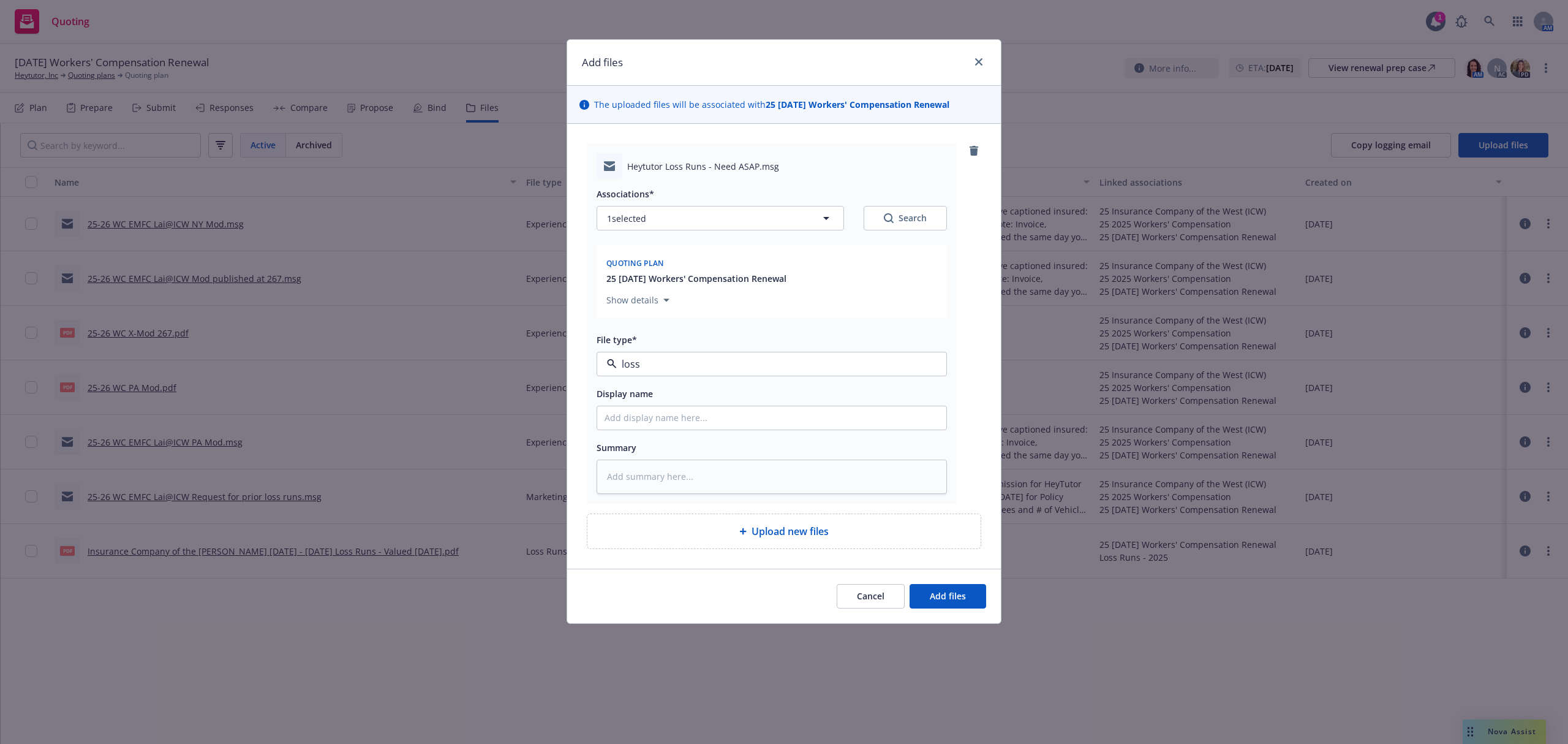
type textarea "x"
type input "2"
type textarea "x"
type input "25"
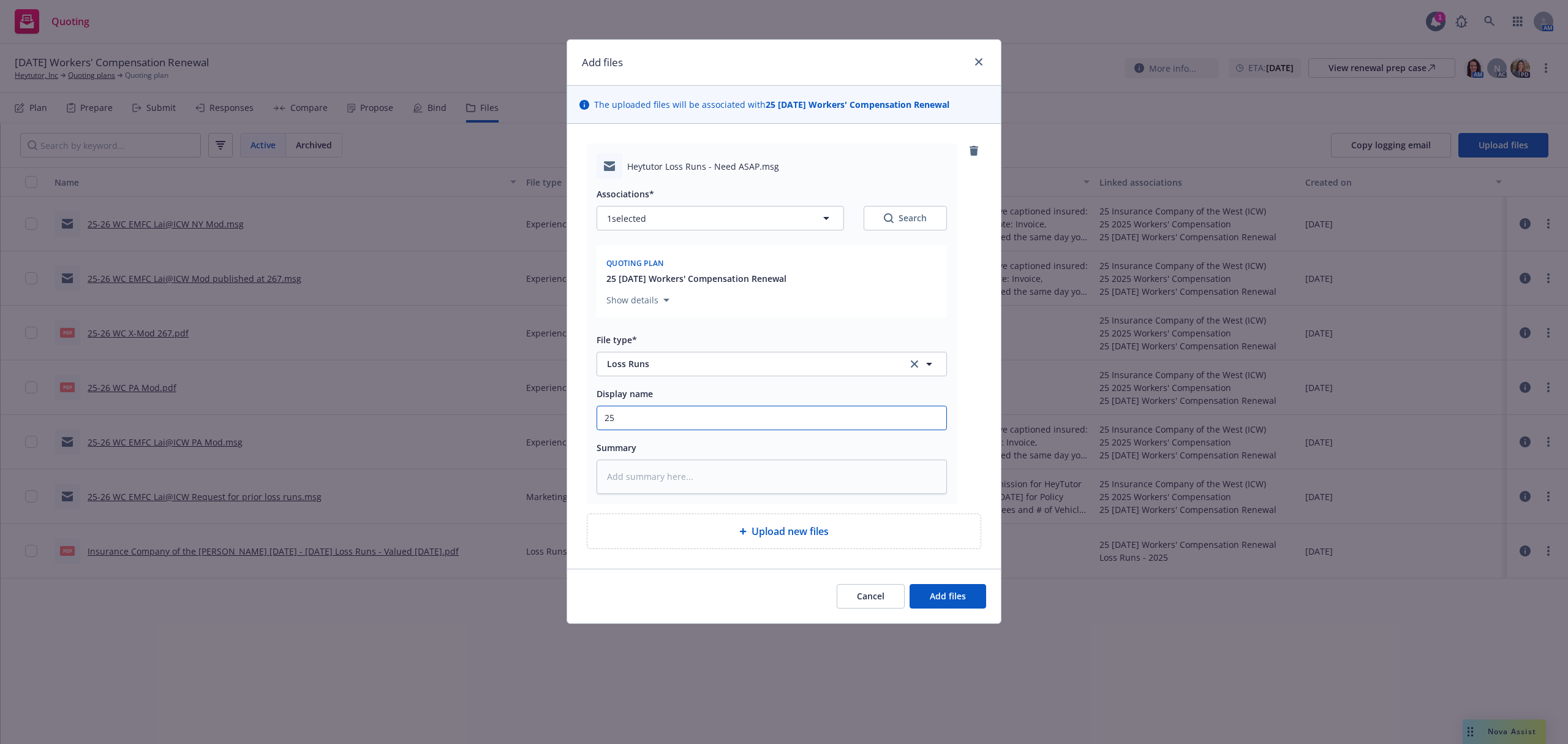
type textarea "x"
type input "2"
type textarea "x"
type input "23"
type textarea "x"
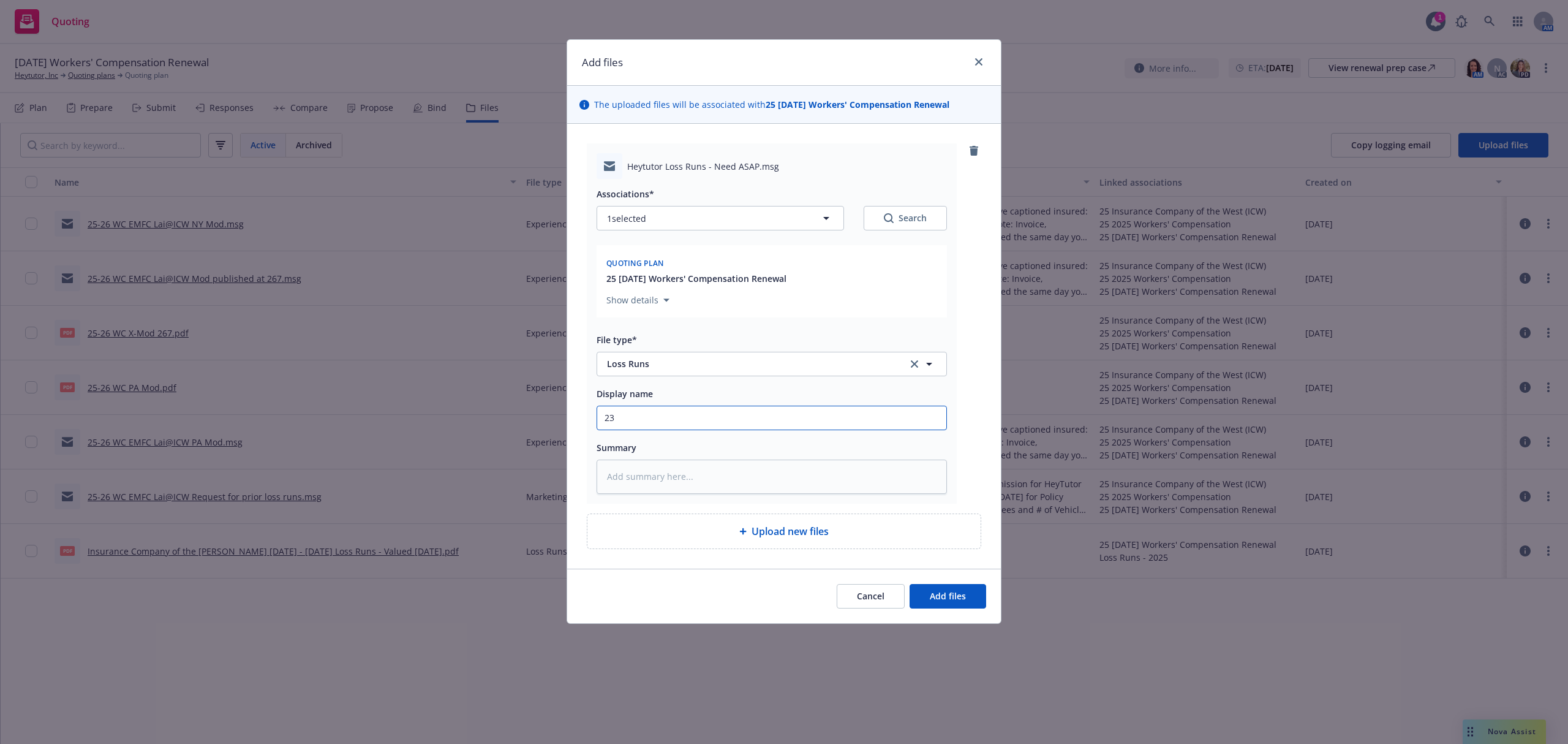
type input "23-"
type textarea "x"
type input "23-2"
type textarea "x"
type input "23-24"
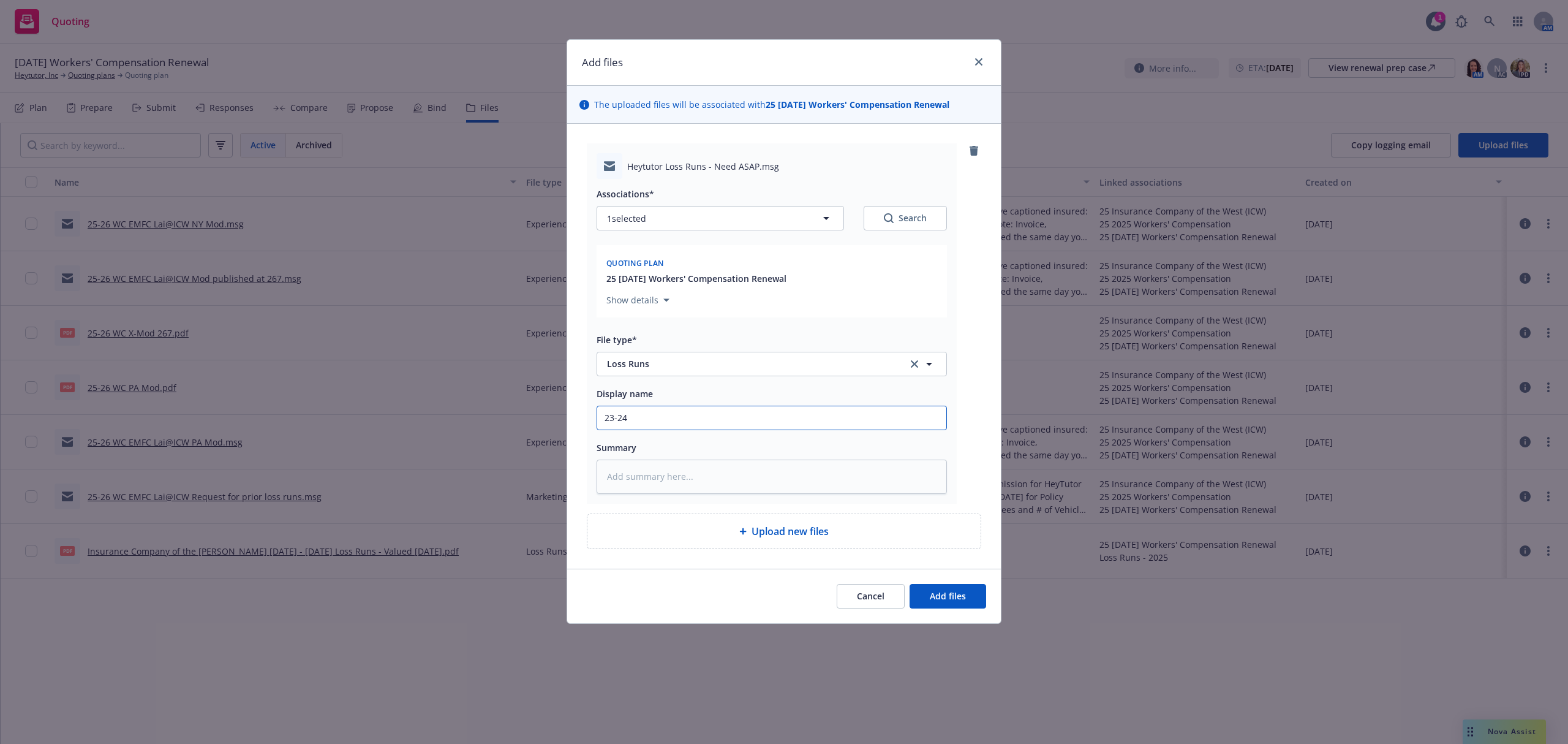
type textarea "x"
type input "23-24"
type textarea "x"
type input "23-24 W"
type textarea "x"
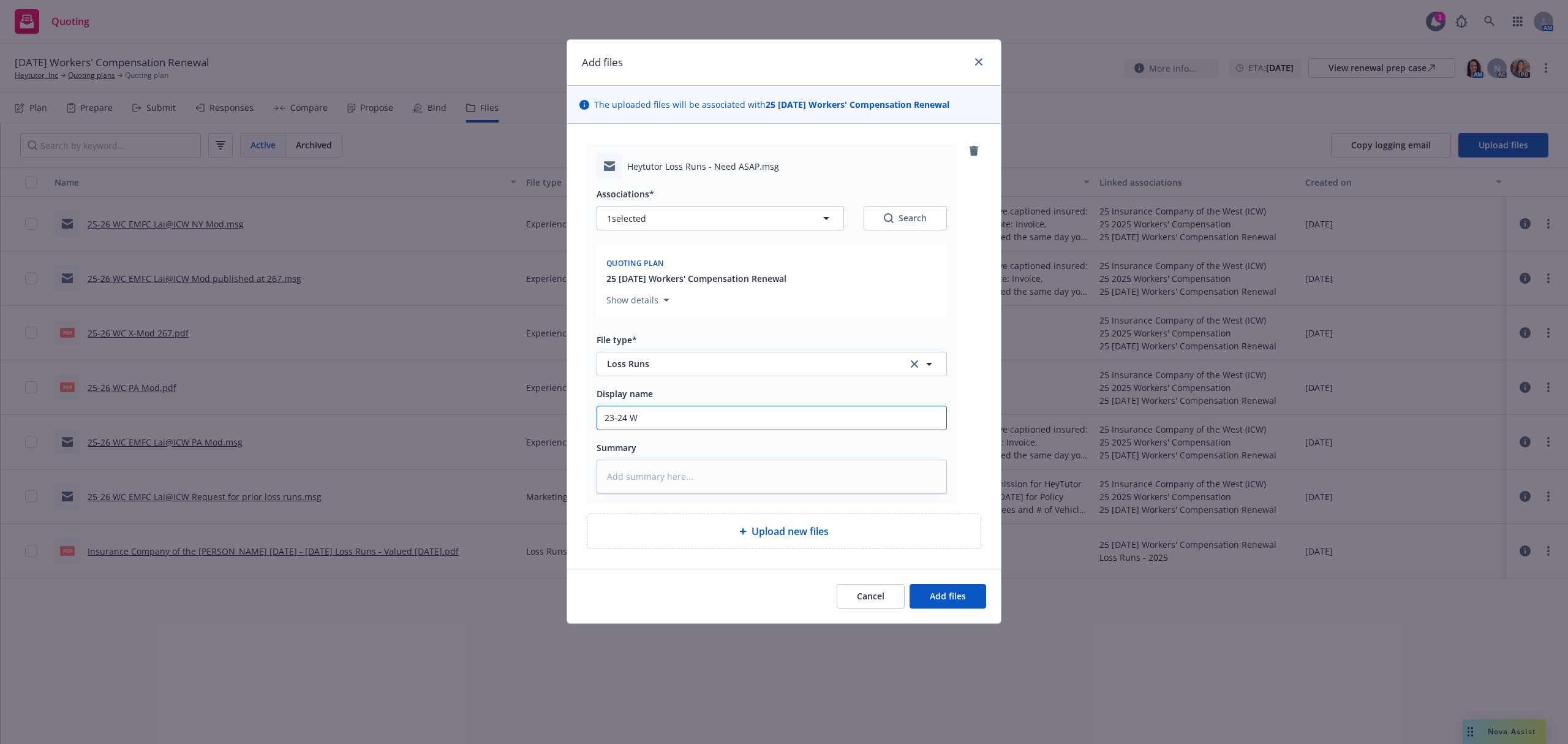
type input "23-24 WC"
type textarea "x"
type input "23-24 WC"
type textarea "x"
type input "23-24 WC L"
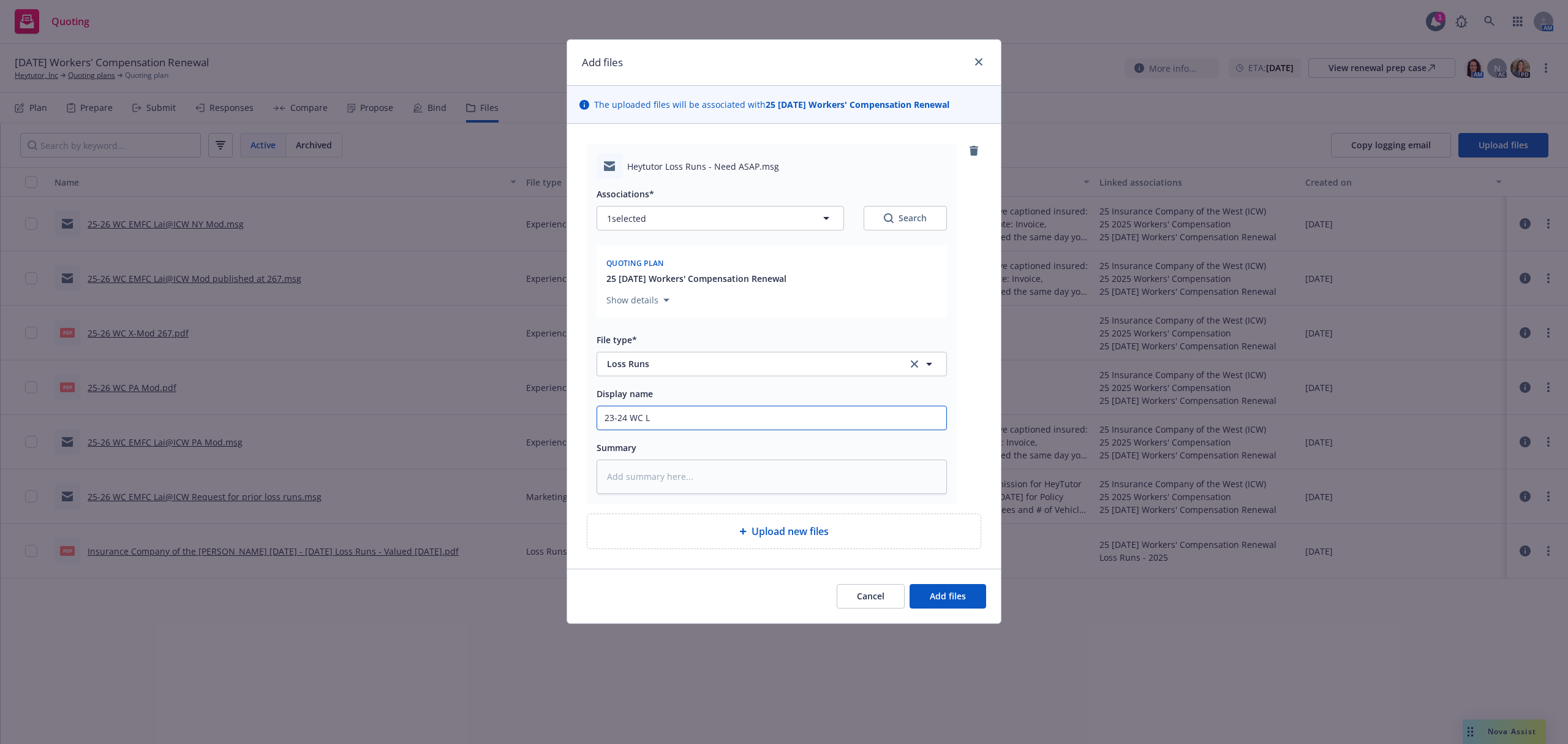
type textarea "x"
type input "23-24 [PERSON_NAME]"
type textarea "x"
type input "23-24 WC LOs"
type textarea "x"
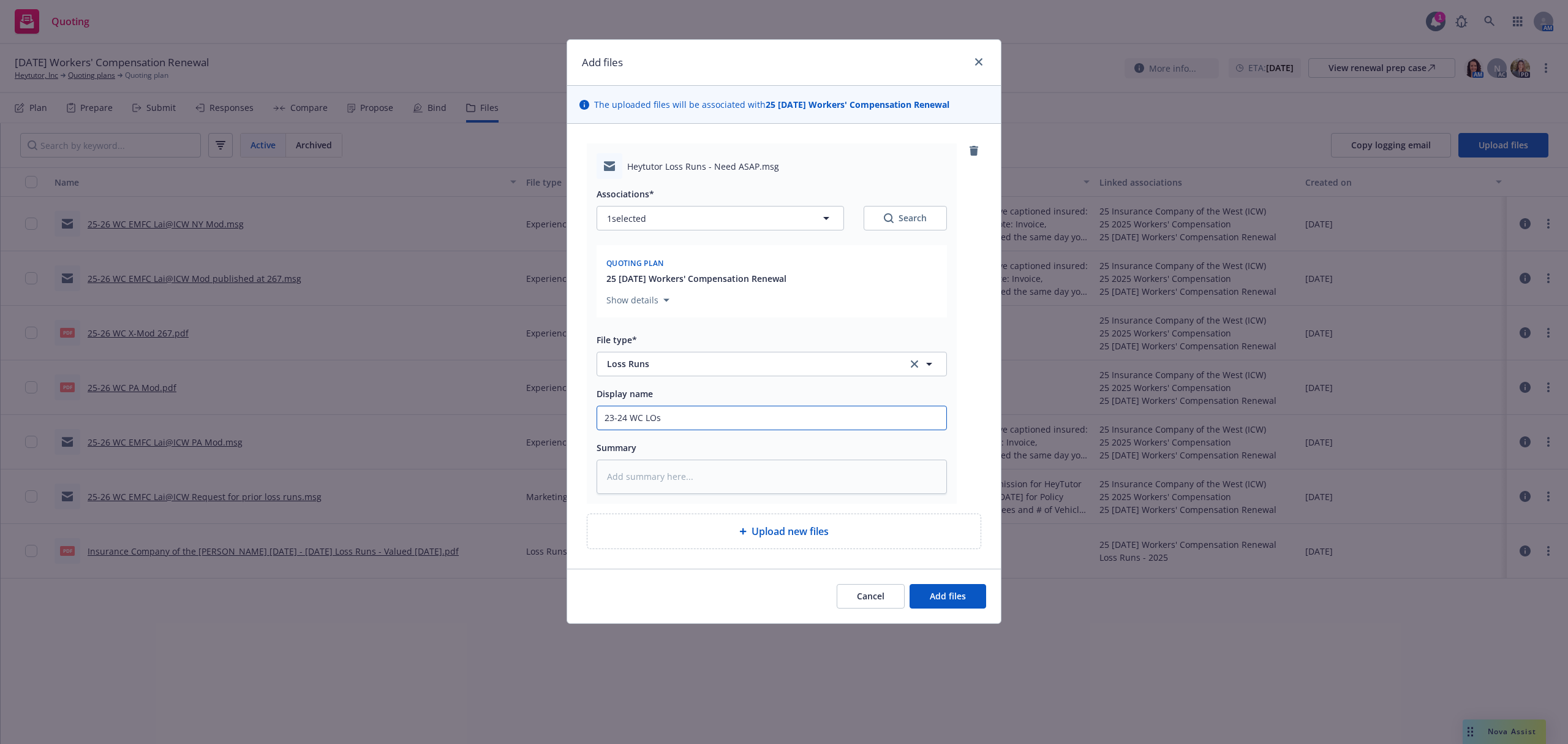
type input "23-24 WC LOss"
type textarea "x"
type input "23-24 WC LOs"
type textarea "x"
type input "23-24 [PERSON_NAME]"
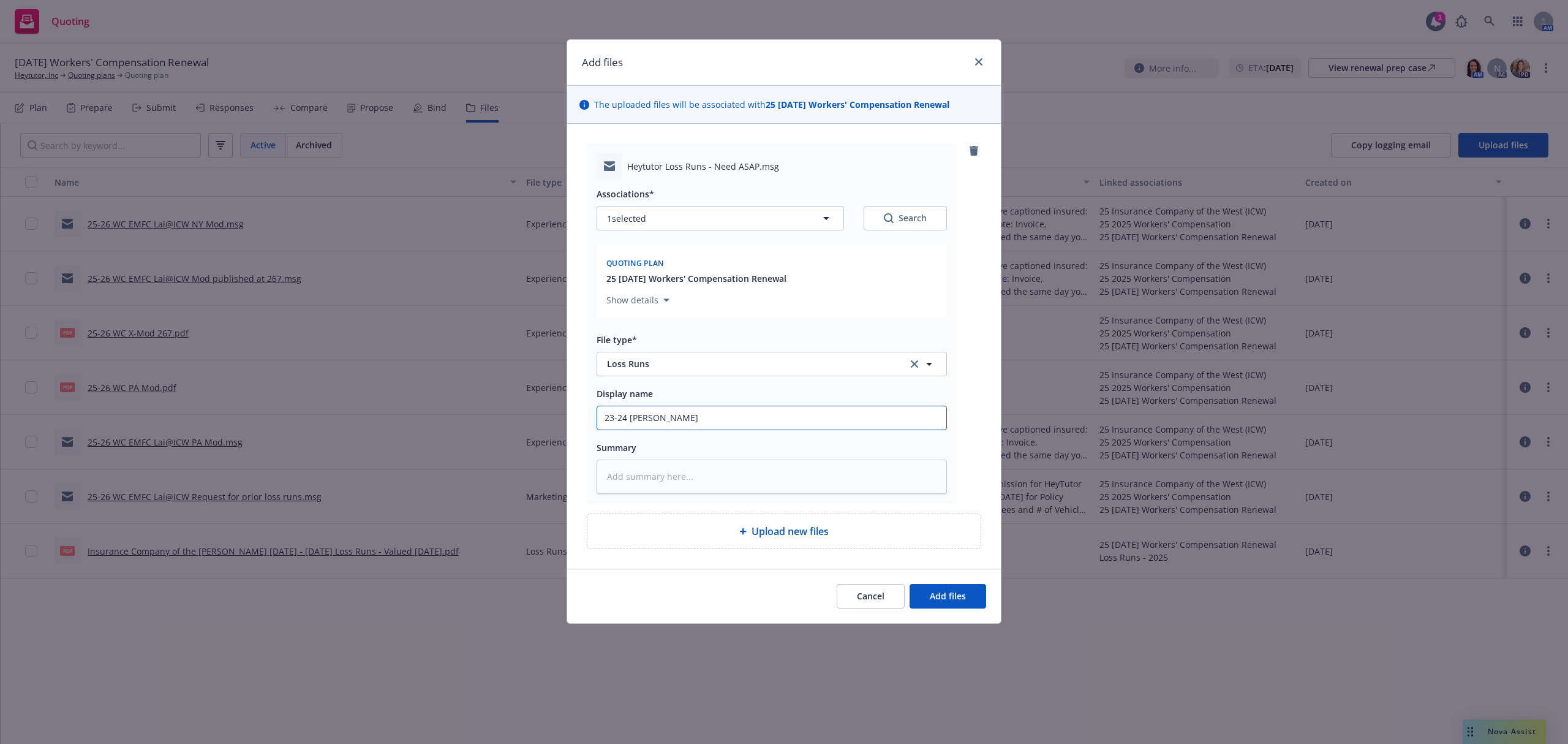
type textarea "x"
type input "23-24 WC L"
type textarea "x"
type input "23-24 WC"
type textarea "x"
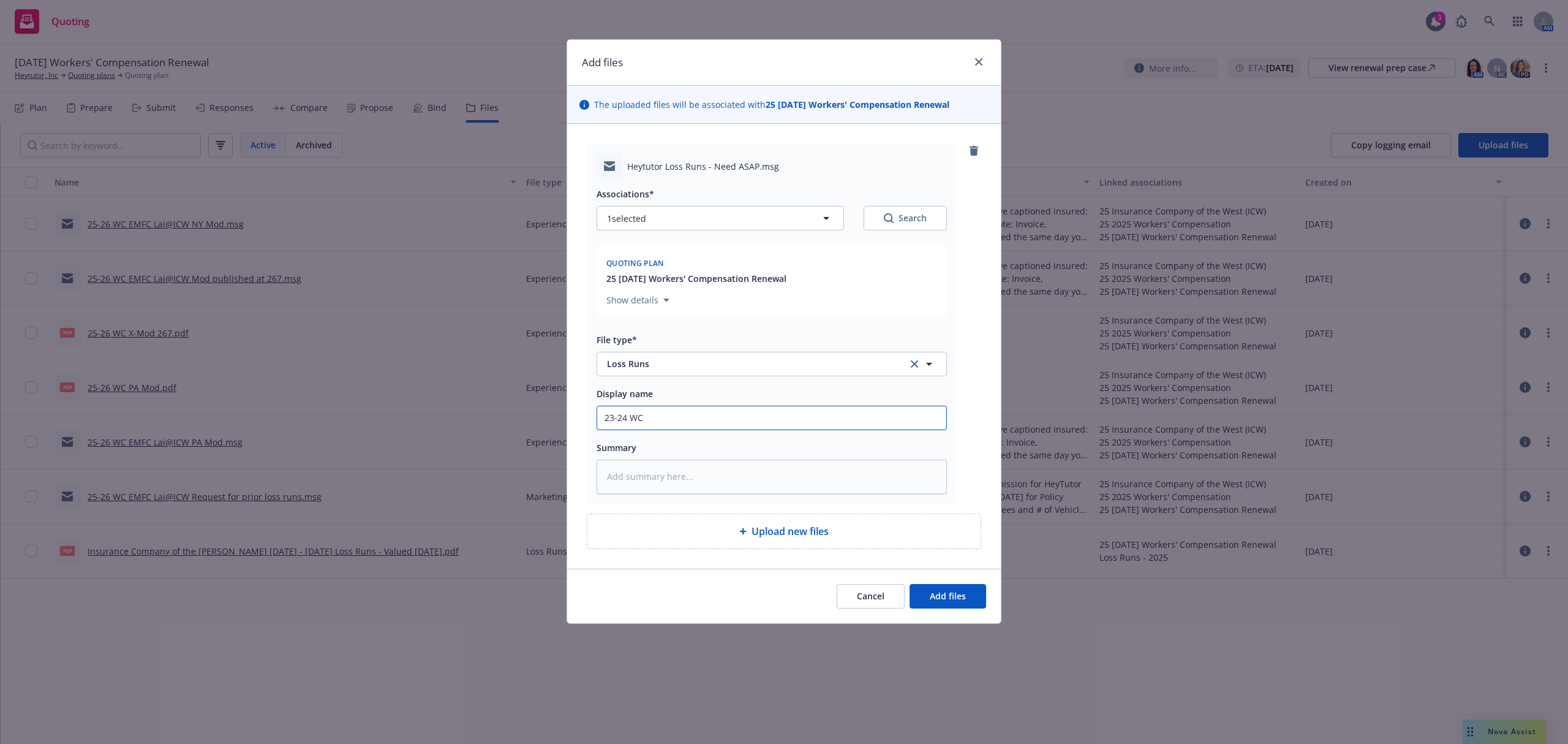
type input "23-24 WC E"
type textarea "x"
type input "23-24 WC EM"
type textarea "x"
type input "23-24 WC EMT"
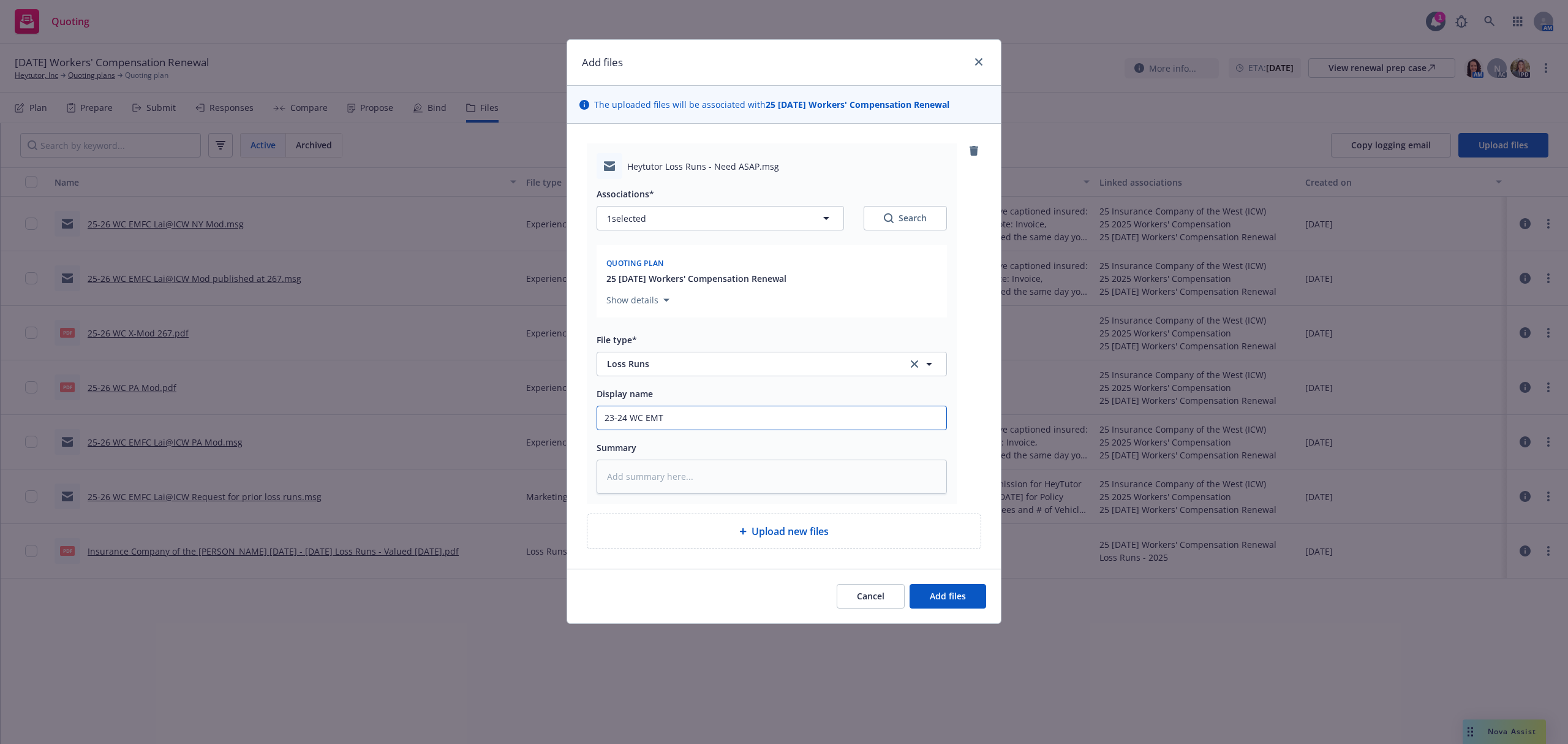
type textarea "x"
type input "23-24 WC EMTC"
type textarea "x"
type input "23-24 WC EMTC"
type textarea "x"
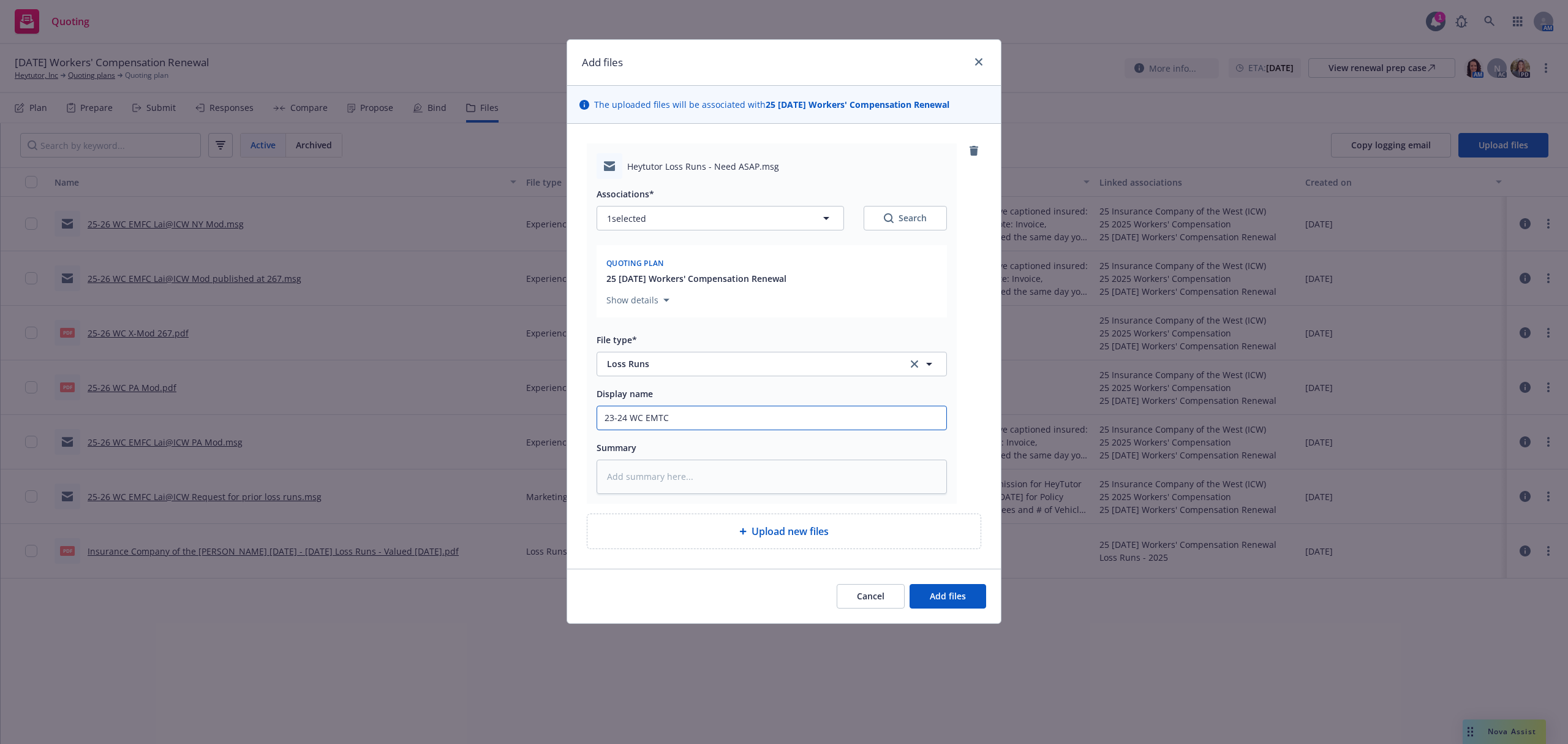
type input "23-24 WC EMTC C"
type textarea "x"
type input "23-24 WC EMTC Cl"
type textarea "x"
type input "23-24 WC EMTC Cla"
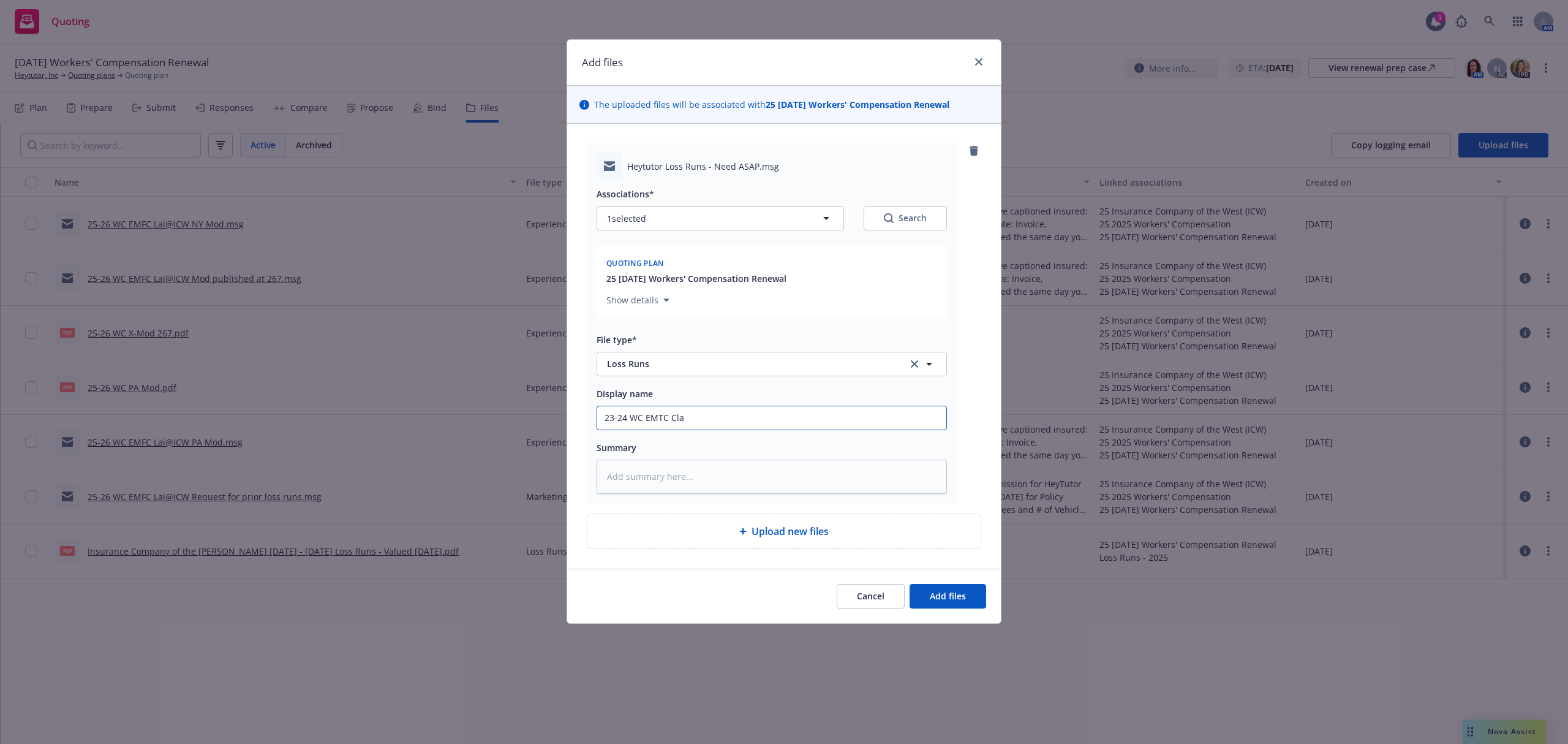
type textarea "x"
type input "23-24 WC EMTC Clau"
type textarea "x"
type input "23-24 WC EMTC [PERSON_NAME]"
type textarea "x"
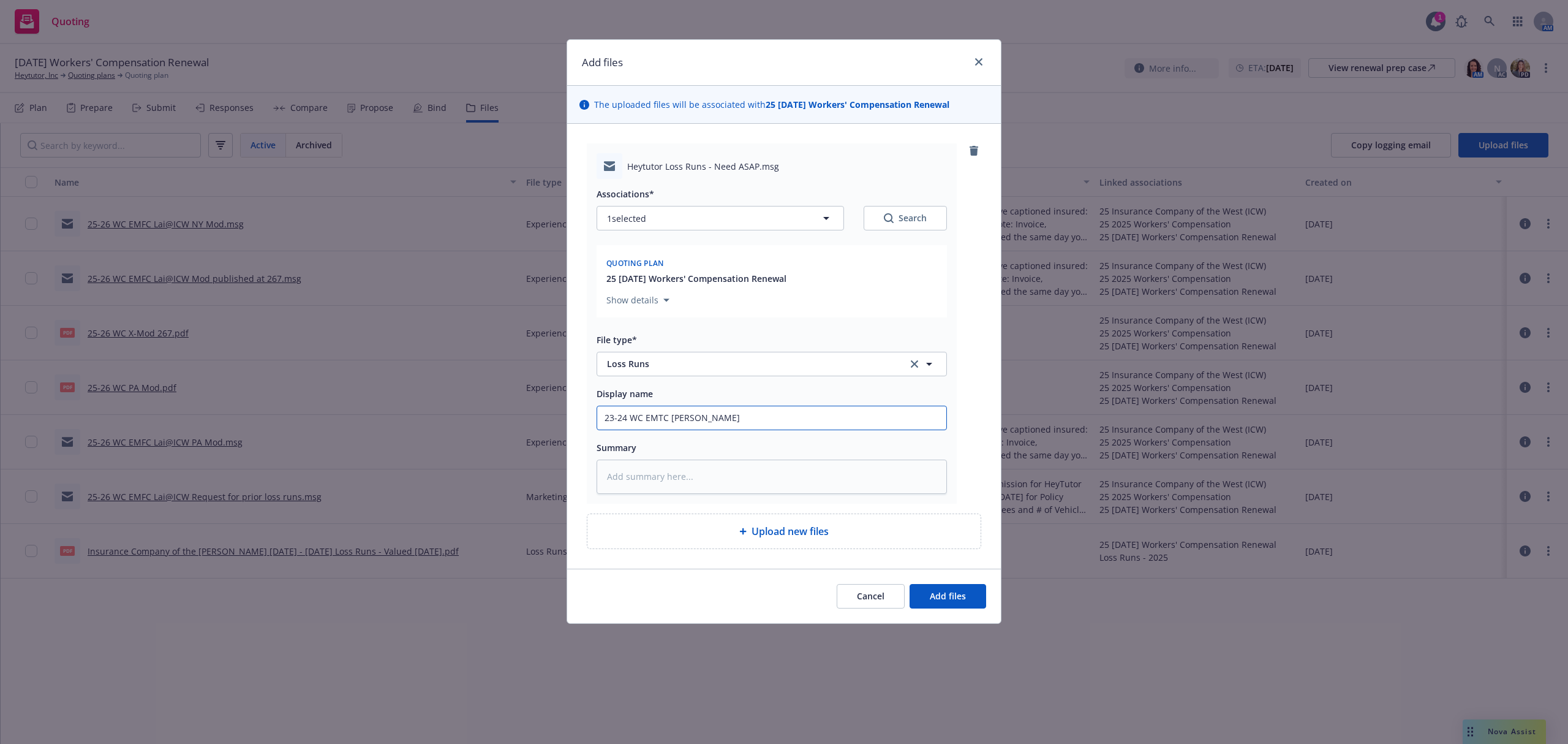
type input "23-24 WC EMTC [PERSON_NAME]"
type textarea "x"
type input "23-24 WC EMTC [PERSON_NAME]@"
type textarea "x"
type input "23-24 WC EMTC [PERSON_NAME]"
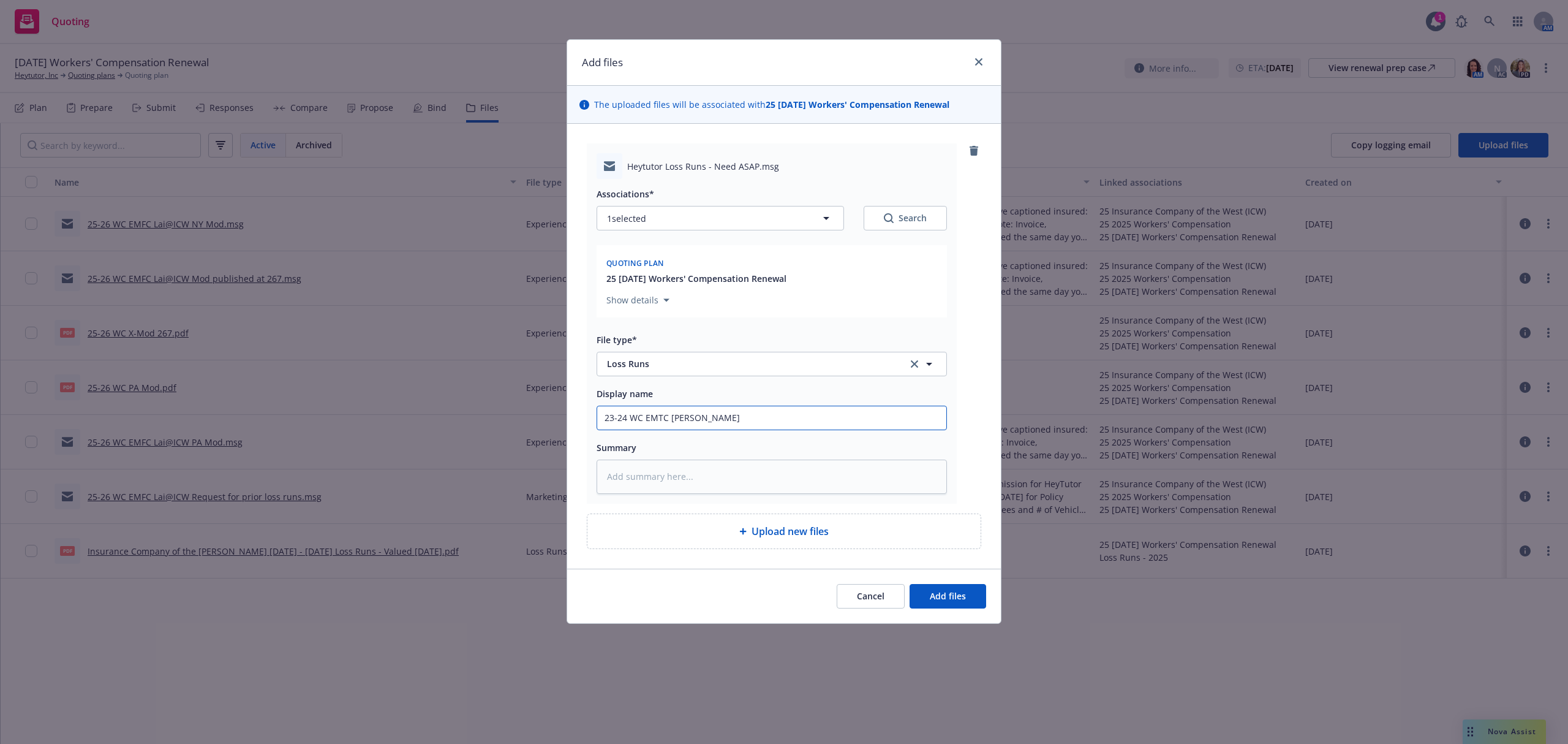
type textarea "x"
type input "23-24 WC EMTC [PERSON_NAME]"
type textarea "x"
type input "23-24 WC EMTC [PERSON_NAME]"
type textarea "x"
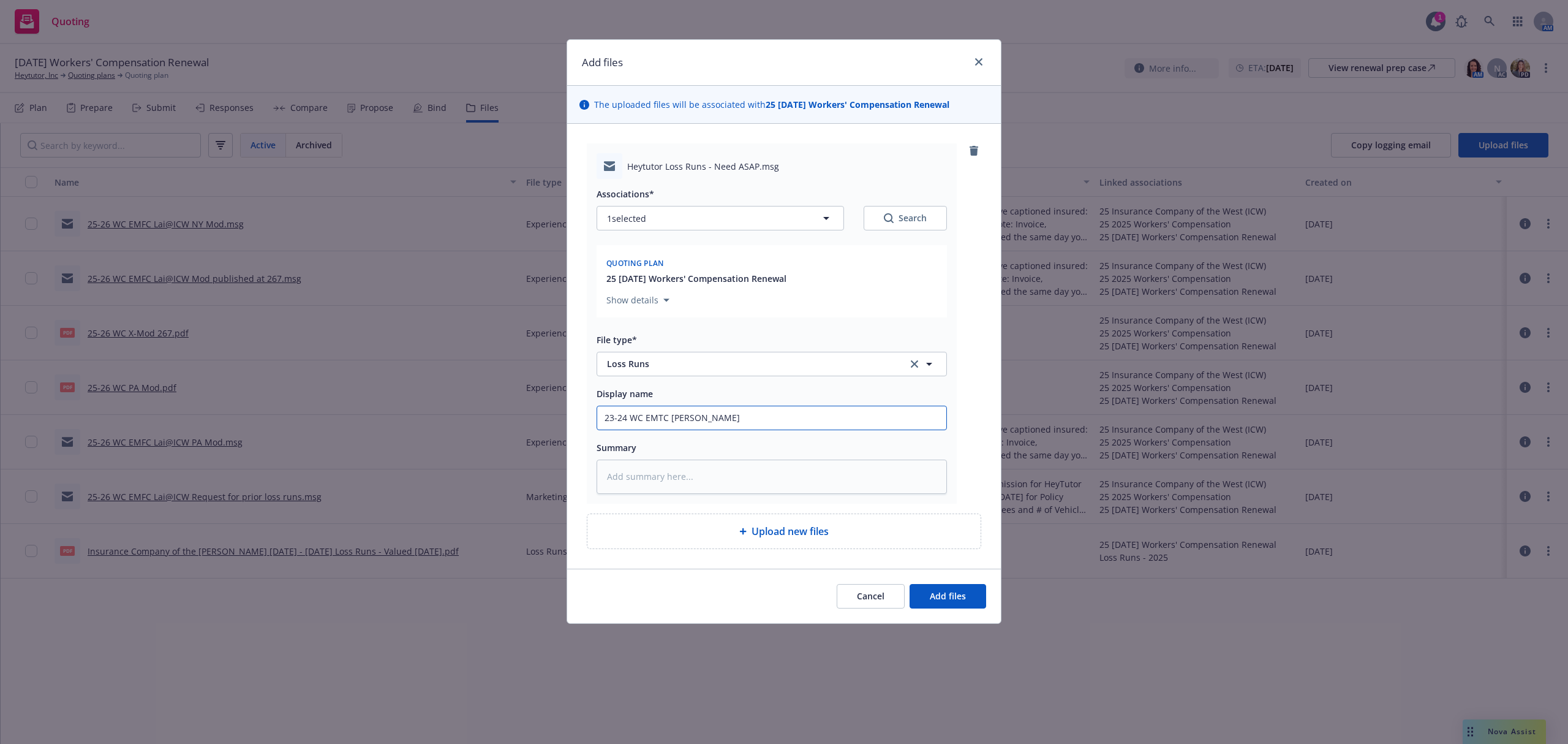
type input "23-24 WC EMTC [PERSON_NAME] P"
type textarea "x"
type input "23-24 WC EMTC [PERSON_NAME] Pl"
type textarea "x"
type input "23-24 WC EMTC [PERSON_NAME] Pls"
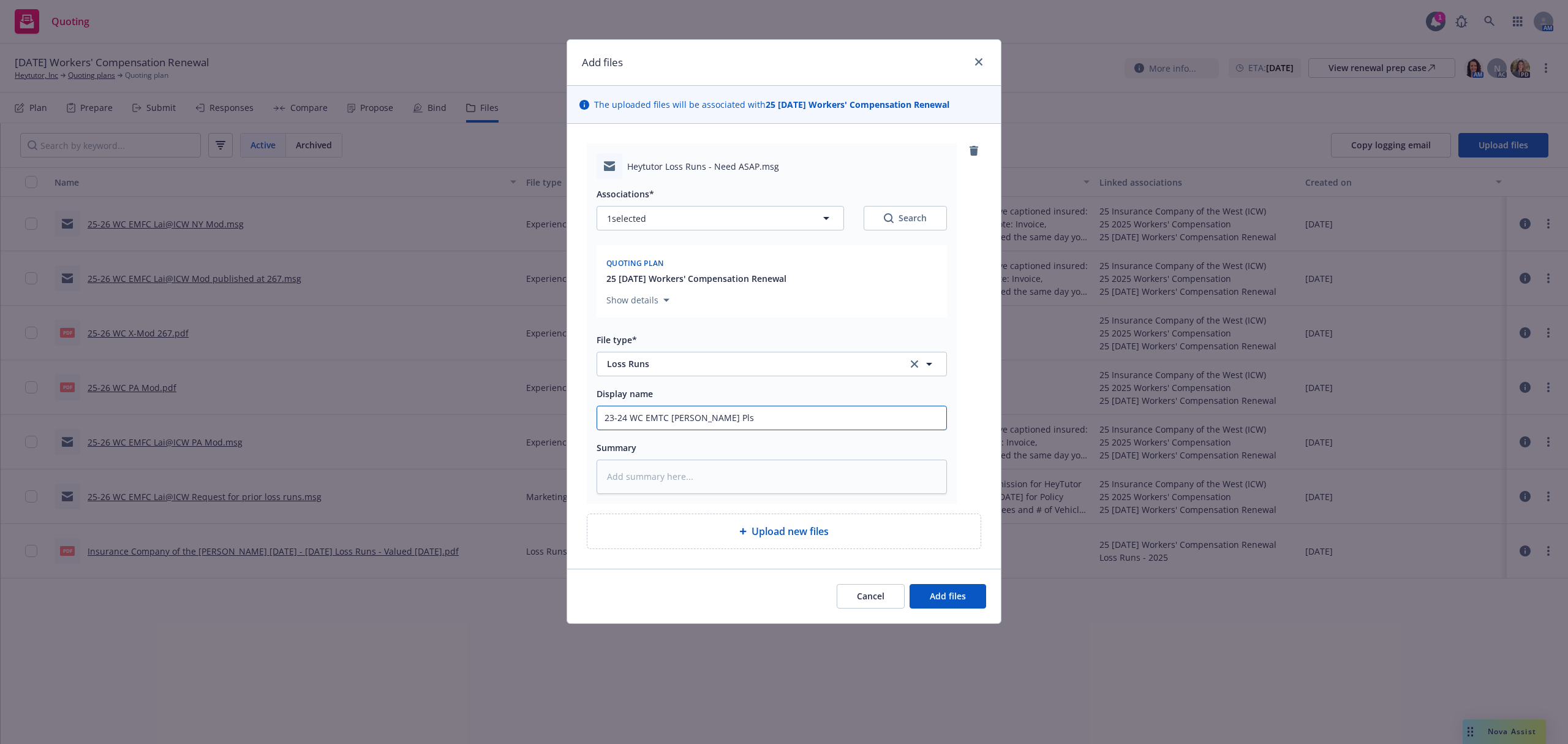
type textarea "x"
type input "23-24 WC EMTC [PERSON_NAME] Pls"
type textarea "x"
type input "23-24 WC EMTC [PERSON_NAME] Pls r"
type textarea "x"
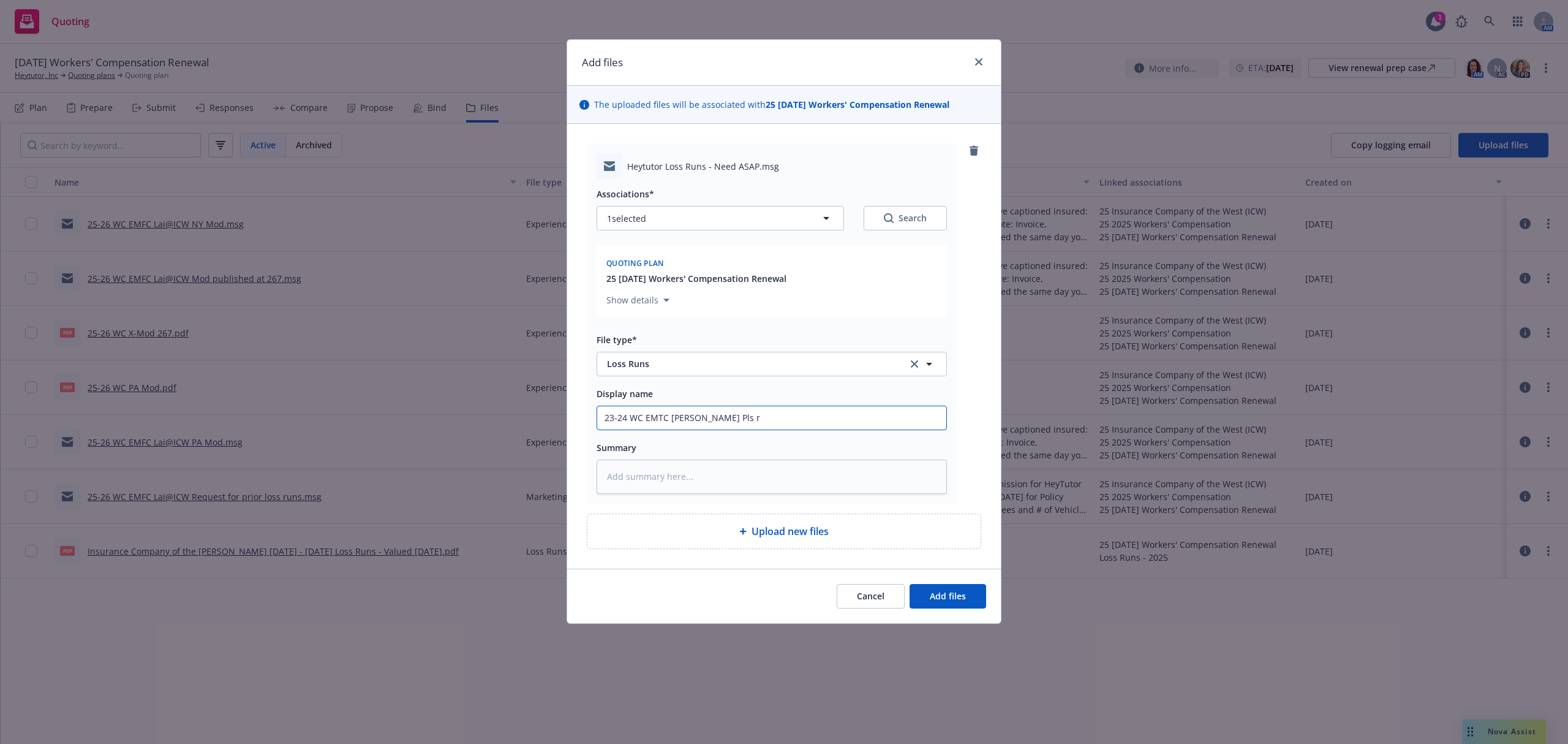
type input "23-24 WC EMTC [PERSON_NAME] Pls ru"
type textarea "x"
type input "23-24 WC EMTC [PERSON_NAME] Pls rus"
type textarea "x"
type input "23-24 WC EMTC [PERSON_NAME] Pls rusn"
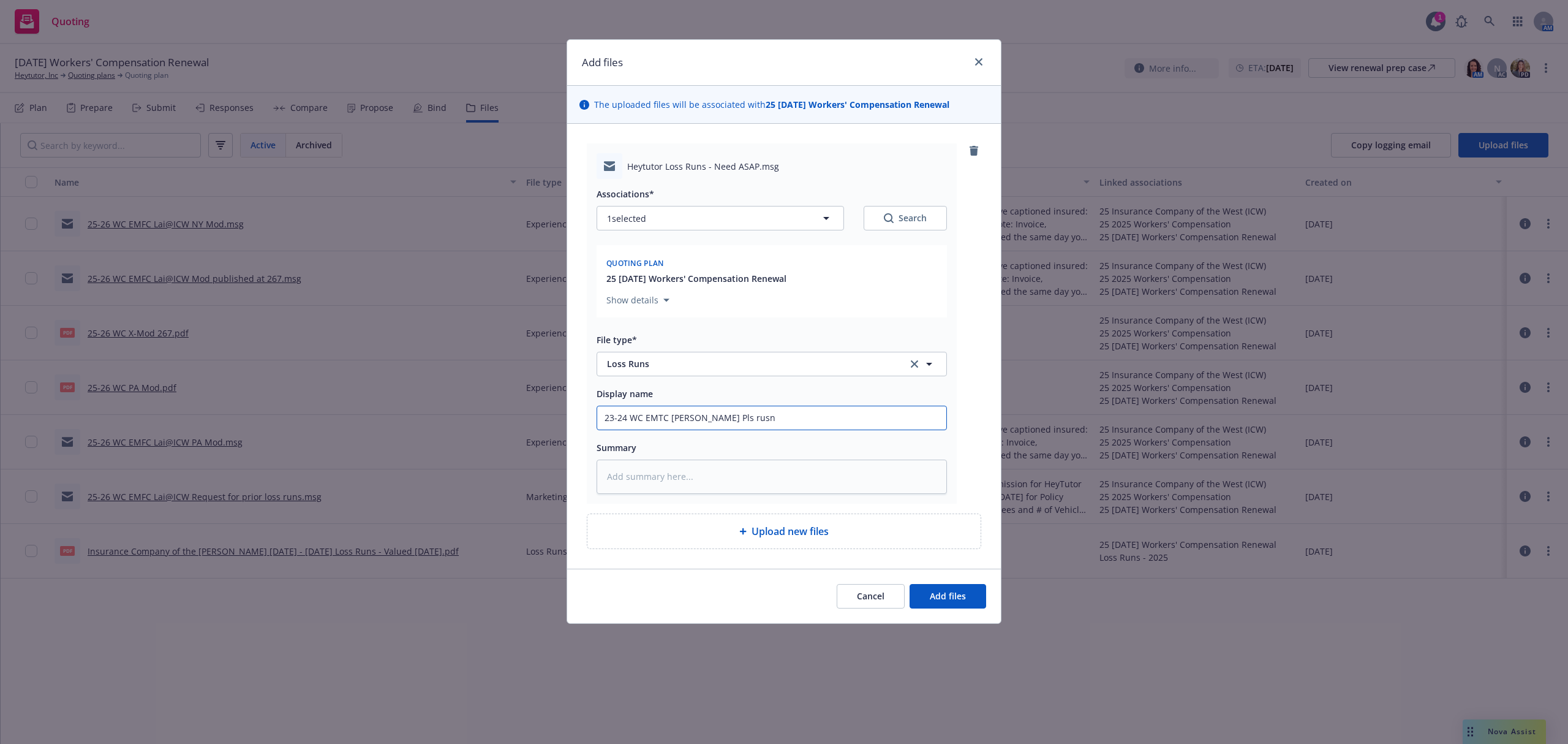
drag, startPoint x: 797, startPoint y: 413, endPoint x: 808, endPoint y: 413, distance: 11.0
click at [797, 414] on input "23-24 WC EMTC [PERSON_NAME] Pls rusn" at bounding box center [771, 418] width 349 height 23
type textarea "x"
type input "23-24 WC EMTC [PERSON_NAME] Pls rus"
type textarea "x"
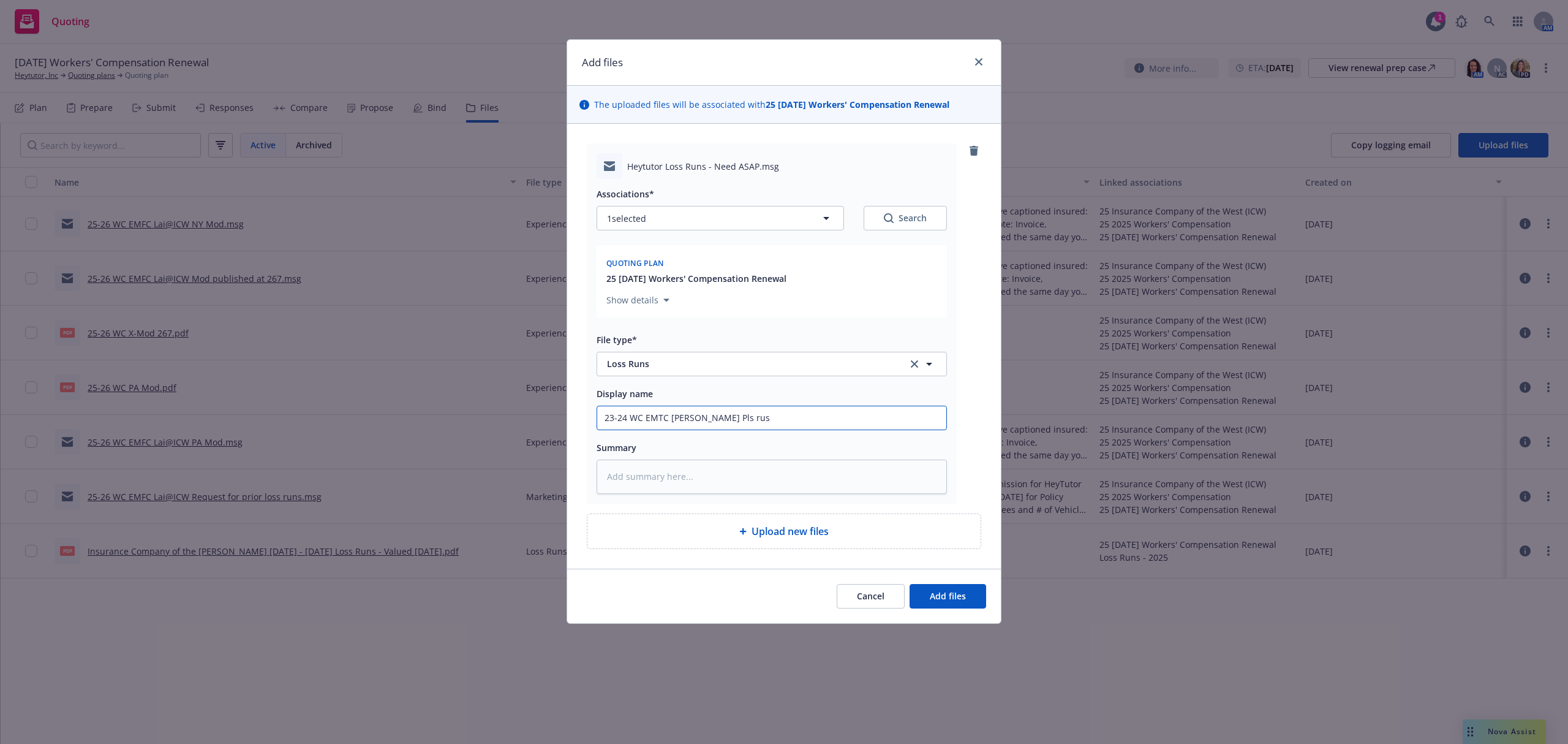
type input "23-24 WC EMTC [PERSON_NAME] Pls rush"
type textarea "x"
type input "23-24 WC EMTC [PERSON_NAME] Pls rush"
type textarea "x"
type input "23-24 WC EMTC [PERSON_NAME] Pls rush l"
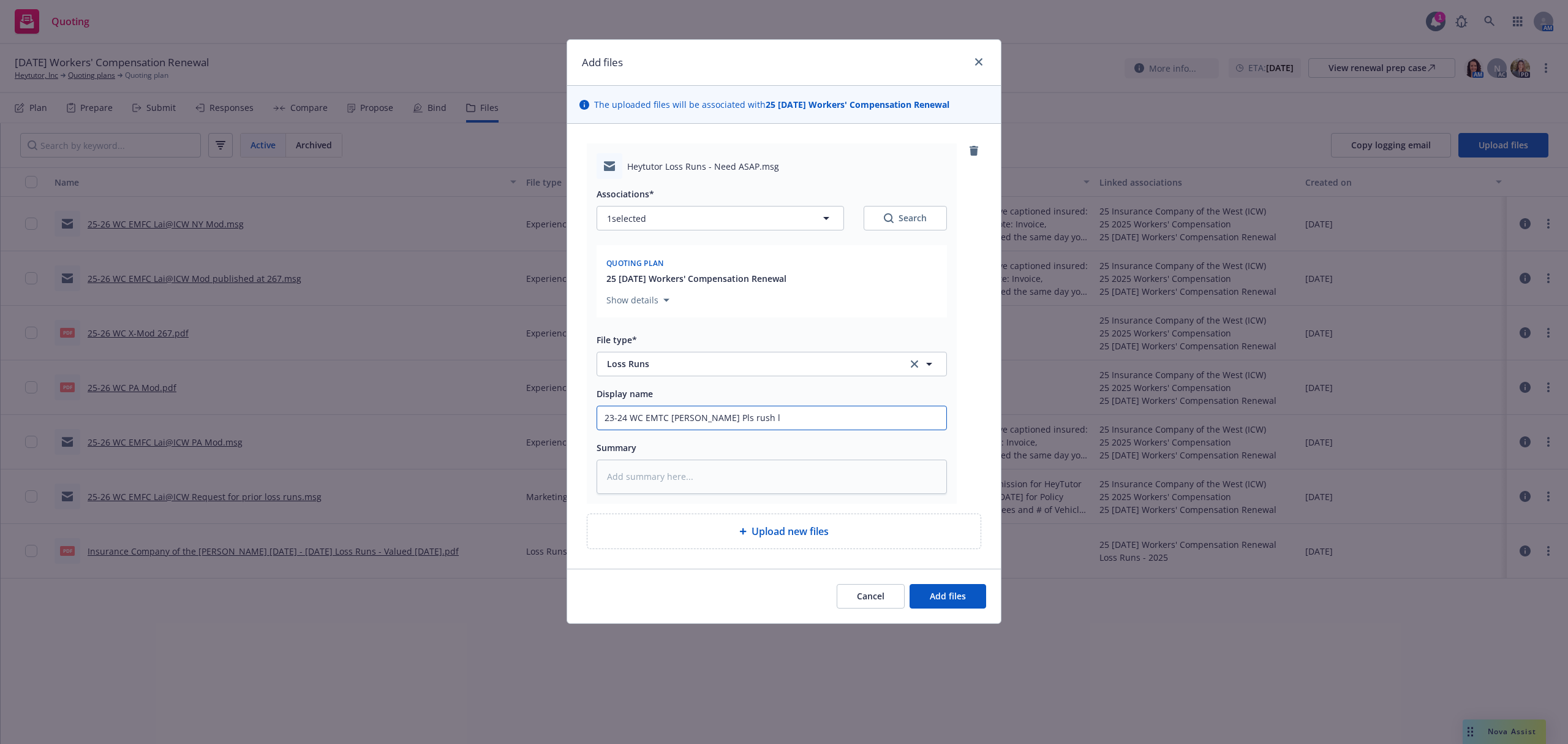
type textarea "x"
type input "23-24 WC EMTC [PERSON_NAME] Pls rush lo"
type textarea "x"
type input "23-24 WC EMTC [PERSON_NAME] Pls rush los"
type textarea "x"
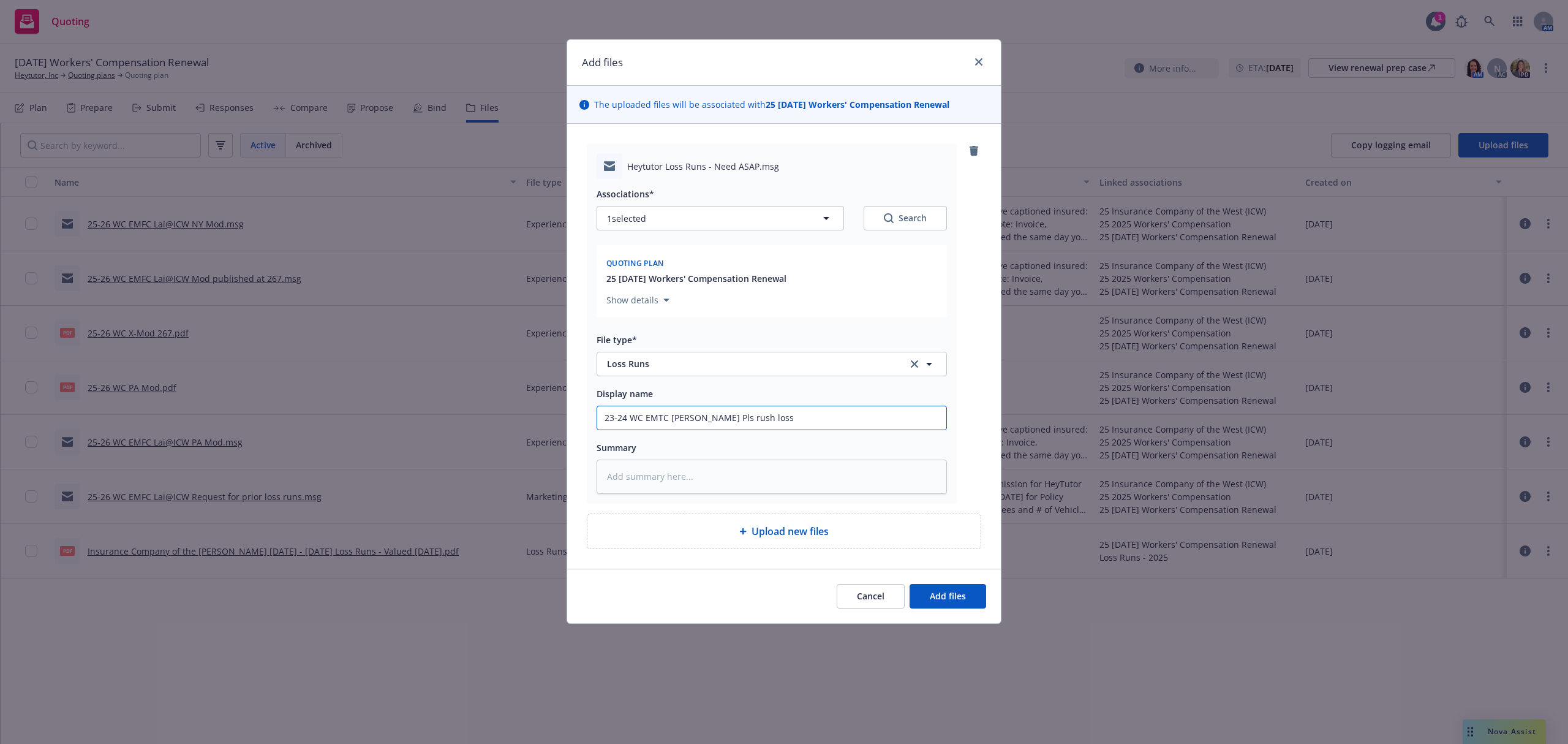
type input "23-24 WC EMTC [PERSON_NAME] Pls rush loss"
type textarea "x"
type input "23-24 WC EMTC [PERSON_NAME] Pls rush loss r"
type textarea "x"
type input "23-24 WC EMTC [PERSON_NAME] Pls rush loss ru"
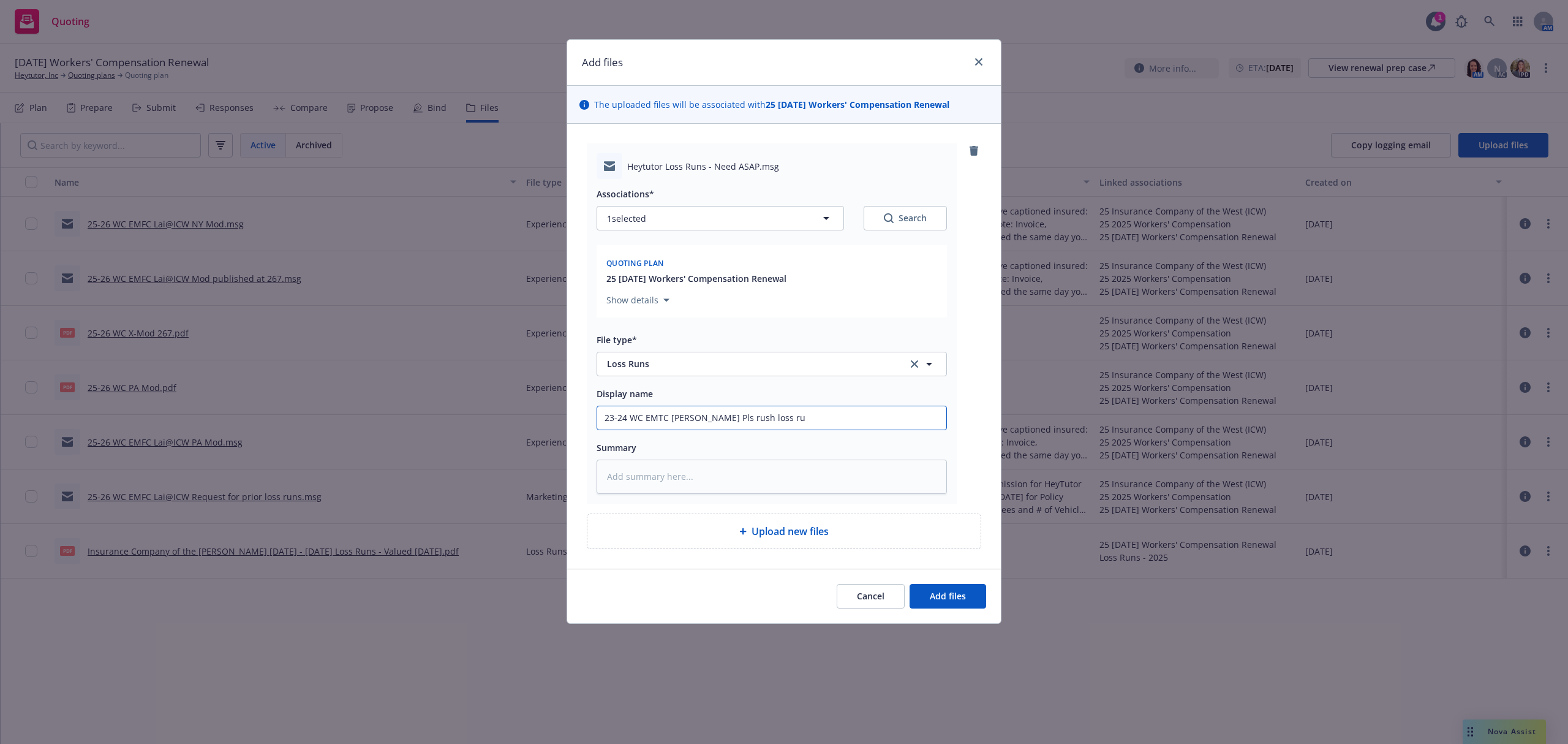
type textarea "x"
type input "23-24 WC EMTC [PERSON_NAME] Pls rush loss run"
type textarea "x"
type input "23-24 WC EMTC [PERSON_NAME] Pls rush loss runs"
type textarea "x"
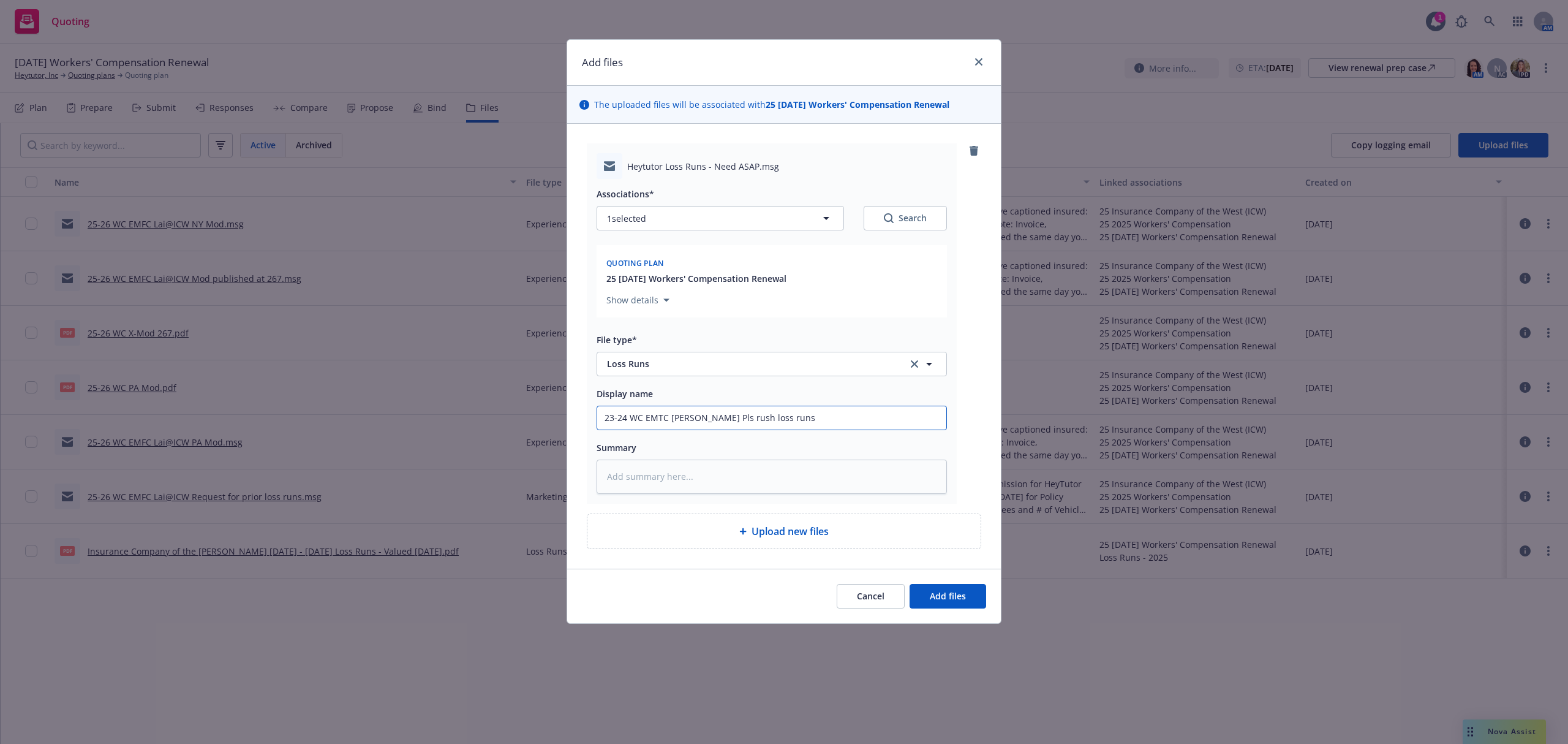
type input "23-24 WC EMTC [PERSON_NAME] Pls rush loss runs"
type textarea "x"
type input "23-24 WC EMTC [PERSON_NAME] Pls rush loss runs f"
type textarea "x"
type input "23-24 WC EMTC [PERSON_NAME] Pls rush loss runs fr"
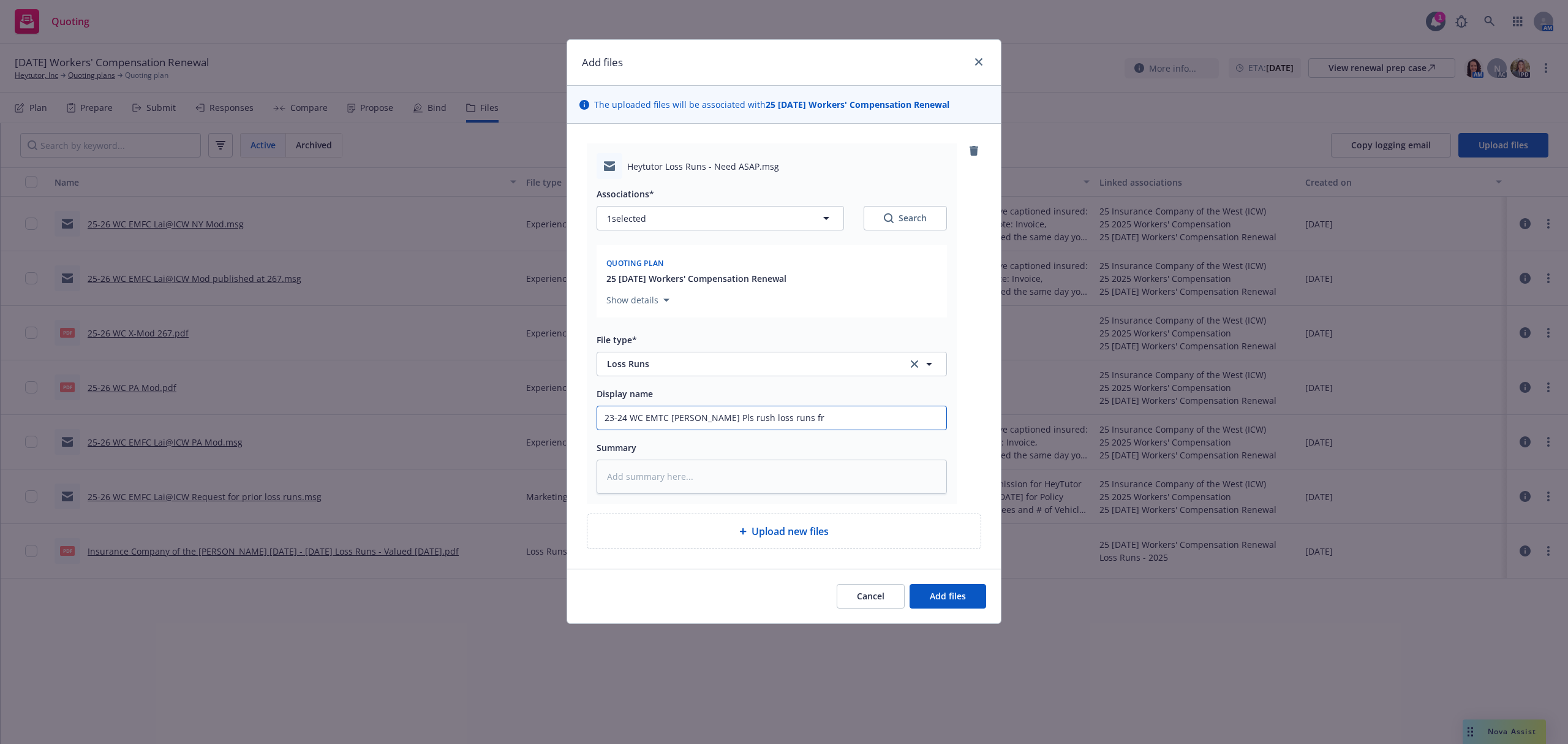
type textarea "x"
type input "23-24 WC EMTC [PERSON_NAME] Pls rush loss runs fro"
type textarea "x"
type input "23-24 WC EMTC [PERSON_NAME] Pls rush loss runs from"
type textarea "x"
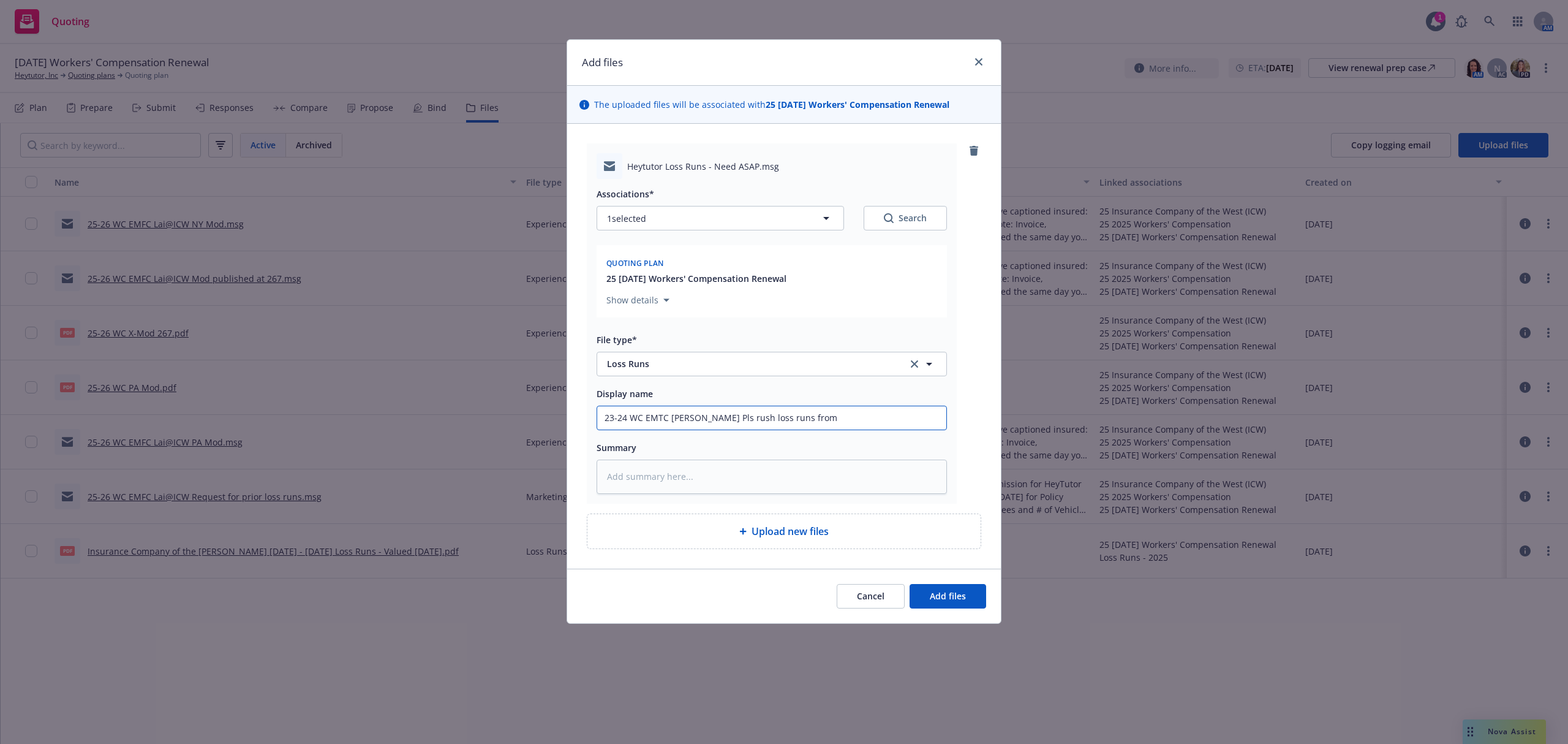
type input "23-24 WC EMTC [PERSON_NAME] Pls rush loss runs from"
type textarea "x"
type input "23-24 WC EMTC [PERSON_NAME] Pls rush loss runs from G"
type textarea "x"
type input "23-24 WC EMTC [PERSON_NAME] Pls rush loss runs from Gu"
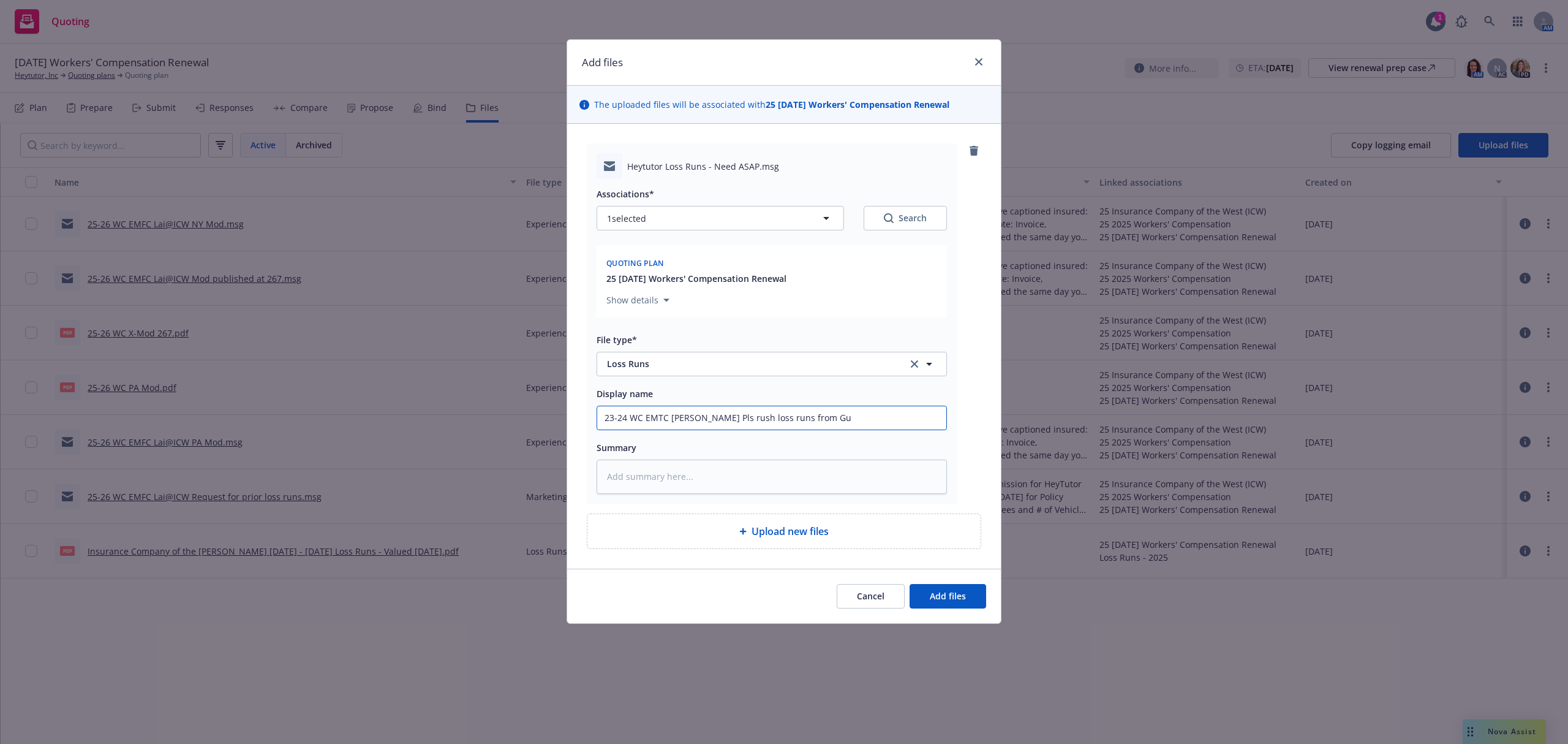
type textarea "x"
type input "23-24 WC EMTC [PERSON_NAME] Pls rush loss runs from Gud"
type textarea "x"
type input "23-24 WC EMTC [PERSON_NAME] Pls rush loss runs from [PERSON_NAME]"
type textarea "x"
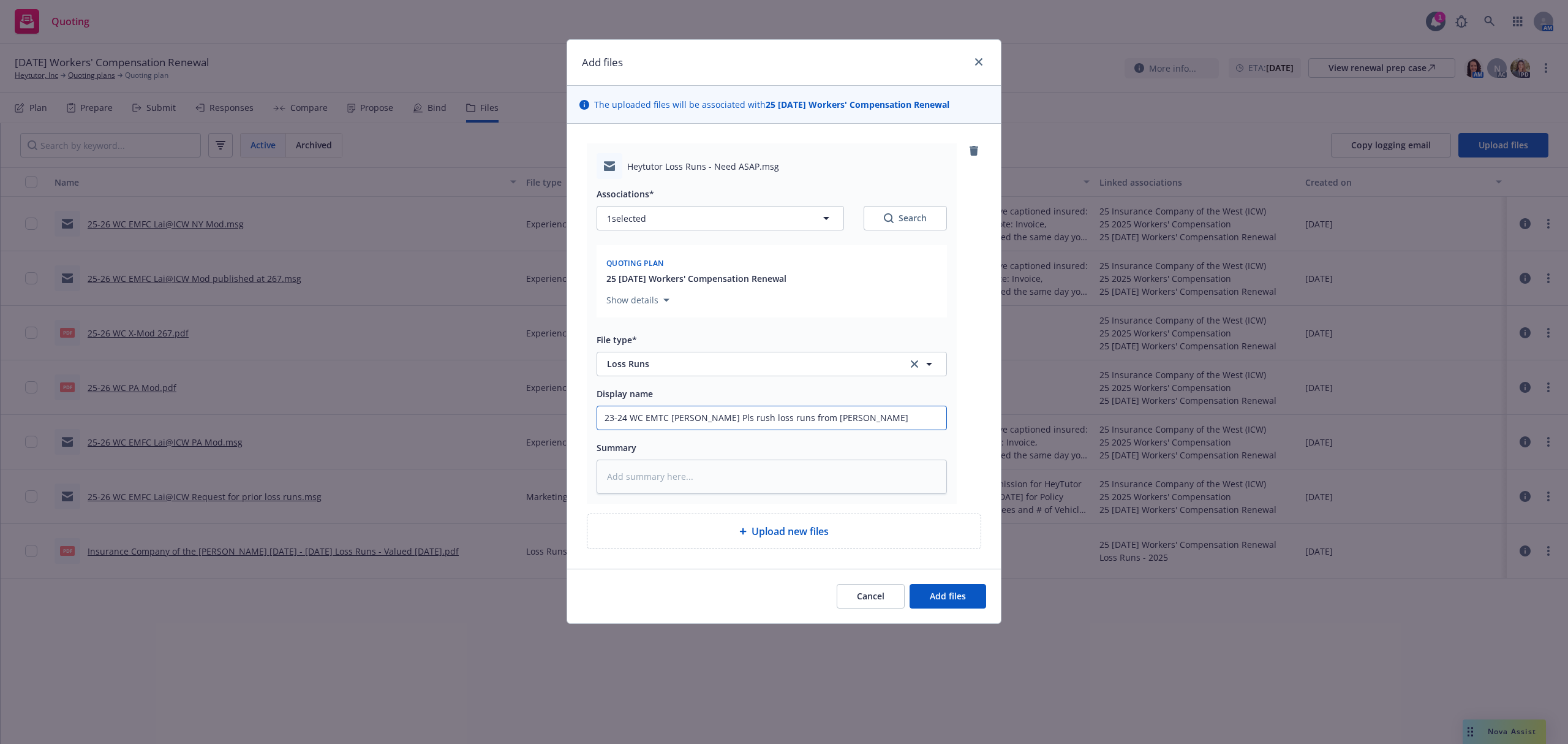
type input "23-24 WC EMTC [PERSON_NAME] Pls rush loss runs from [GEOGRAPHIC_DATA]"
type textarea "x"
type input "23-24 WC EMTC [PERSON_NAME] Pls rush loss runs from [GEOGRAPHIC_DATA]"
type textarea "x"
type input "23-24 WC EMTC [PERSON_NAME] Pls rush loss runs from [GEOGRAPHIC_DATA]"
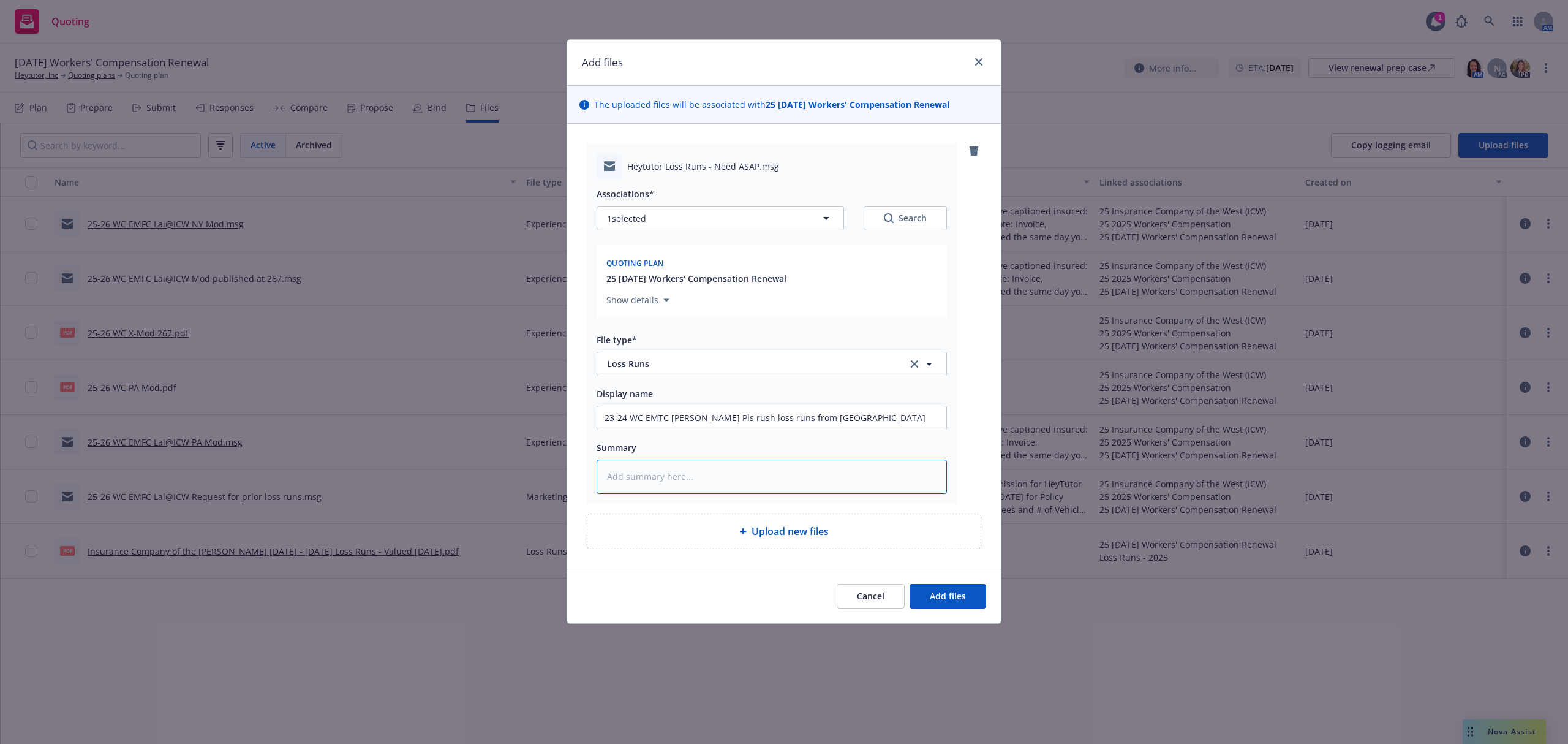
paste textarea "Hi [PERSON_NAME], Can you please urgently obtain loss runs for GuideOne? Pol #[…"
type textarea "x"
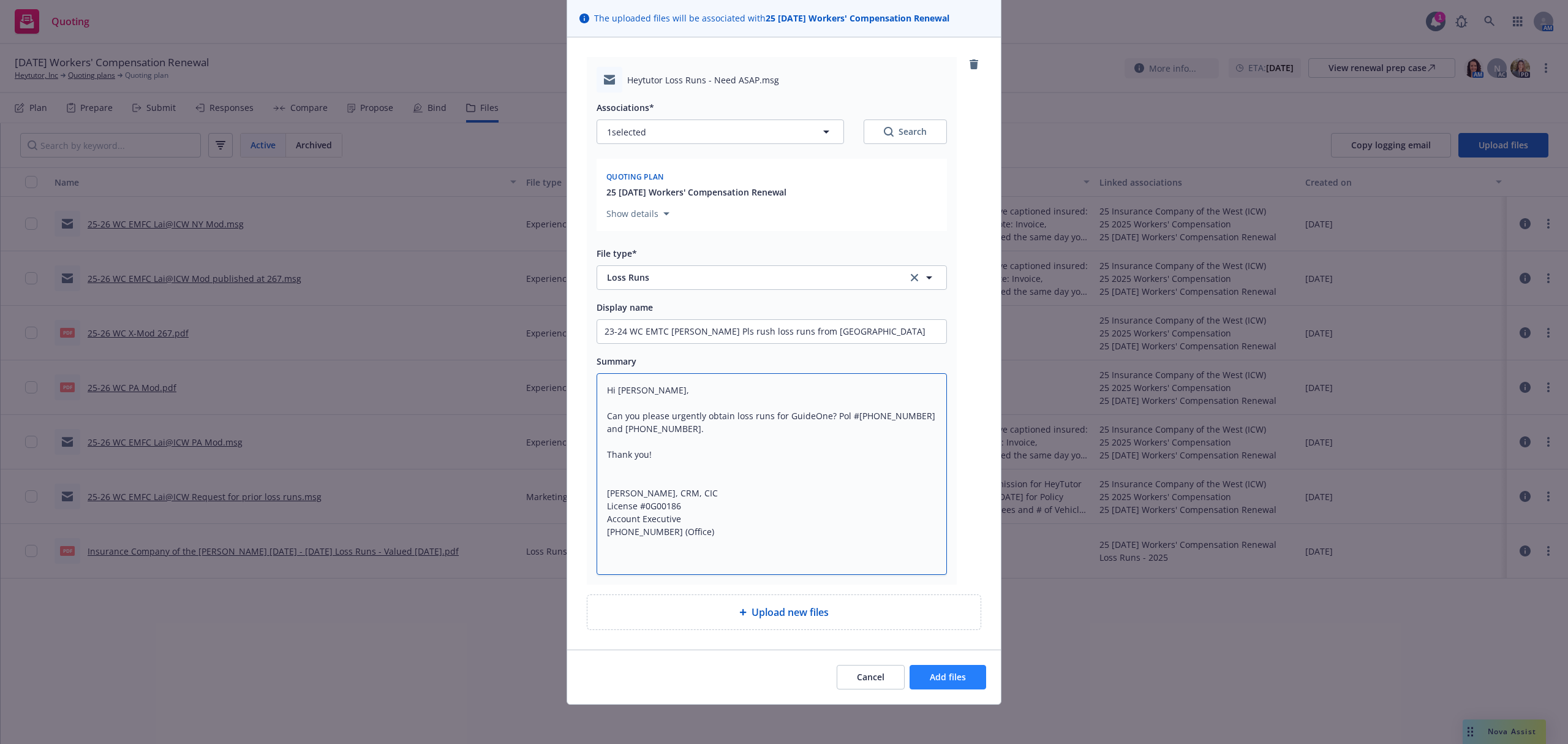
type textarea "Hi [PERSON_NAME], Can you please urgently obtain loss runs for GuideOne? Pol #[…"
click at [930, 679] on span "Add files" at bounding box center [948, 677] width 36 height 12
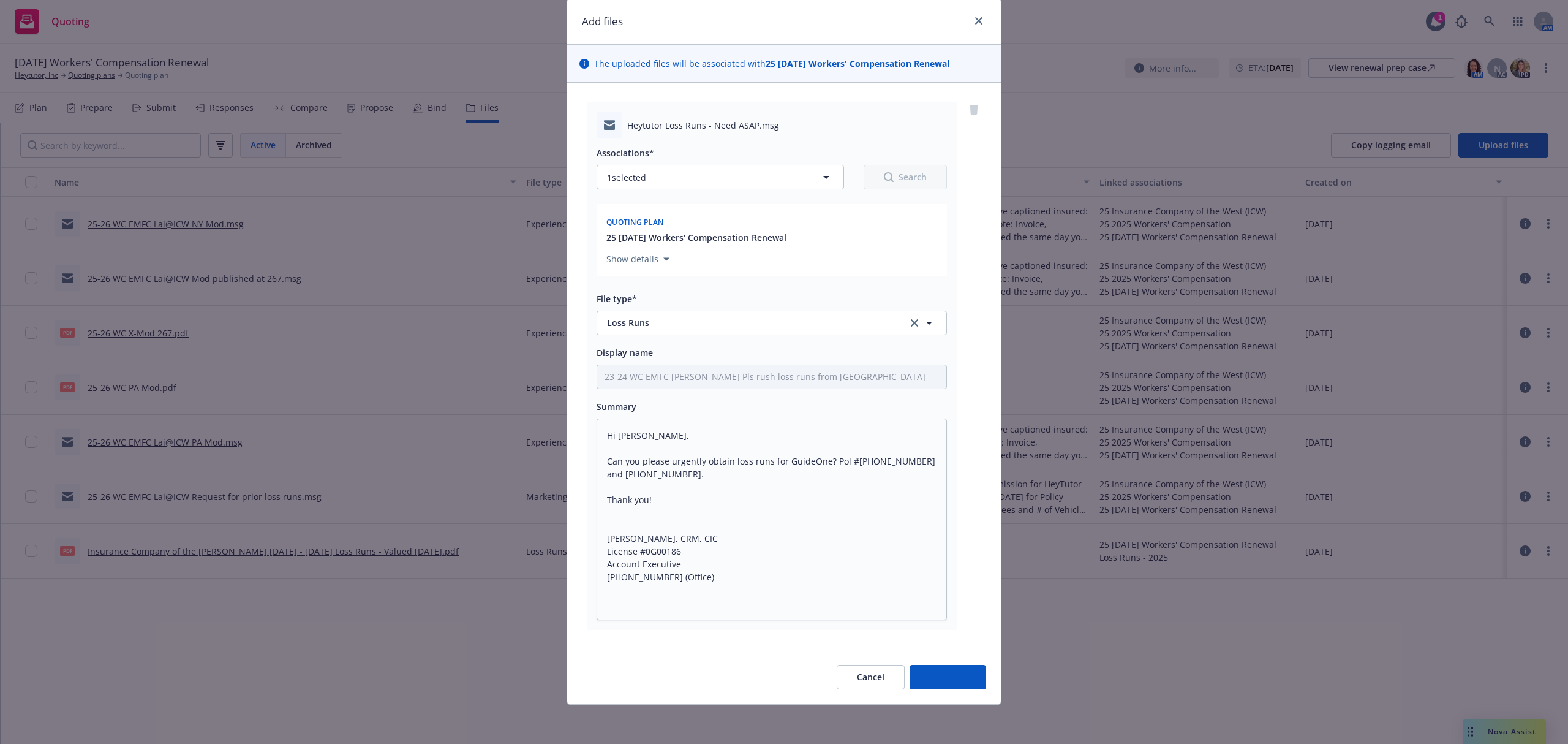
scroll to position [42, 0]
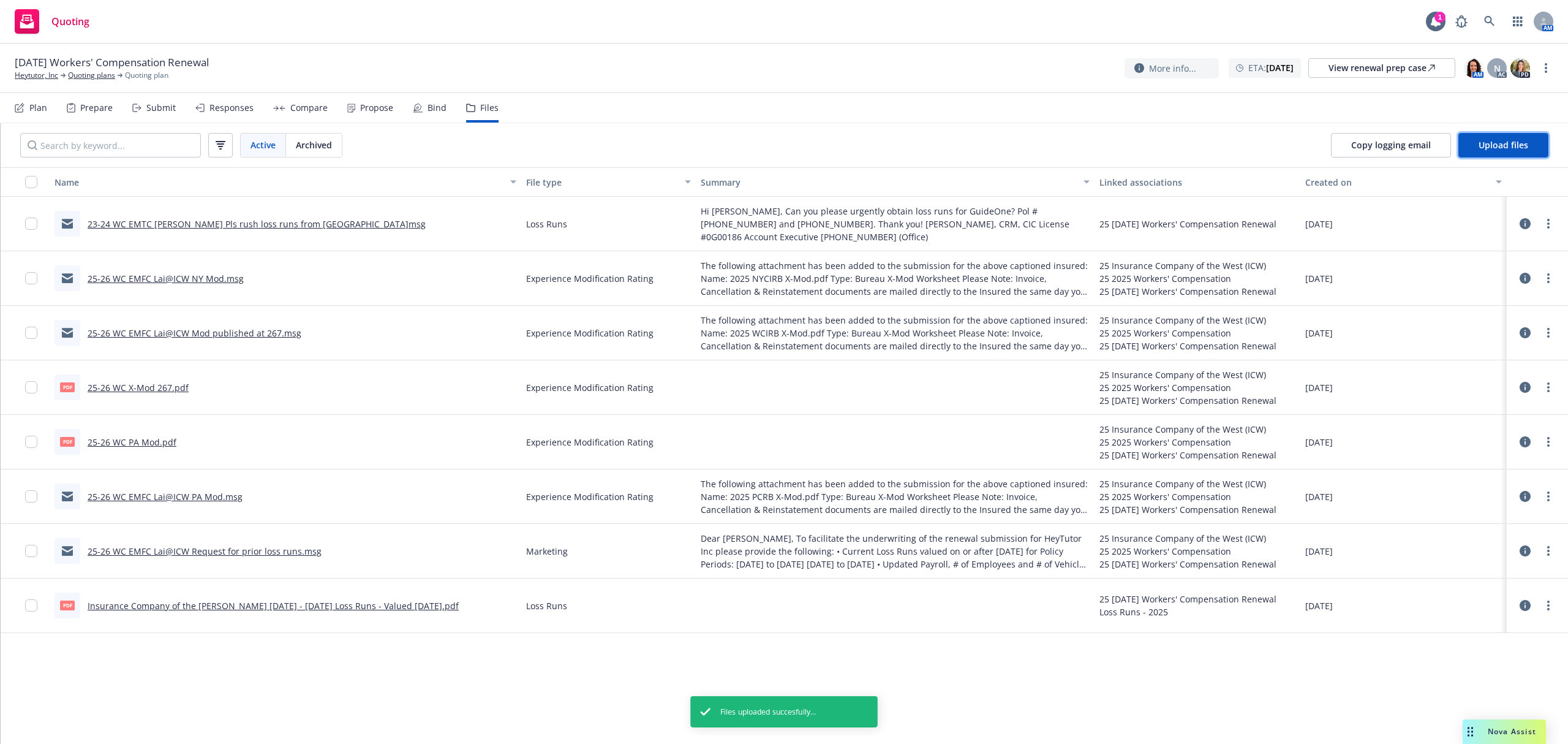
click at [1500, 146] on span "Upload files" at bounding box center [1503, 145] width 49 height 12
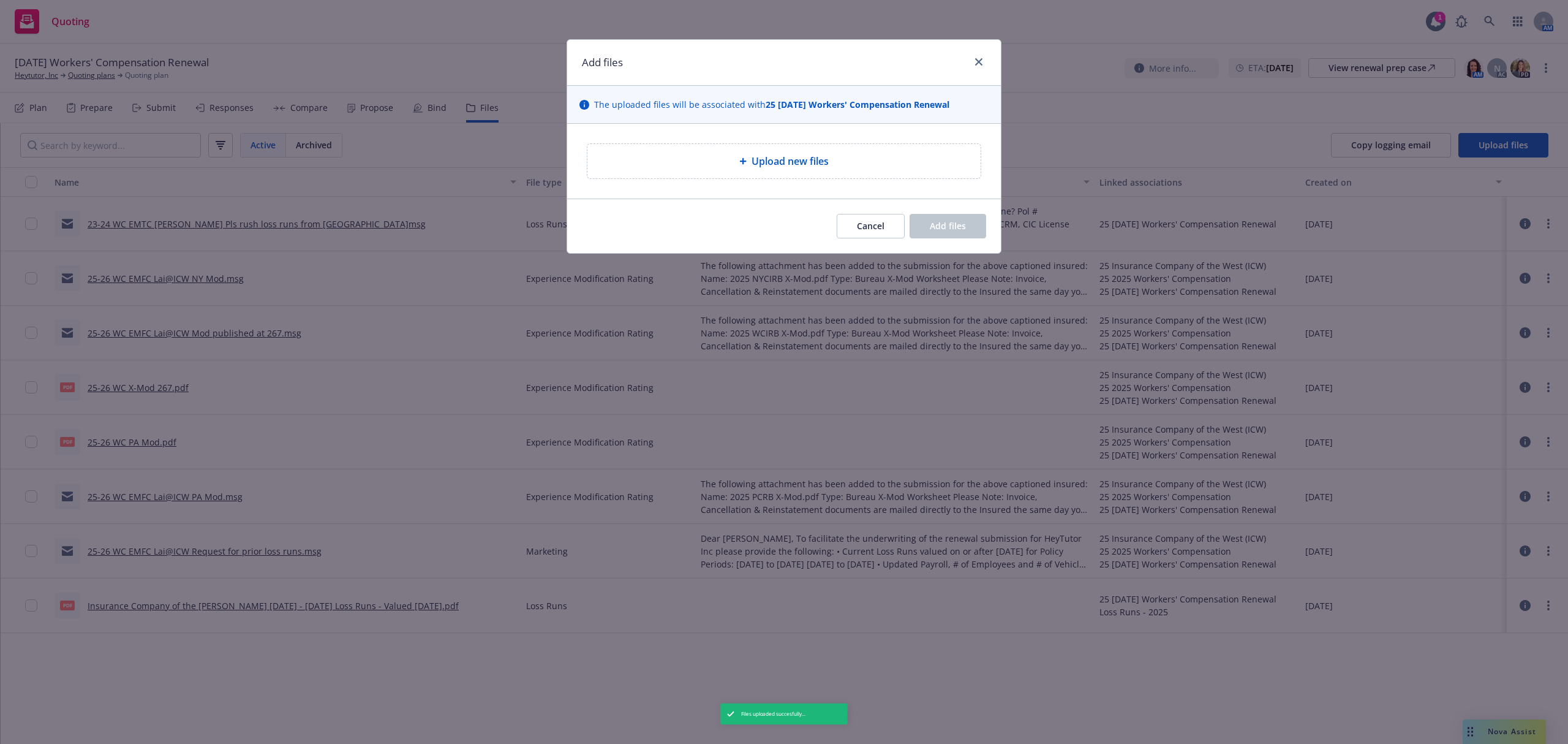
type textarea "x"
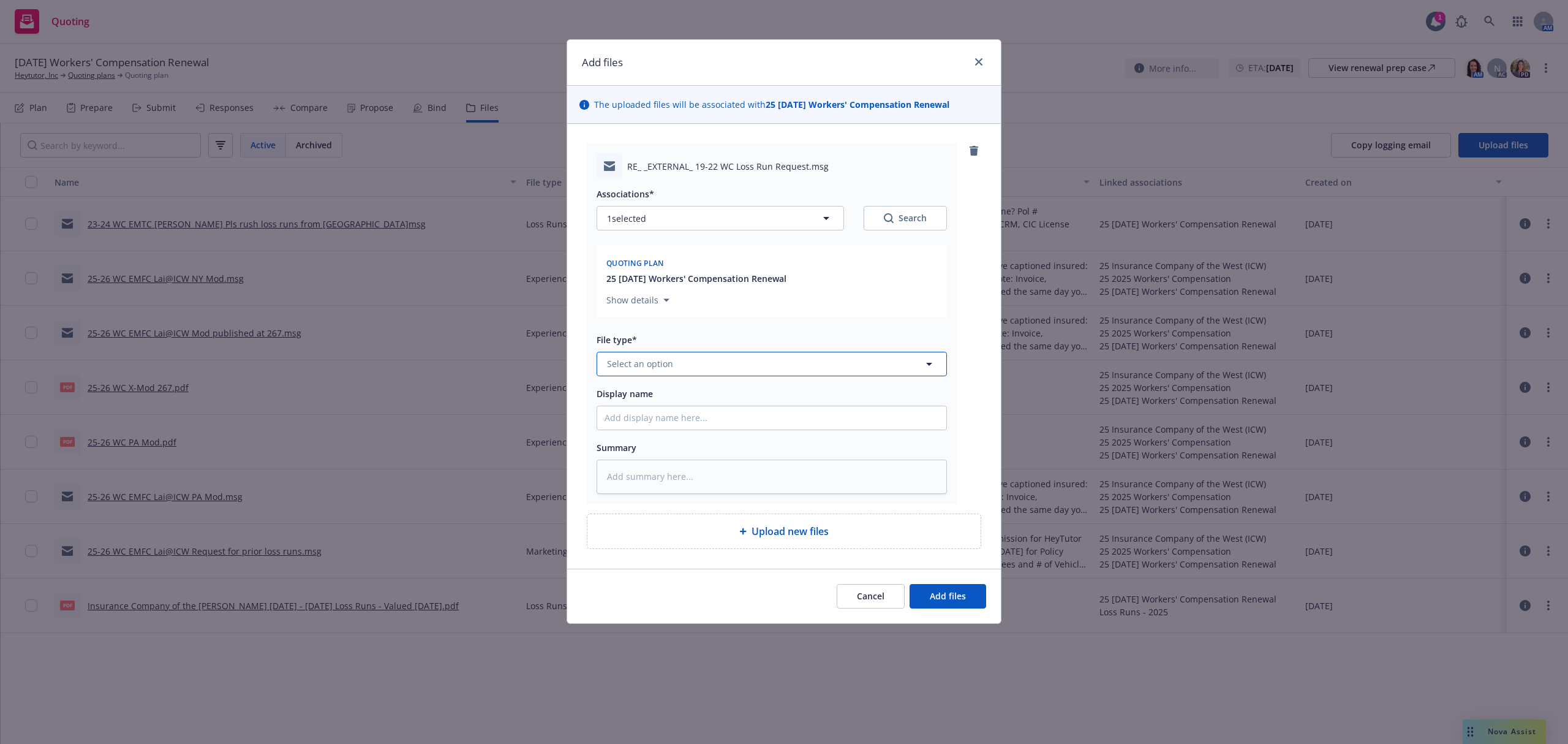
click at [692, 371] on button "Select an option" at bounding box center [771, 363] width 350 height 24
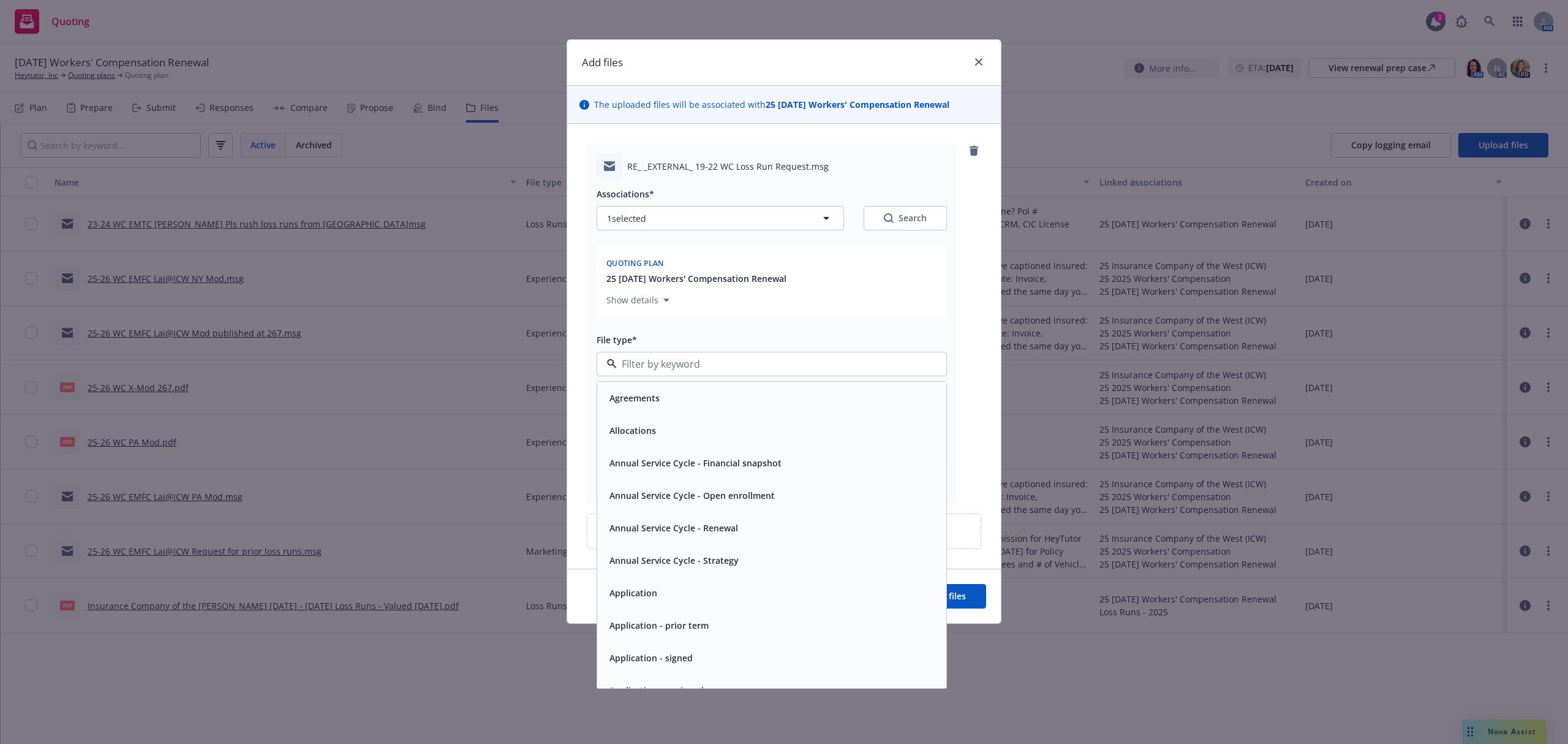
type input "1"
type input ";"
type textarea "x"
type input "loss"
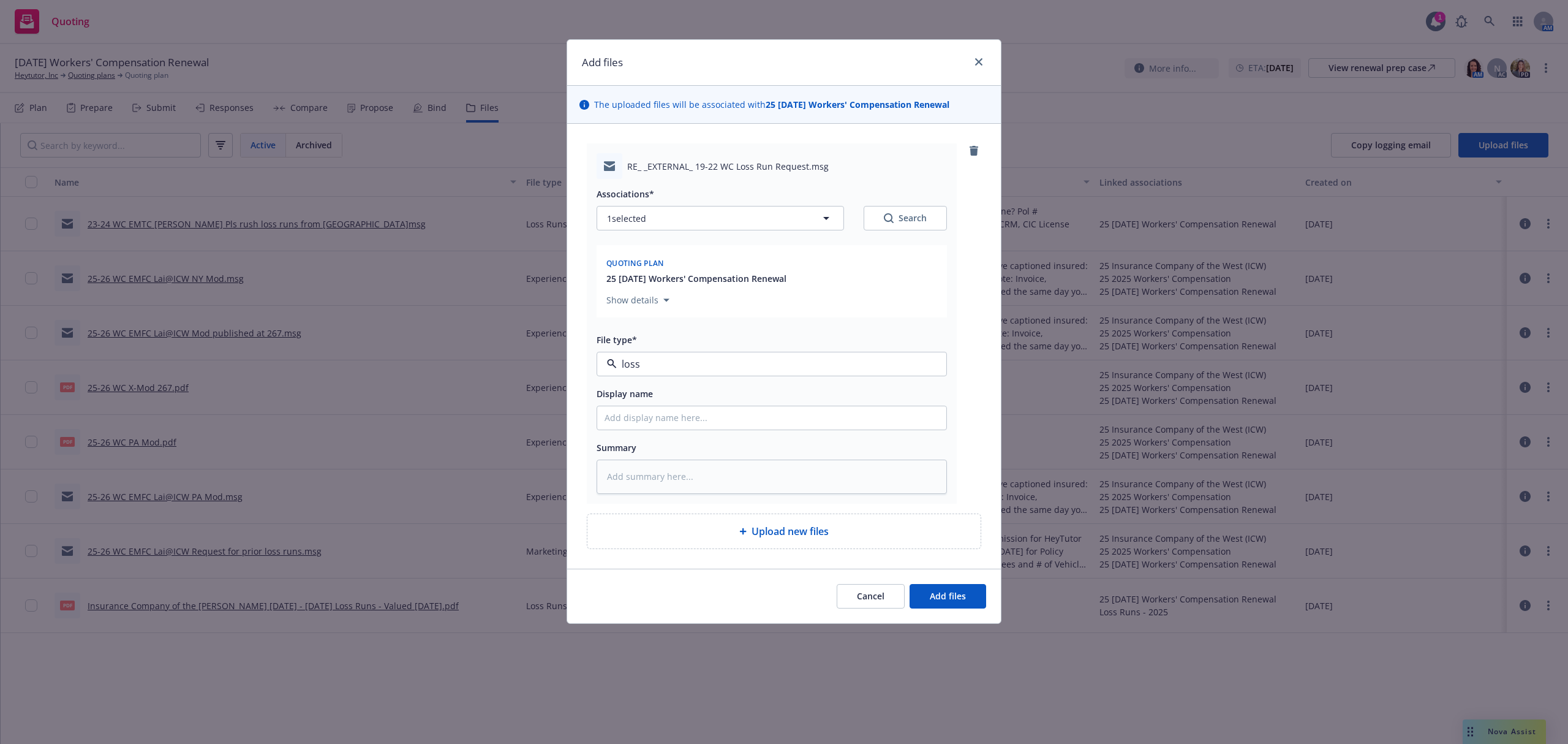
type textarea "x"
type input "1"
type textarea "x"
type input "19"
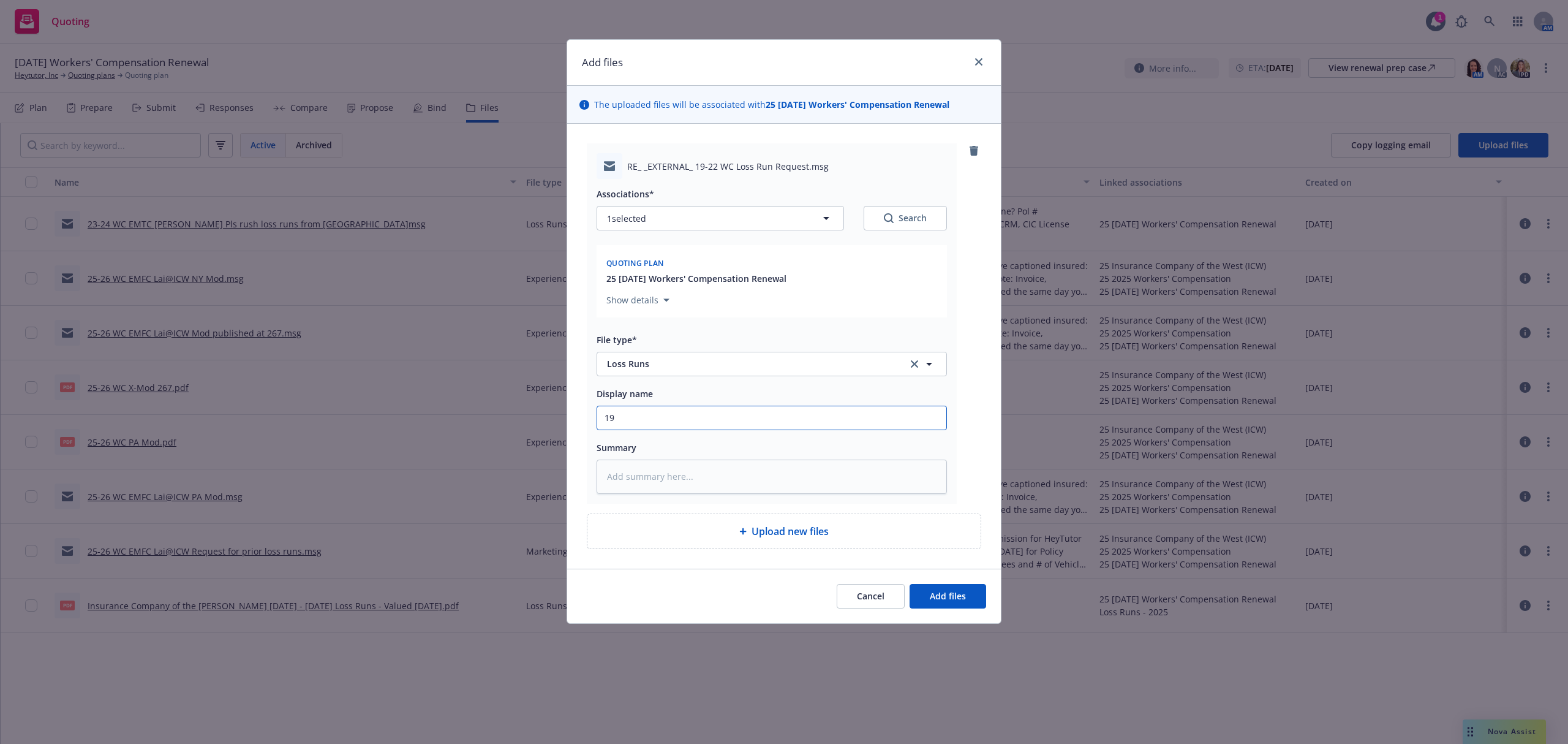
type textarea "x"
type input "19-"
type textarea "x"
type input "19-2"
type textarea "x"
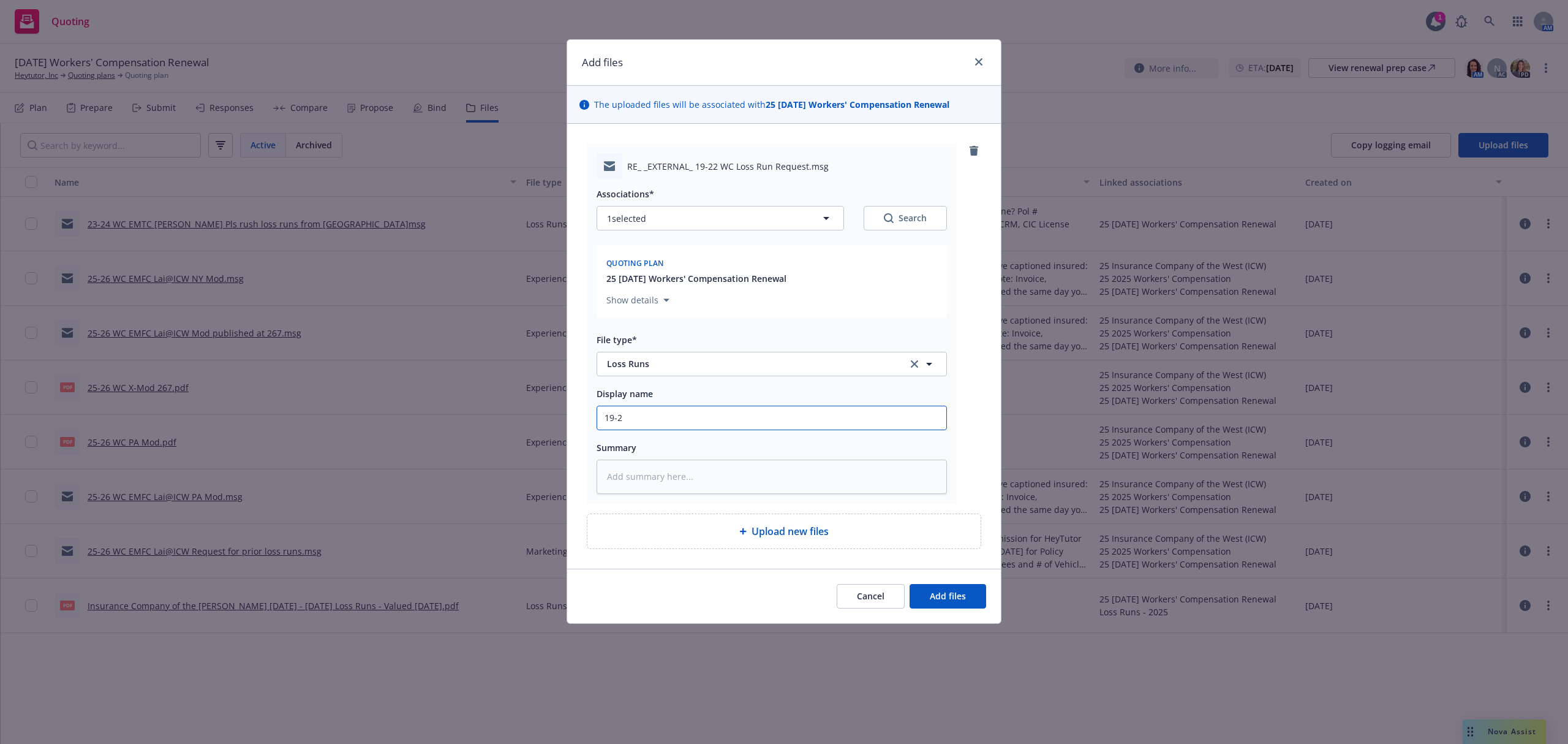
type input "19-22"
type textarea "x"
type input "19-22"
type textarea "x"
type input "19-22 W"
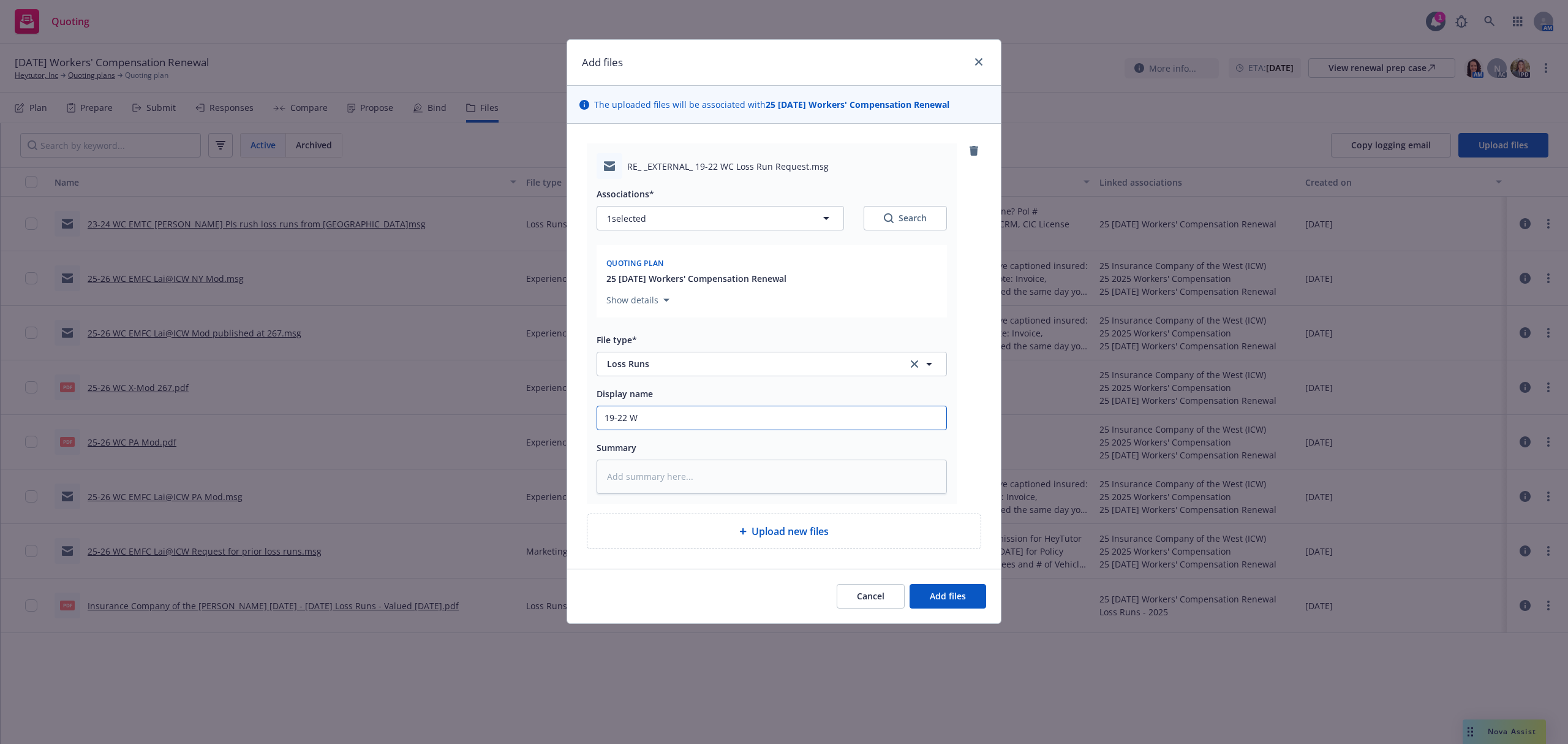
type textarea "x"
type input "19-22 WC"
type textarea "x"
type input "19-22 WC"
type textarea "x"
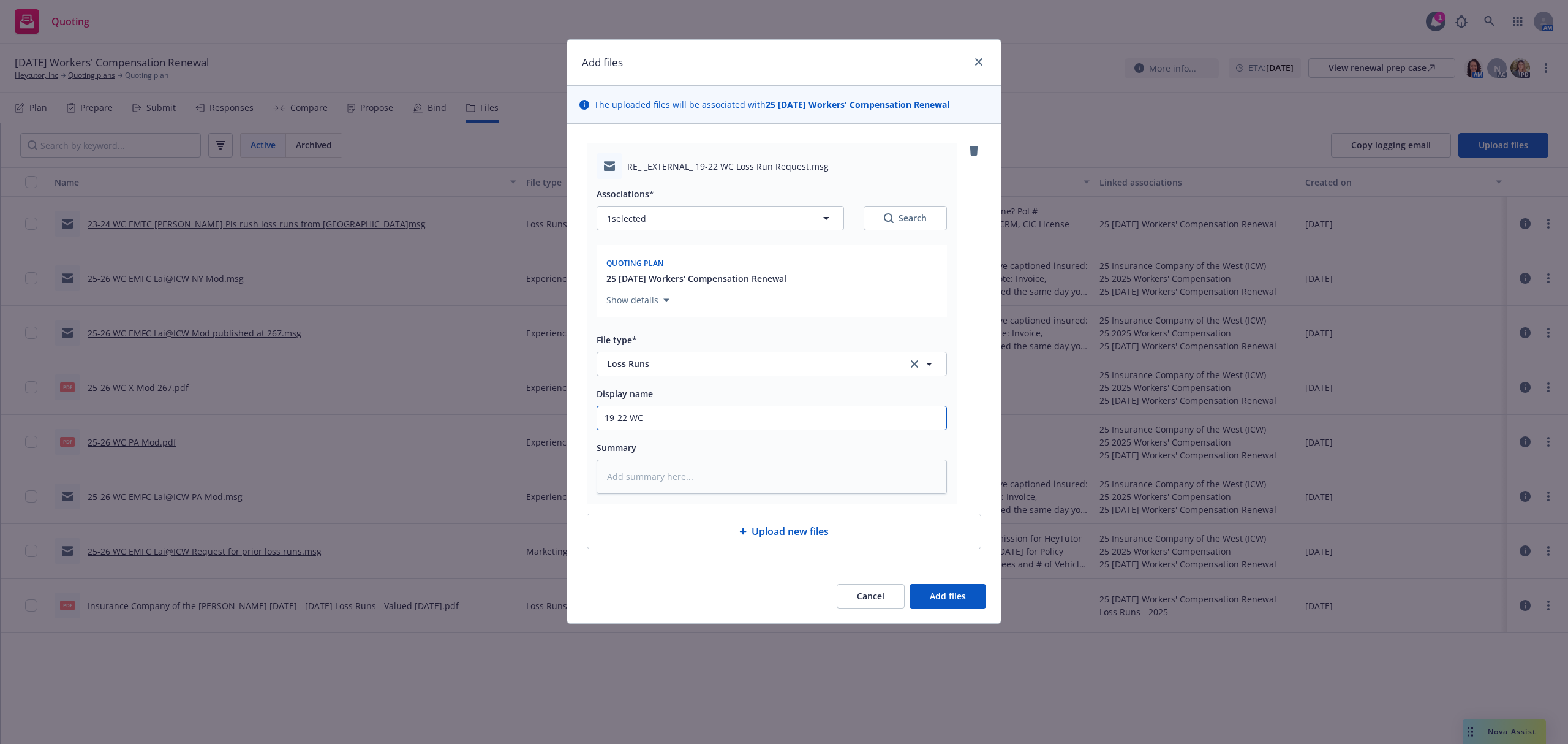
type input "19-22 WC E"
type textarea "x"
type input "19-22 WC EM"
type textarea "x"
type input "19-22 WC EMT"
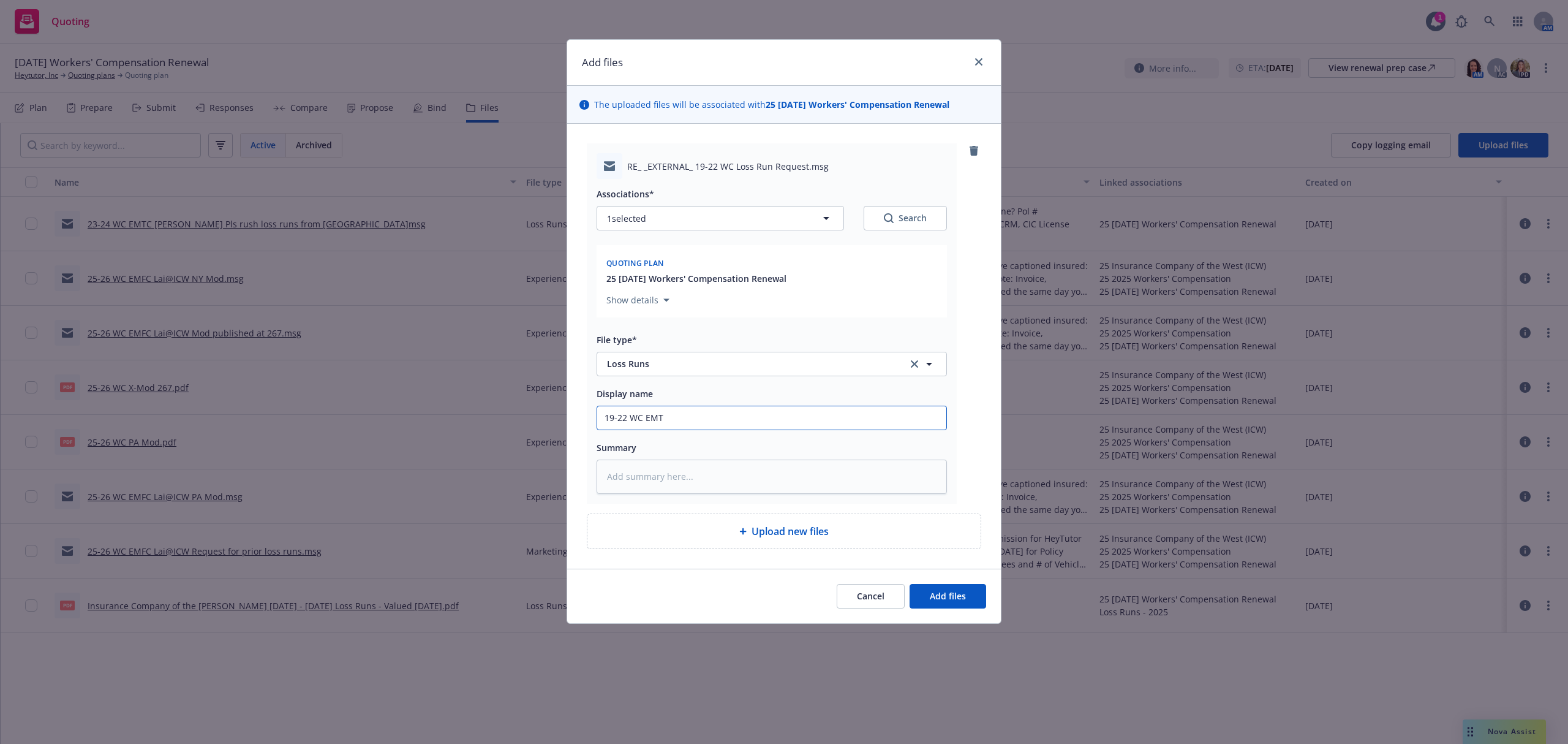
type textarea "x"
type input "19-22 WC EMTC"
type textarea "x"
type input "19-22 WC EMTC"
click at [704, 418] on input "19-22 WC EMTC" at bounding box center [771, 418] width 349 height 23
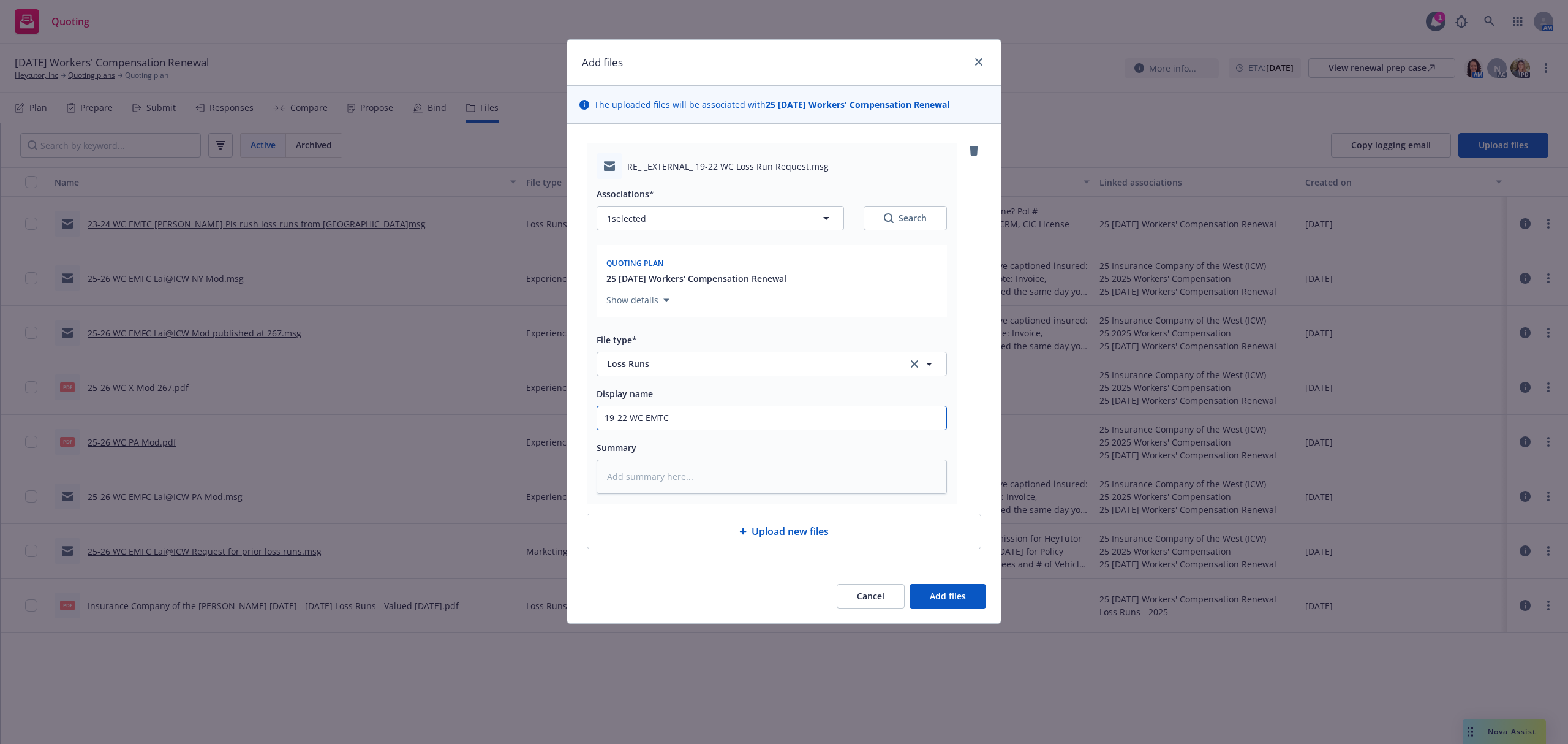
type textarea "x"
type input "19-22 WC EMTC M"
type textarea "x"
type input "19-22 WC EMTC Me"
type textarea "x"
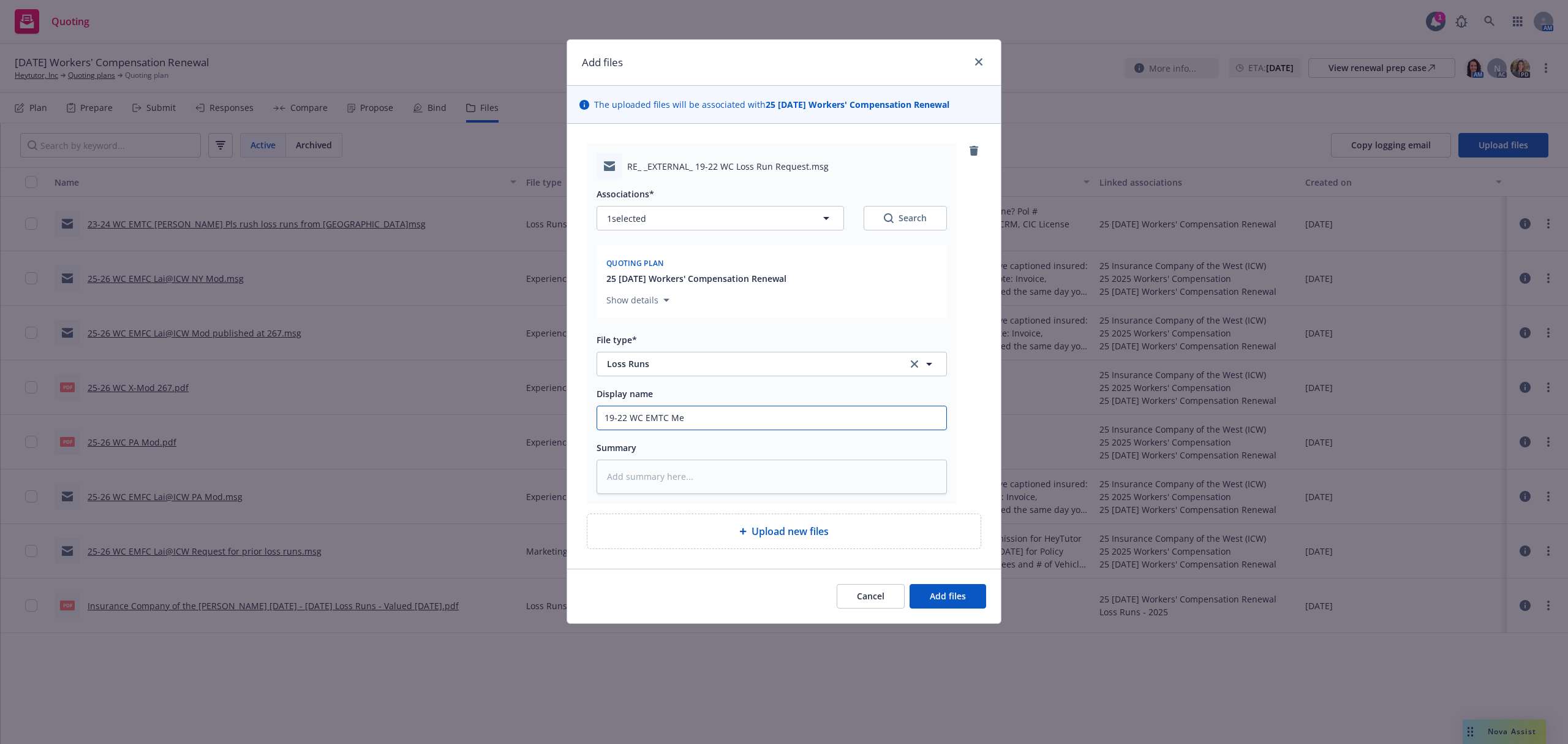
type input "19-22 WC EMTC [PERSON_NAME]"
type textarea "x"
type input "19-22 WC EMTC Melo"
type textarea "x"
type input "19-22 WC EMTC Melod"
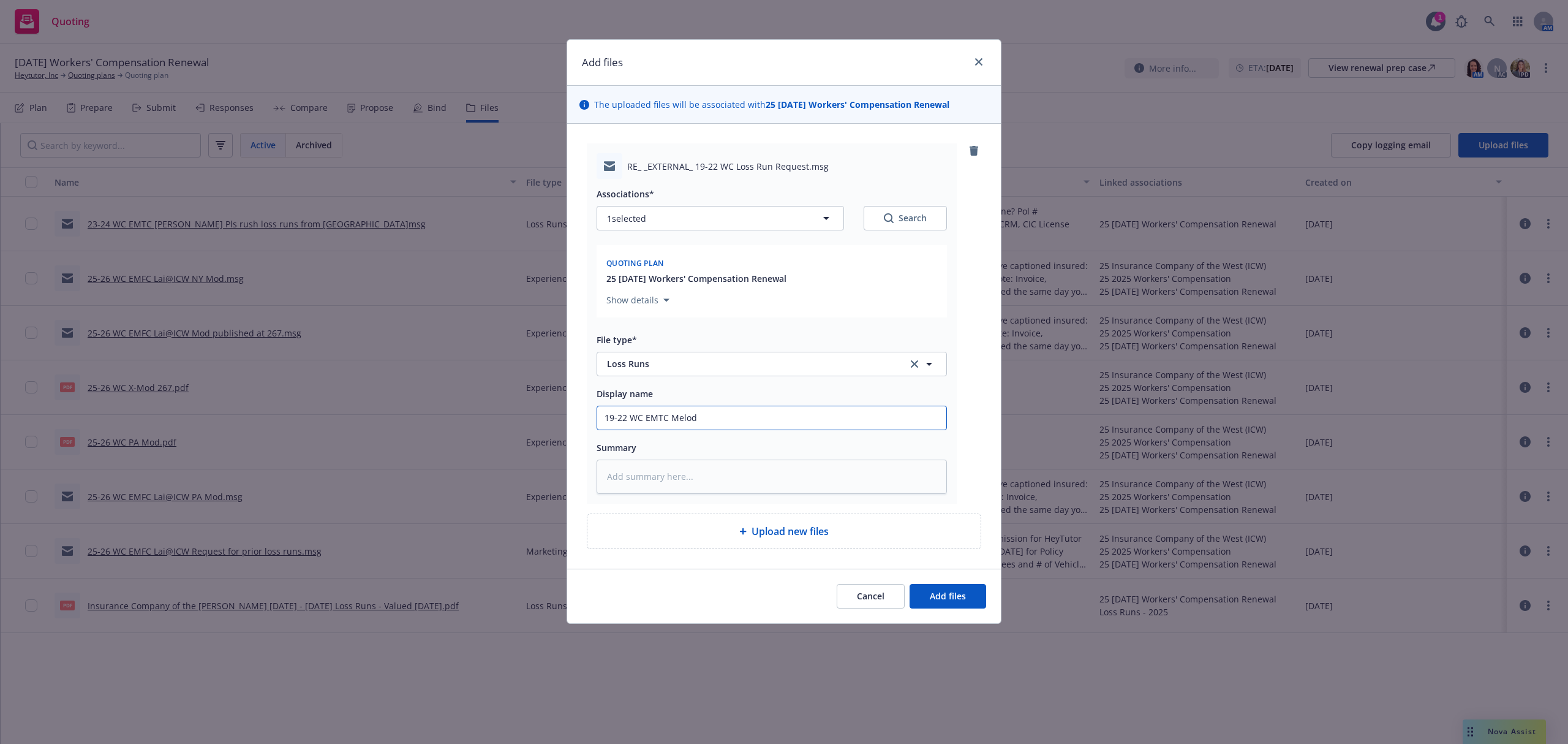
type textarea "x"
type input "19-22 WC EMTC Melode"
type textarea "x"
type input "19-22 WC EMTC [PERSON_NAME]"
type textarea "x"
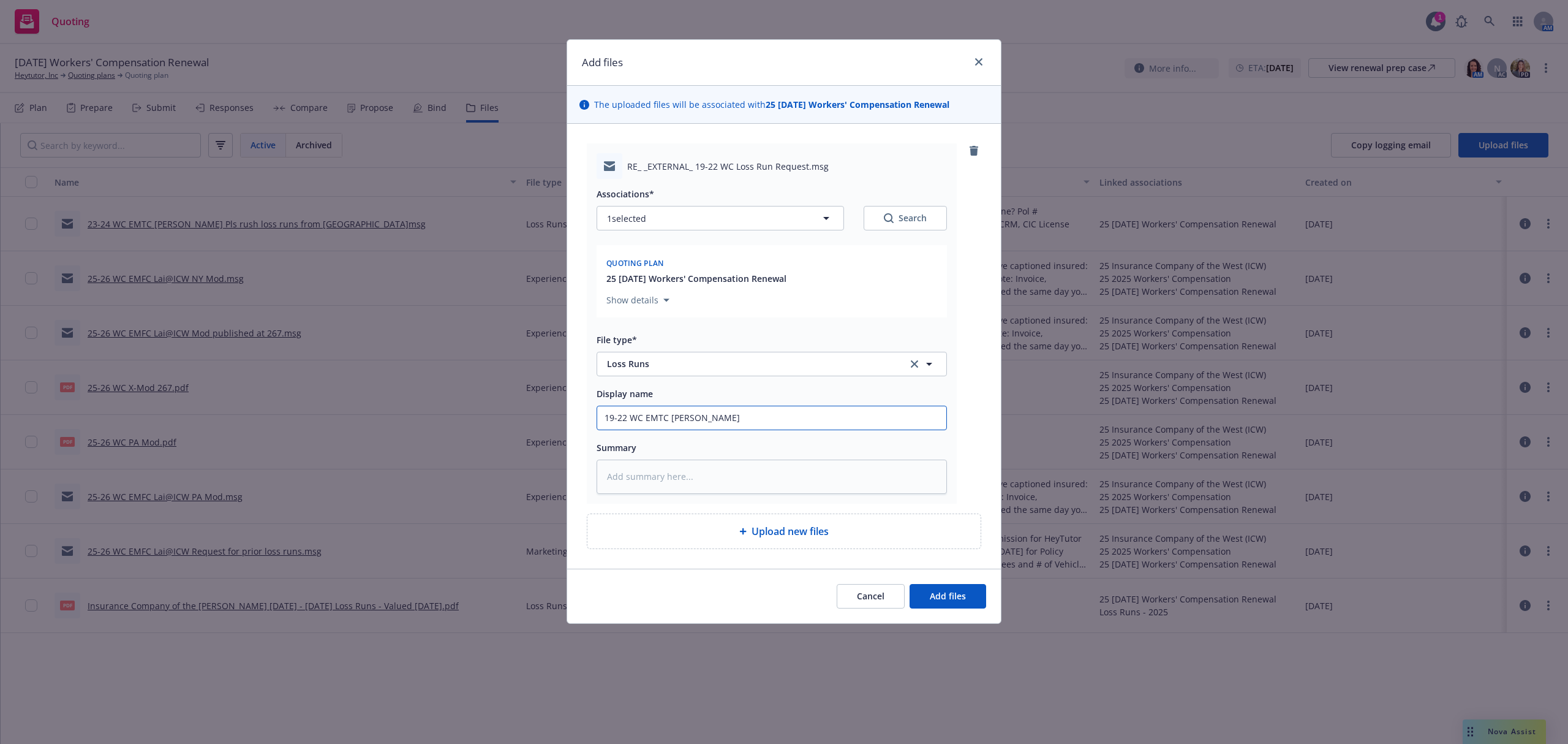
type input "19-22 WC EMTC [PERSON_NAME]@"
type textarea "x"
type input "19-22 WC EMTC [PERSON_NAME]@H"
type textarea "x"
type input "19-22 WC EMTC [PERSON_NAME]@Hu"
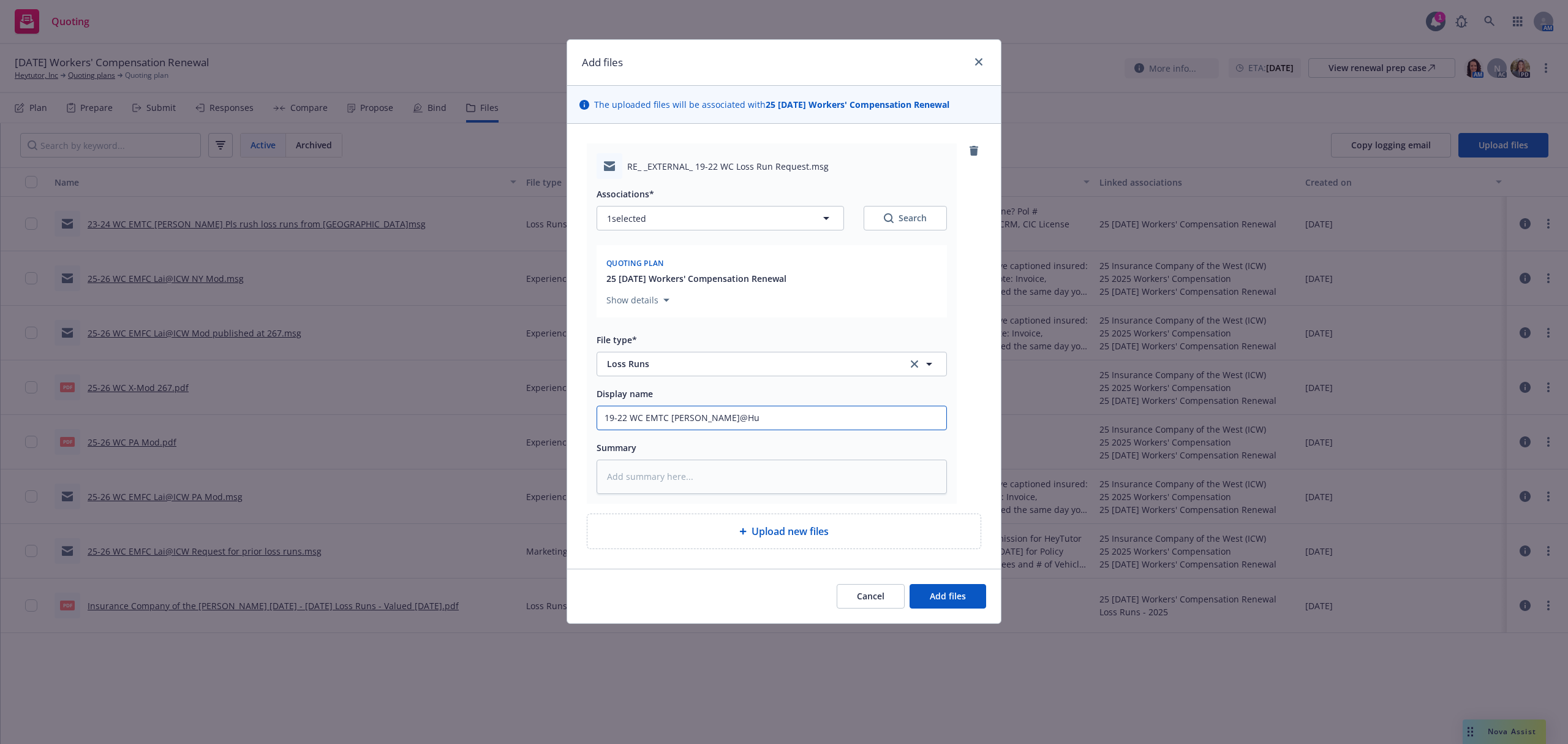
type textarea "x"
type input "19-22 WC EMTC [PERSON_NAME]@Hub"
type textarea "x"
type input "19-22 WC EMTC [PERSON_NAME]@Hub"
type textarea "x"
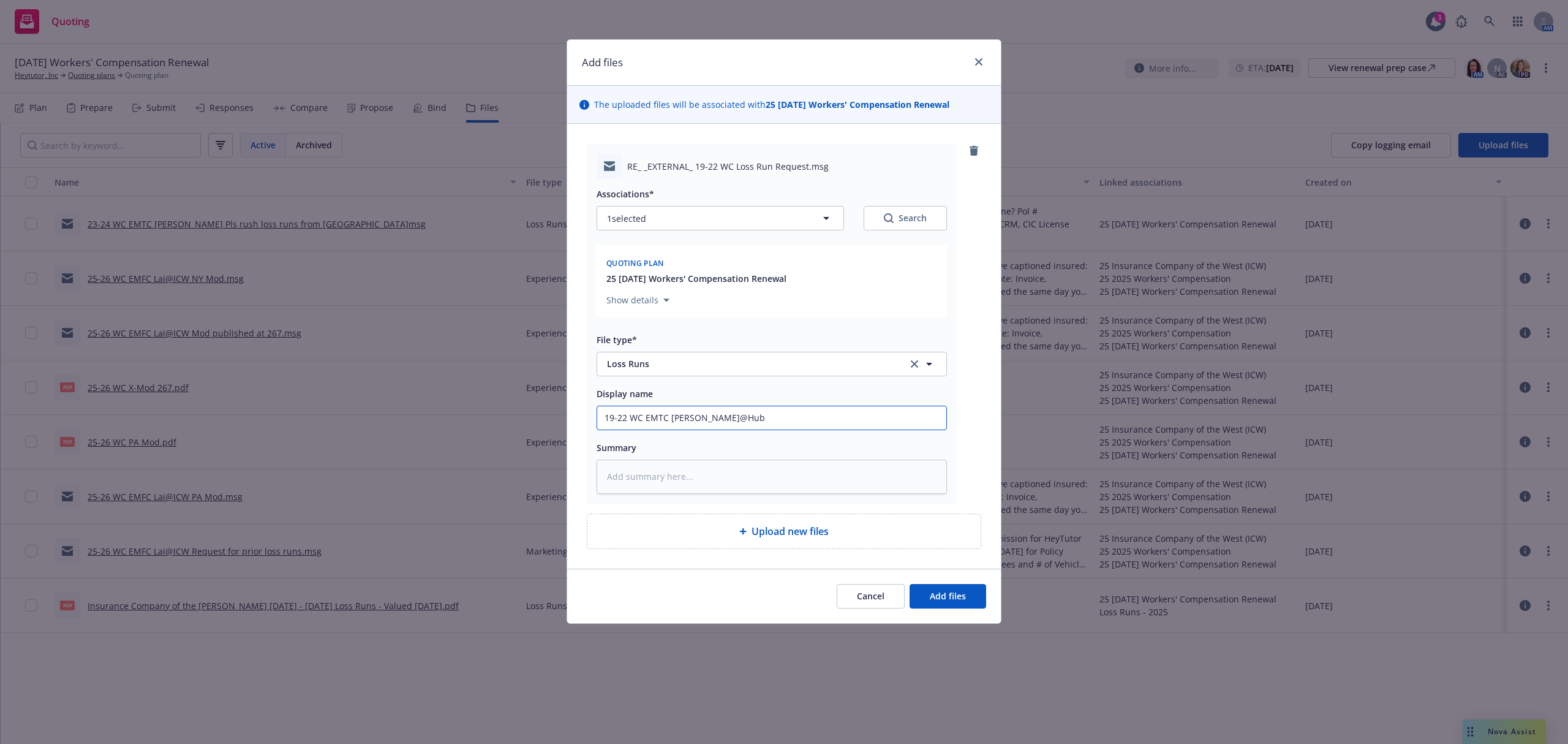
type input "19-22 WC EMTC [PERSON_NAME]@Hub P"
type textarea "x"
type input "19-22 WC EMTC [PERSON_NAME]@Hub Pl"
paste textarea "Hi [PERSON_NAME], Would you please refresh these for me? Thank you! [PERSON_NAM…"
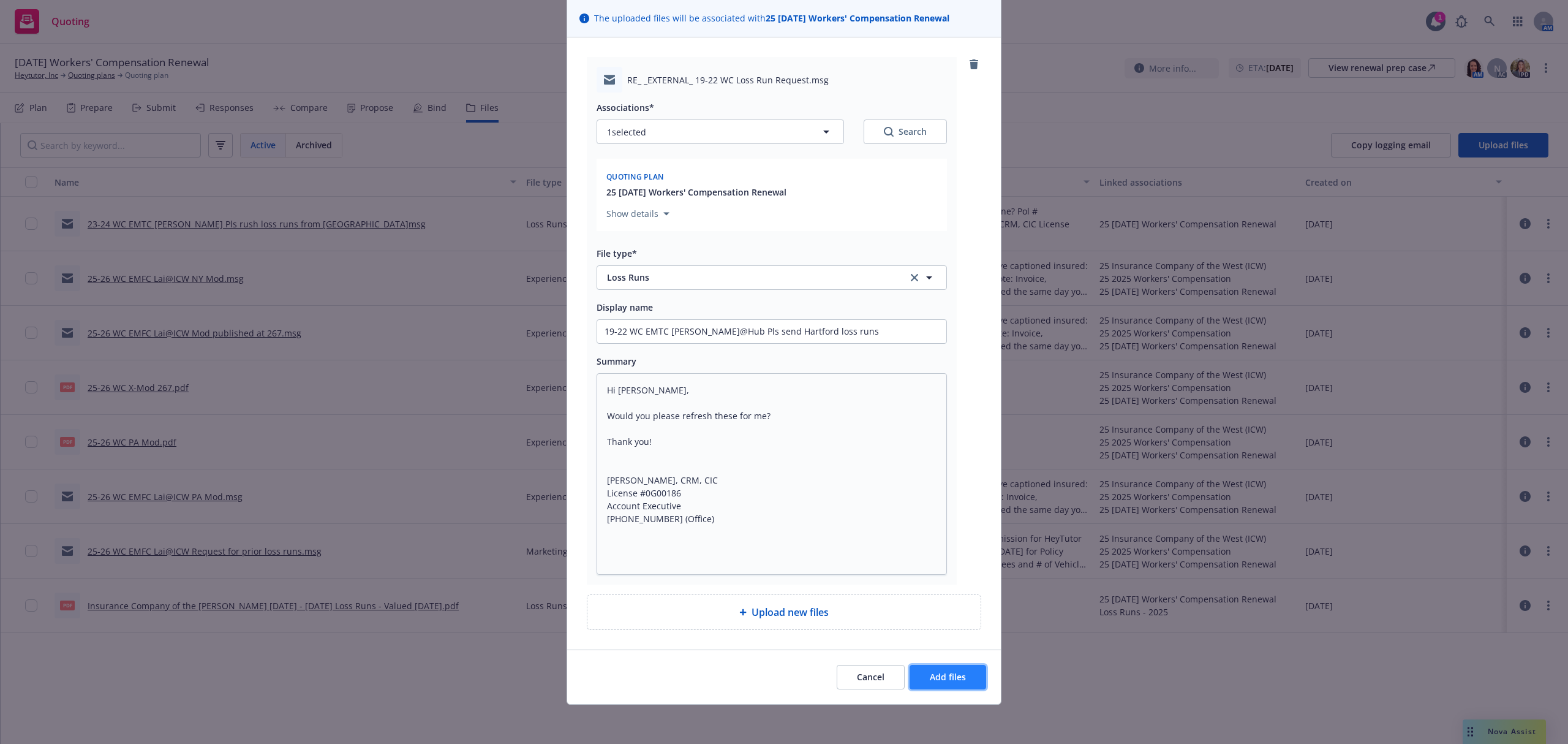
click at [930, 667] on button "Add files" at bounding box center [948, 677] width 76 height 24
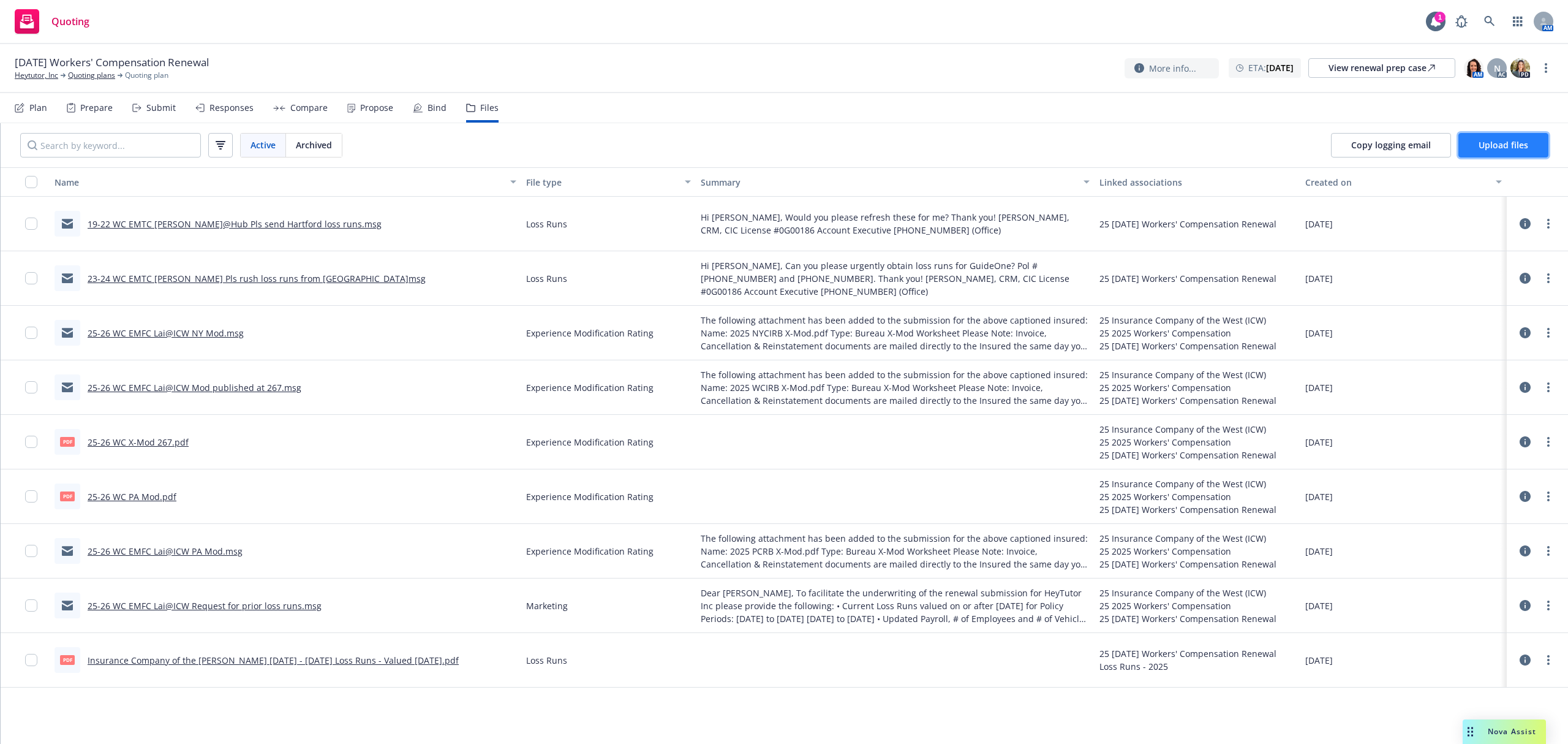
click at [1507, 135] on button "Upload files" at bounding box center [1503, 145] width 90 height 24
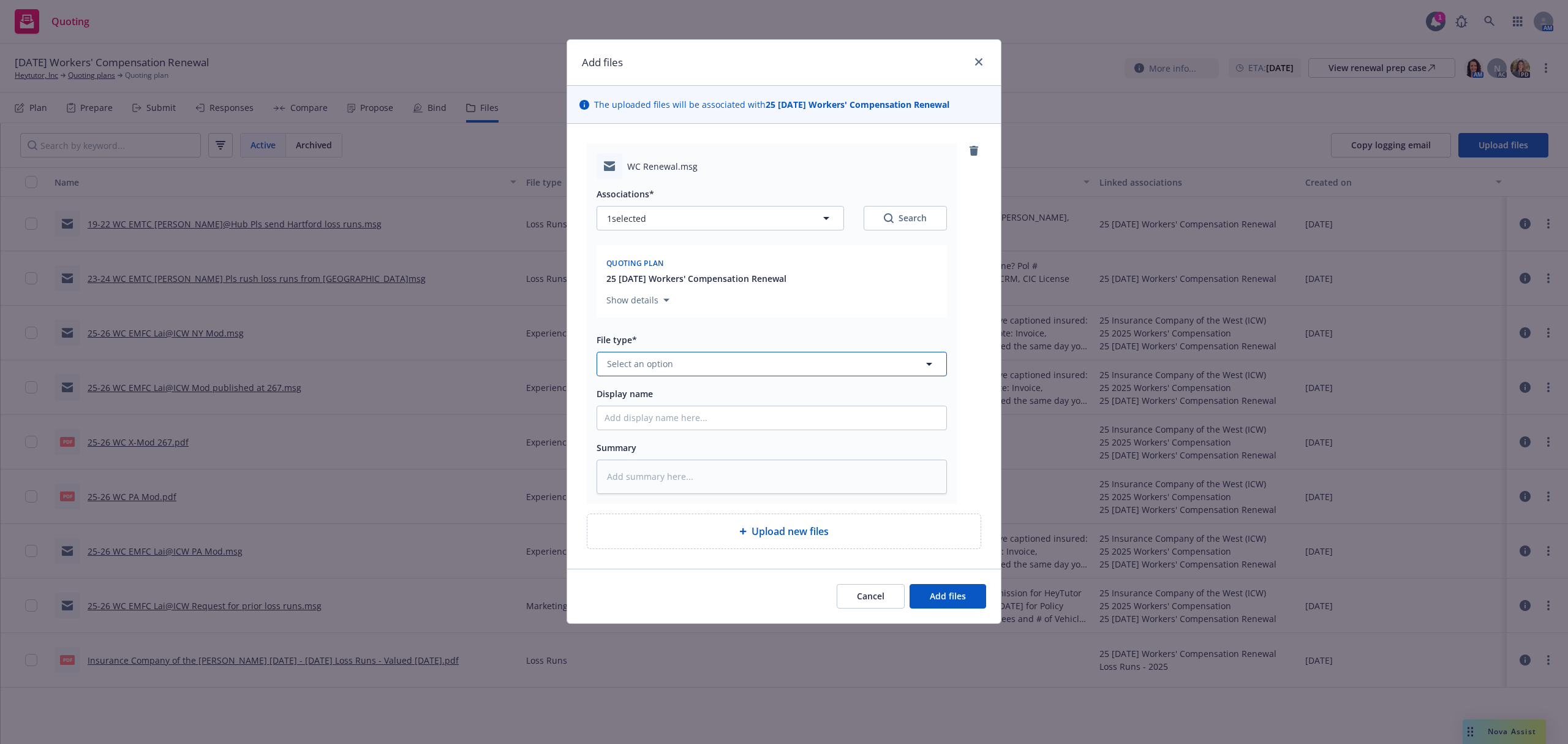
click at [665, 367] on span "Select an option" at bounding box center [640, 364] width 66 height 13
paste textarea "Hi [PERSON_NAME], I can’t believe it’s already time to work on your December WC…"
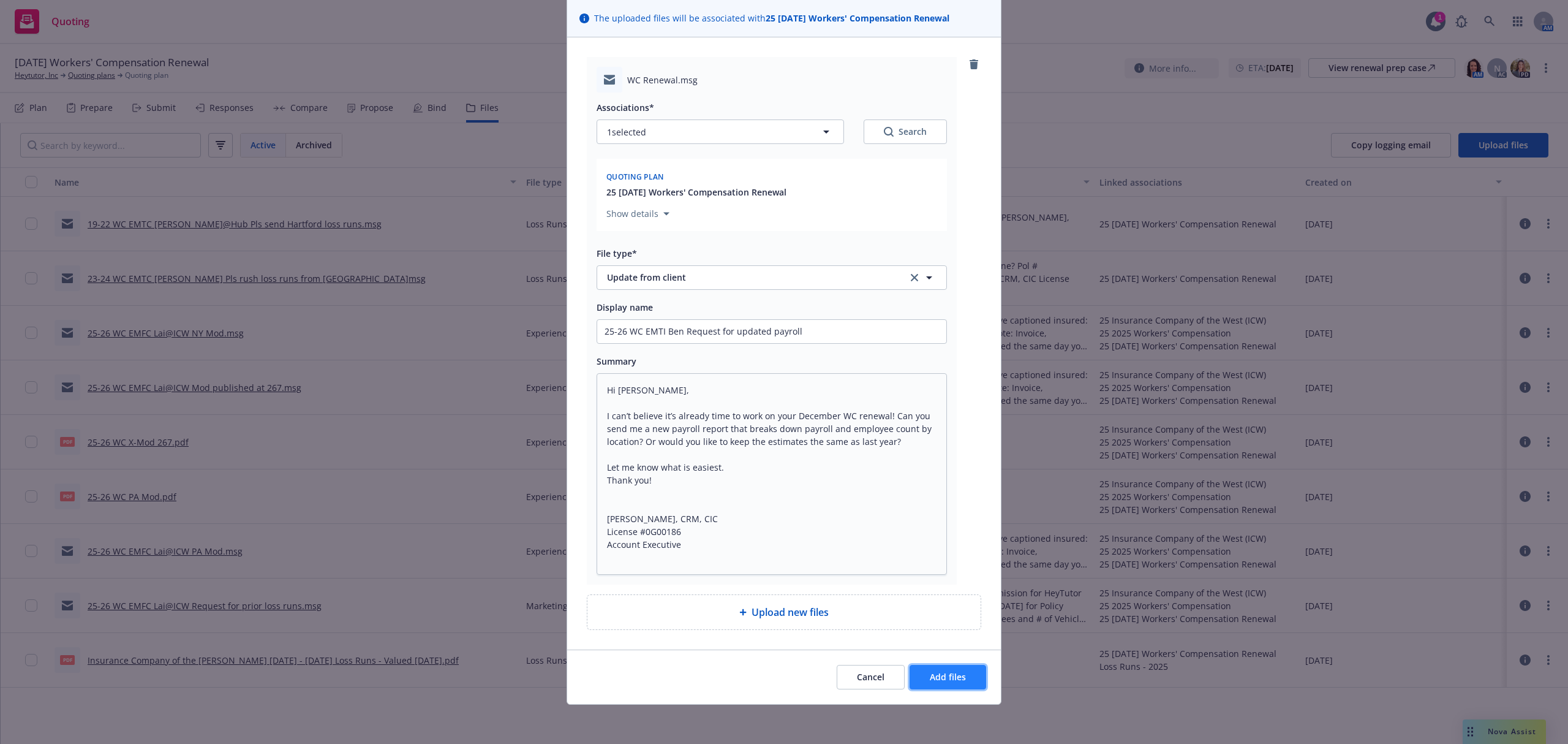
click at [941, 674] on span "Add files" at bounding box center [948, 677] width 36 height 12
